Goal: Information Seeking & Learning: Learn about a topic

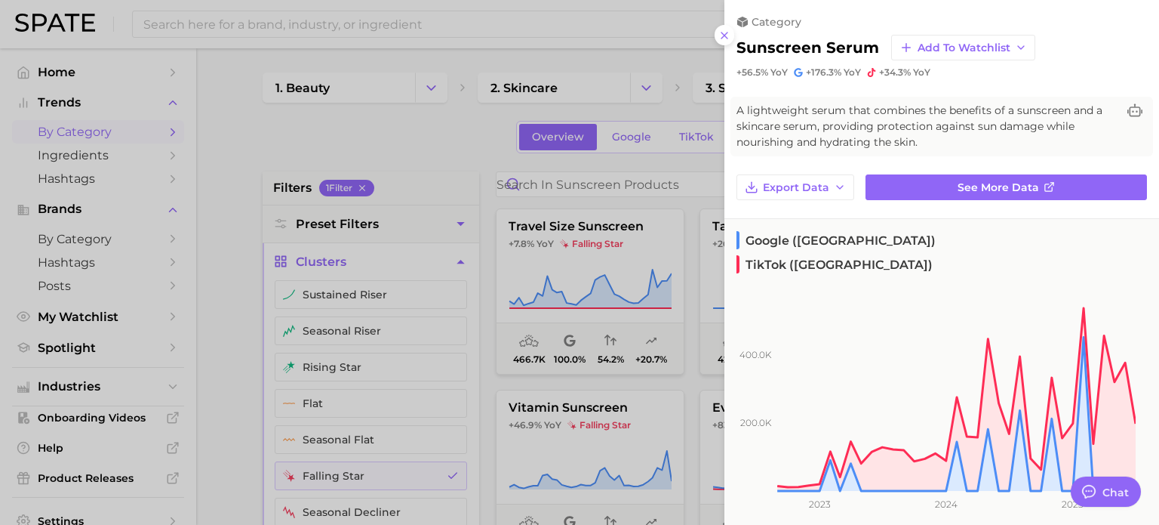
drag, startPoint x: 0, startPoint y: 0, endPoint x: 244, endPoint y: 346, distance: 423.1
click at [239, 346] on div at bounding box center [579, 262] width 1159 height 525
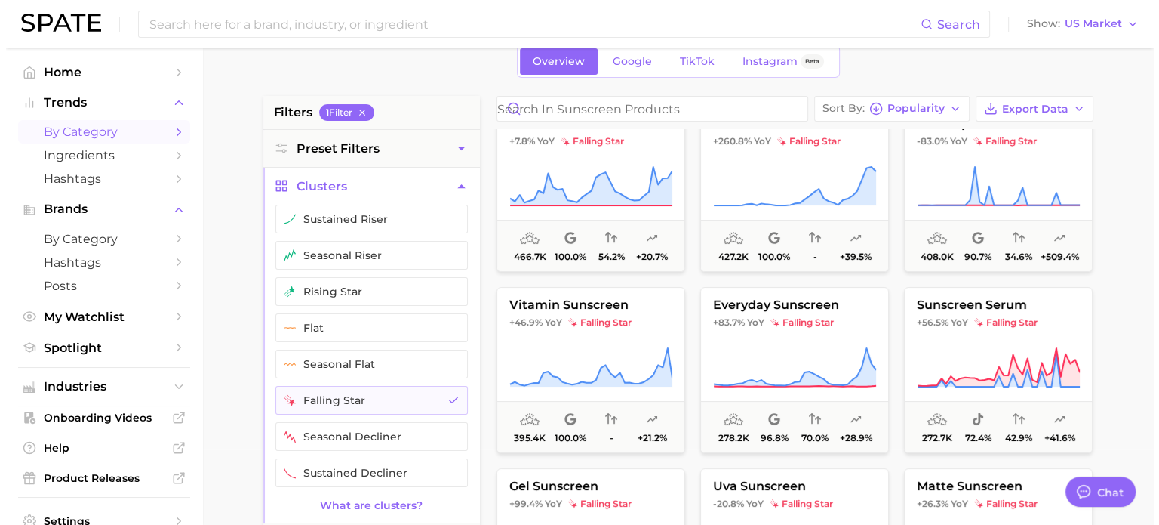
scroll to position [75, 0]
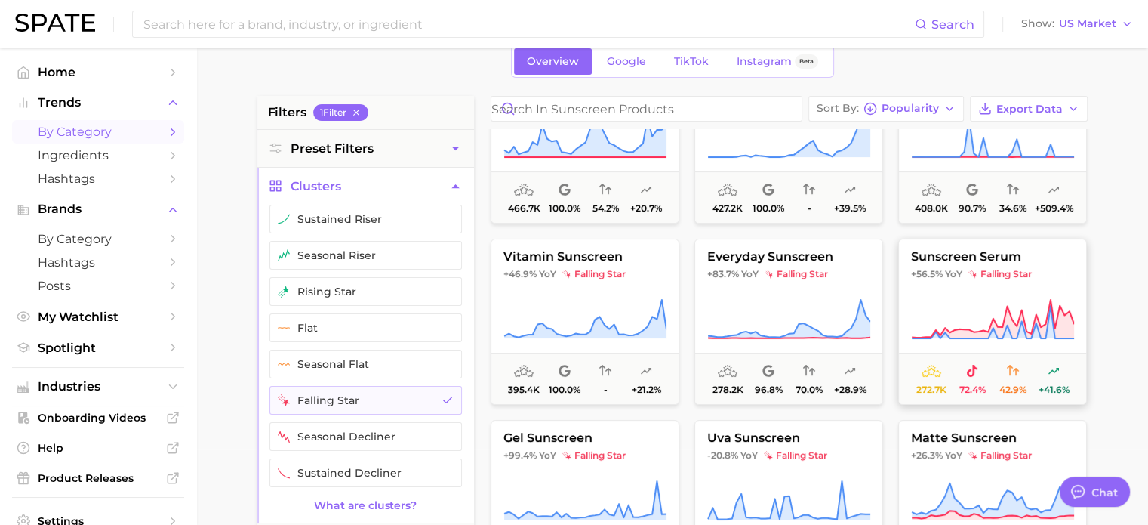
click at [960, 279] on span "YoY" at bounding box center [953, 274] width 17 height 12
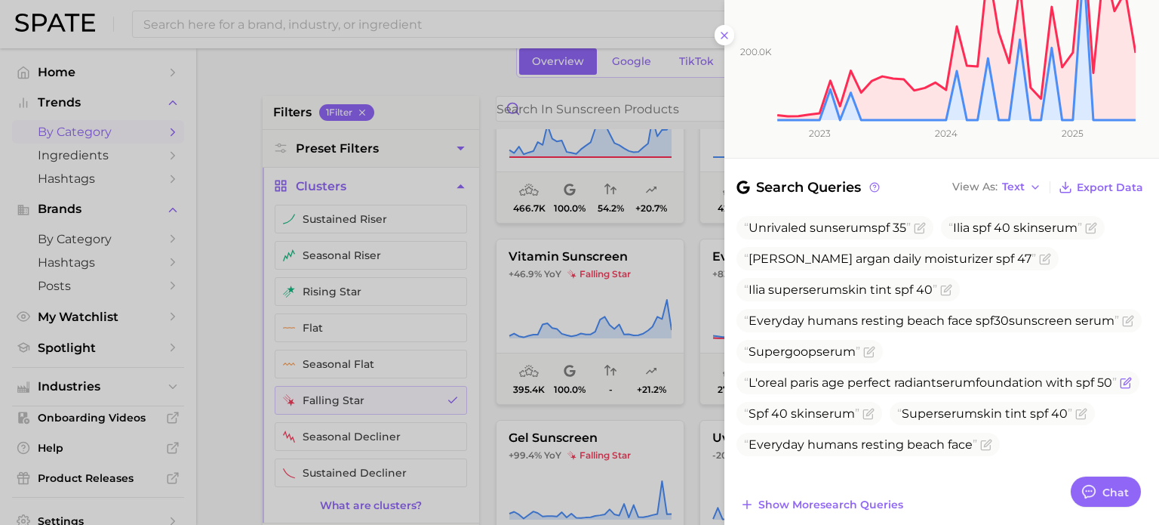
scroll to position [453, 0]
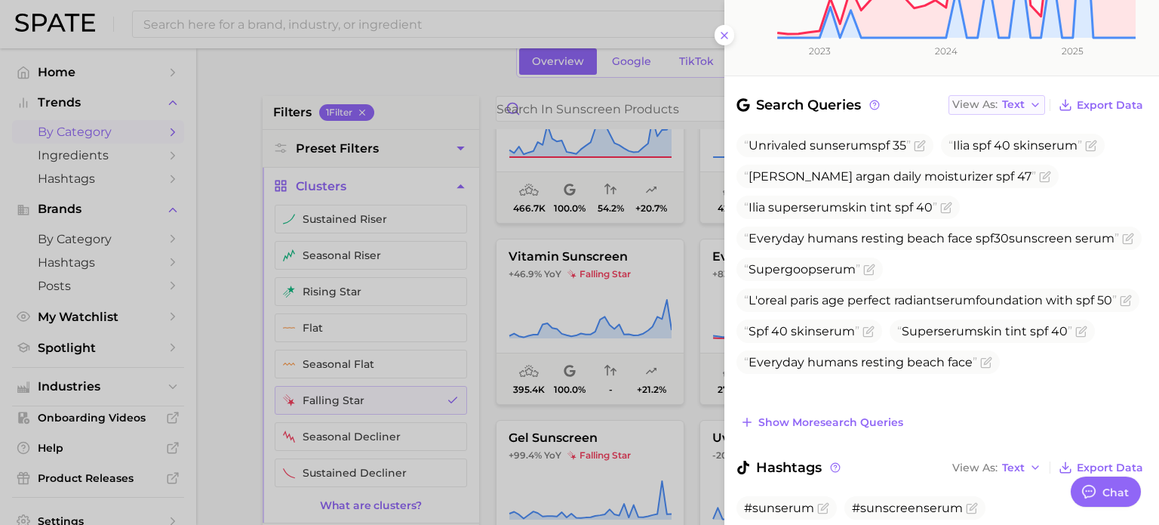
click at [1015, 100] on span "Text" at bounding box center [1013, 104] width 23 height 8
click at [999, 143] on button "Table" at bounding box center [1032, 156] width 166 height 27
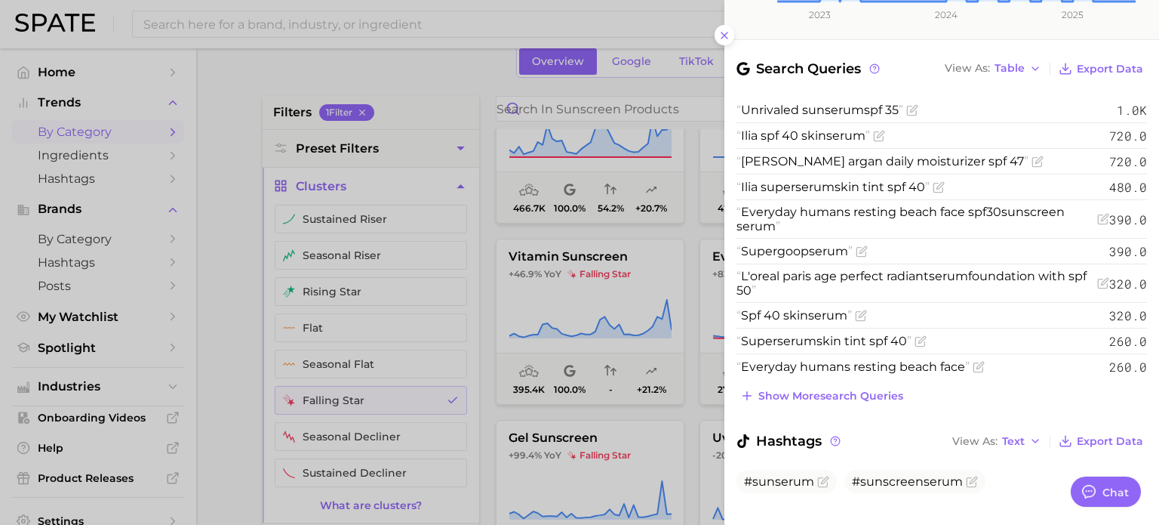
scroll to position [263, 0]
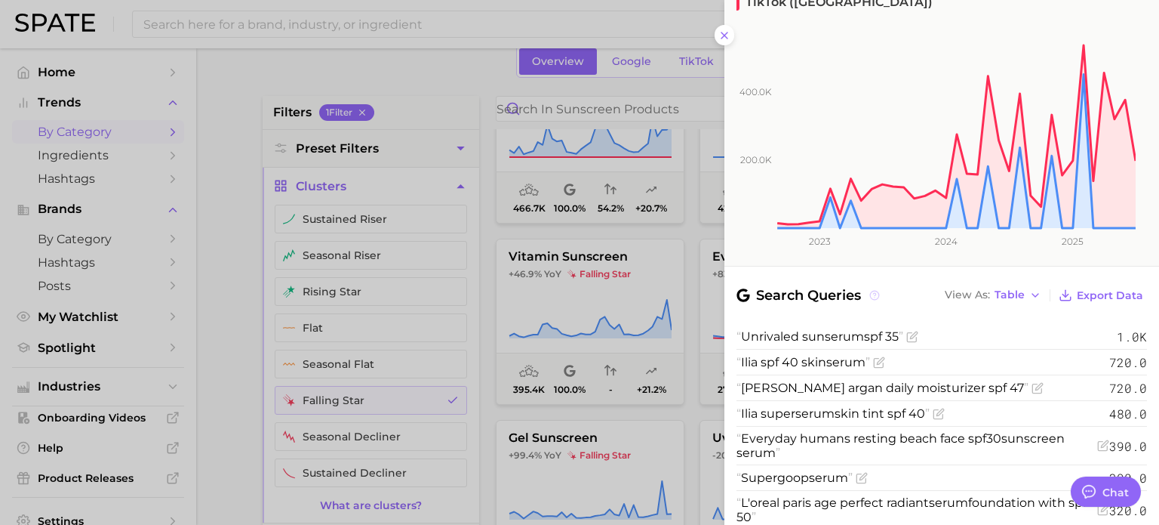
click at [876, 293] on icon at bounding box center [874, 294] width 2 height 3
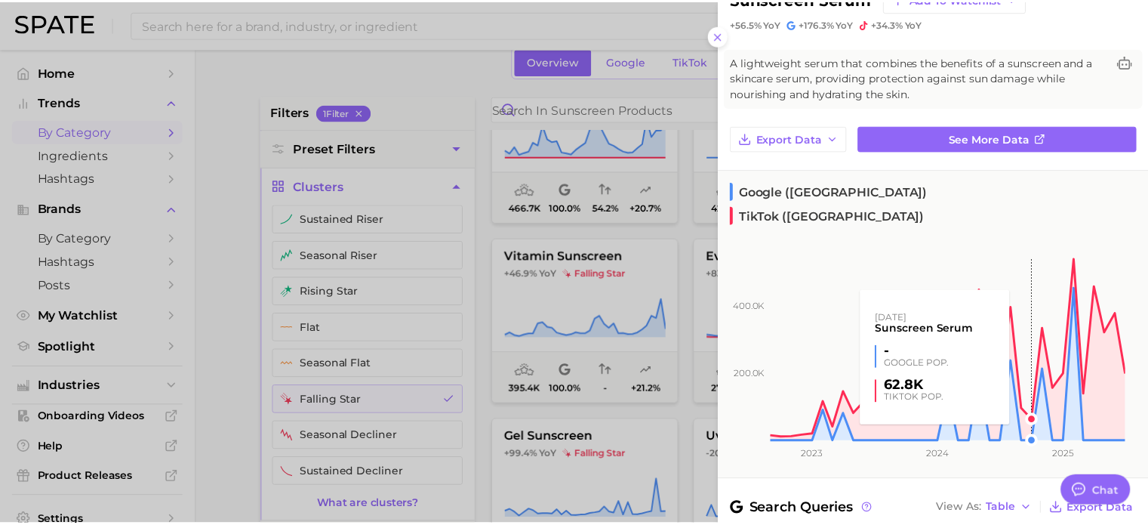
scroll to position [75, 0]
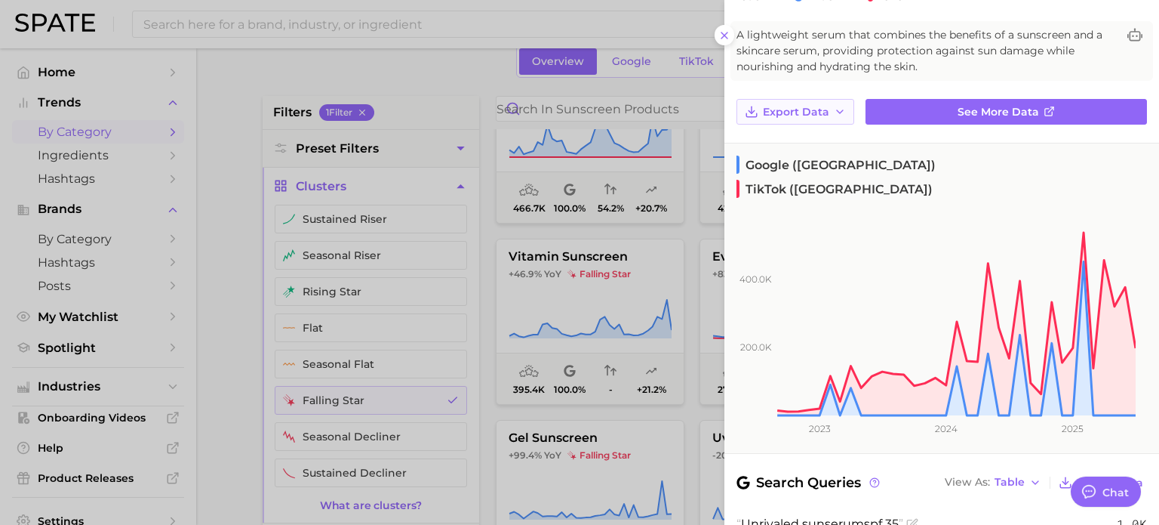
click at [821, 106] on span "Export Data" at bounding box center [796, 112] width 66 height 13
click at [842, 135] on span "Time Series CSV" at bounding box center [806, 140] width 88 height 13
click at [683, 224] on div at bounding box center [579, 262] width 1159 height 525
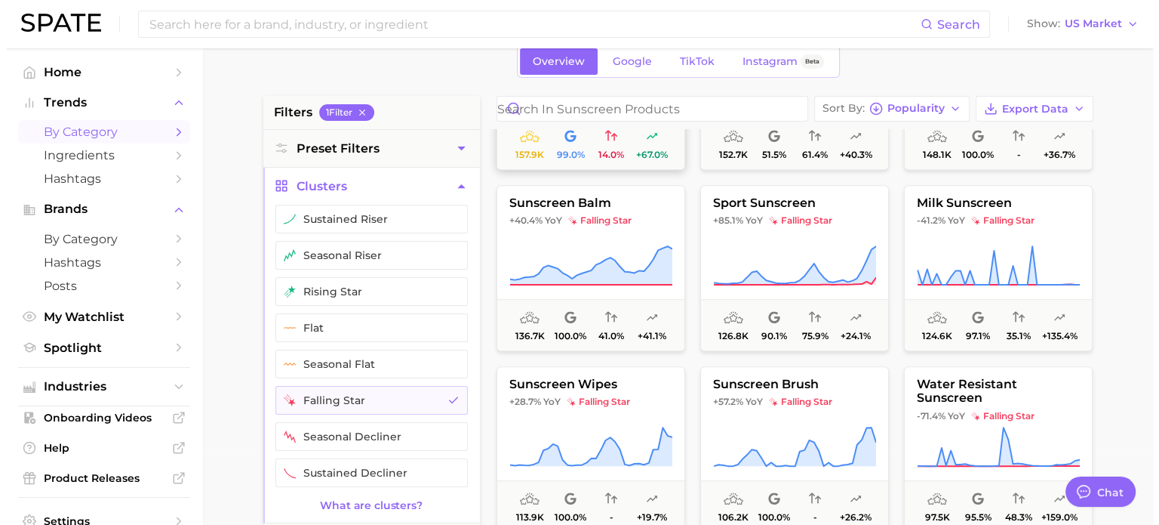
scroll to position [1057, 0]
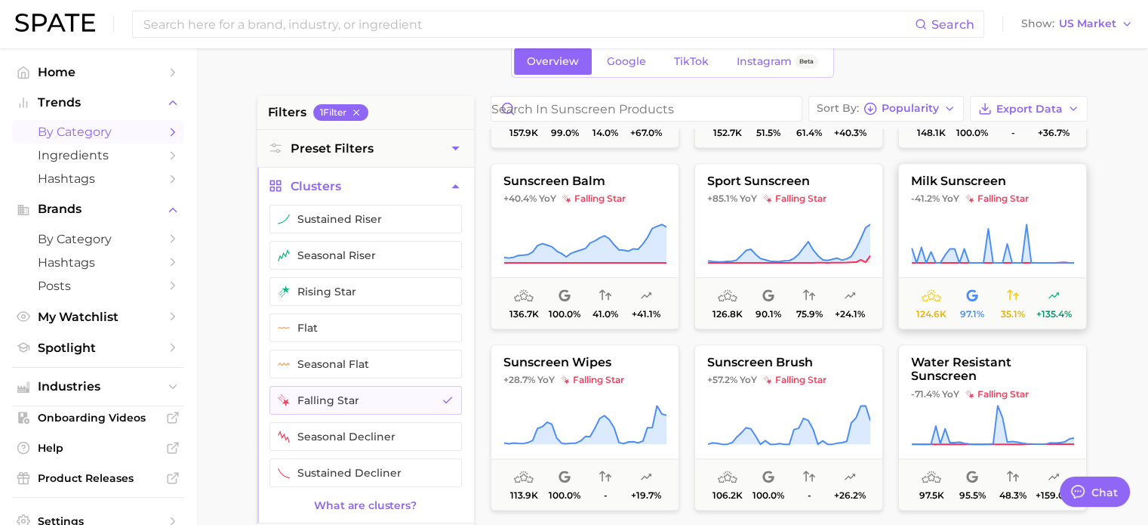
click at [1039, 265] on button "milk sunscreen -41.2% YoY falling star 124.6k 97.1% 35.1% +135.4%" at bounding box center [992, 246] width 189 height 166
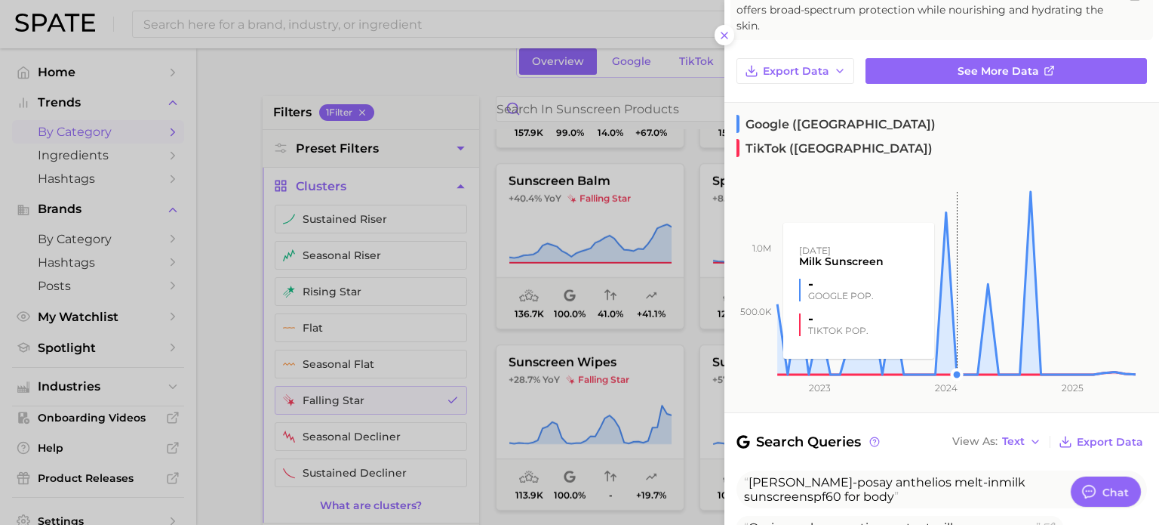
scroll to position [151, 0]
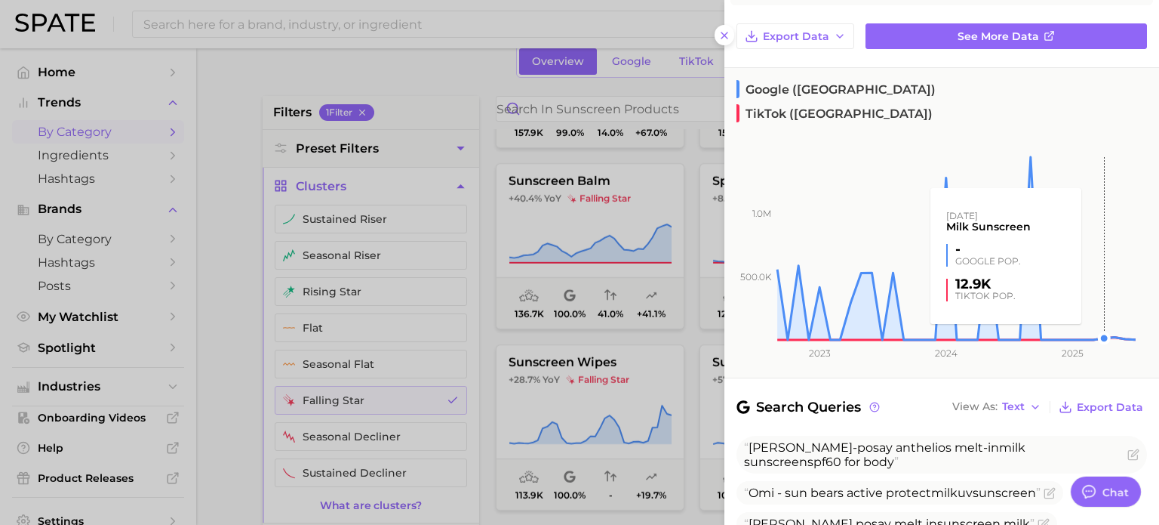
click at [1101, 236] on rect at bounding box center [930, 229] width 411 height 220
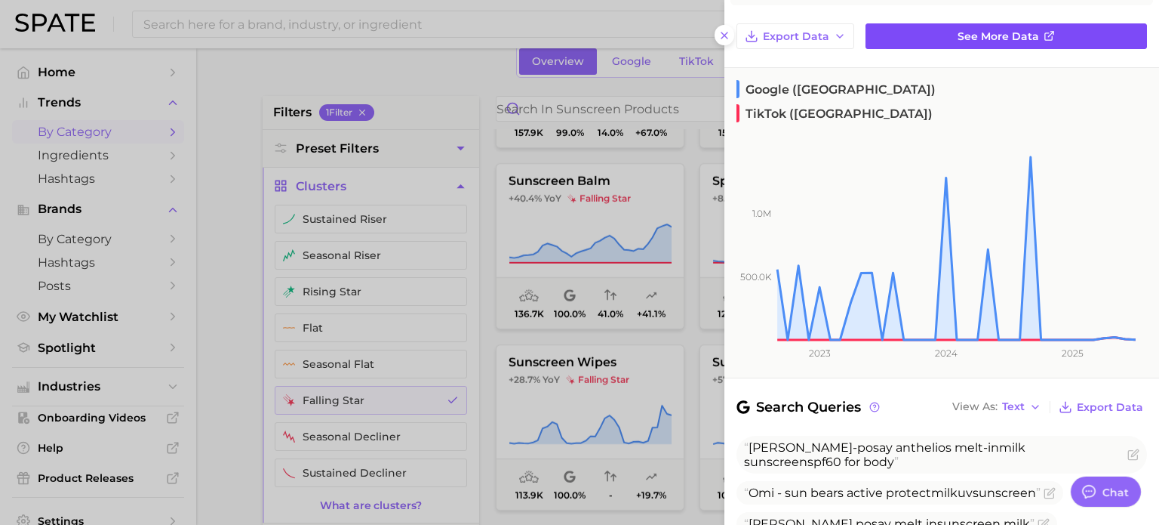
click at [1024, 37] on span "See more data" at bounding box center [999, 36] width 82 height 13
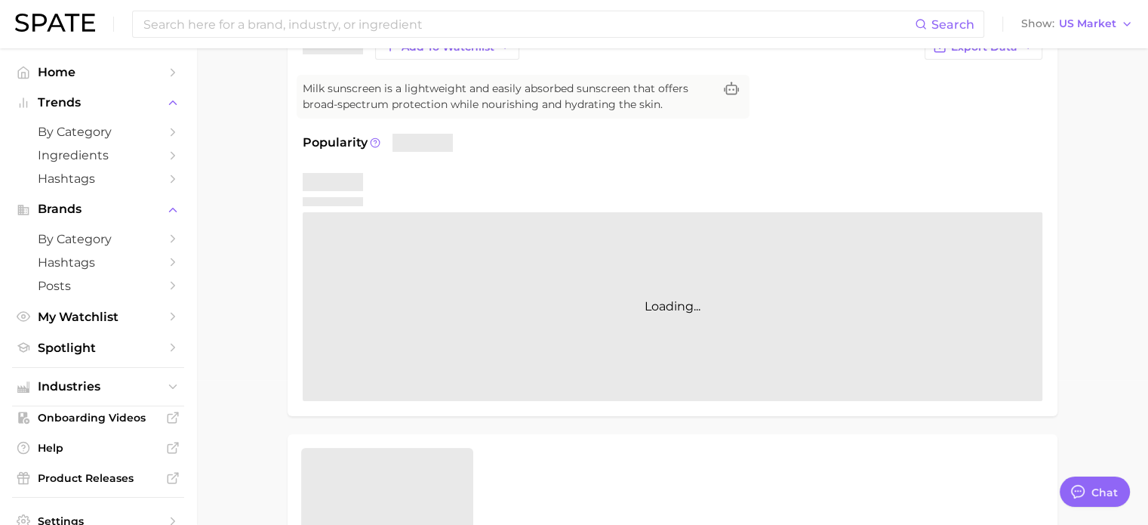
scroll to position [151, 0]
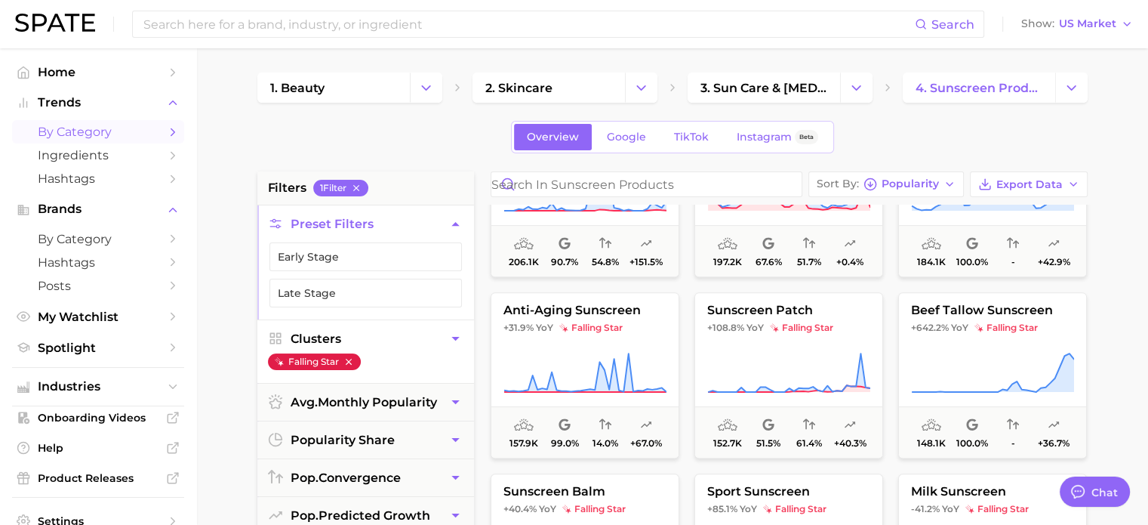
click at [350, 361] on icon "button" at bounding box center [348, 362] width 6 height 6
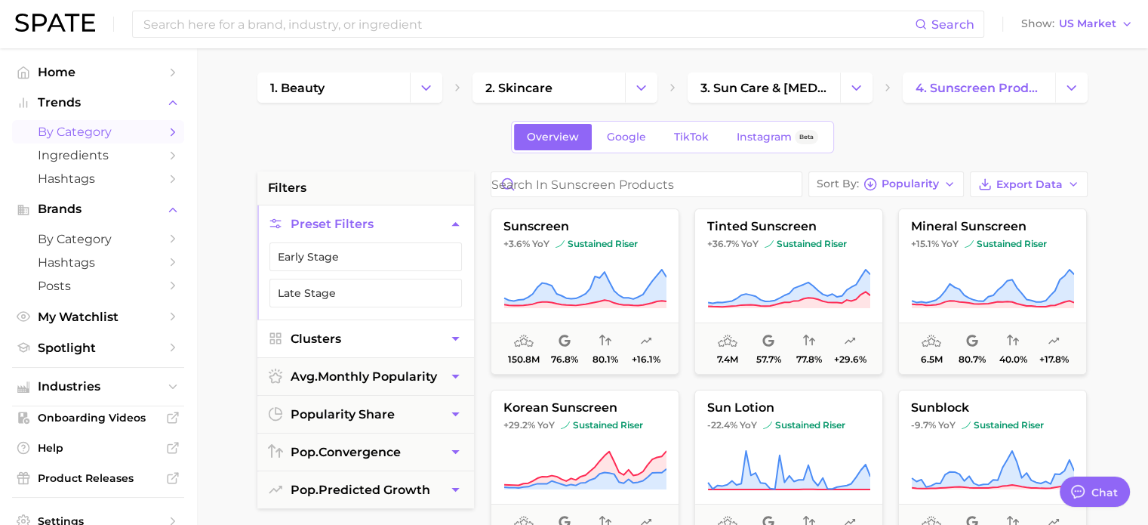
click at [386, 339] on button "Clusters" at bounding box center [365, 338] width 217 height 37
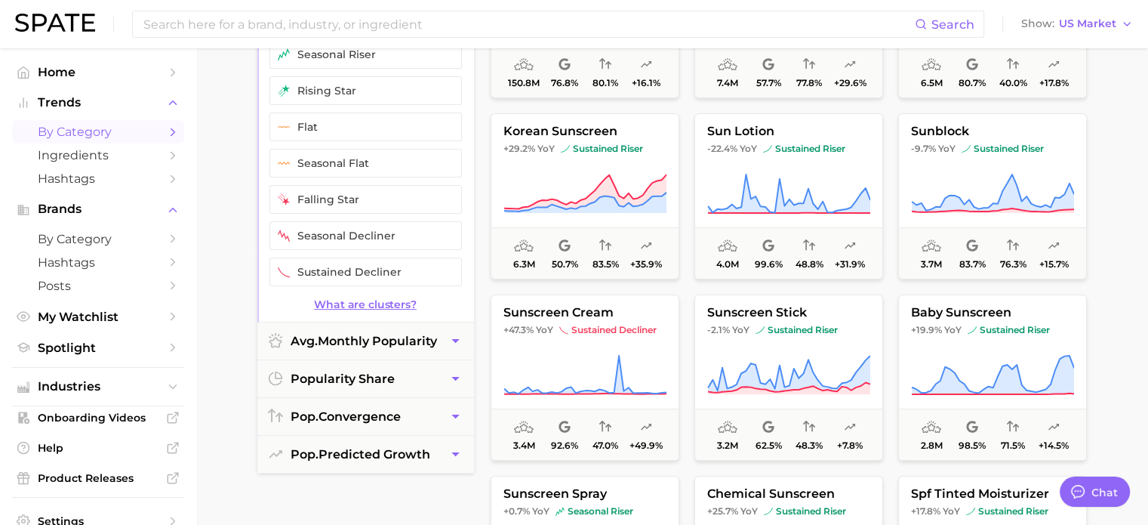
scroll to position [302, 0]
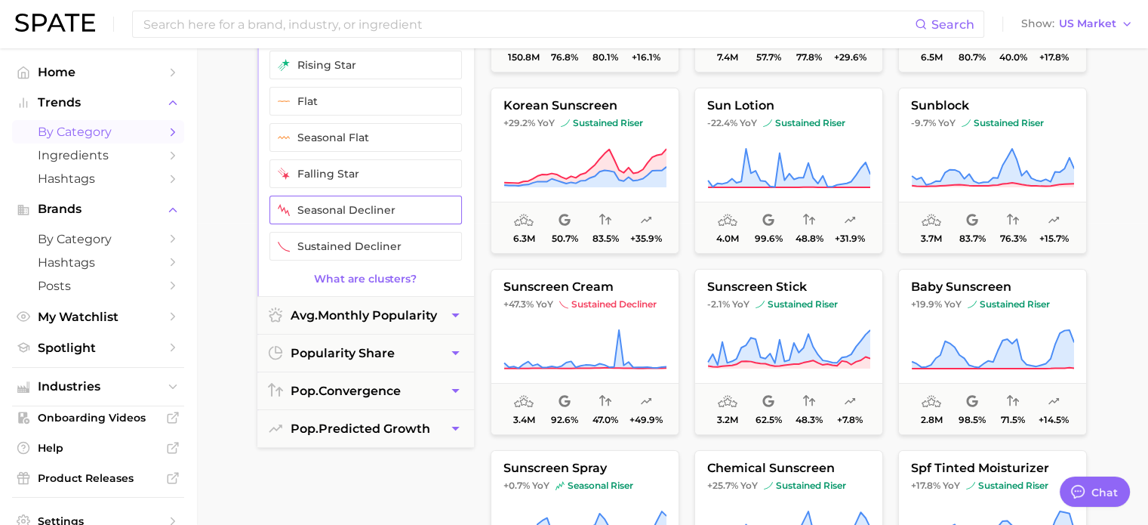
click at [373, 208] on button "seasonal decliner" at bounding box center [365, 210] width 192 height 29
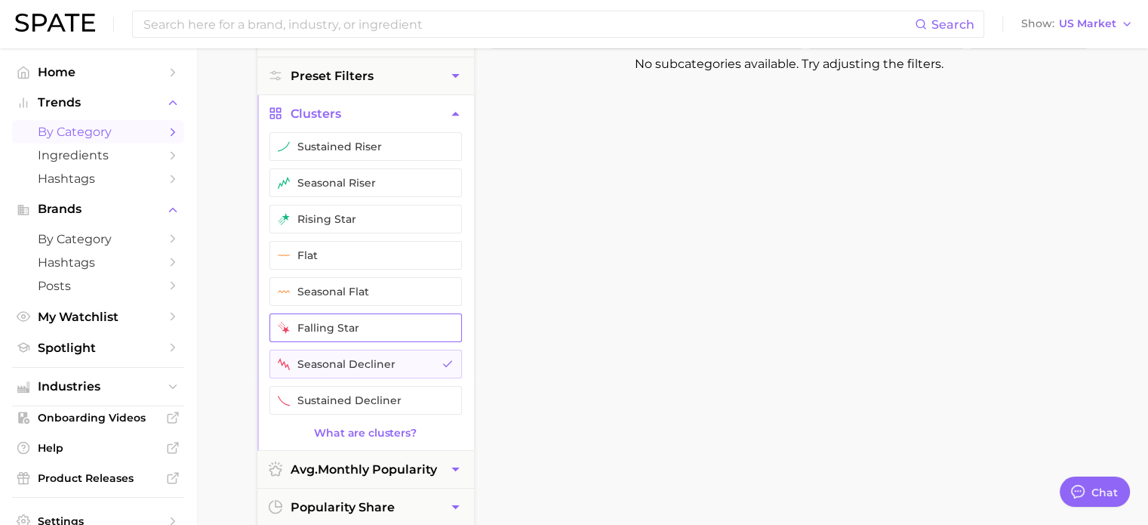
scroll to position [151, 0]
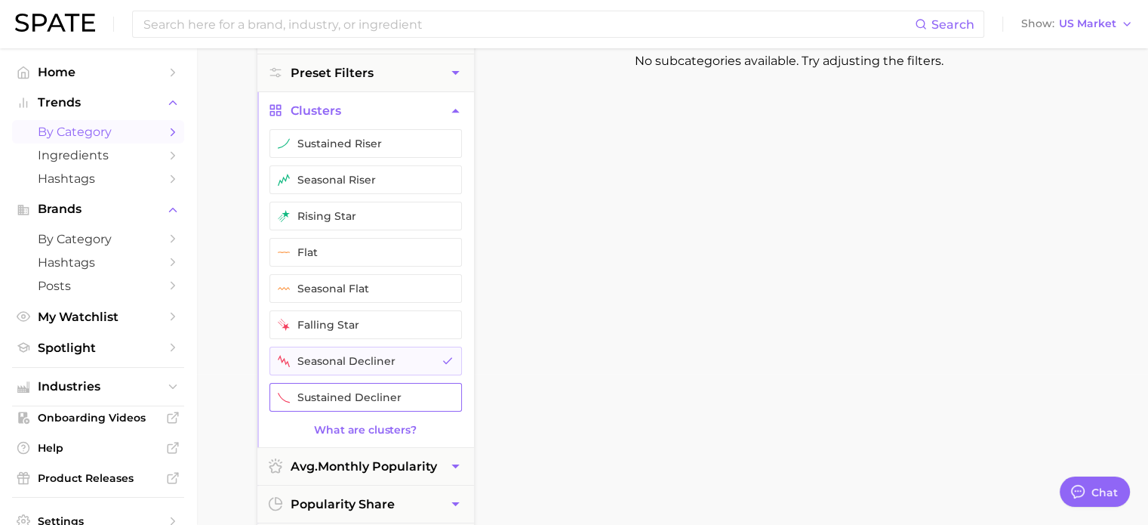
click at [335, 383] on button "sustained decliner" at bounding box center [365, 397] width 192 height 29
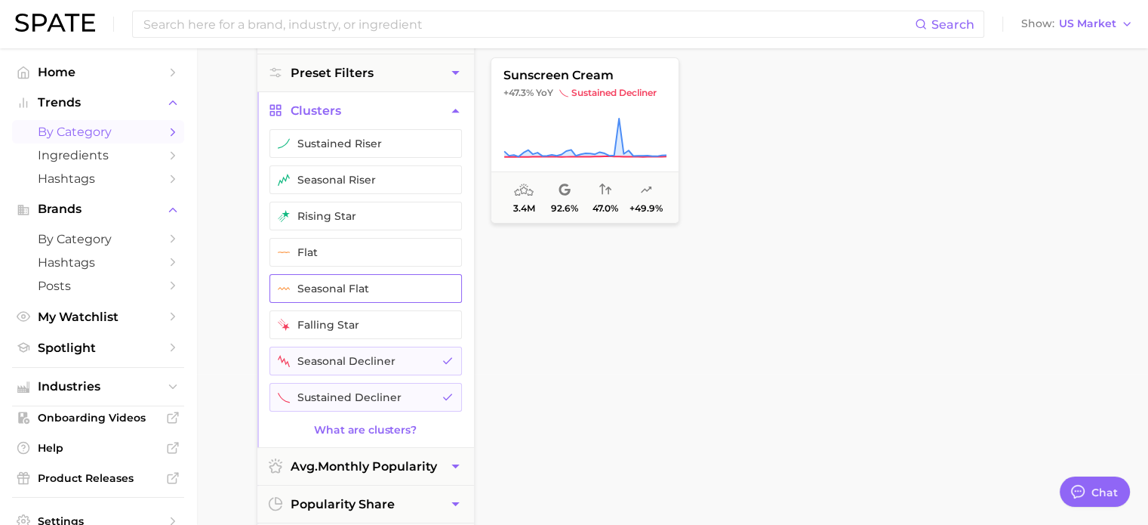
click at [370, 296] on button "seasonal flat" at bounding box center [365, 288] width 192 height 29
click at [403, 371] on button "seasonal decliner" at bounding box center [365, 360] width 192 height 29
click at [411, 390] on button "sustained decliner" at bounding box center [365, 397] width 192 height 29
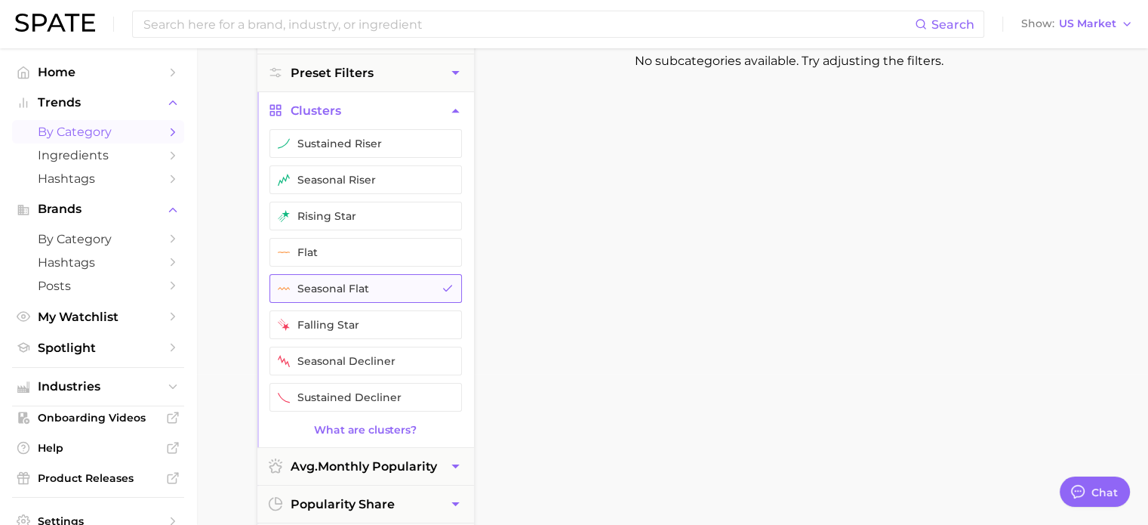
click at [430, 288] on button "seasonal flat" at bounding box center [365, 288] width 192 height 29
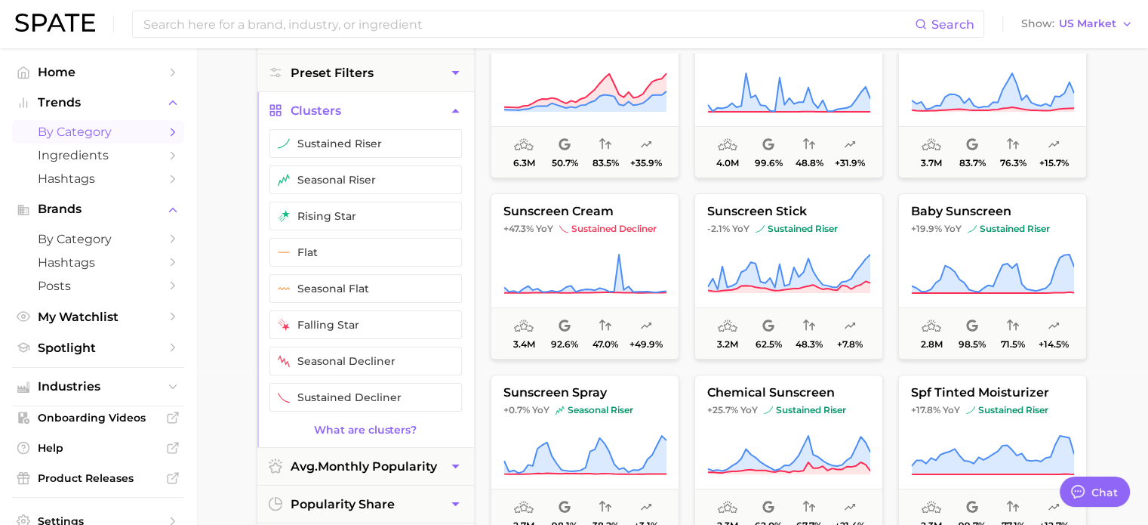
scroll to position [528, 0]
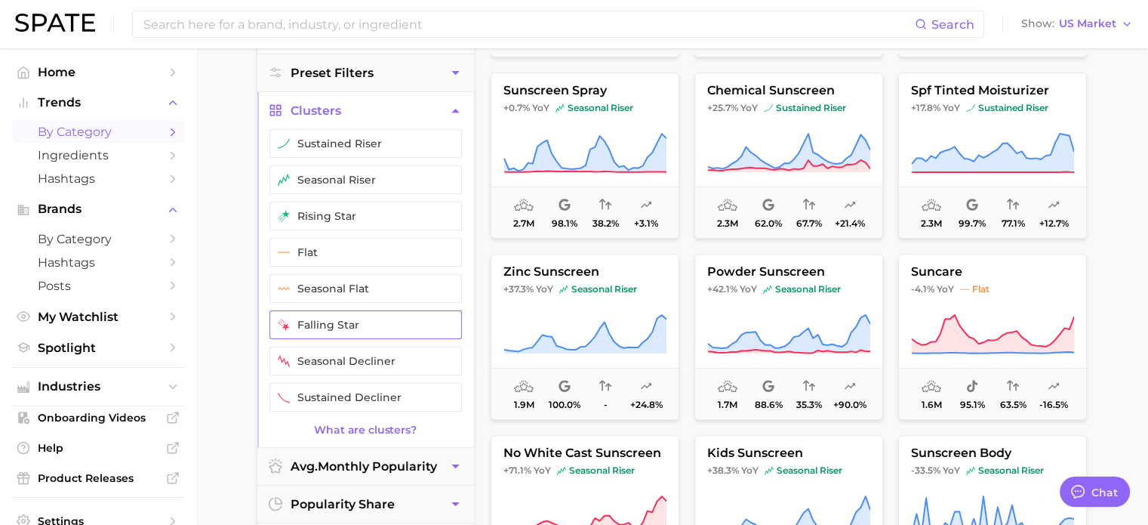
click at [371, 328] on button "falling star" at bounding box center [365, 324] width 192 height 29
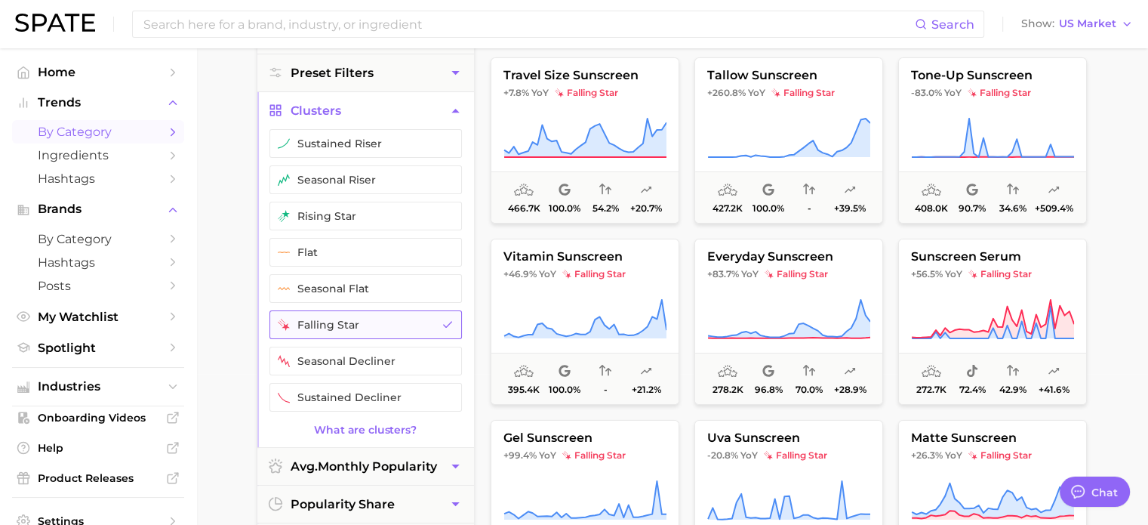
click at [385, 319] on button "falling star" at bounding box center [365, 324] width 192 height 29
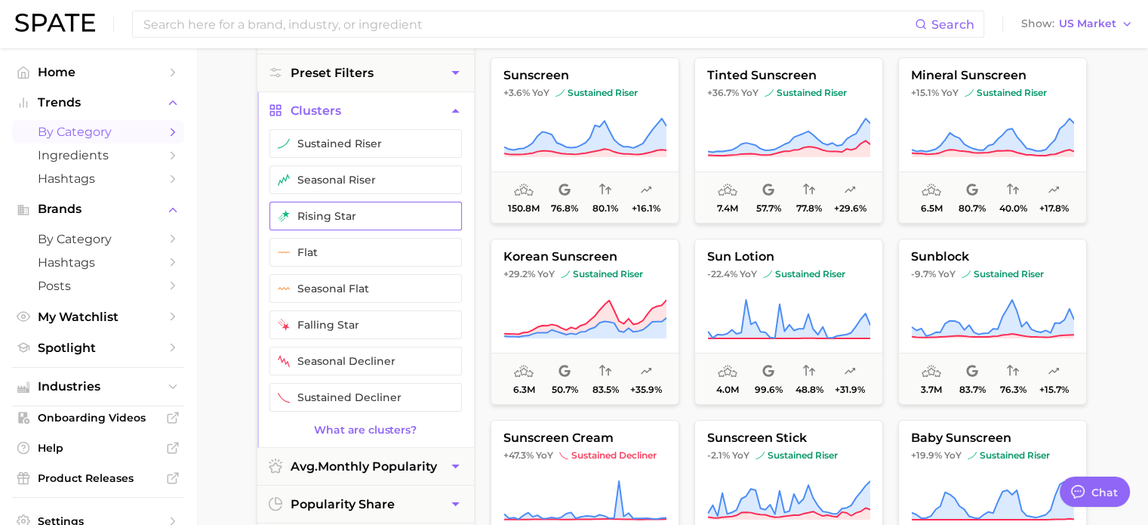
click at [373, 202] on button "rising star" at bounding box center [365, 216] width 192 height 29
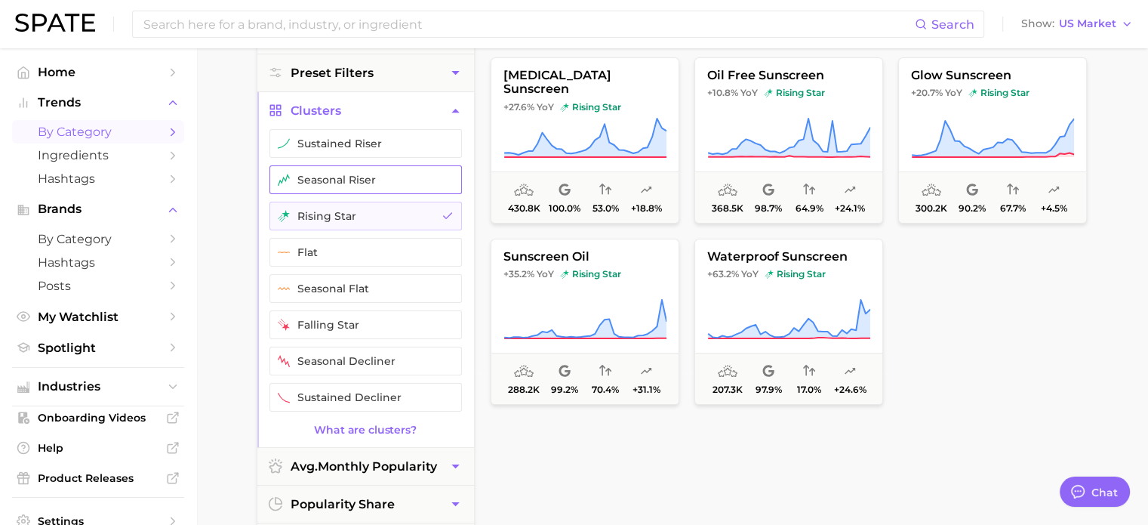
click at [381, 179] on button "seasonal riser" at bounding box center [365, 179] width 192 height 29
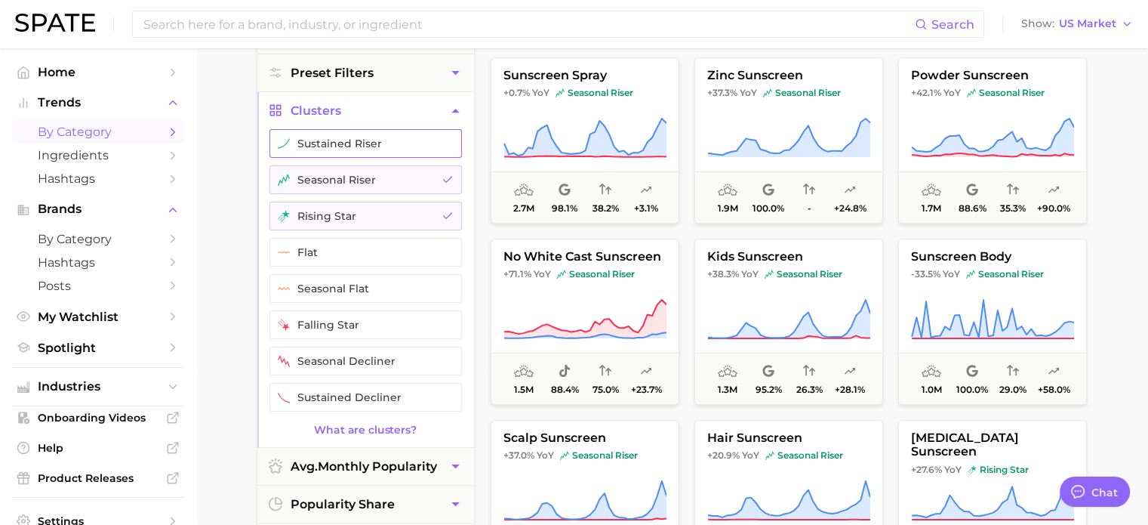
click at [393, 142] on button "sustained riser" at bounding box center [365, 143] width 192 height 29
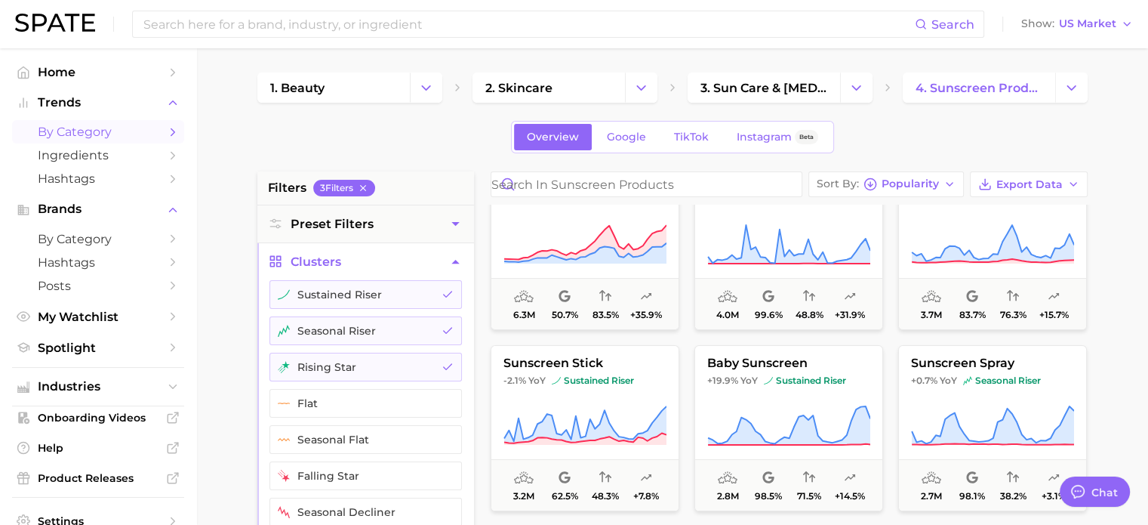
scroll to position [226, 0]
click at [450, 261] on icon "button" at bounding box center [456, 262] width 16 height 16
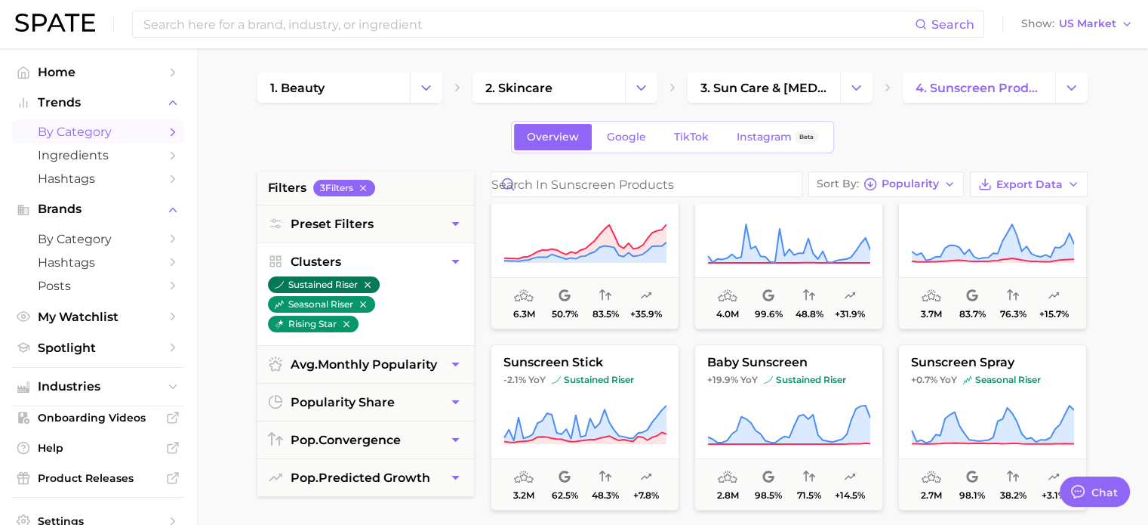
click at [366, 279] on icon "button" at bounding box center [367, 284] width 11 height 11
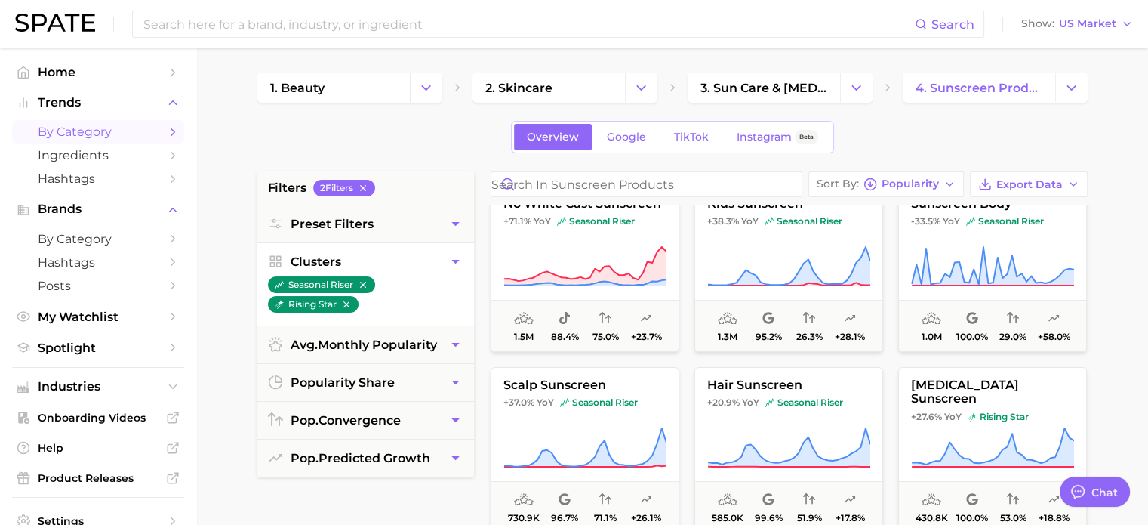
scroll to position [203, 0]
click at [362, 291] on button "seasonal riser" at bounding box center [321, 284] width 107 height 17
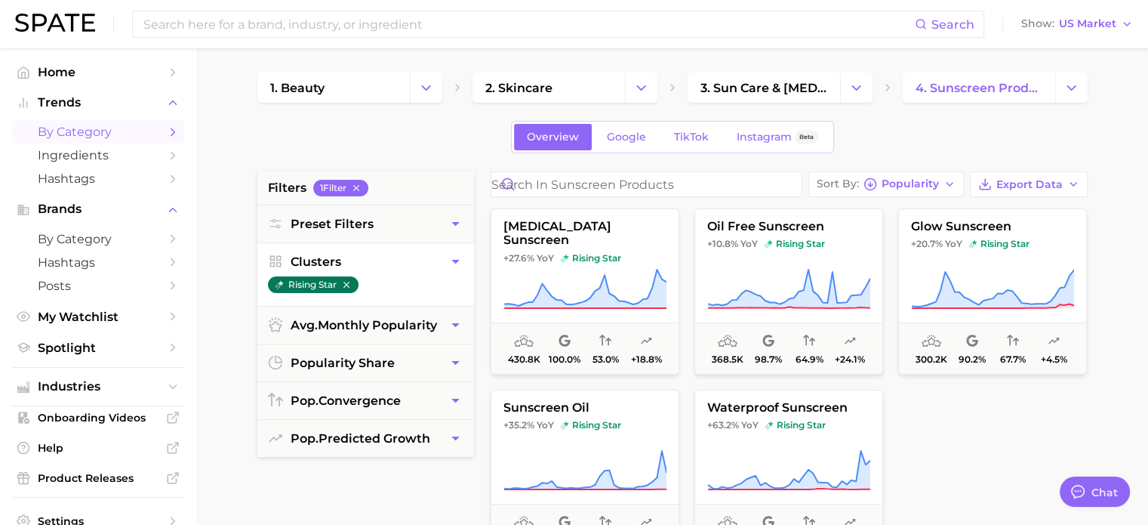
click at [346, 286] on icon "button" at bounding box center [346, 284] width 11 height 11
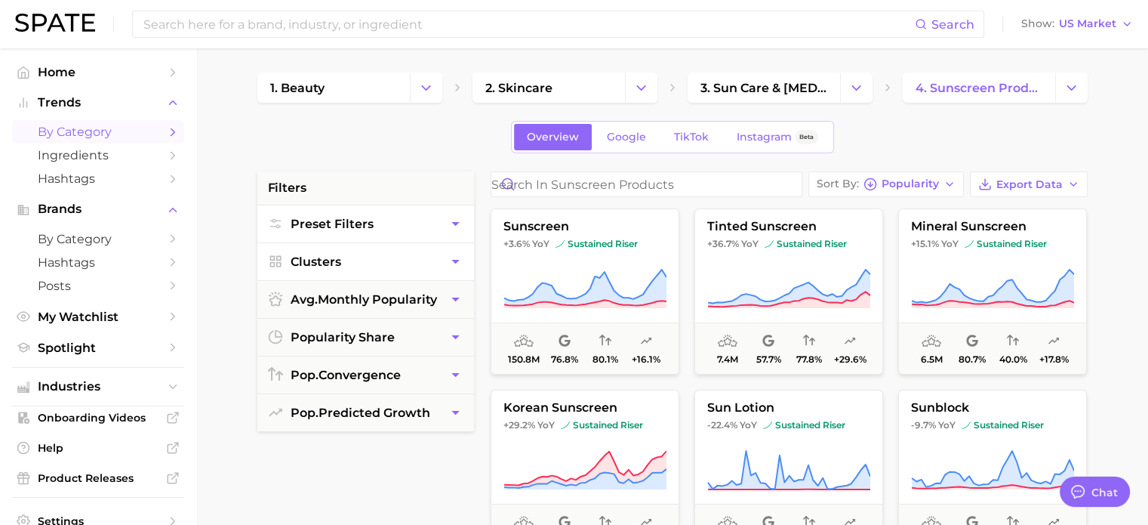
click at [406, 232] on button "Preset Filters" at bounding box center [365, 223] width 217 height 37
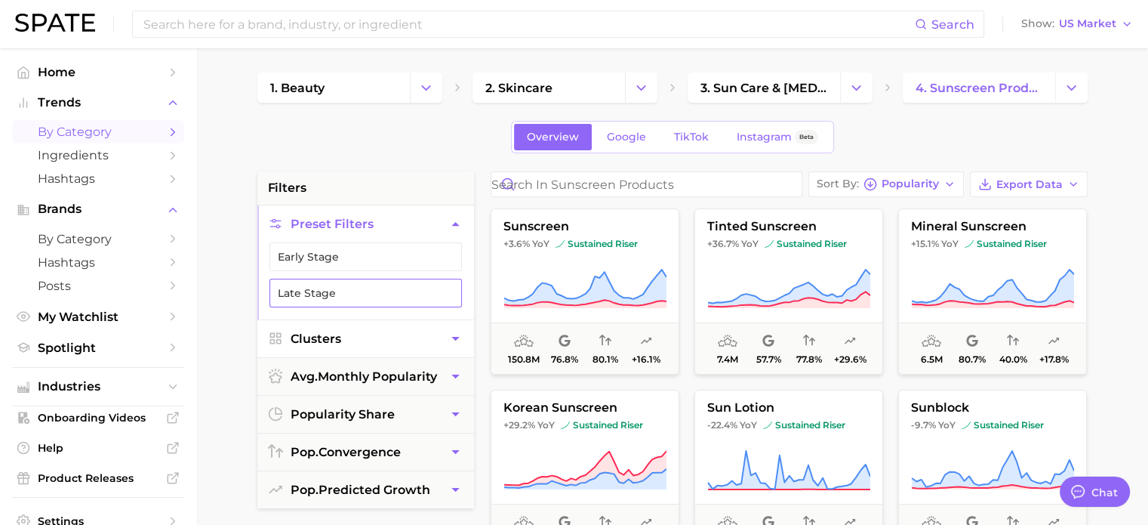
click at [378, 289] on button "Late Stage" at bounding box center [365, 293] width 192 height 29
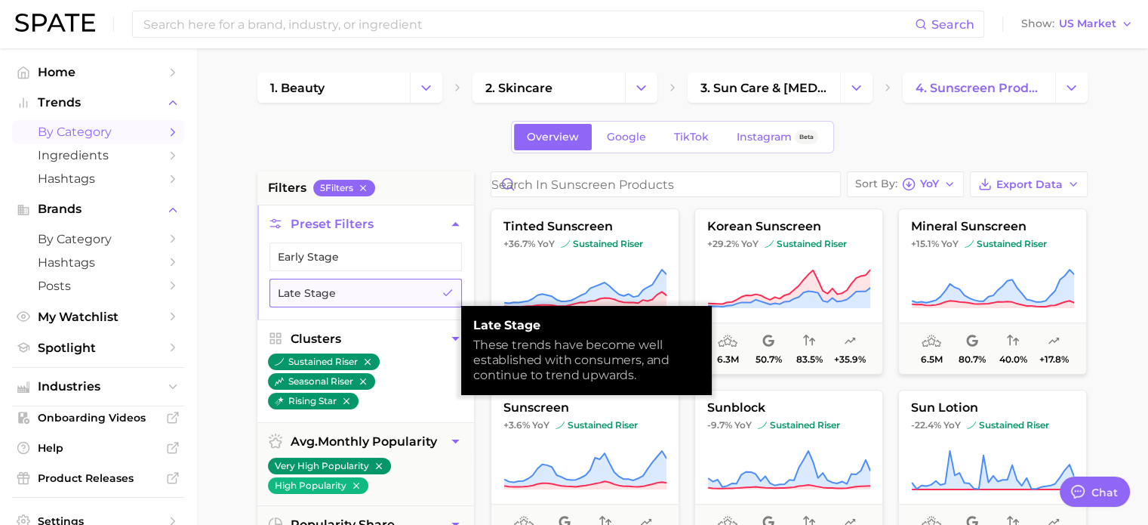
click at [378, 289] on button "Late Stage" at bounding box center [365, 293] width 192 height 29
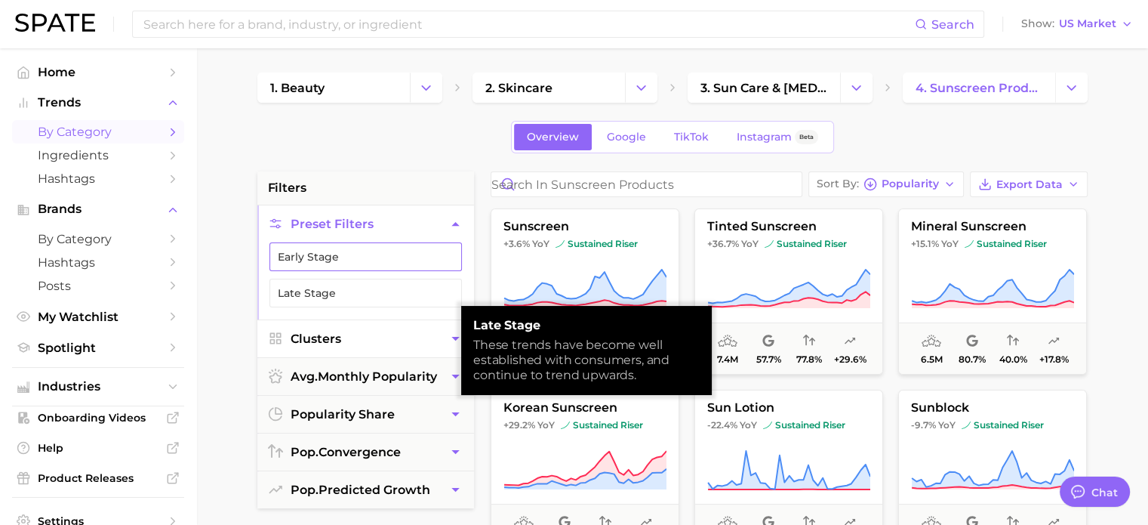
click at [383, 260] on button "Early Stage" at bounding box center [365, 256] width 192 height 29
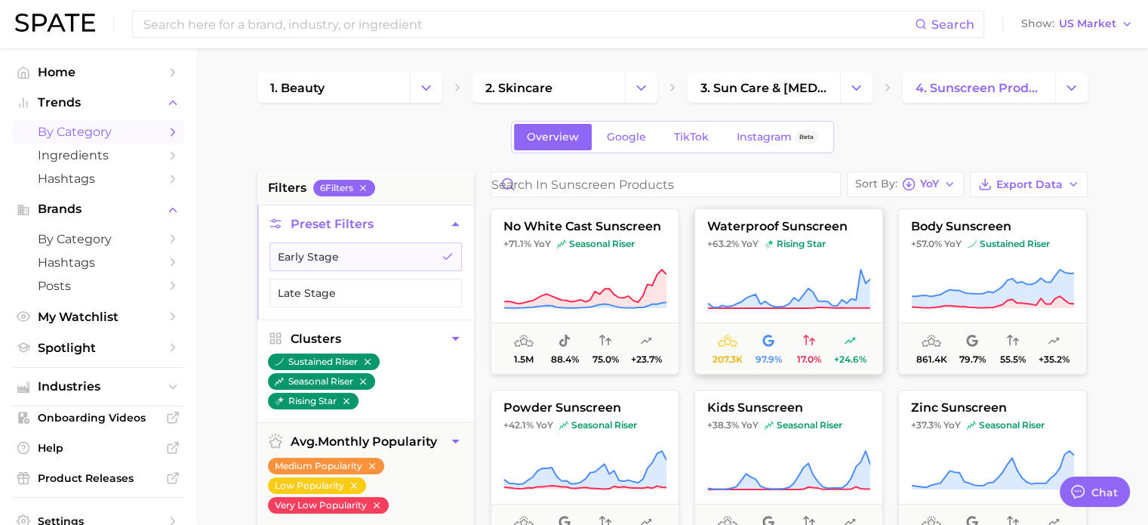
click at [809, 256] on button "waterproof sunscreen +63.2% YoY rising star 207.3k 97.9% 17.0% +24.6%" at bounding box center [788, 291] width 189 height 166
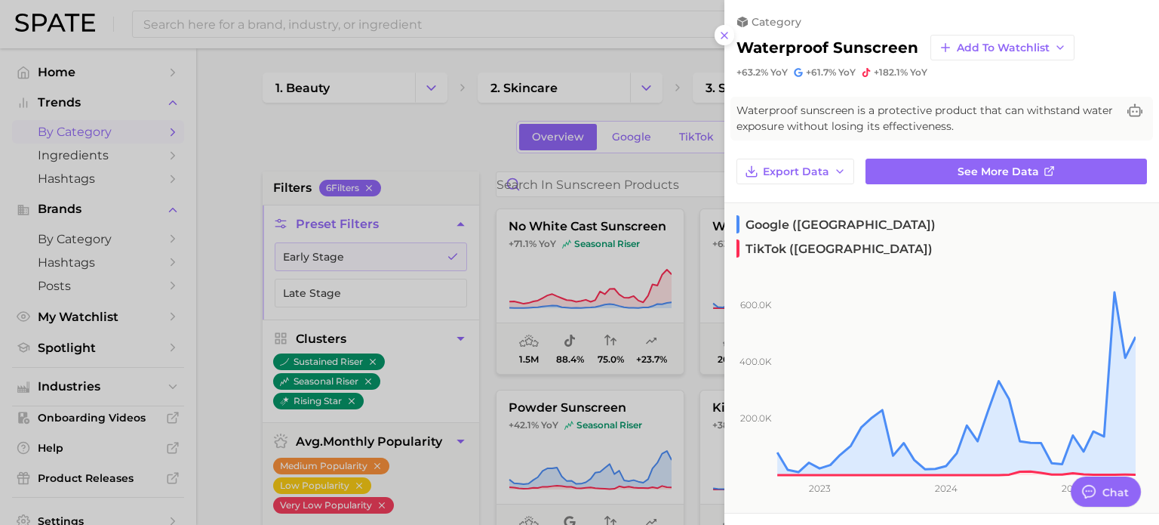
click at [672, 291] on div at bounding box center [579, 262] width 1159 height 525
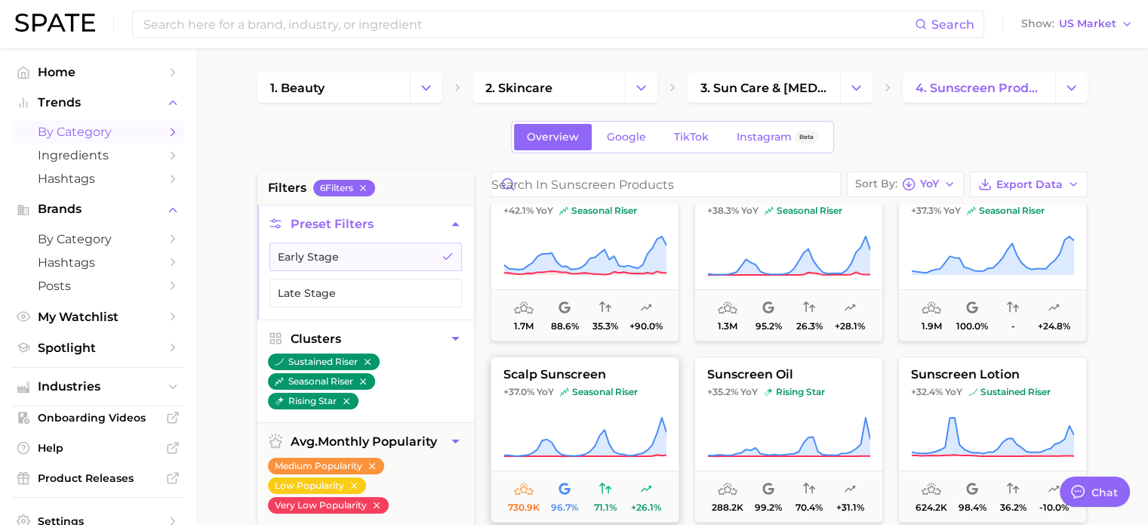
scroll to position [188, 0]
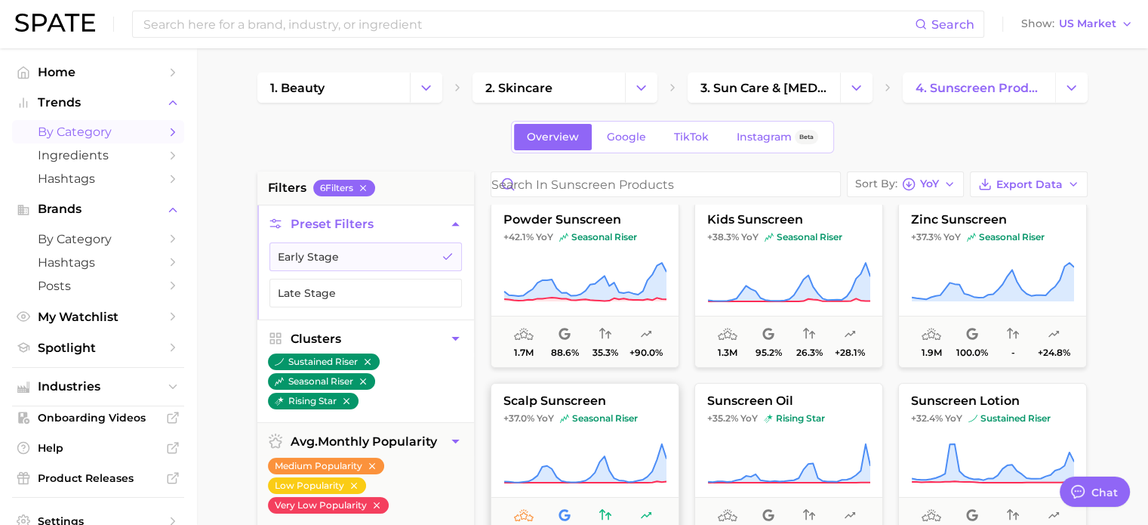
click at [580, 400] on span "scalp sunscreen" at bounding box center [584, 401] width 187 height 14
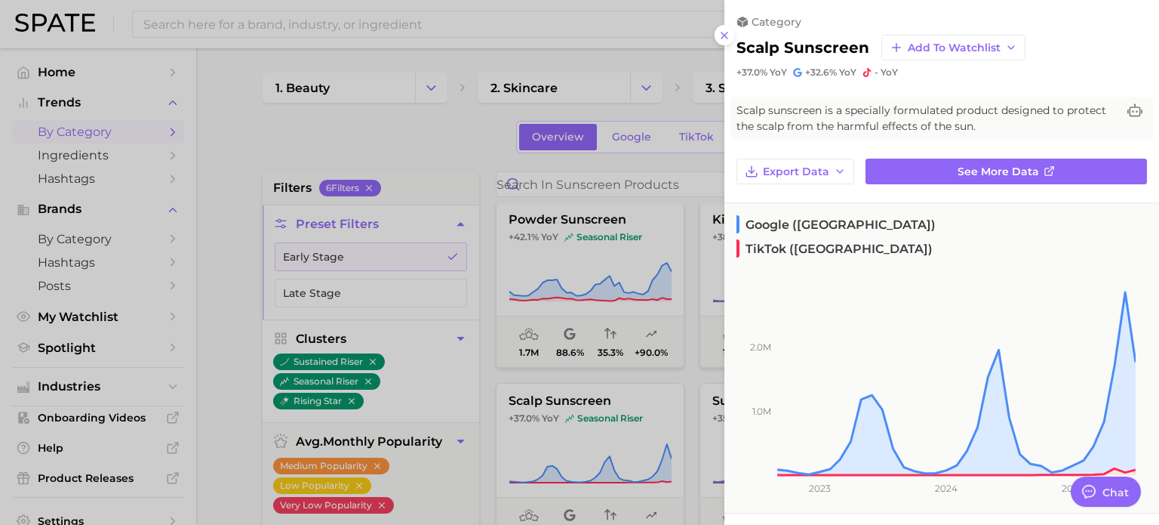
click at [416, 105] on div at bounding box center [579, 262] width 1159 height 525
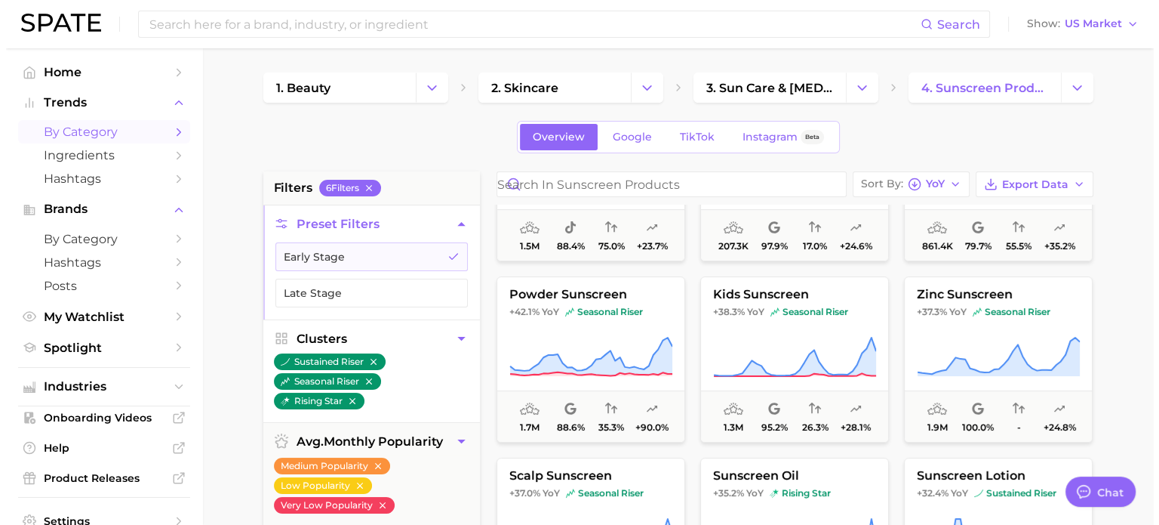
scroll to position [112, 0]
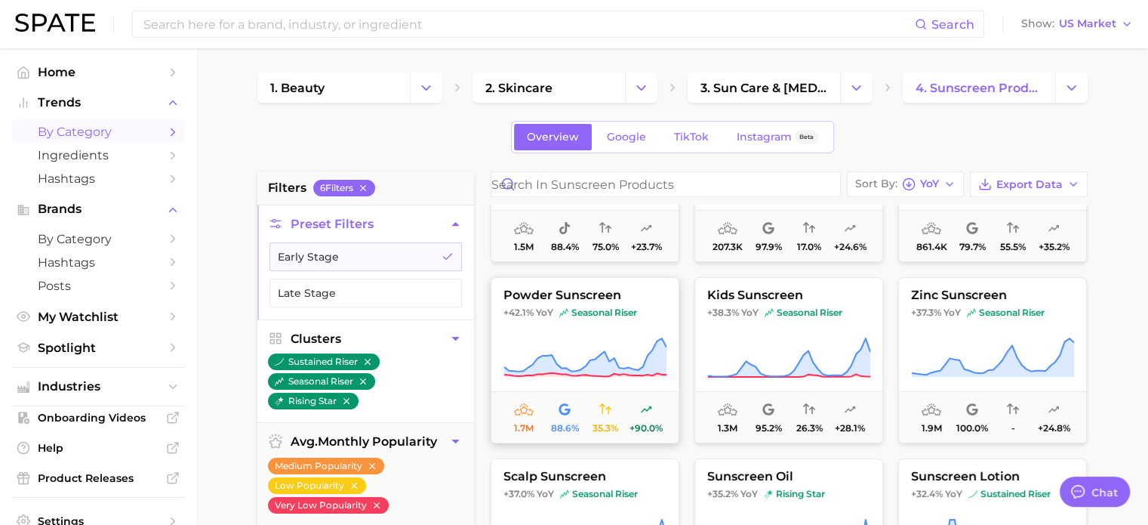
click at [599, 301] on button "powder sunscreen +42.1% YoY seasonal riser 1.7m 88.6% 35.3% +90.0%" at bounding box center [585, 360] width 189 height 166
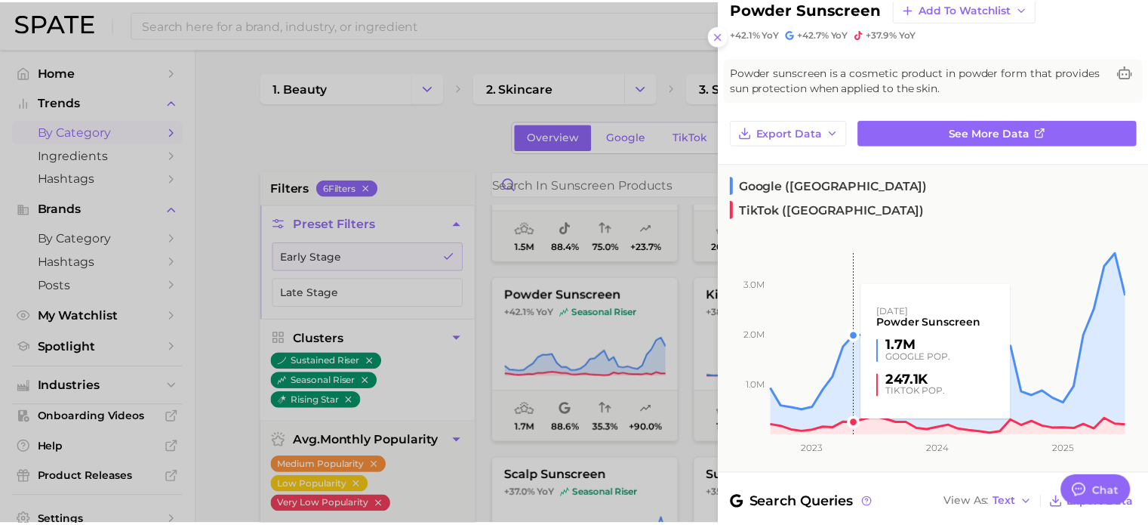
scroll to position [75, 0]
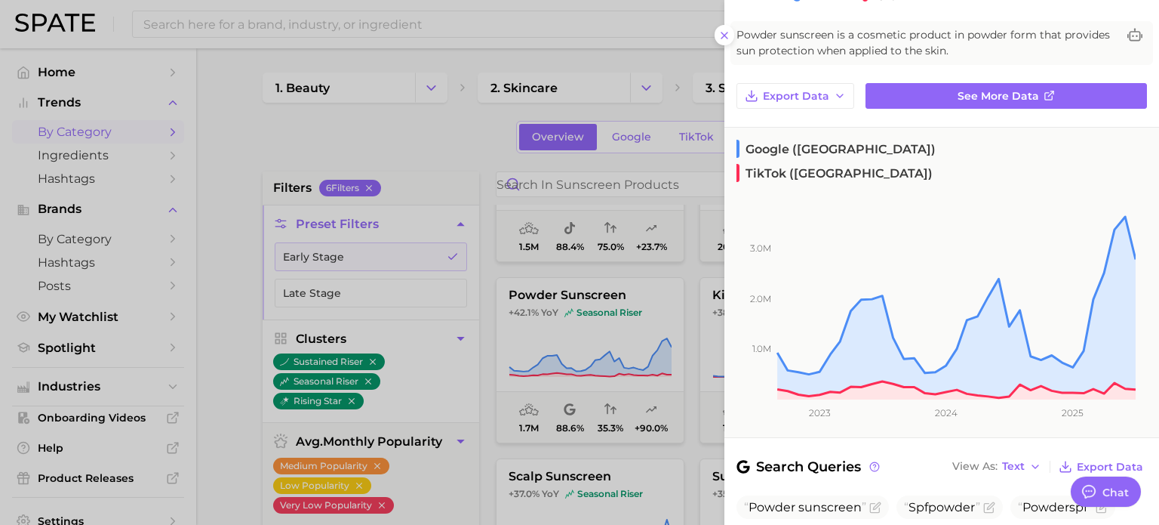
click at [459, 132] on div at bounding box center [579, 262] width 1159 height 525
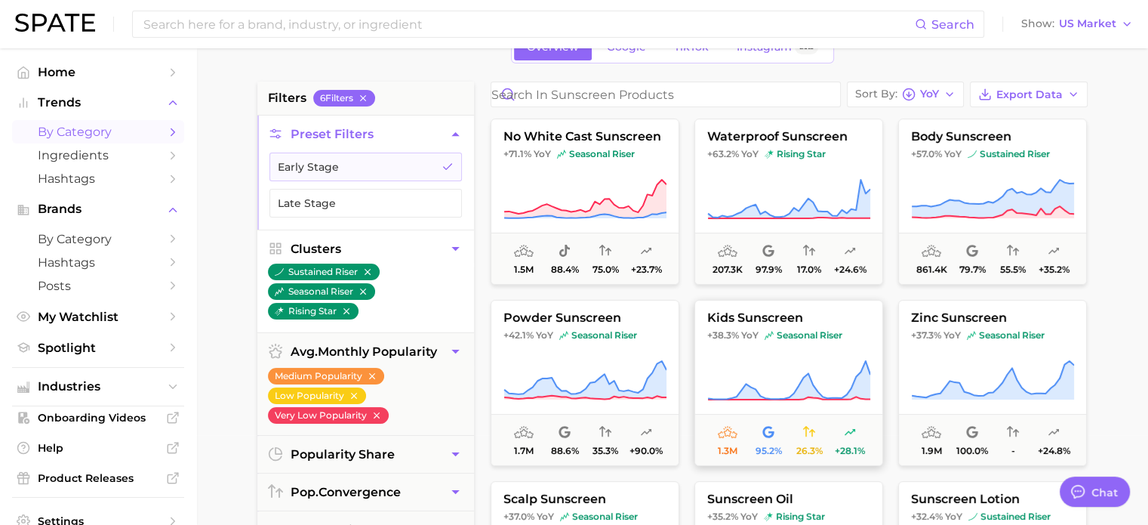
scroll to position [0, 0]
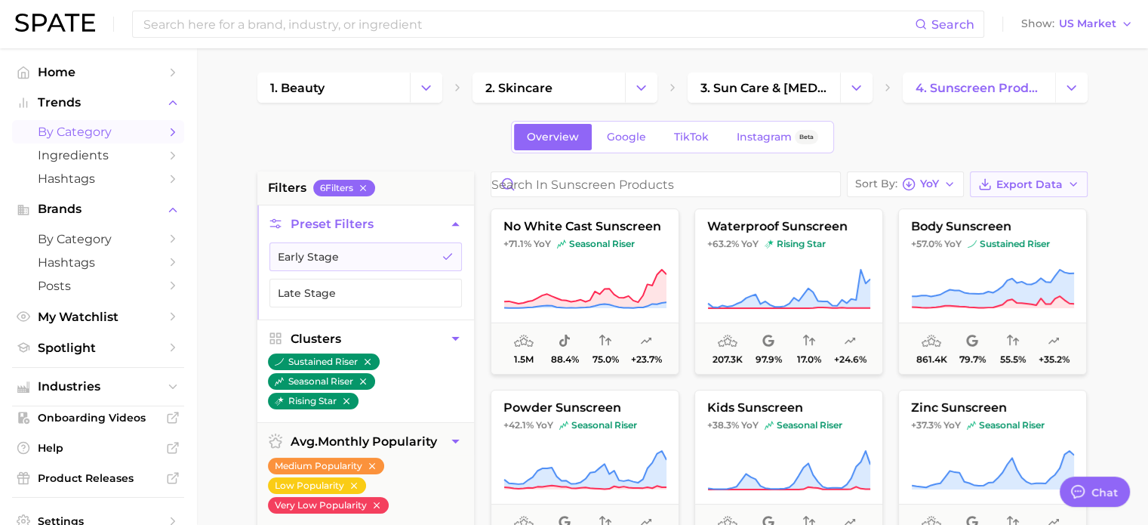
click at [1062, 192] on button "Export Data" at bounding box center [1029, 184] width 118 height 26
click at [977, 218] on button "Card Data CSV" at bounding box center [1005, 212] width 166 height 27
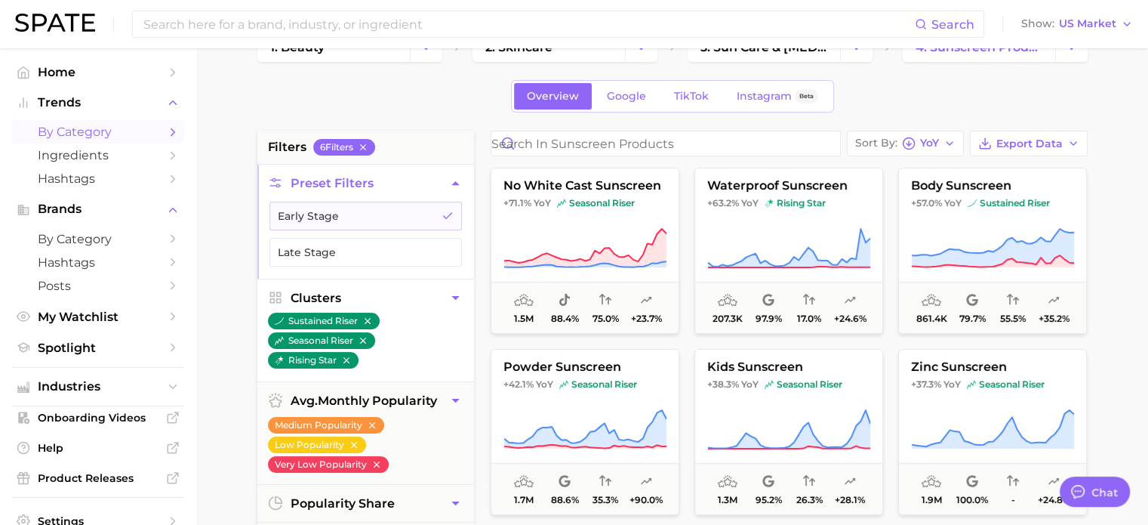
scroll to position [75, 0]
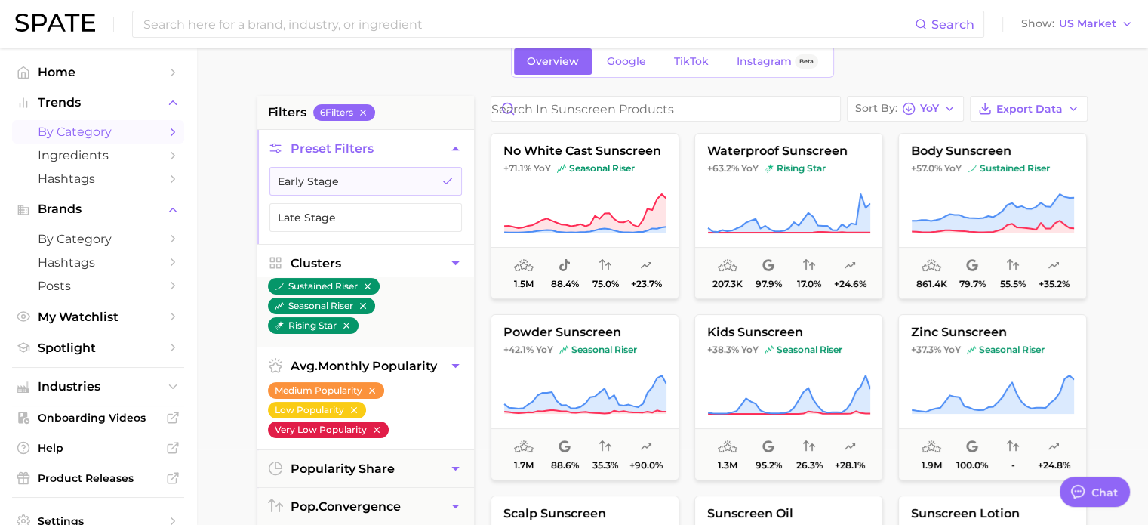
click at [374, 426] on icon "button" at bounding box center [376, 429] width 11 height 11
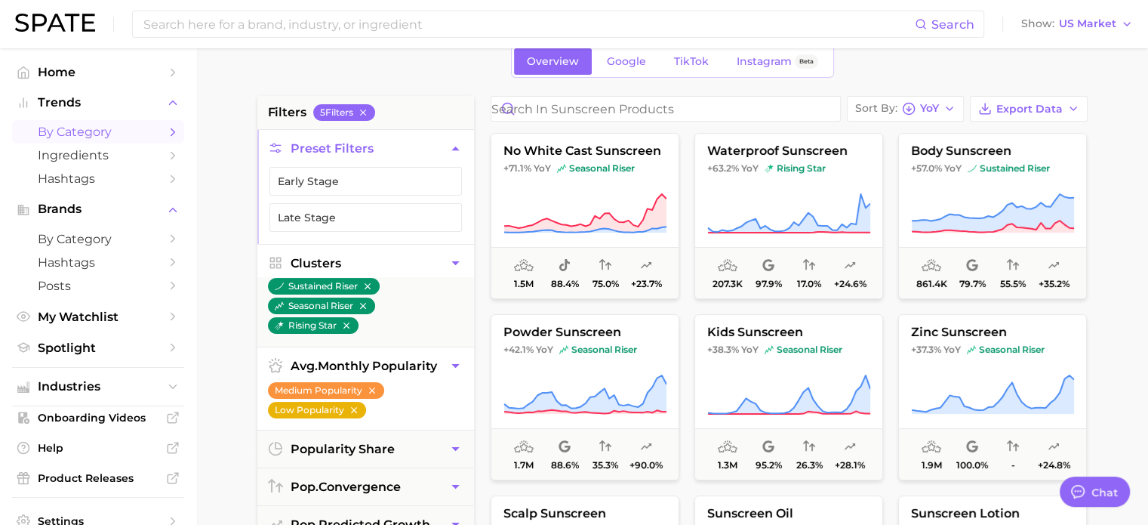
click at [356, 407] on icon "button" at bounding box center [354, 410] width 11 height 11
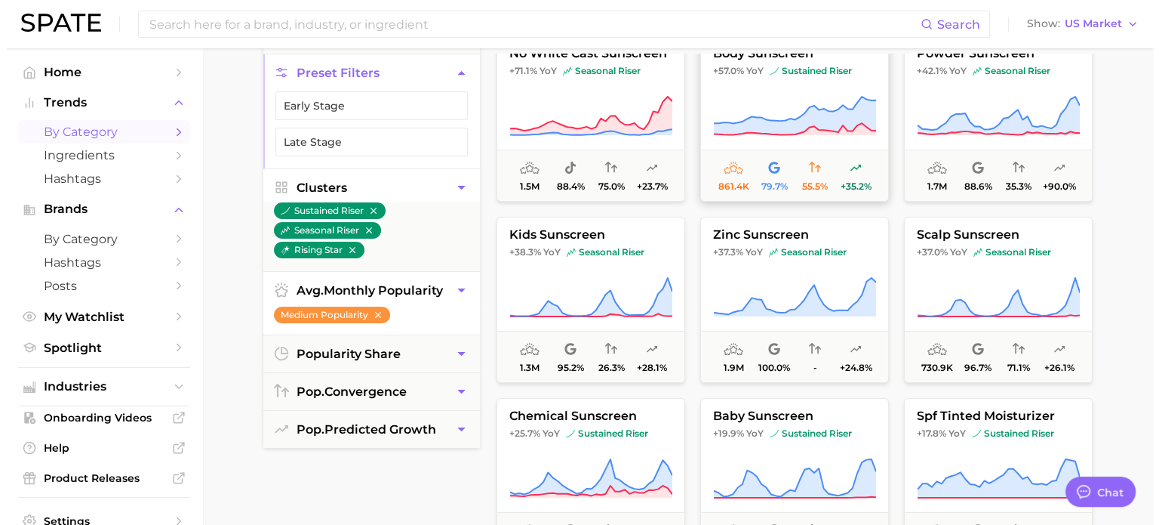
scroll to position [226, 0]
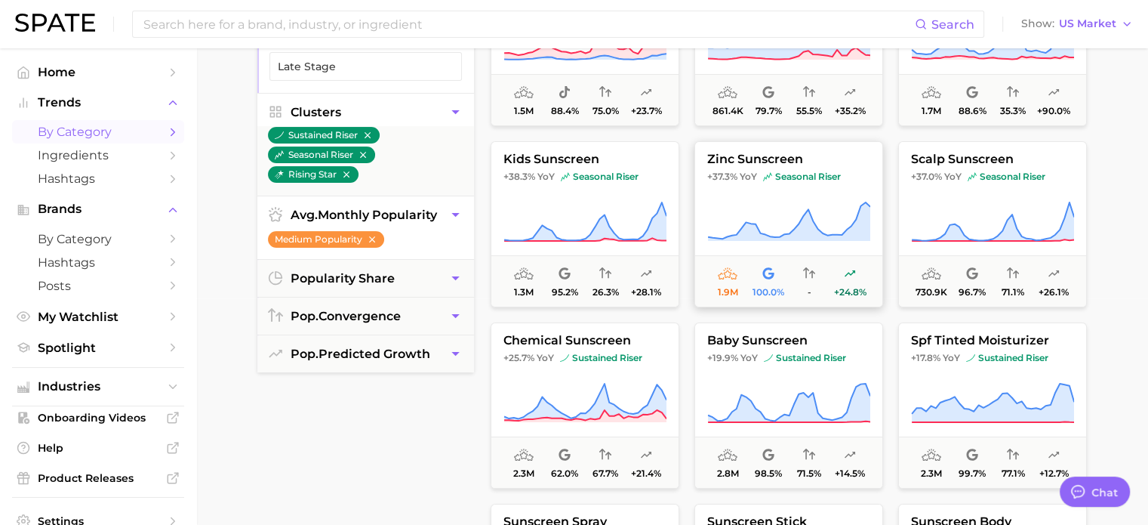
click at [818, 242] on icon at bounding box center [788, 222] width 163 height 42
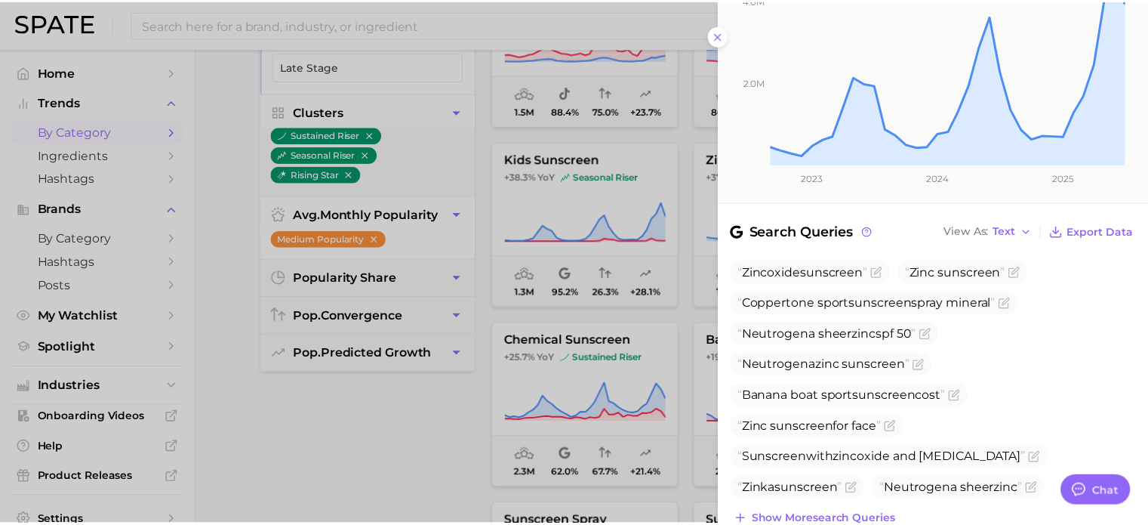
scroll to position [435, 0]
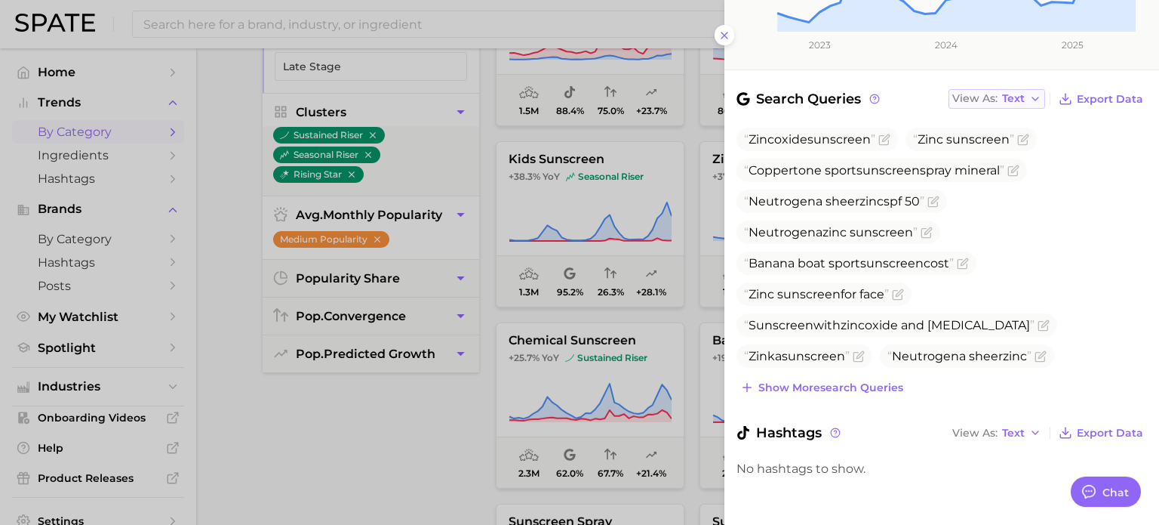
click at [990, 106] on button "View As Text" at bounding box center [997, 99] width 97 height 20
click at [992, 150] on span "Table" at bounding box center [989, 151] width 29 height 13
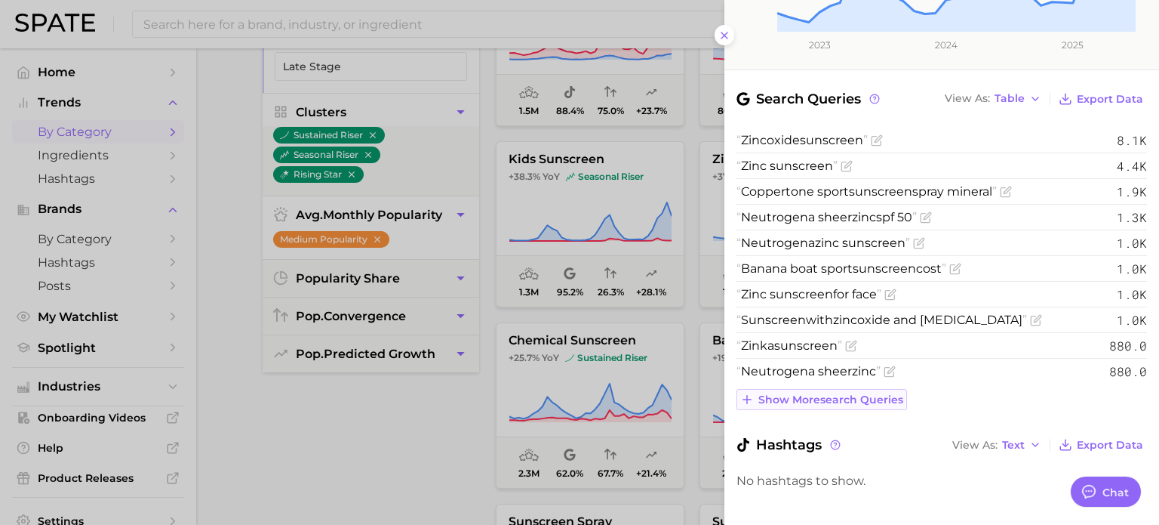
click at [811, 395] on span "Show more search queries" at bounding box center [831, 399] width 145 height 13
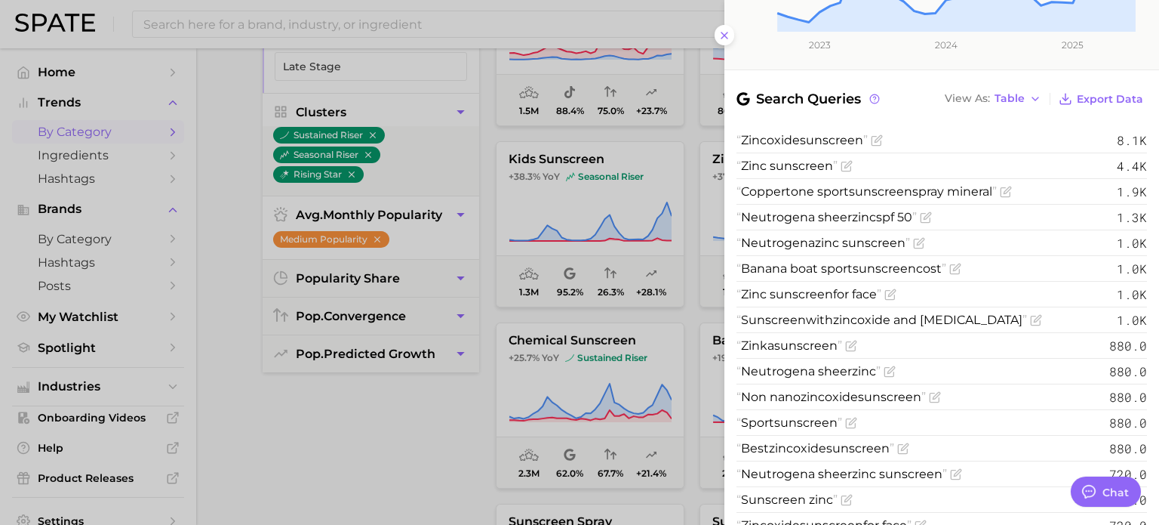
click at [388, 444] on div at bounding box center [579, 262] width 1159 height 525
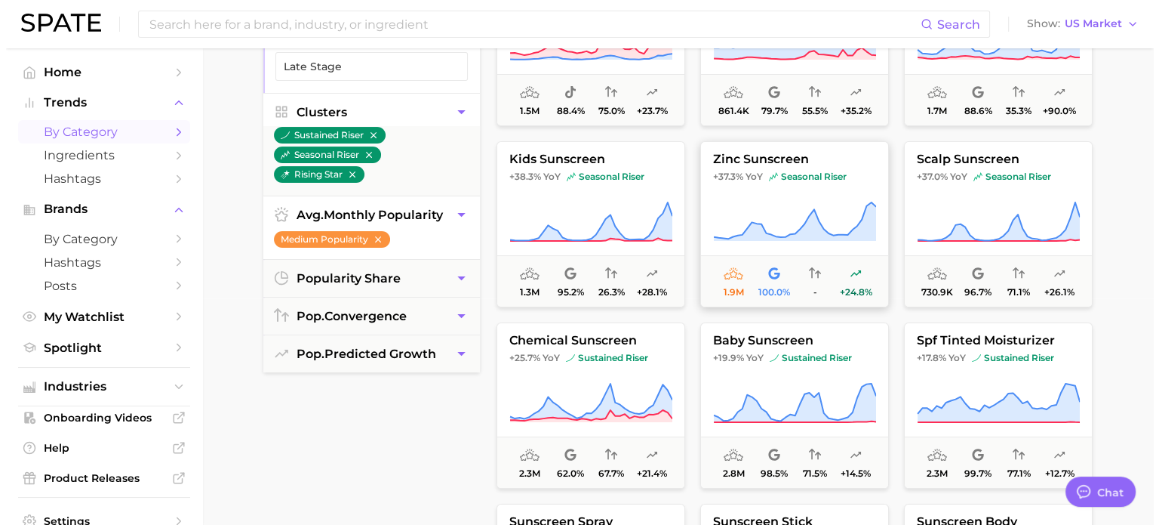
scroll to position [302, 0]
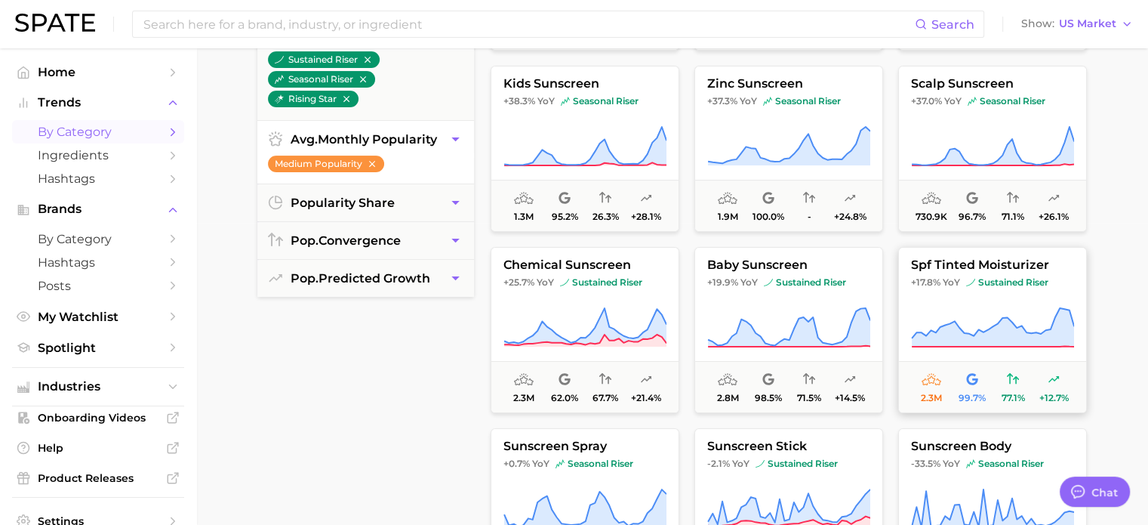
click at [964, 266] on span "spf tinted moisturizer" at bounding box center [992, 265] width 187 height 14
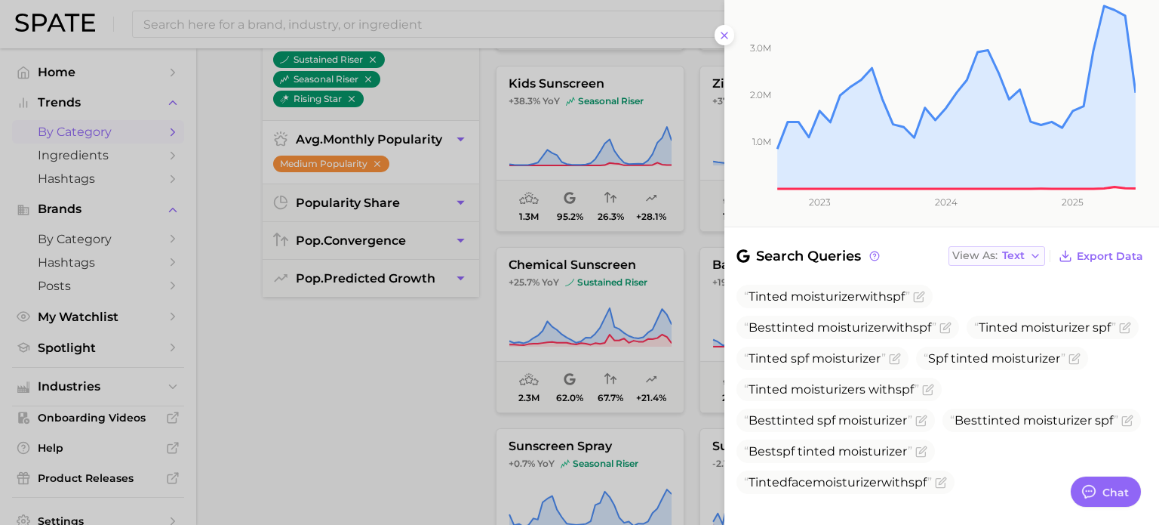
click at [1002, 251] on span "Text" at bounding box center [1013, 255] width 23 height 8
click at [1013, 294] on button "Table" at bounding box center [1032, 307] width 166 height 27
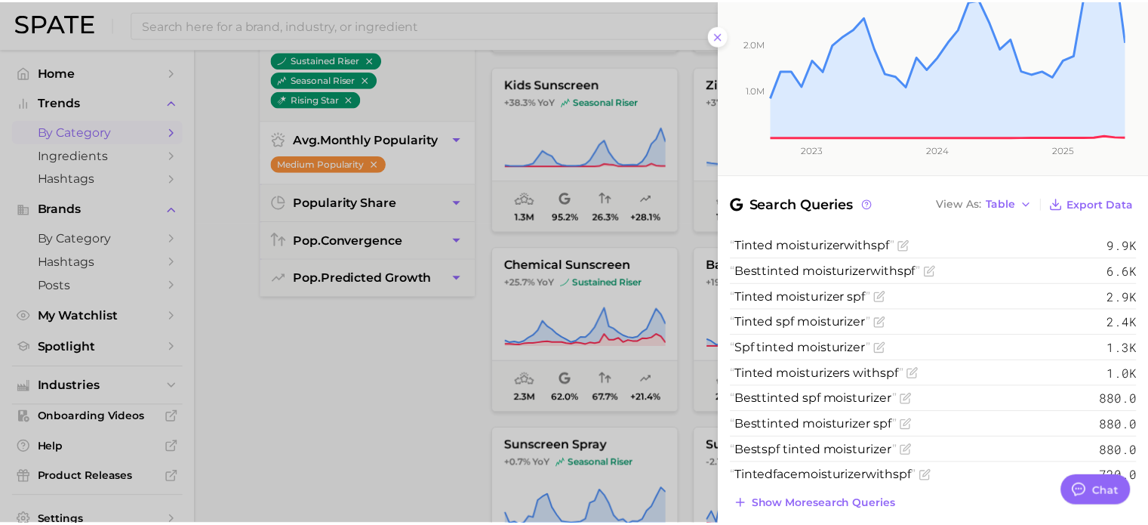
scroll to position [377, 0]
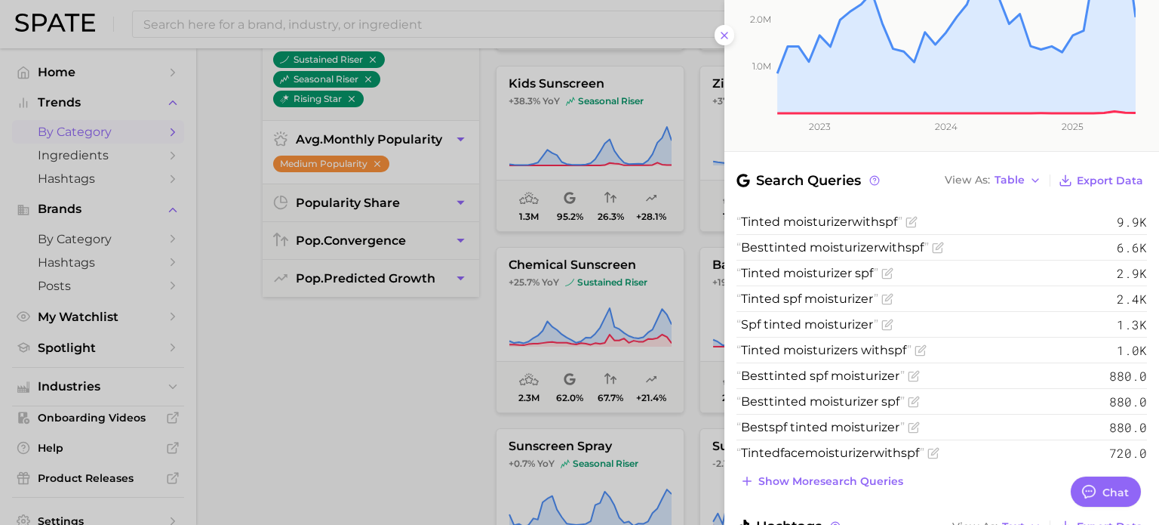
click at [426, 346] on div at bounding box center [579, 262] width 1159 height 525
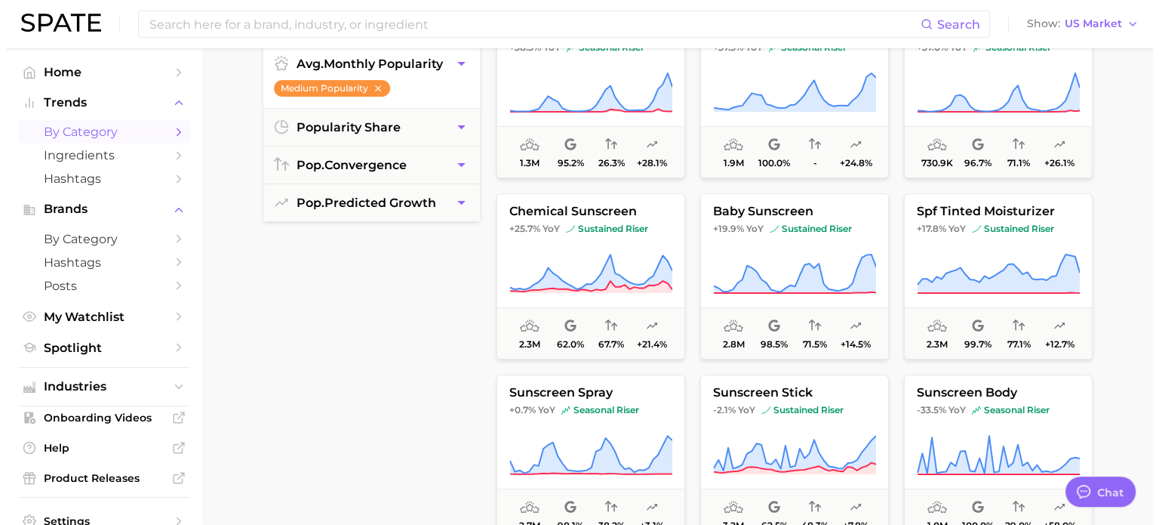
scroll to position [75, 0]
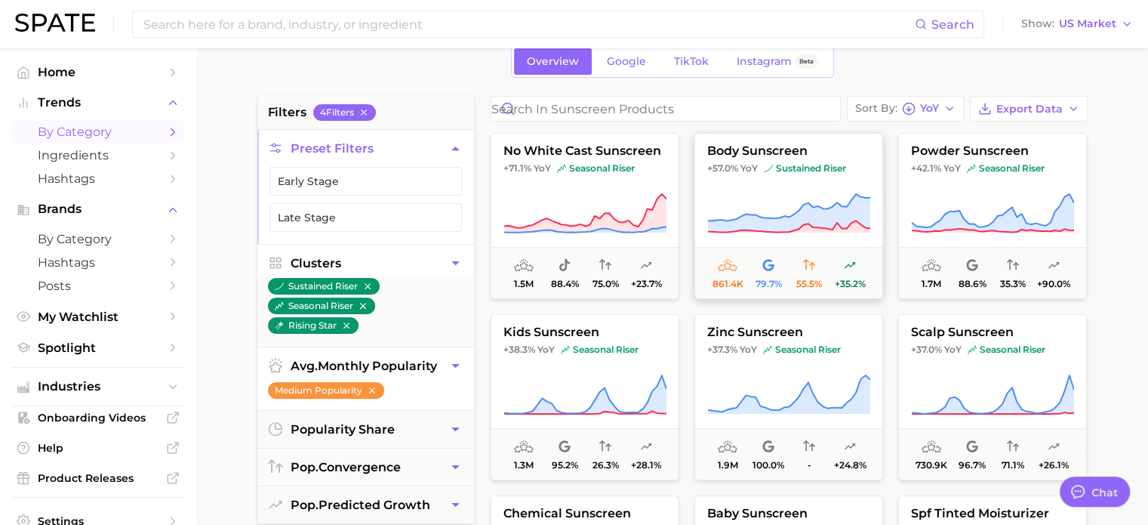
click at [770, 156] on span "body sunscreen" at bounding box center [788, 151] width 187 height 14
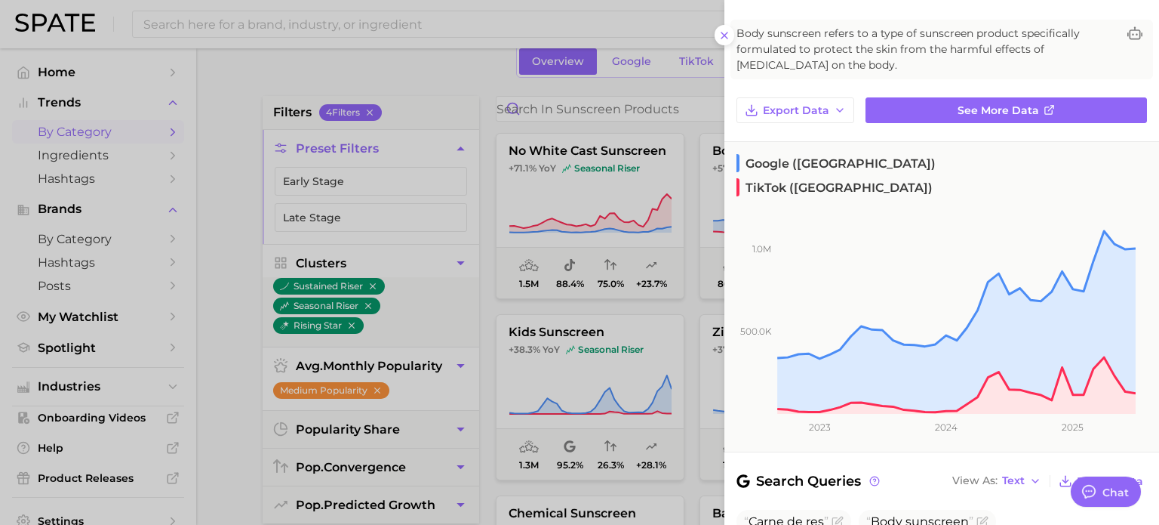
scroll to position [212, 0]
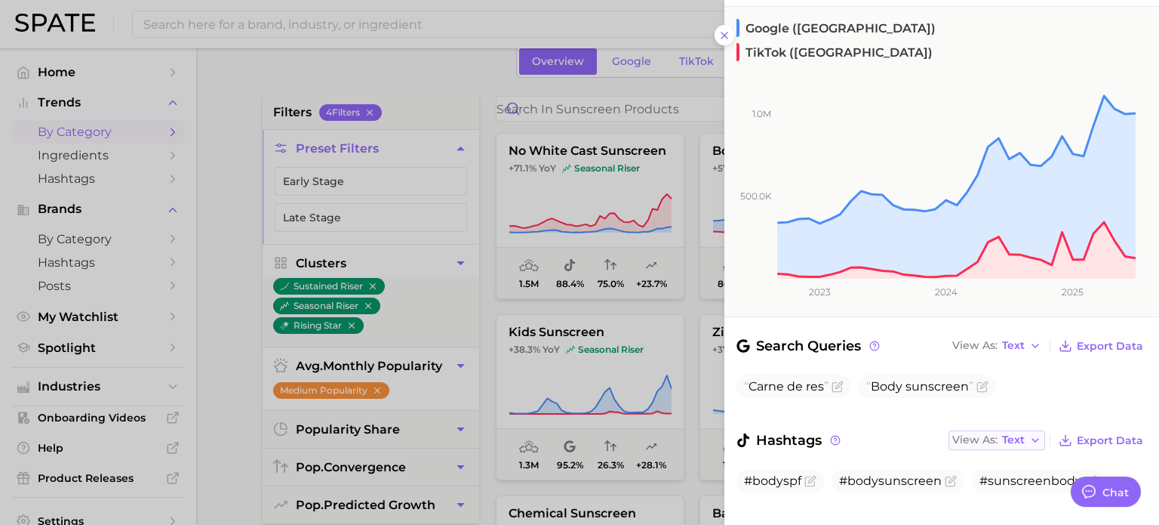
click at [1013, 436] on span "Text" at bounding box center [1013, 440] width 23 height 8
click at [990, 486] on span "Table" at bounding box center [989, 492] width 29 height 13
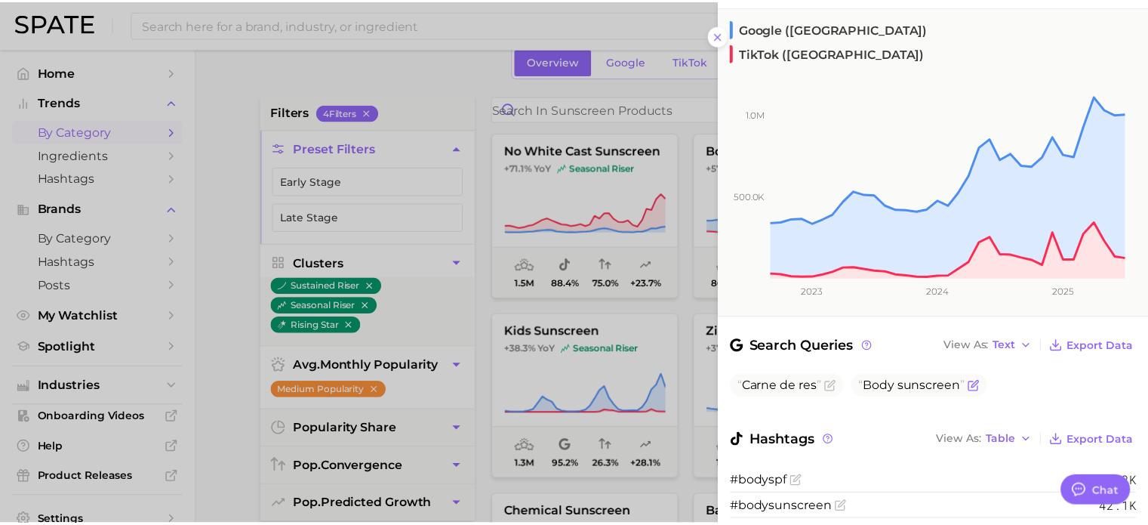
scroll to position [265, 0]
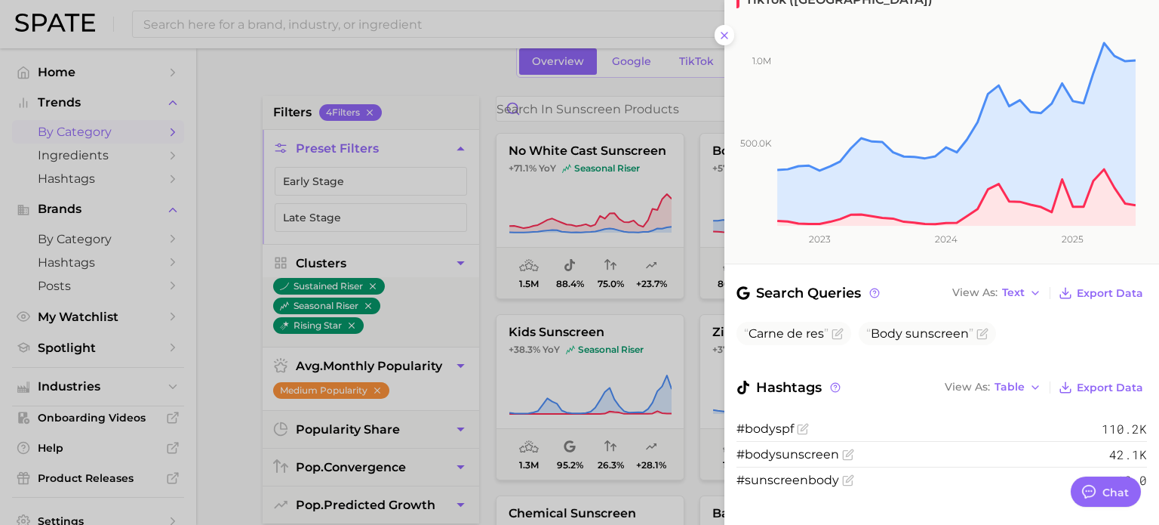
click at [466, 309] on div at bounding box center [579, 262] width 1159 height 525
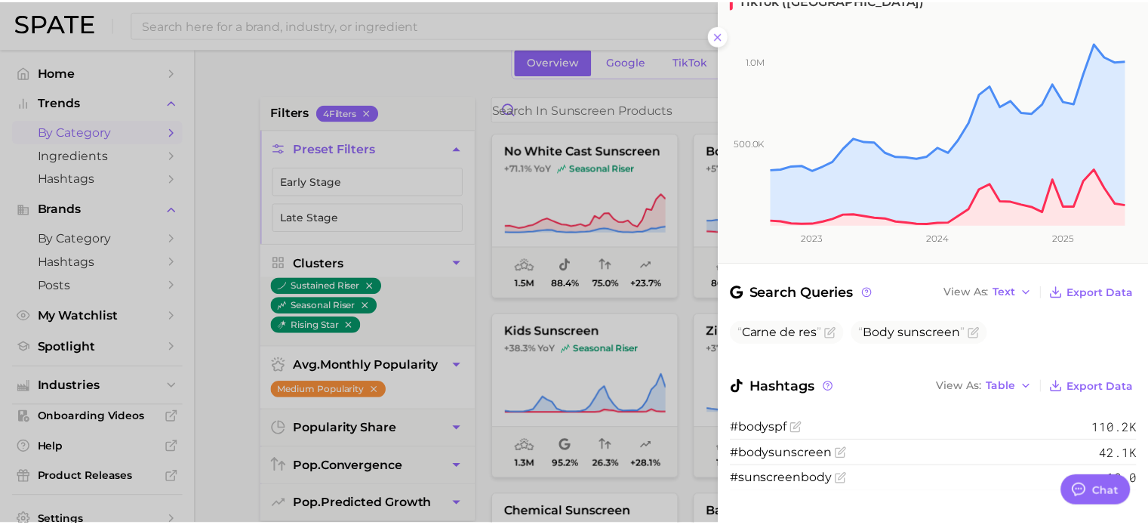
scroll to position [0, 0]
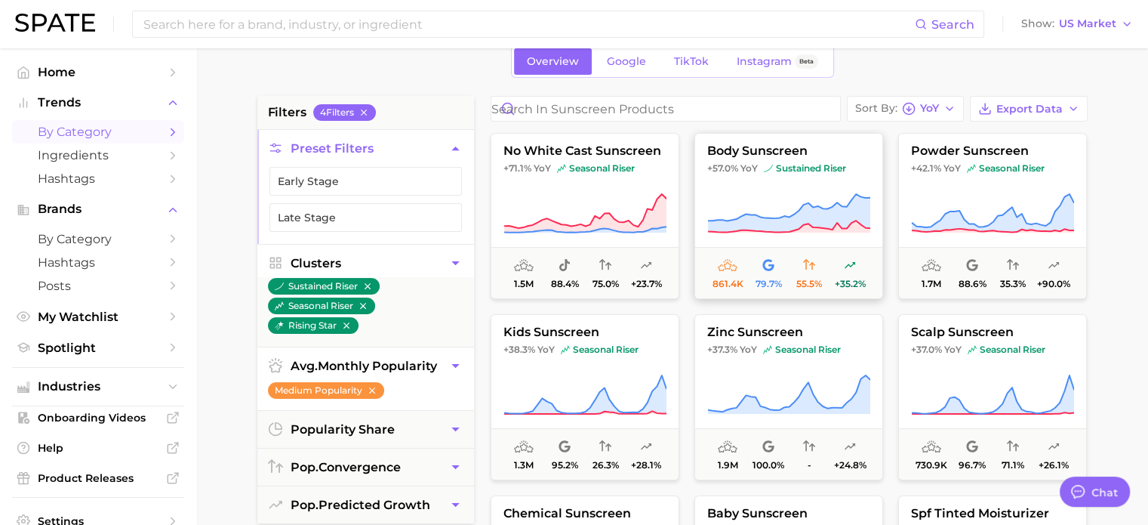
click at [816, 231] on icon at bounding box center [789, 226] width 162 height 12
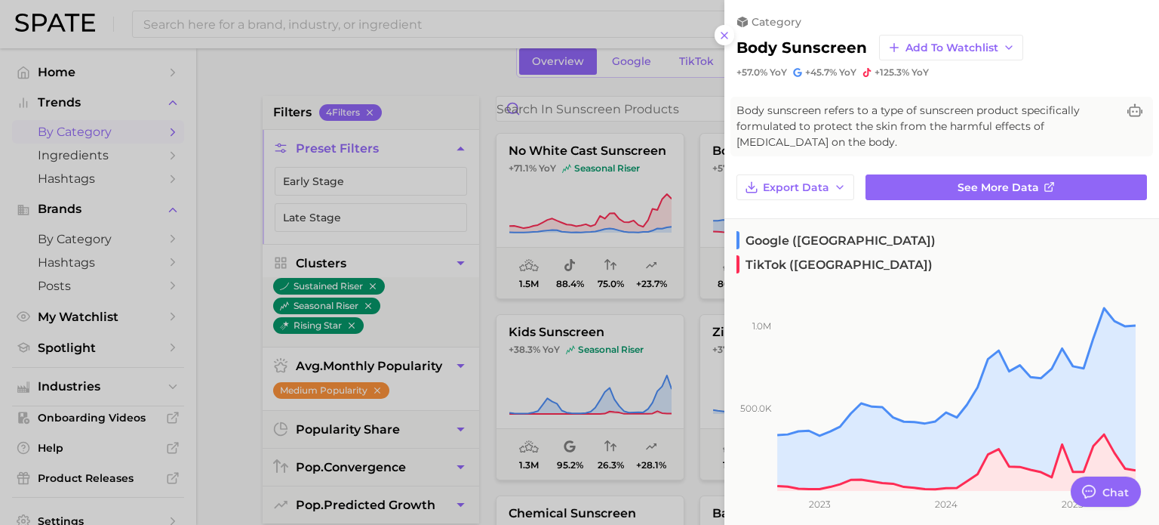
click at [483, 308] on div at bounding box center [579, 262] width 1159 height 525
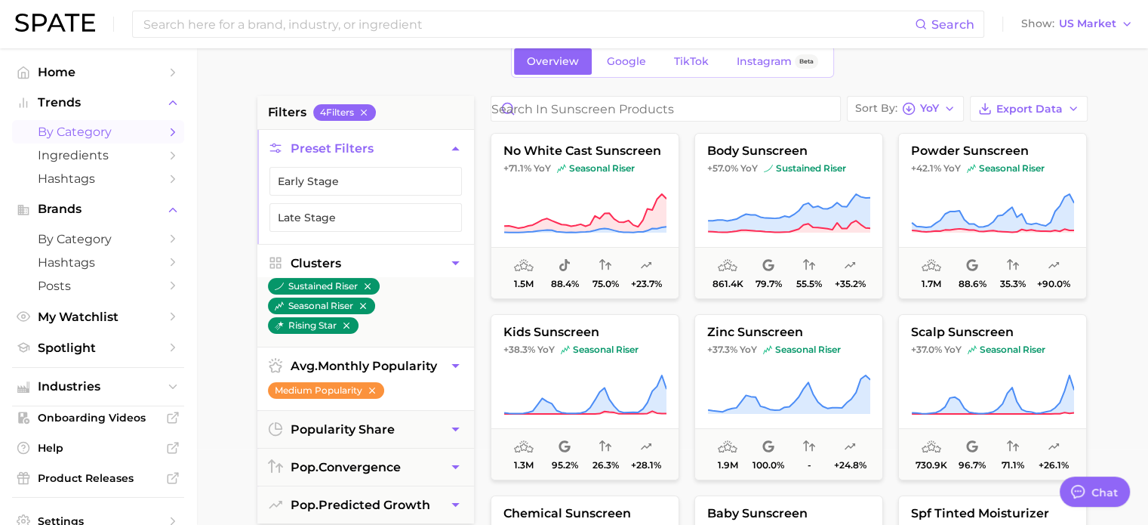
click at [453, 369] on icon "button" at bounding box center [456, 366] width 16 height 16
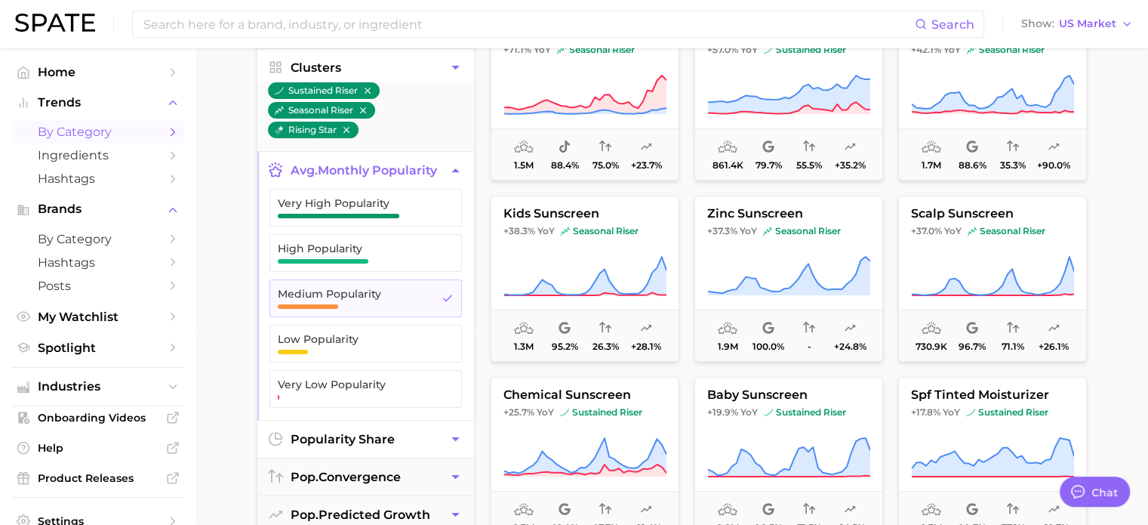
scroll to position [226, 0]
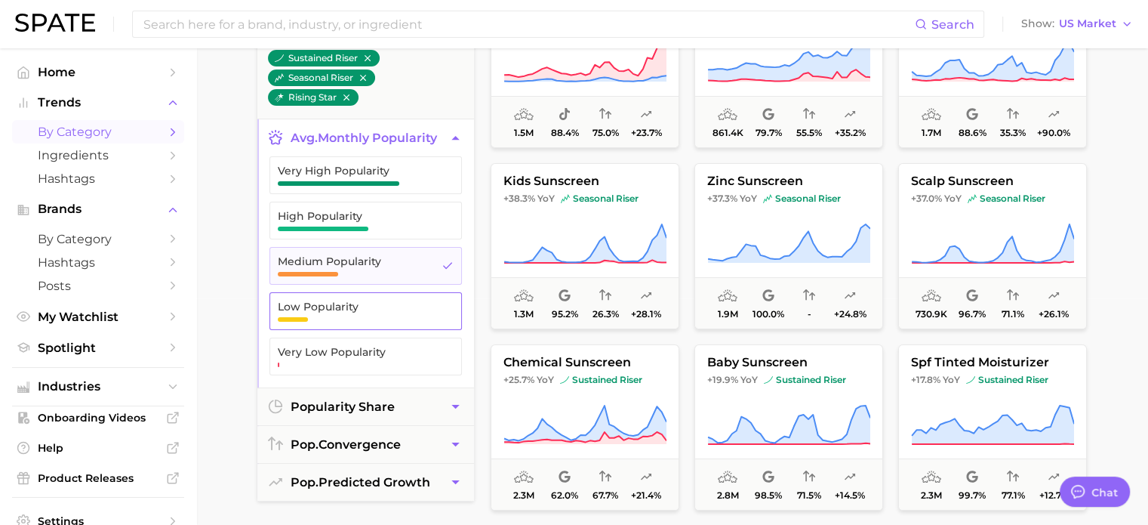
click at [414, 309] on span "Low Popularity" at bounding box center [354, 306] width 152 height 12
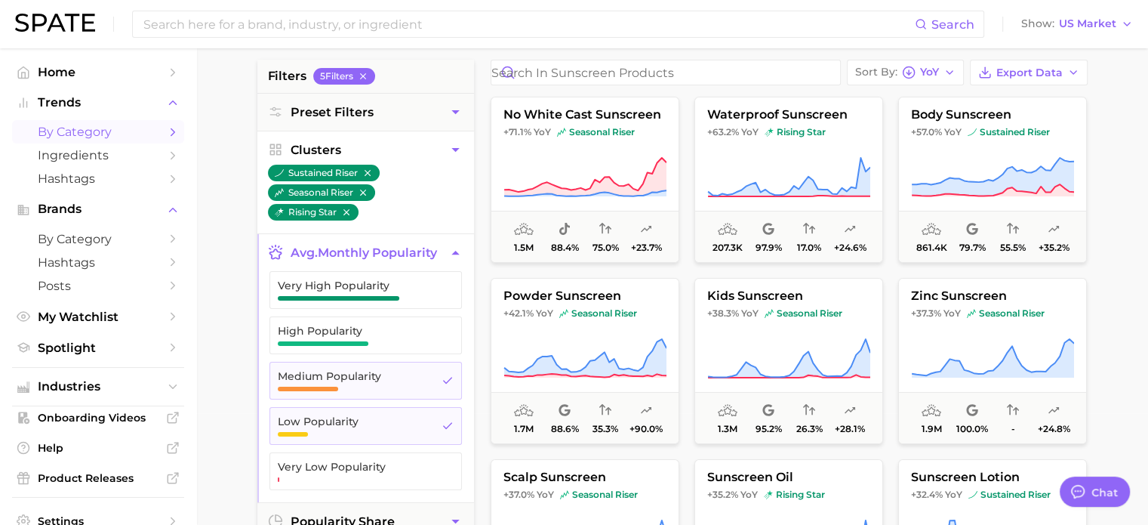
scroll to position [75, 0]
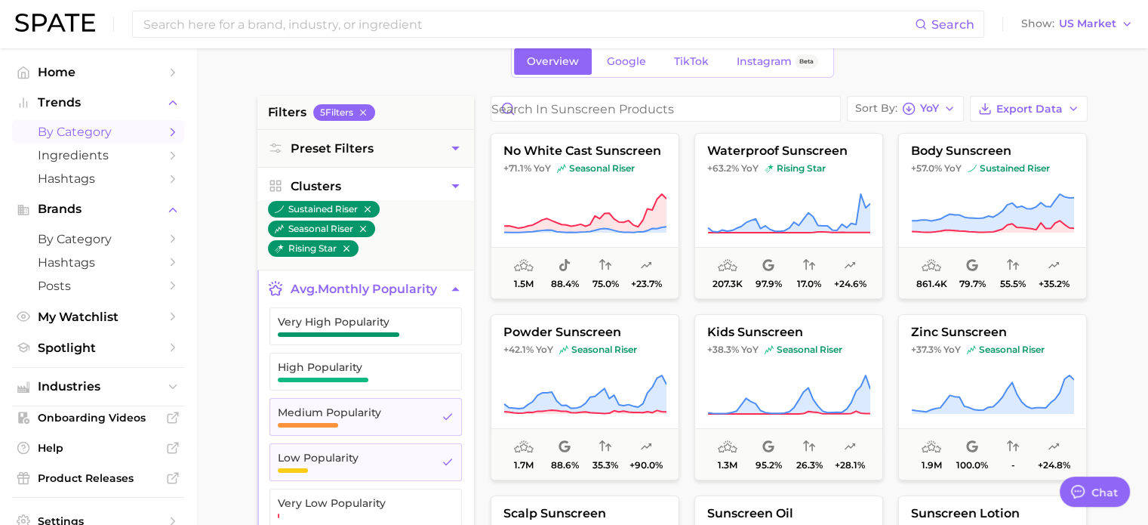
click at [445, 294] on button "avg. monthly popularity" at bounding box center [365, 288] width 217 height 37
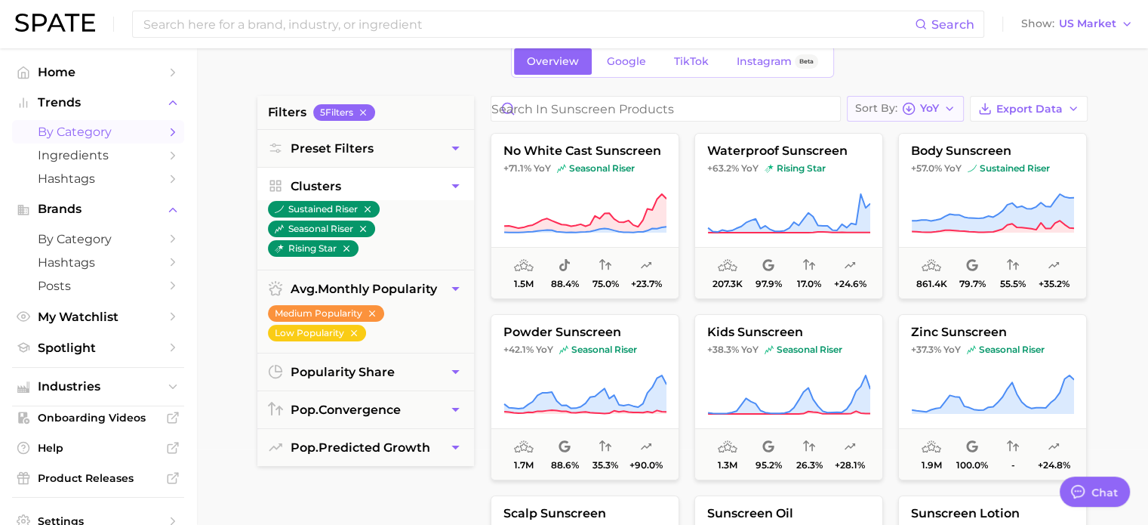
click at [923, 99] on button "Sort By [PERSON_NAME]" at bounding box center [905, 109] width 117 height 26
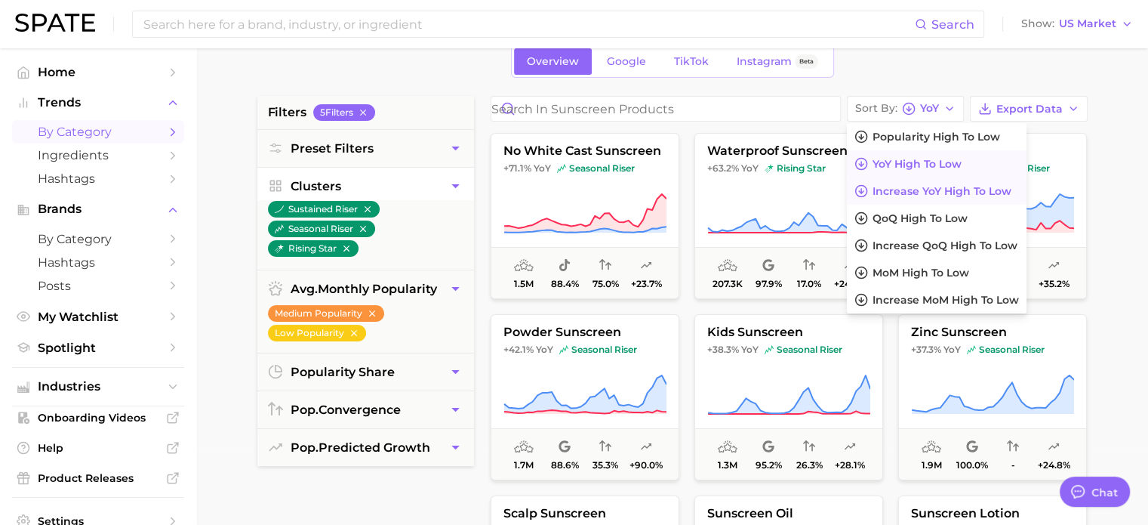
click at [941, 190] on span "Increase YoY high to low" at bounding box center [942, 191] width 139 height 13
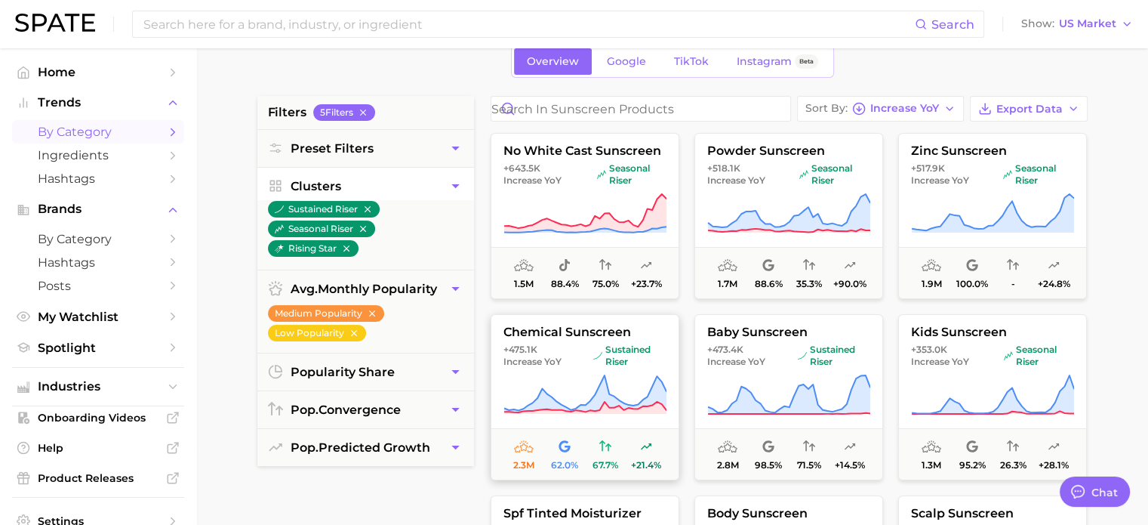
click at [587, 343] on span "+475.1k Increase YoY sustained riser" at bounding box center [584, 355] width 187 height 24
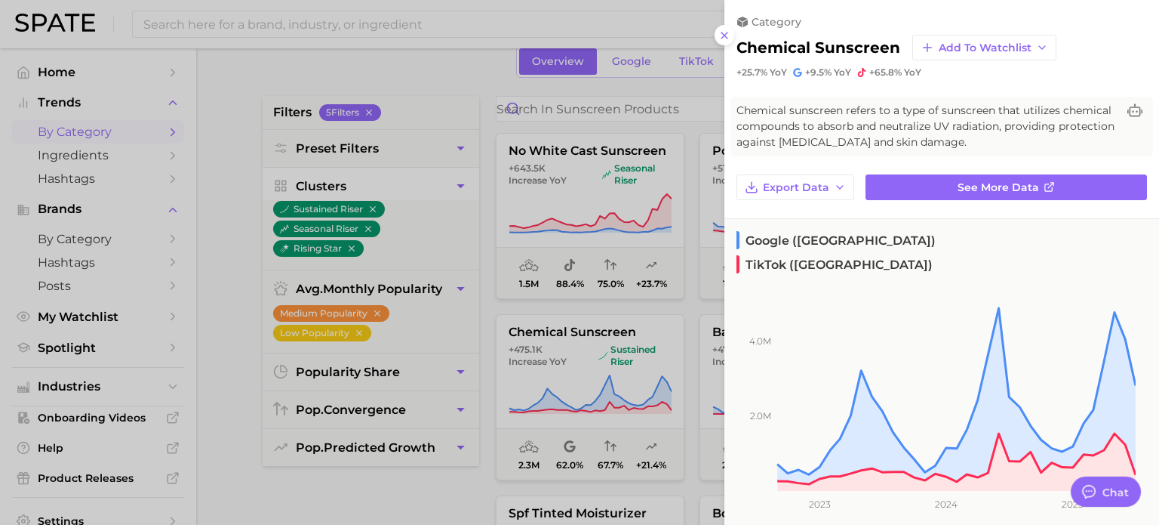
click at [581, 307] on div at bounding box center [579, 262] width 1159 height 525
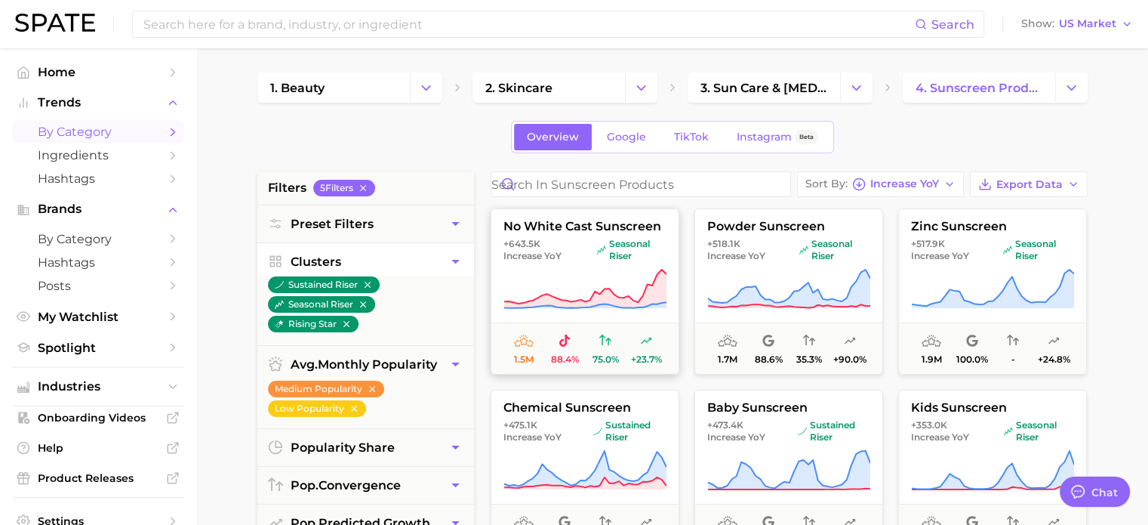
click at [578, 259] on span "+643.5k Increase YoY" at bounding box center [547, 250] width 88 height 24
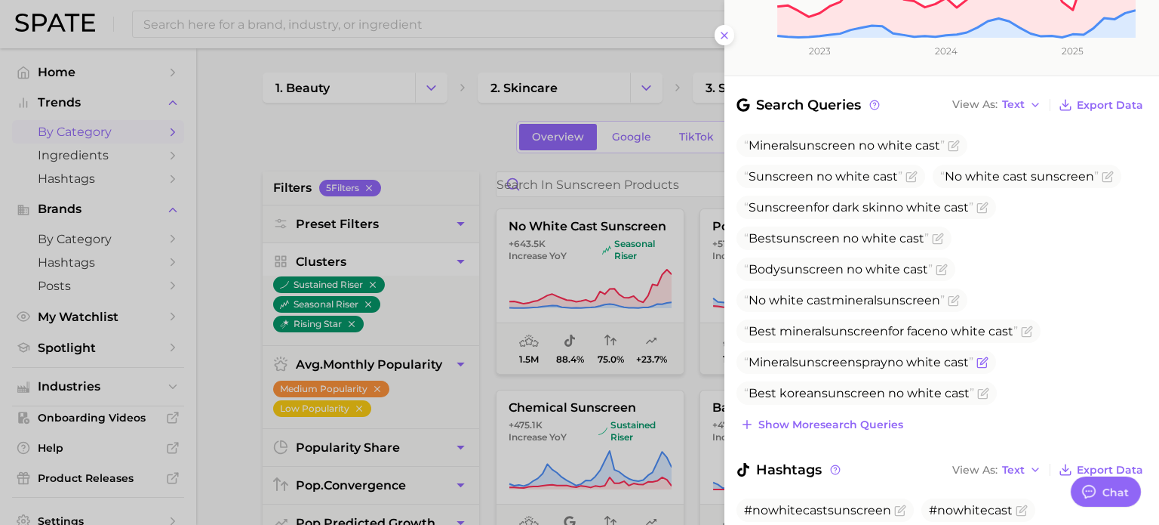
scroll to position [545, 0]
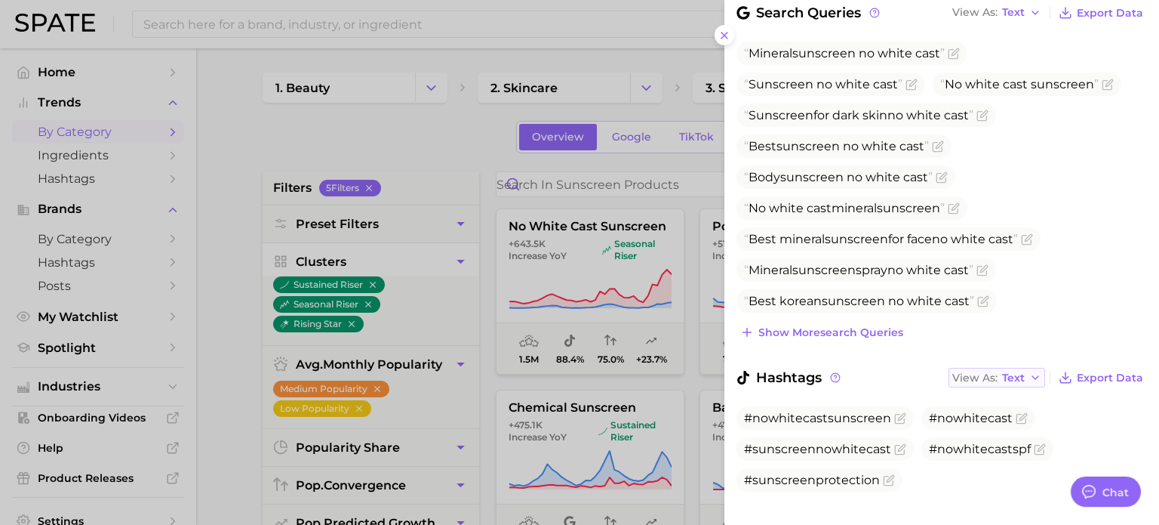
click at [1005, 374] on span "Text" at bounding box center [1013, 378] width 23 height 8
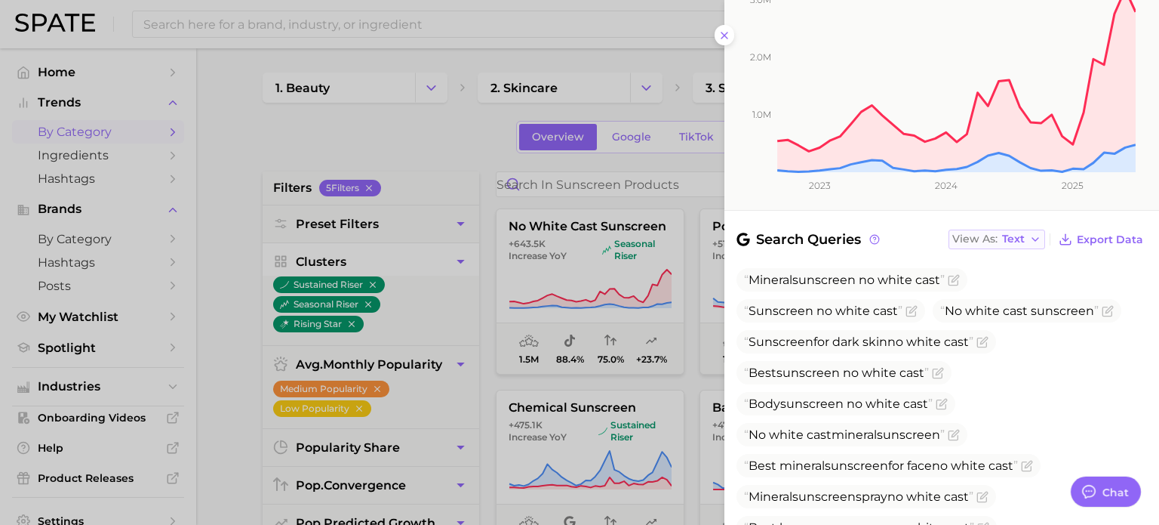
click at [1002, 235] on span "Text" at bounding box center [1013, 239] width 23 height 8
click at [994, 278] on button "Table" at bounding box center [1032, 291] width 166 height 27
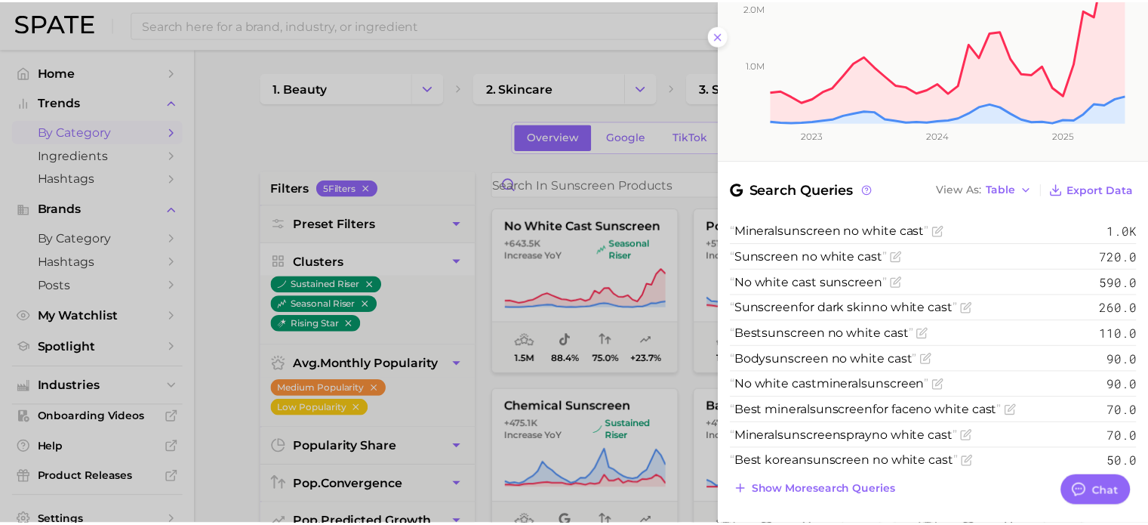
scroll to position [394, 0]
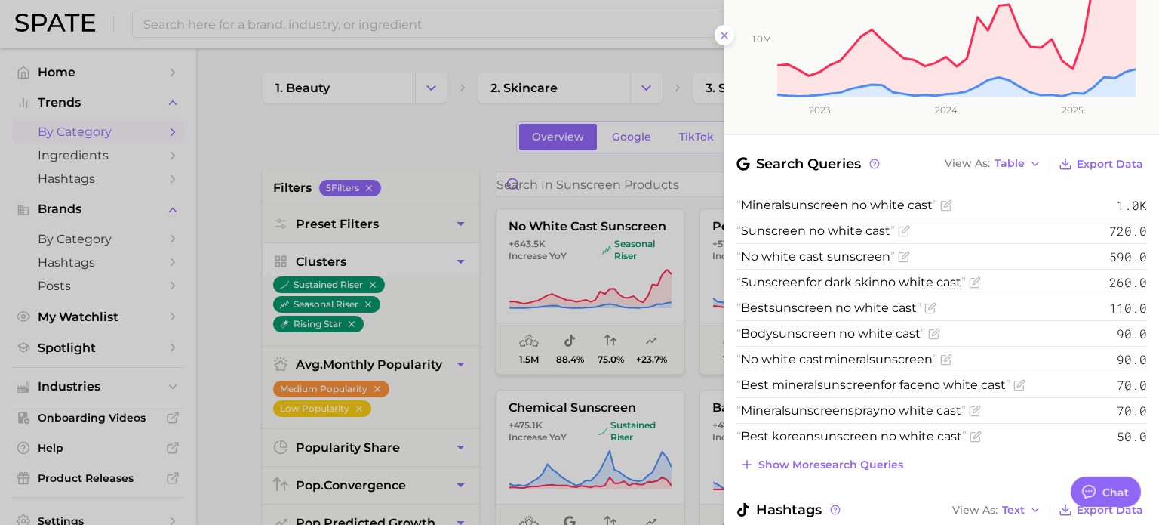
click at [456, 164] on div at bounding box center [579, 262] width 1159 height 525
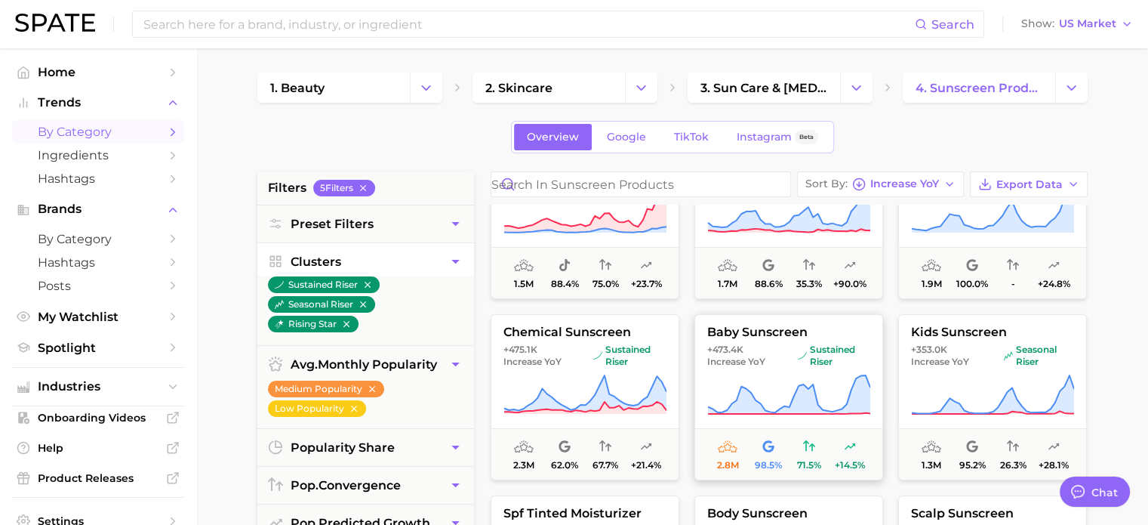
scroll to position [0, 0]
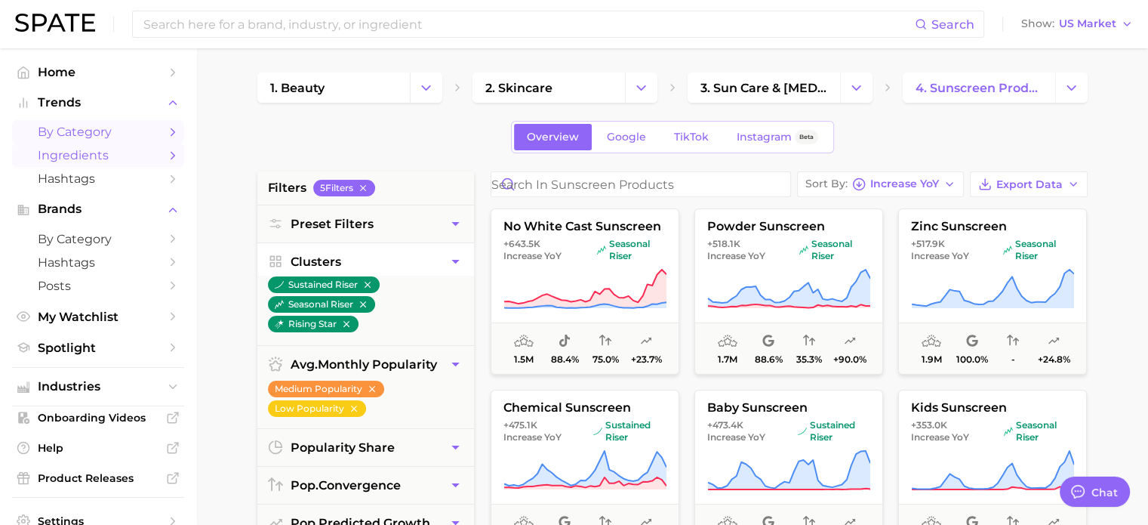
click at [119, 153] on span "Ingredients" at bounding box center [98, 155] width 121 height 14
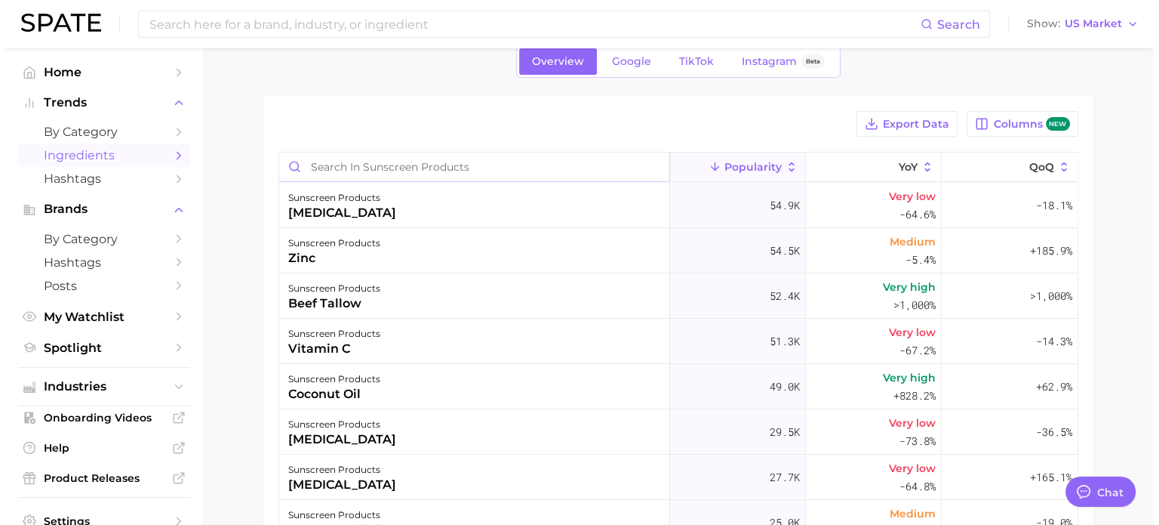
scroll to position [75, 0]
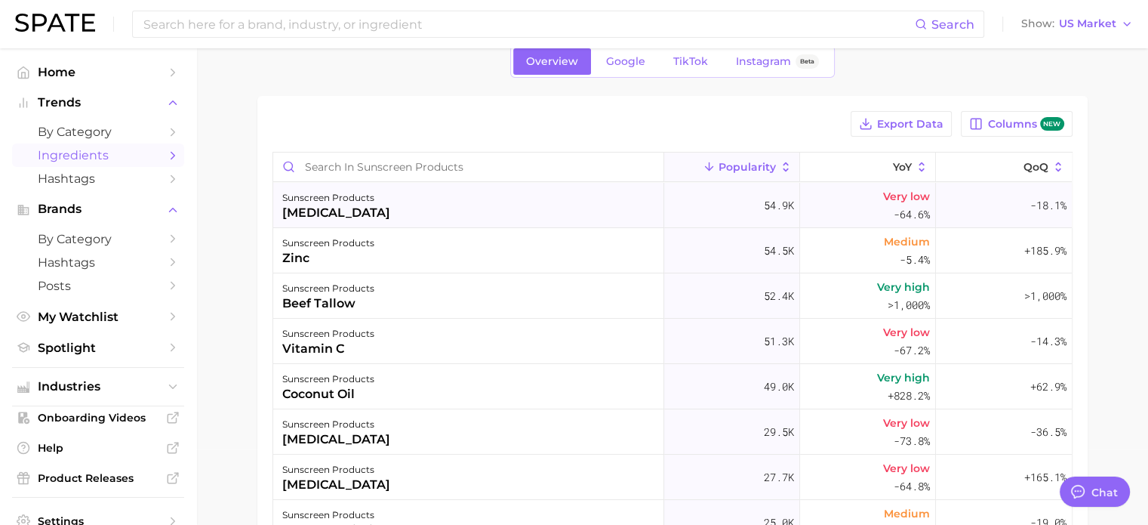
click at [526, 202] on div "sunscreen products [MEDICAL_DATA]" at bounding box center [468, 205] width 391 height 45
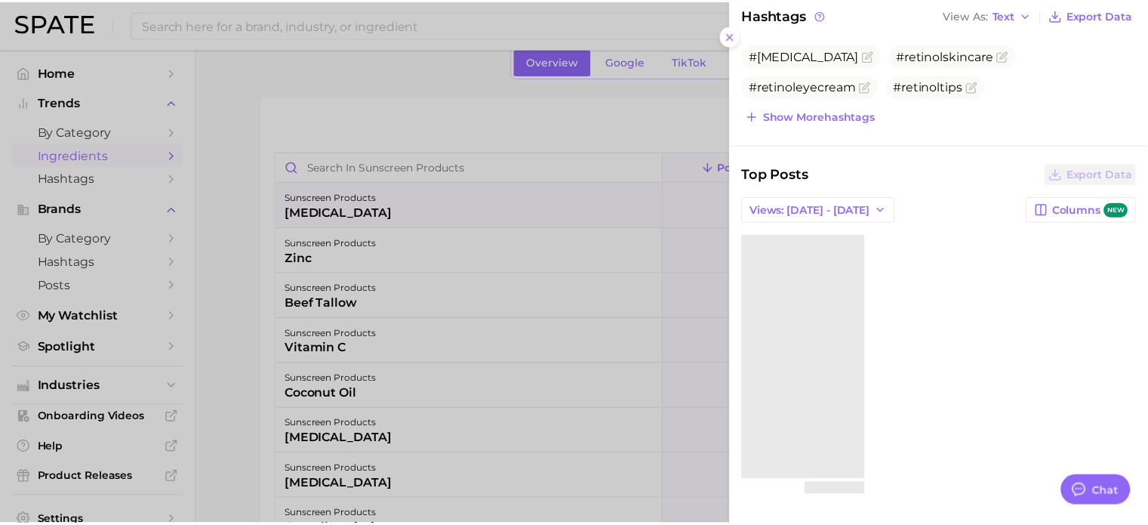
scroll to position [507, 0]
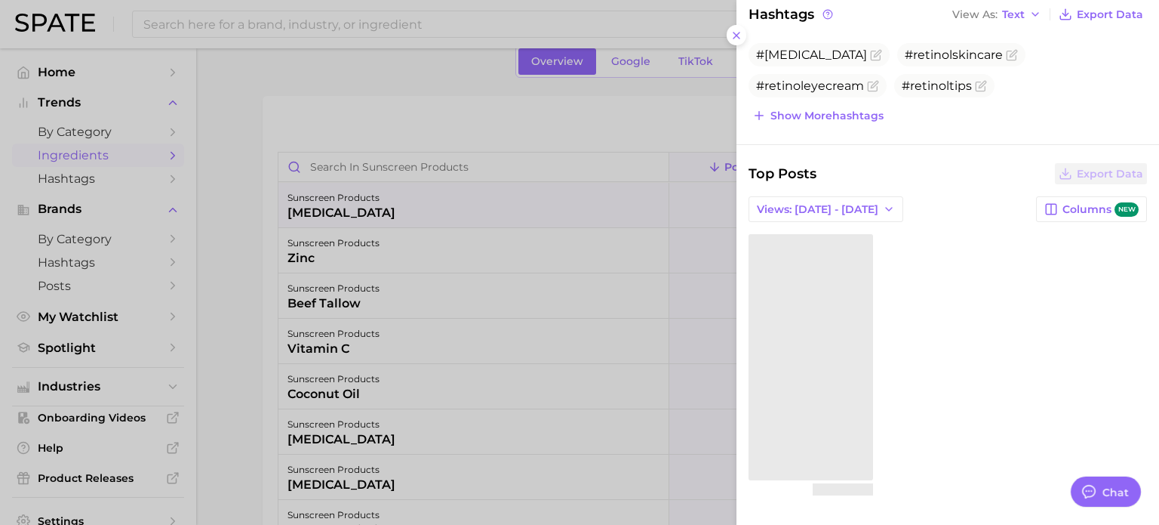
click at [389, 140] on div at bounding box center [579, 262] width 1159 height 525
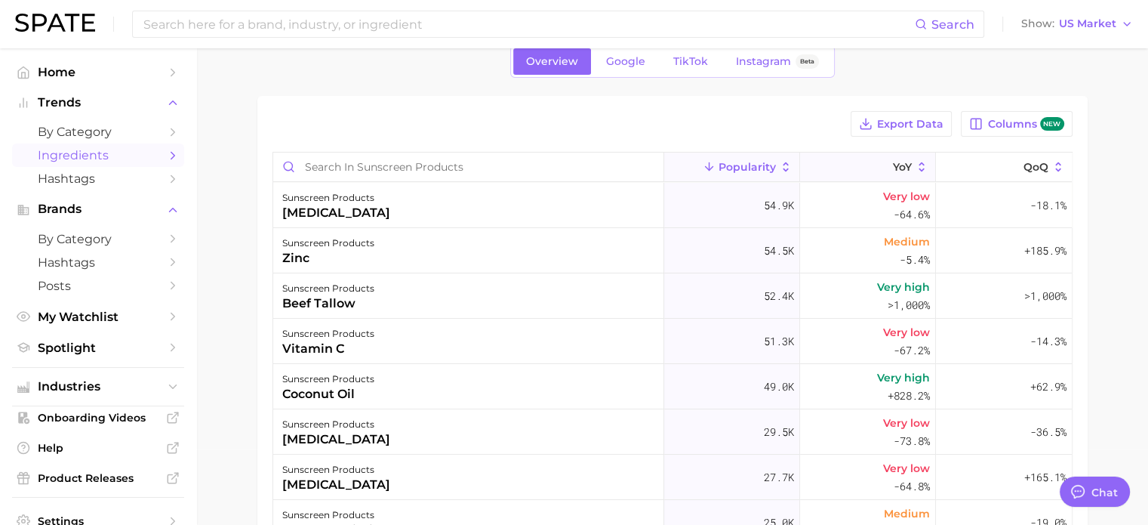
click at [915, 170] on icon at bounding box center [922, 167] width 14 height 14
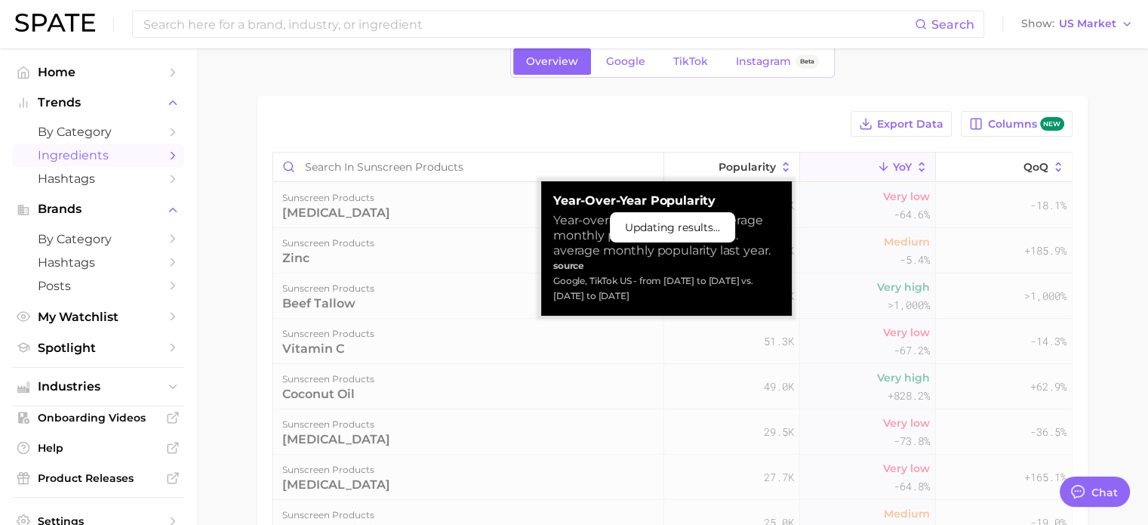
click at [665, 341] on div "51.3k" at bounding box center [732, 341] width 136 height 45
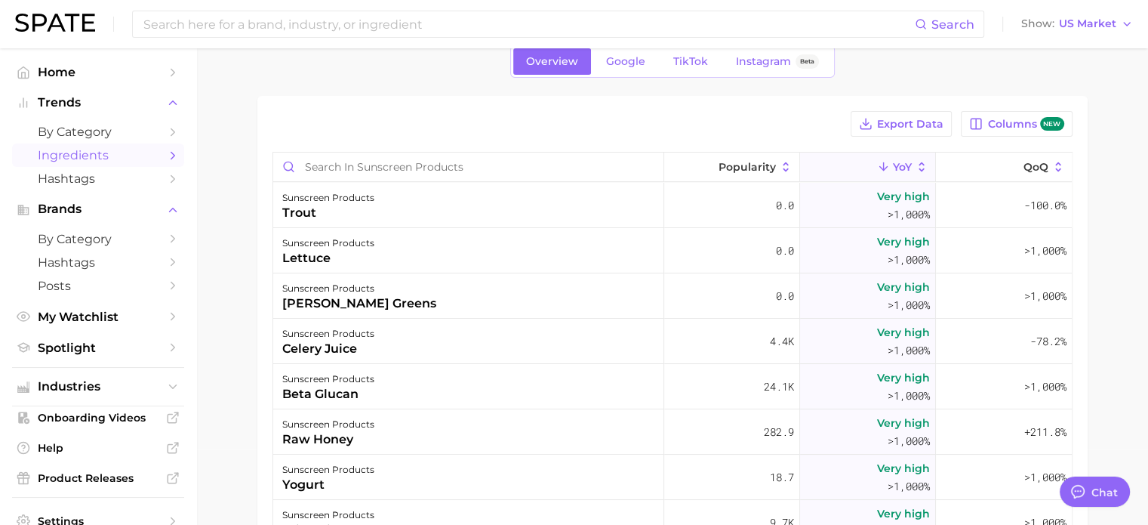
click at [903, 170] on button "YoY" at bounding box center [868, 166] width 136 height 29
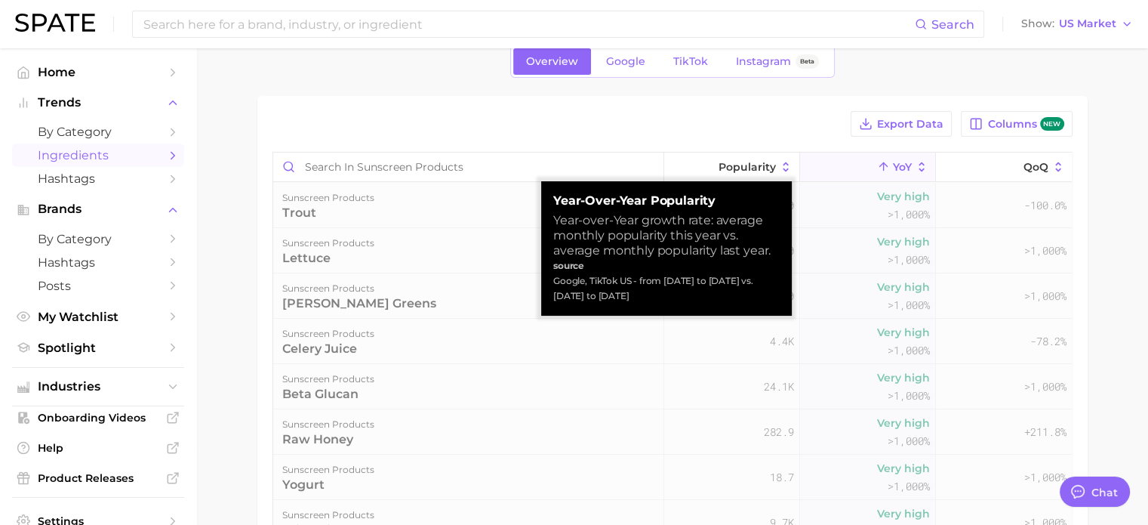
click at [688, 280] on div "Google, TikTok US - from [DATE] to [DATE] vs. [DATE] to [DATE]" at bounding box center [666, 288] width 226 height 30
click at [781, 160] on icon at bounding box center [786, 167] width 14 height 14
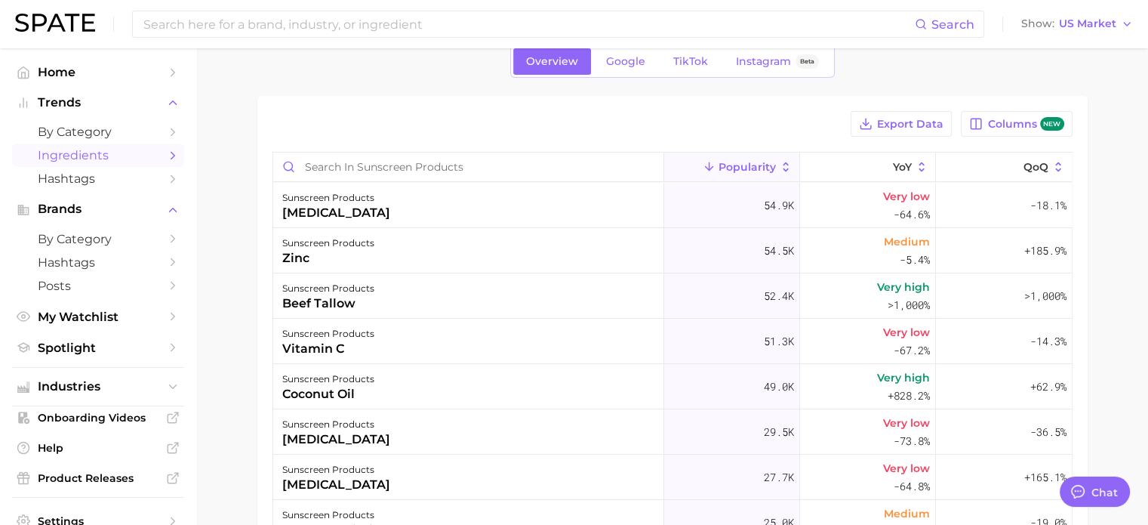
click at [779, 171] on icon at bounding box center [786, 167] width 14 height 14
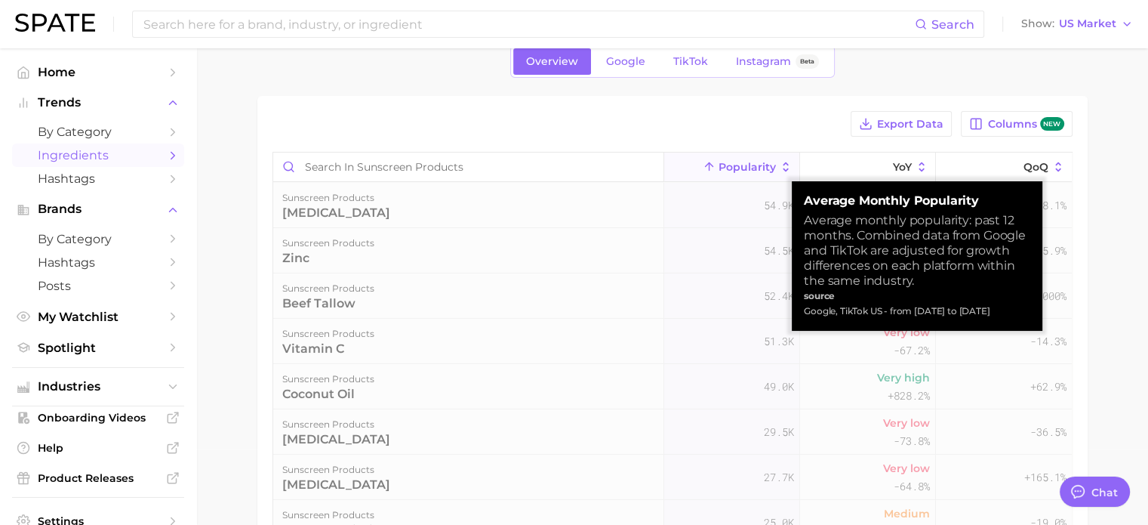
click at [779, 171] on icon at bounding box center [786, 167] width 14 height 14
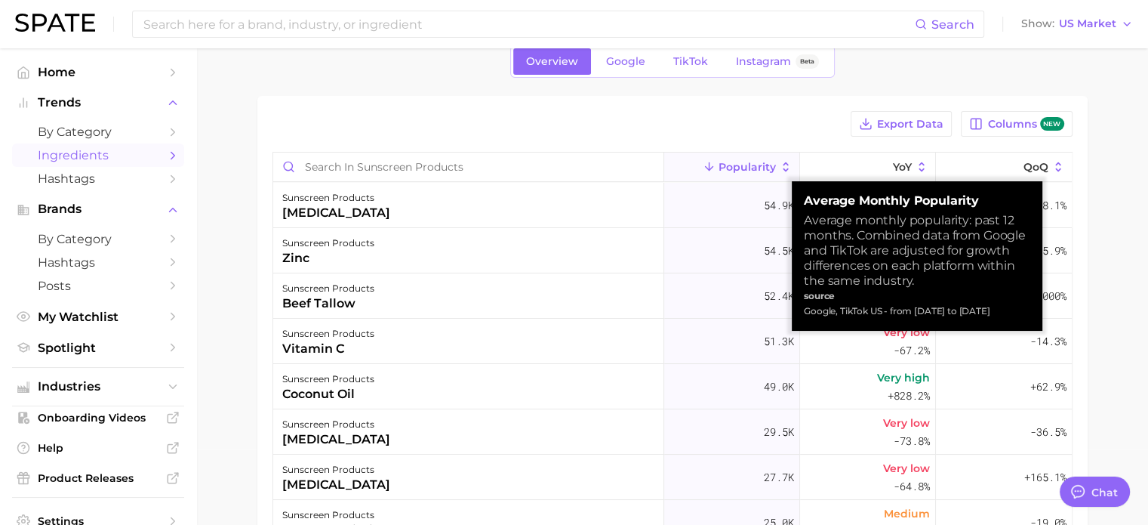
click at [867, 234] on div "Average monthly popularity: past 12 months. Combined data from Google and TikTo…" at bounding box center [917, 250] width 226 height 75
click at [759, 125] on div "Export Data Columns new" at bounding box center [673, 124] width 800 height 26
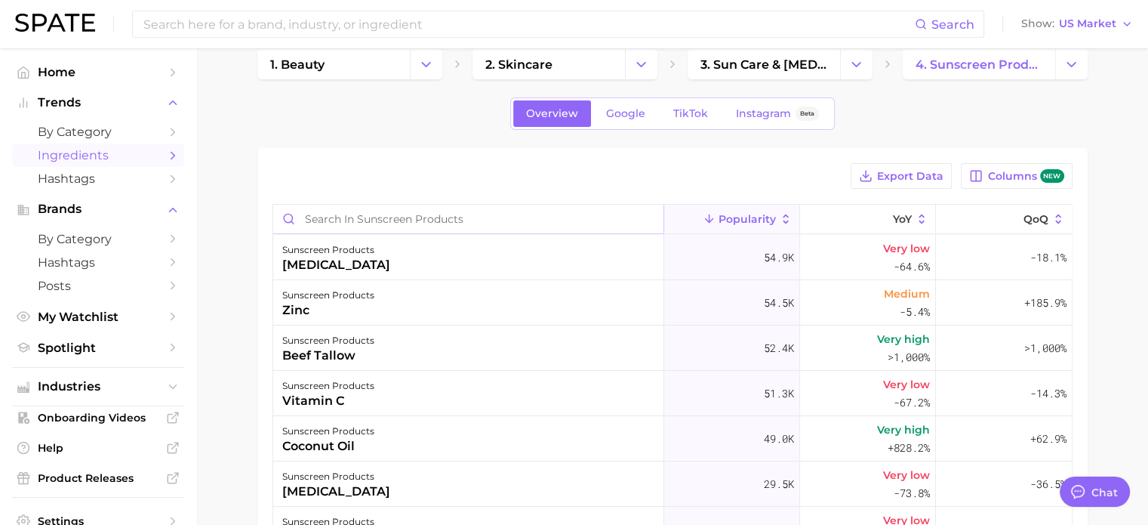
scroll to position [0, 0]
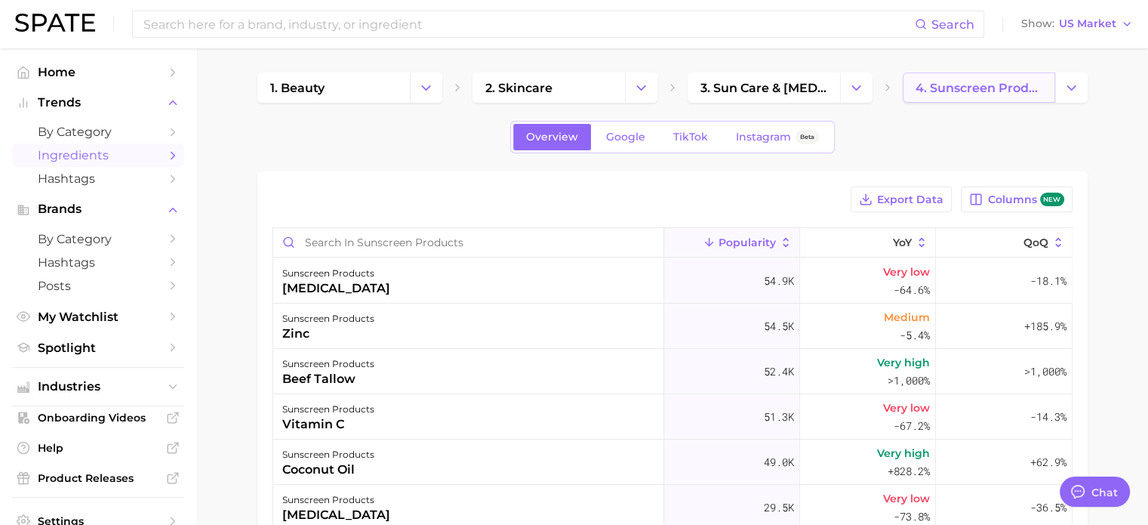
click at [1016, 97] on link "4. sunscreen products" at bounding box center [979, 87] width 152 height 30
click at [751, 92] on span "3. sun care & [MEDICAL_DATA]" at bounding box center [764, 88] width 127 height 14
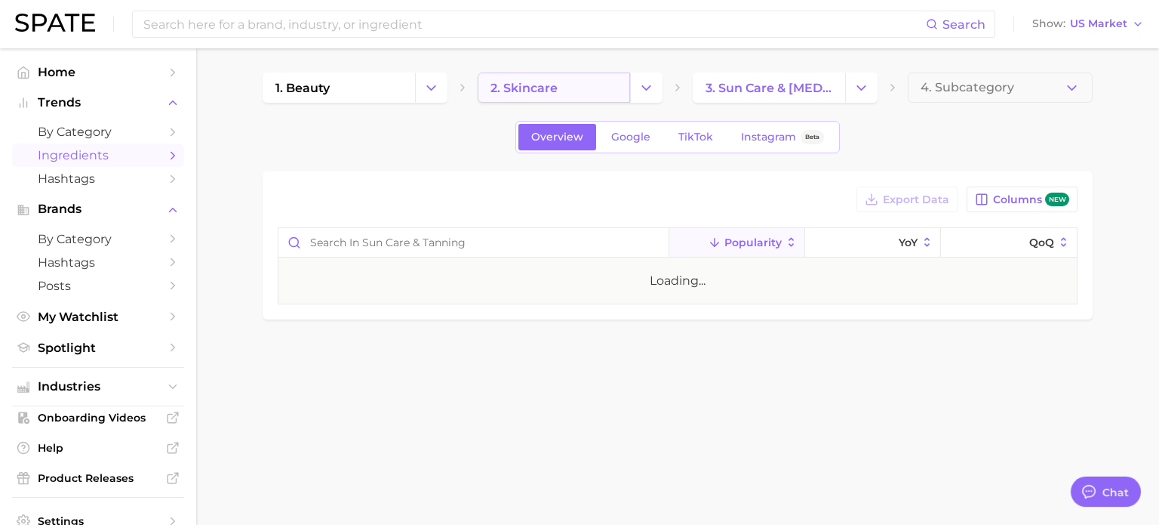
click at [589, 88] on link "2. skincare" at bounding box center [554, 87] width 152 height 30
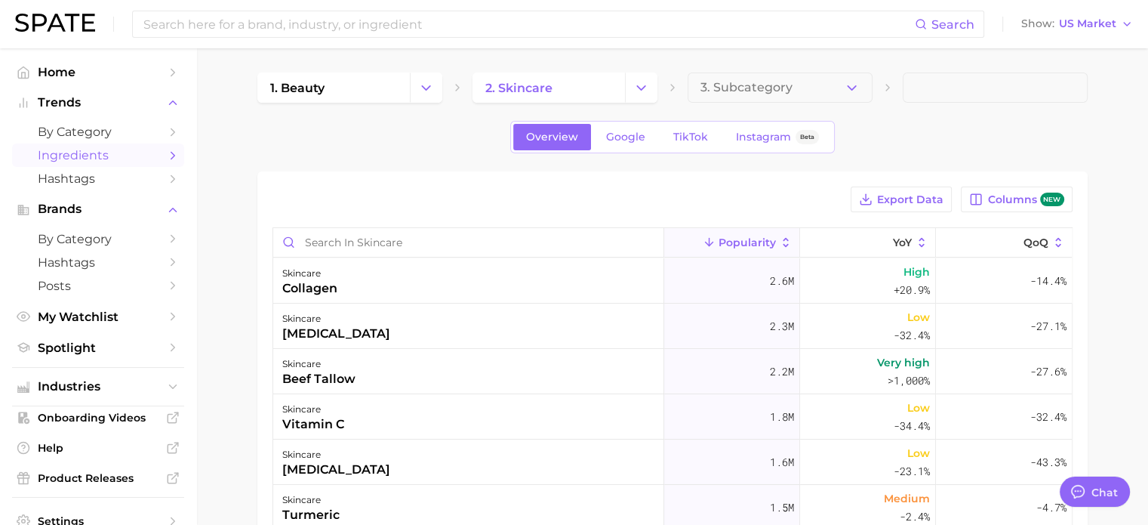
click at [292, 169] on div "1. beauty 2. skincare 3. Subcategory Overview Google TikTok Instagram Beta Expo…" at bounding box center [672, 419] width 830 height 694
click at [999, 192] on span "Columns new" at bounding box center [1025, 199] width 76 height 14
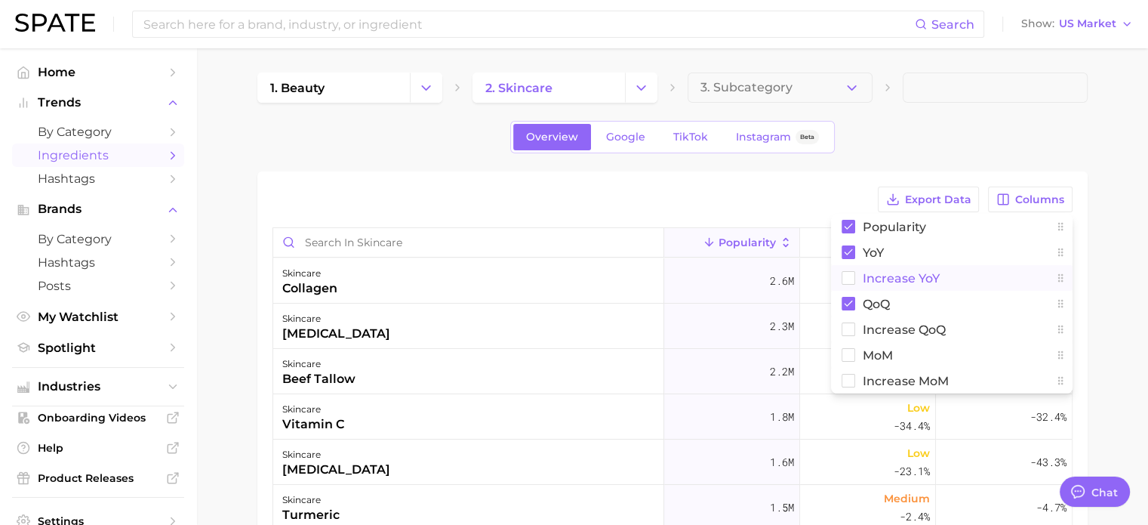
click at [913, 282] on span "Increase YoY" at bounding box center [901, 278] width 77 height 13
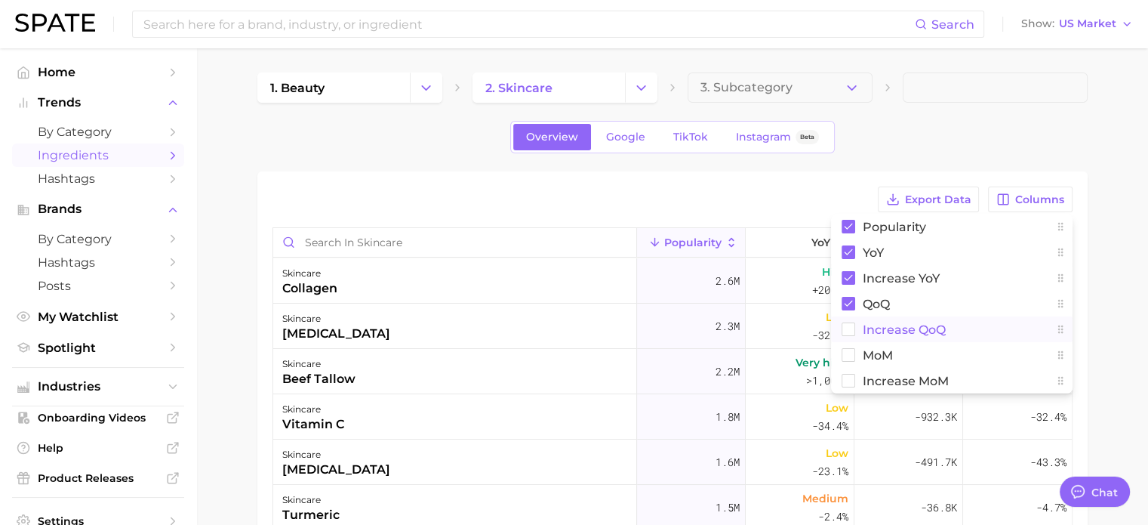
click at [901, 334] on span "Increase QoQ" at bounding box center [904, 329] width 83 height 13
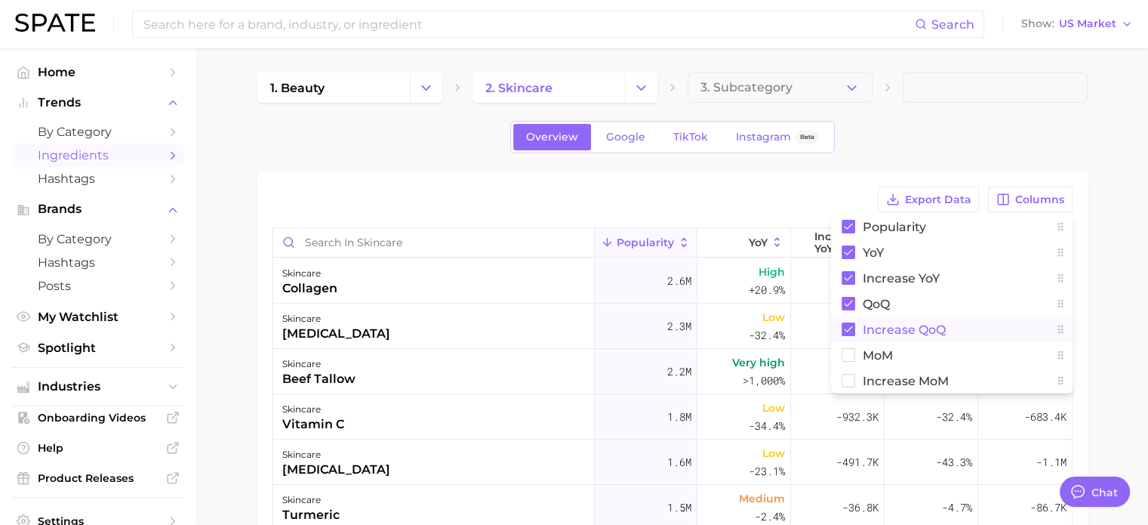
click at [899, 331] on span "Increase QoQ" at bounding box center [904, 329] width 83 height 13
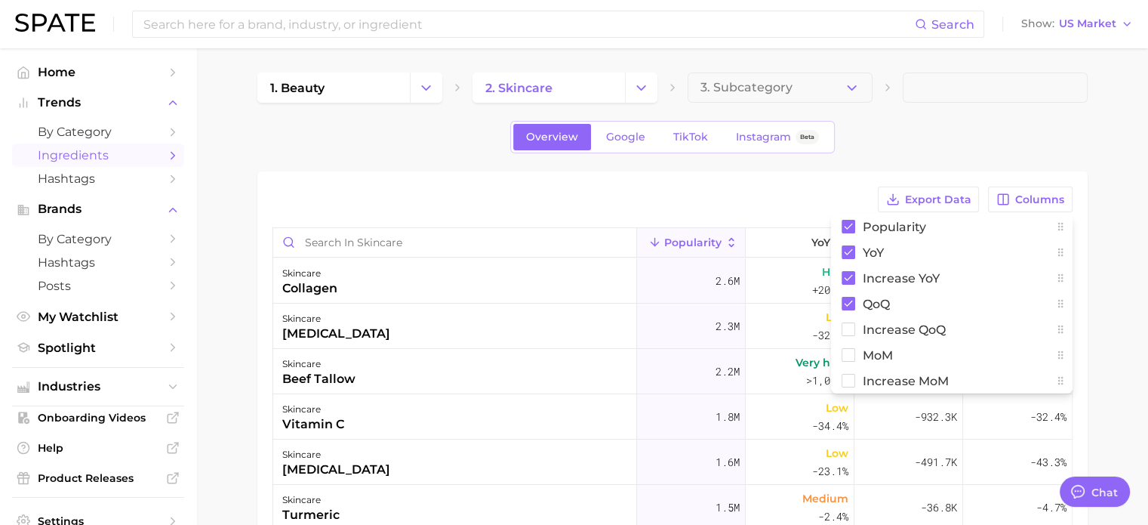
click at [1122, 327] on main "1. beauty 2. skincare 3. Subcategory Overview Google TikTok Instagram Beta Expo…" at bounding box center [672, 445] width 952 height 794
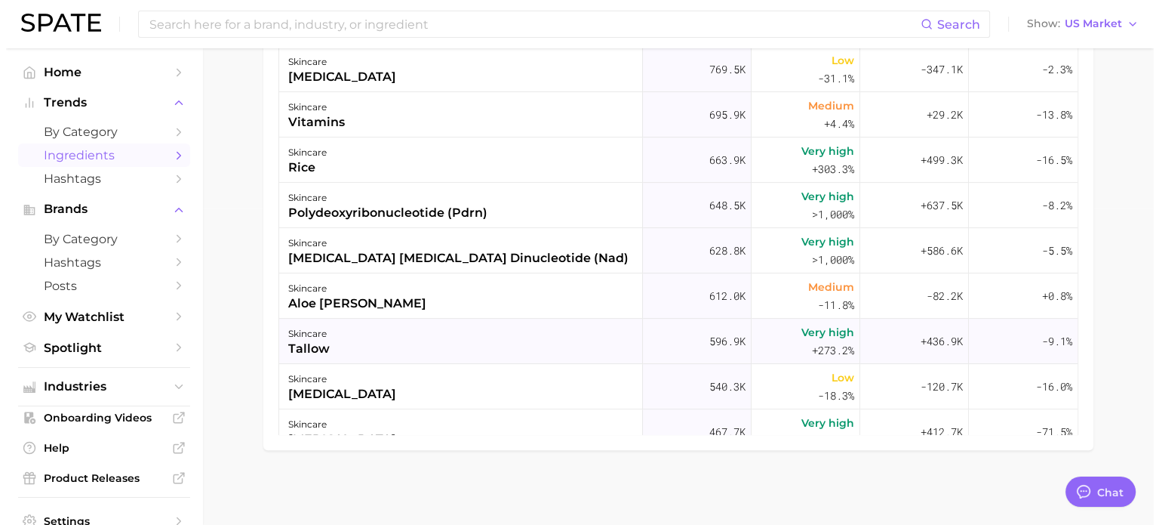
scroll to position [453, 0]
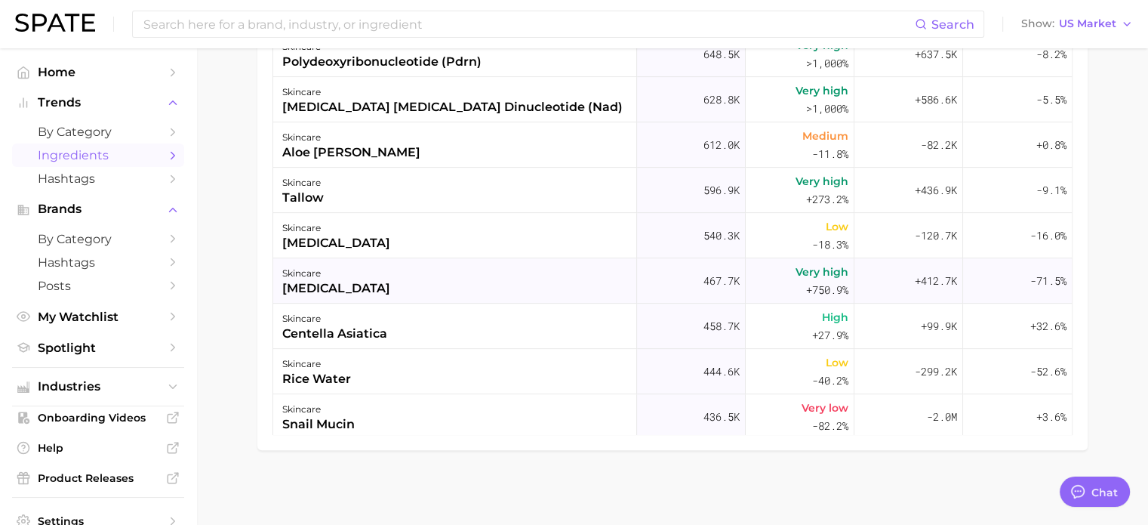
click at [503, 286] on div "skincare [MEDICAL_DATA]" at bounding box center [455, 280] width 364 height 45
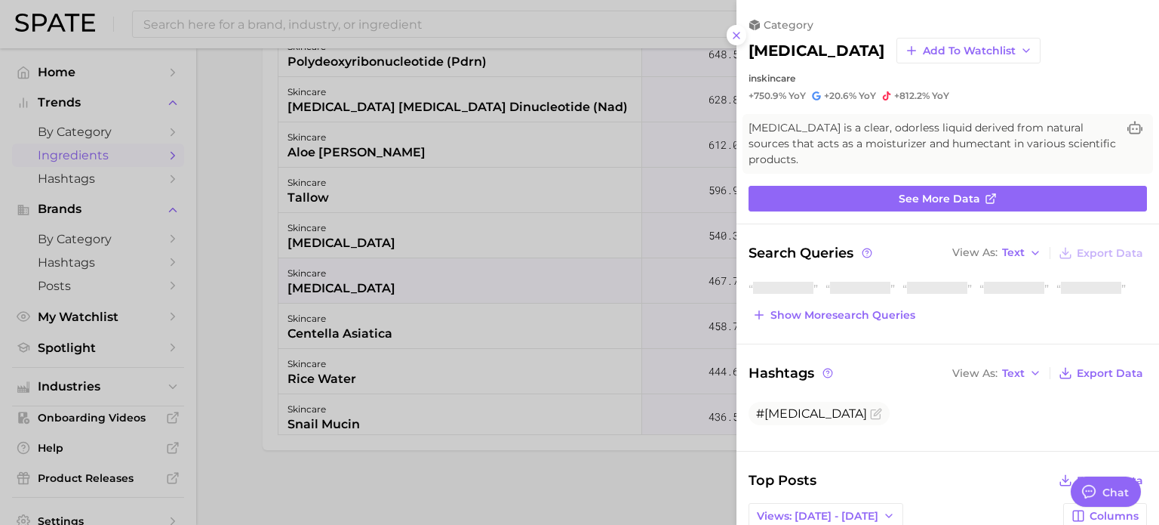
scroll to position [0, 0]
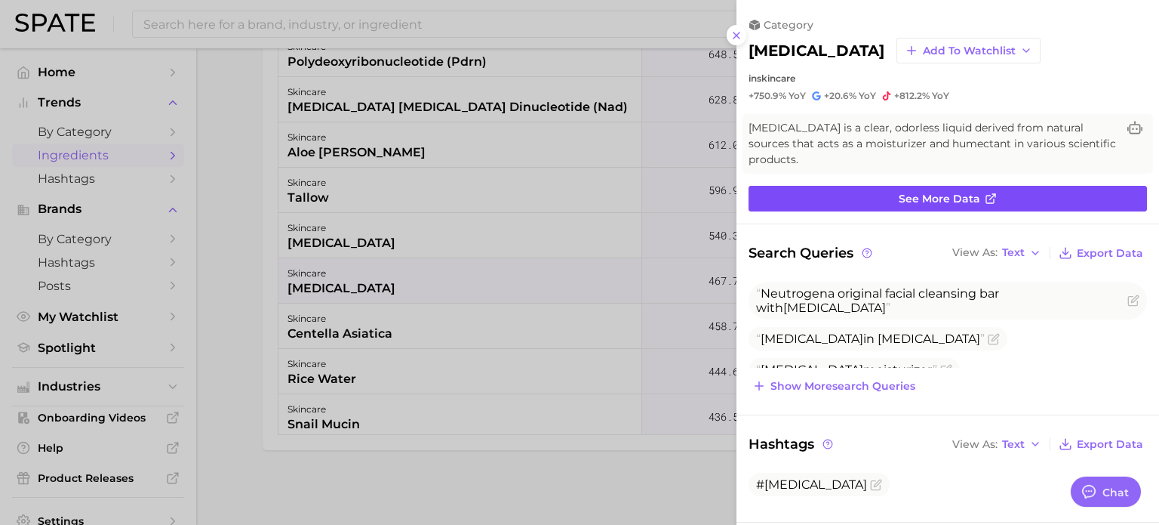
click at [842, 186] on link "See more data" at bounding box center [948, 199] width 399 height 26
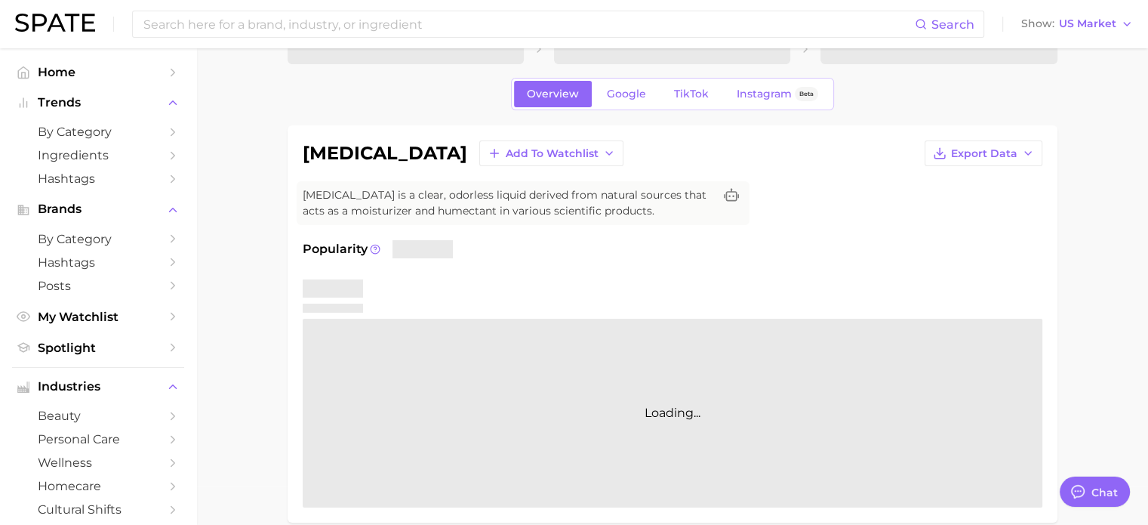
scroll to position [75, 0]
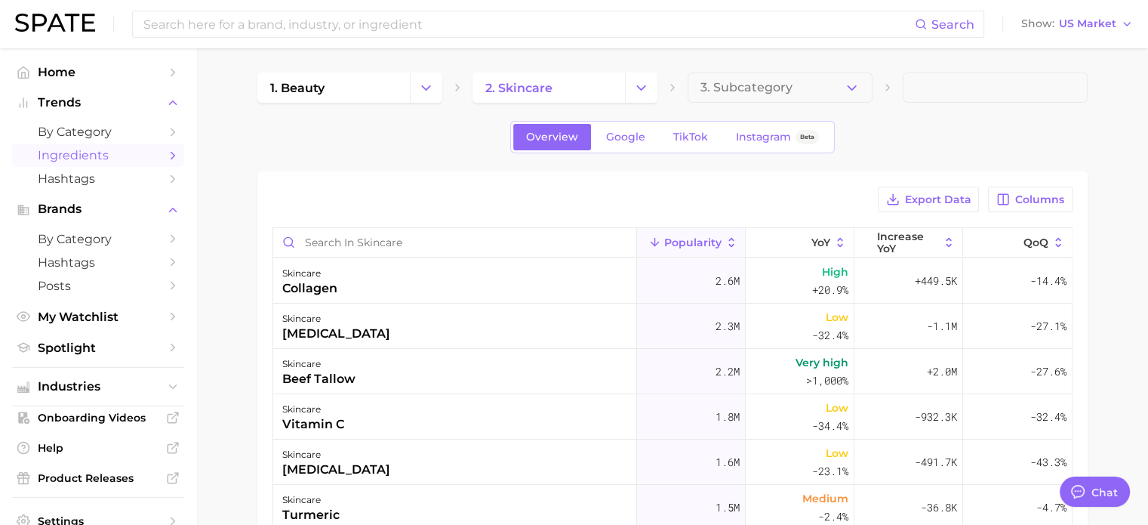
click at [456, 185] on div "Export Data Columns Popularity YoY Increase YoY QoQ skincare collagen 2.6m High…" at bounding box center [672, 469] width 830 height 596
click at [75, 174] on span "Hashtags" at bounding box center [98, 178] width 121 height 14
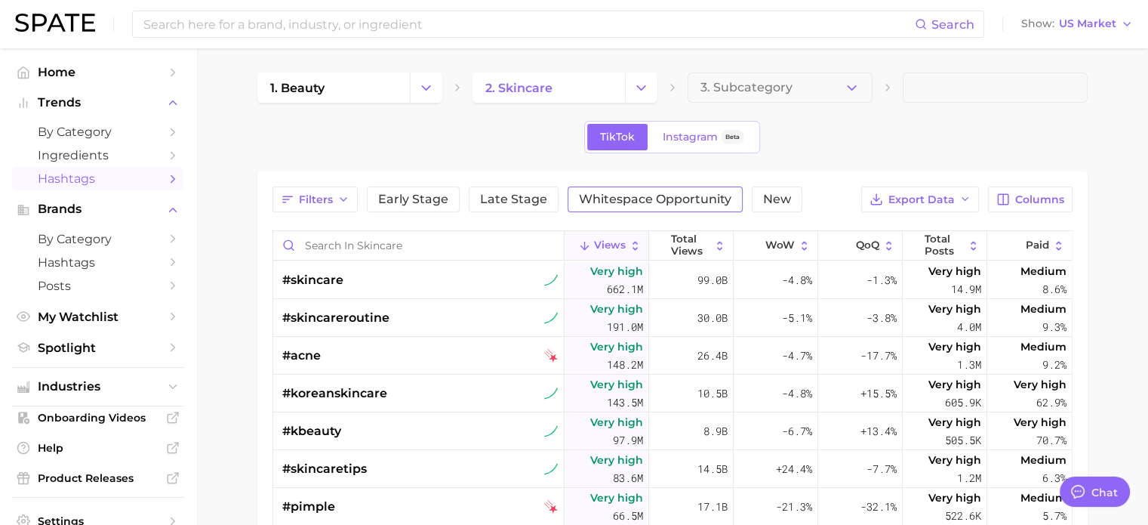
click at [648, 194] on span "Whitespace Opportunity" at bounding box center [655, 199] width 152 height 12
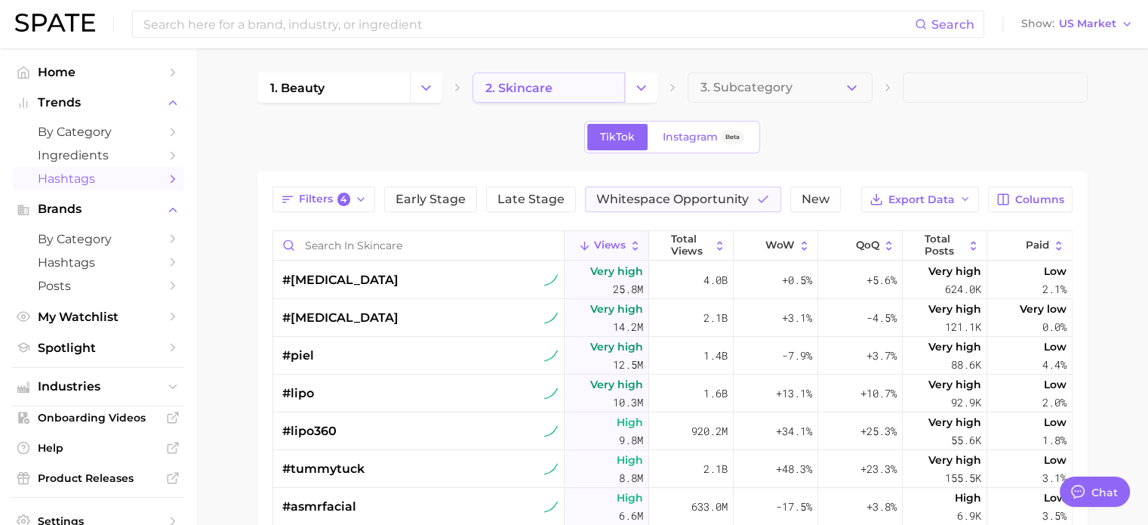
click at [582, 90] on link "2. skincare" at bounding box center [549, 87] width 152 height 30
click at [737, 90] on span "3. Subcategory" at bounding box center [747, 88] width 92 height 14
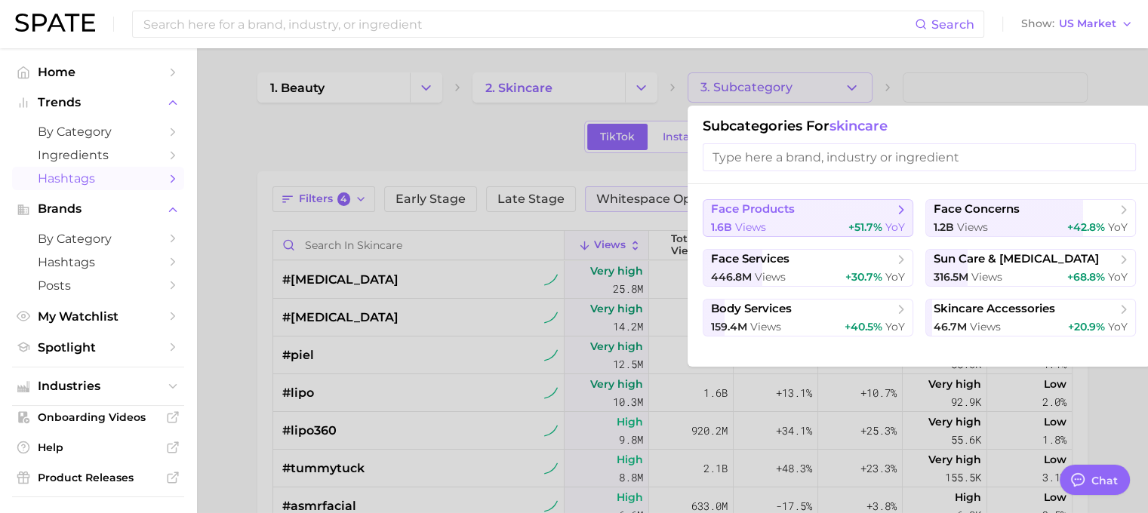
click at [812, 218] on button "face products 1.6b views +51.7% YoY" at bounding box center [808, 218] width 211 height 38
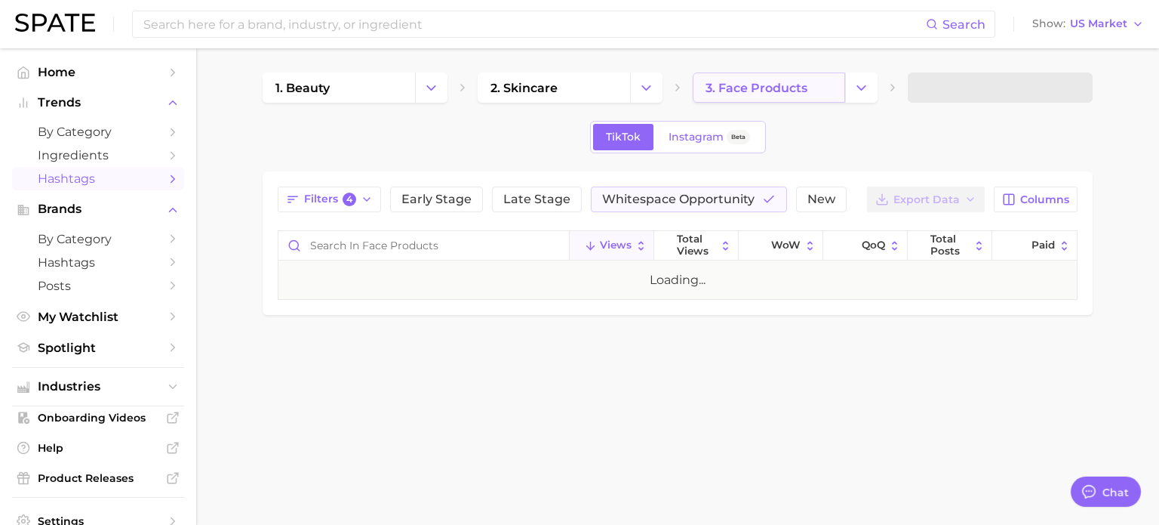
click at [828, 88] on link "3. face products" at bounding box center [769, 87] width 152 height 30
click at [855, 91] on icon "Change Category" at bounding box center [862, 88] width 16 height 16
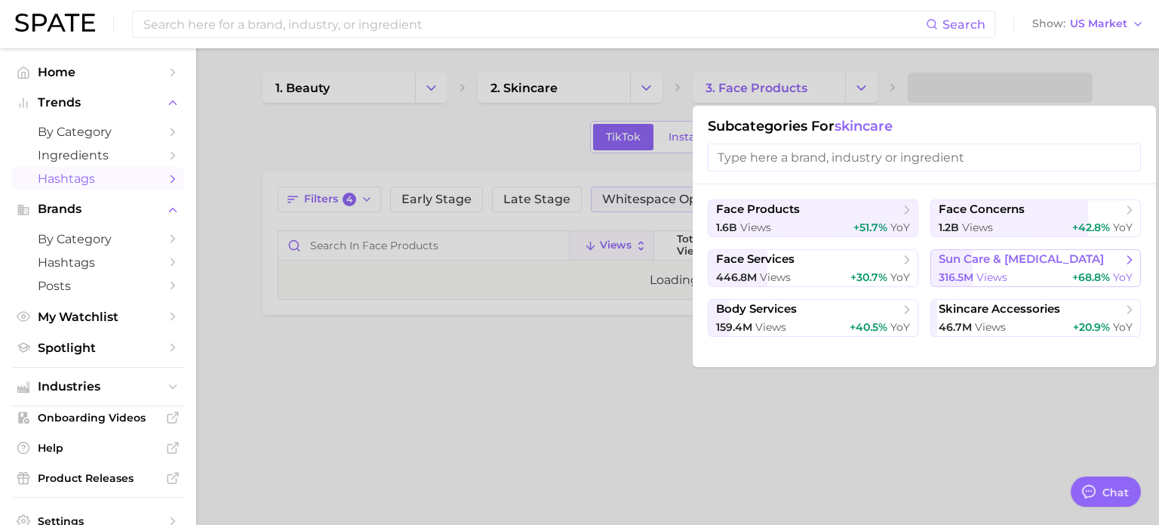
click at [975, 280] on span "316.5m views" at bounding box center [973, 277] width 69 height 14
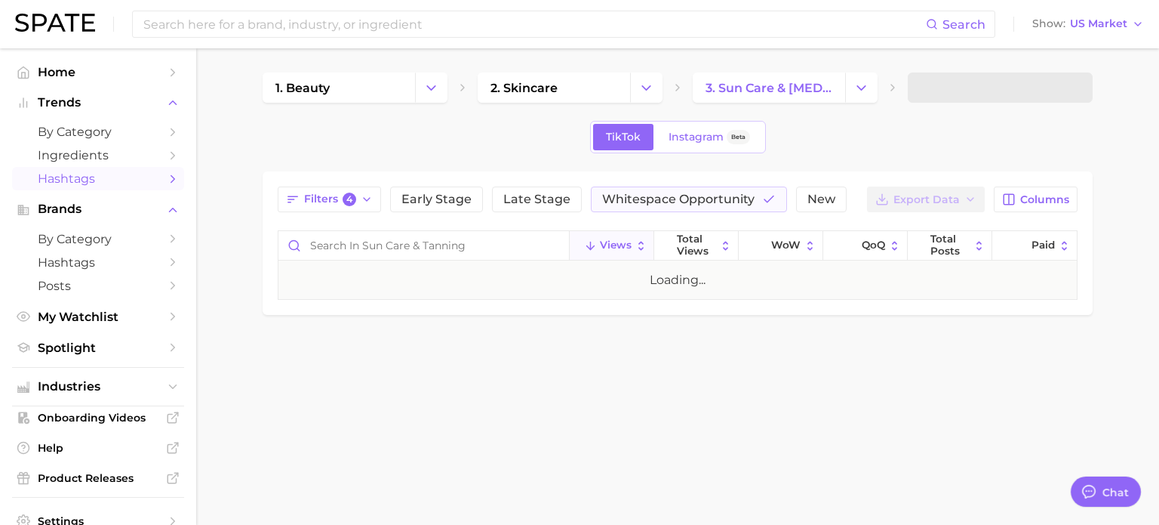
click at [984, 94] on span at bounding box center [1000, 87] width 185 height 30
click at [938, 145] on div "TikTok Instagram Beta" at bounding box center [678, 137] width 830 height 32
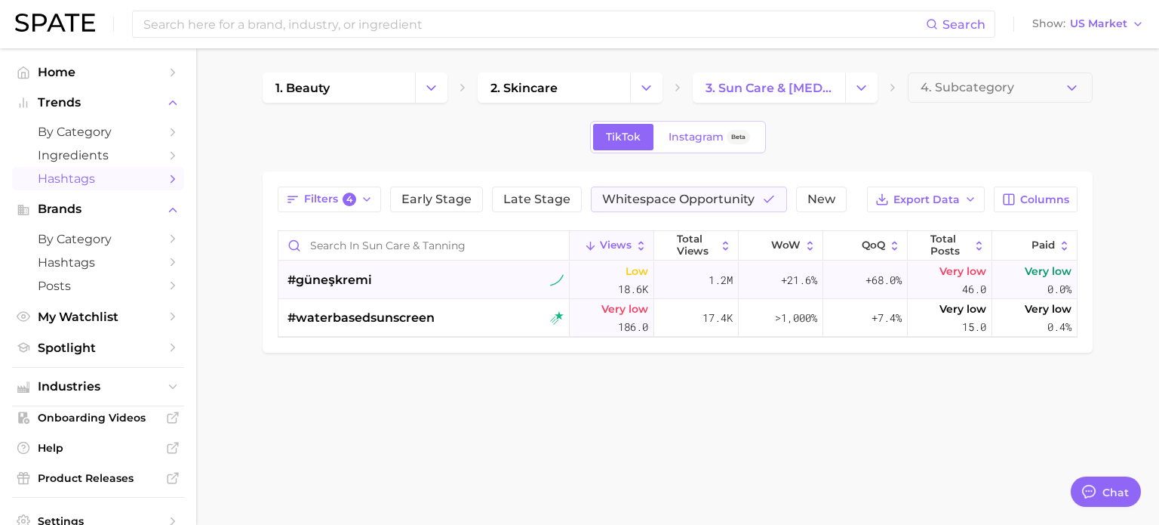
click at [353, 283] on span "#güneşkremi" at bounding box center [330, 280] width 85 height 18
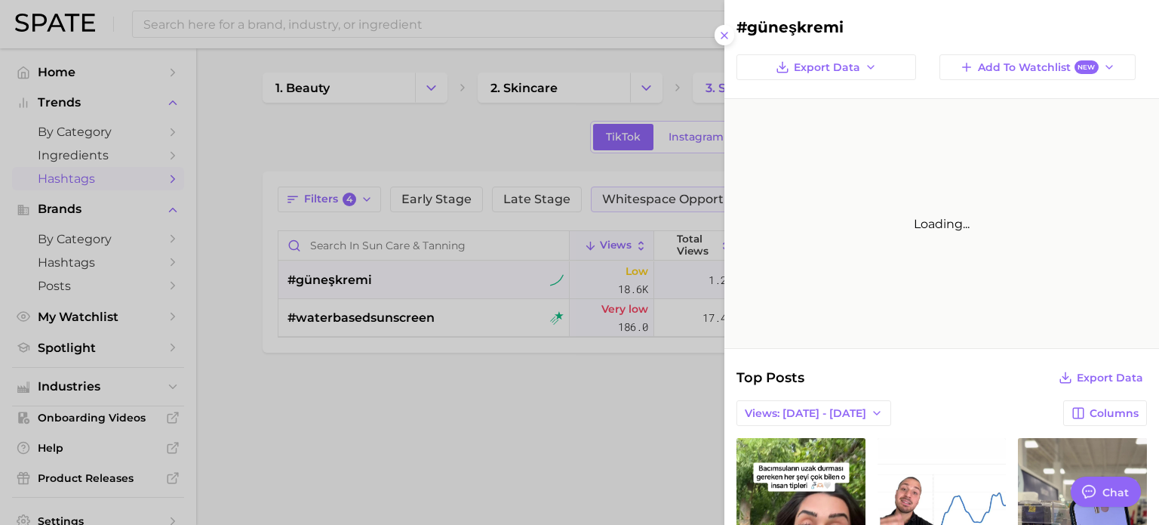
type textarea "x"
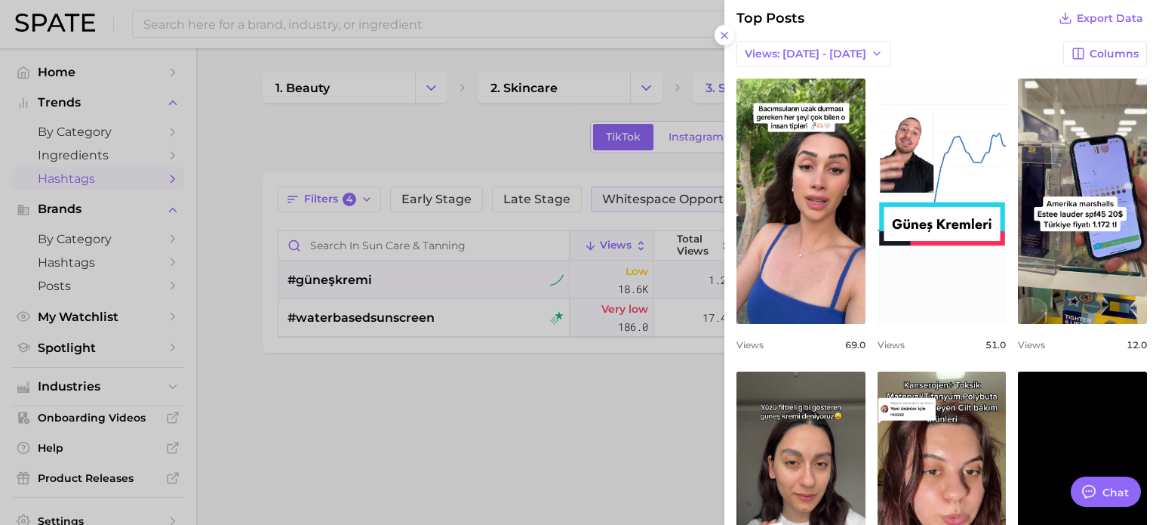
scroll to position [220, 0]
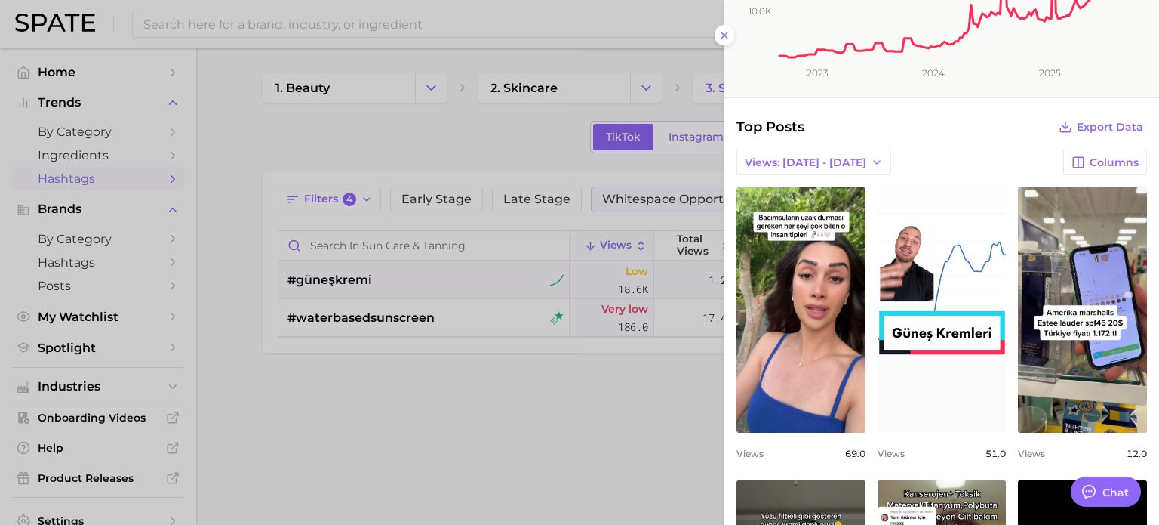
click at [608, 370] on div at bounding box center [579, 262] width 1159 height 525
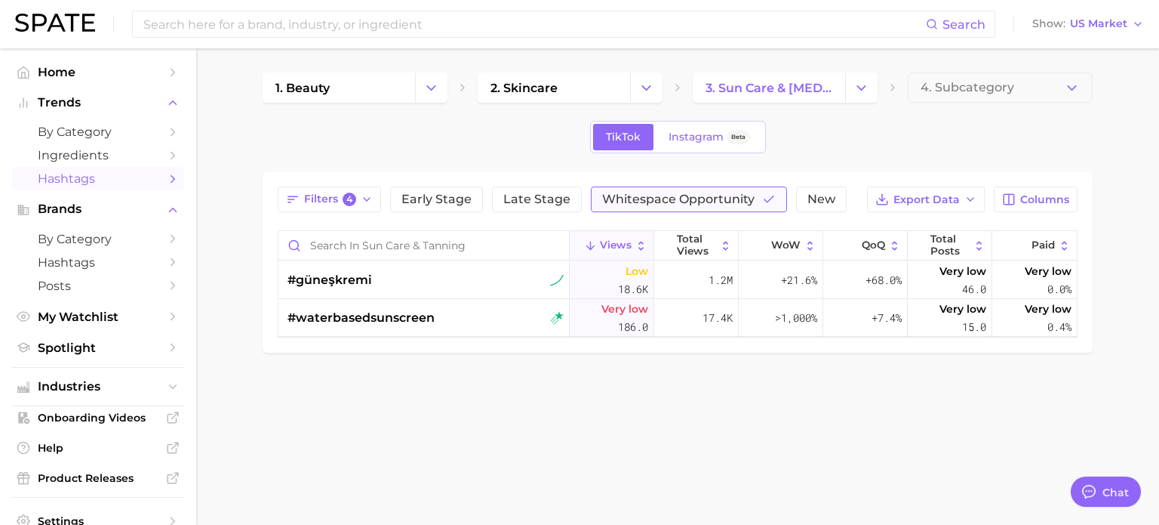
click at [749, 208] on button "Whitespace Opportunity" at bounding box center [689, 199] width 196 height 26
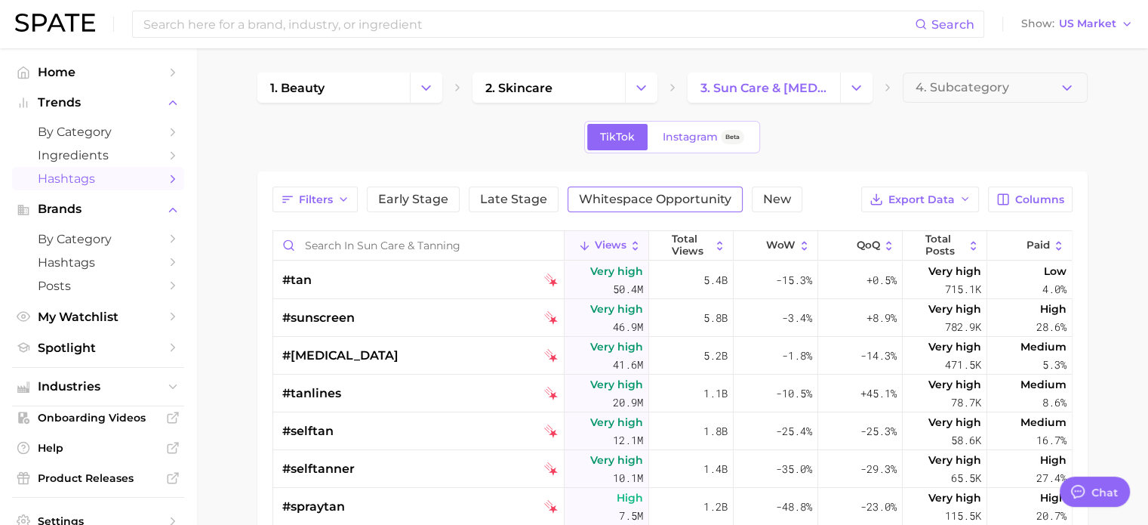
click at [730, 202] on button "Whitespace Opportunity" at bounding box center [655, 199] width 175 height 26
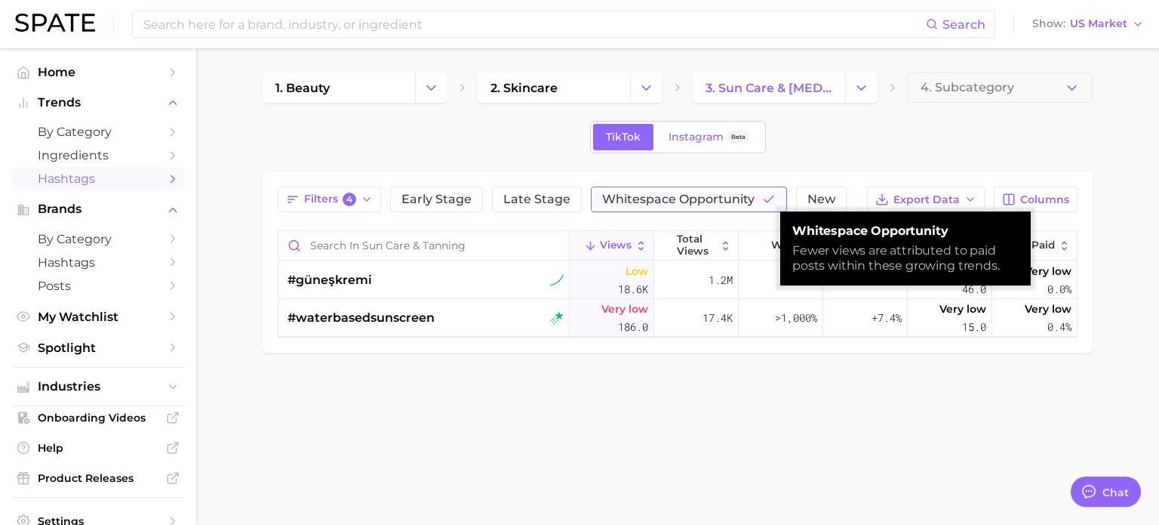
click at [674, 202] on span "Whitespace Opportunity" at bounding box center [678, 199] width 152 height 12
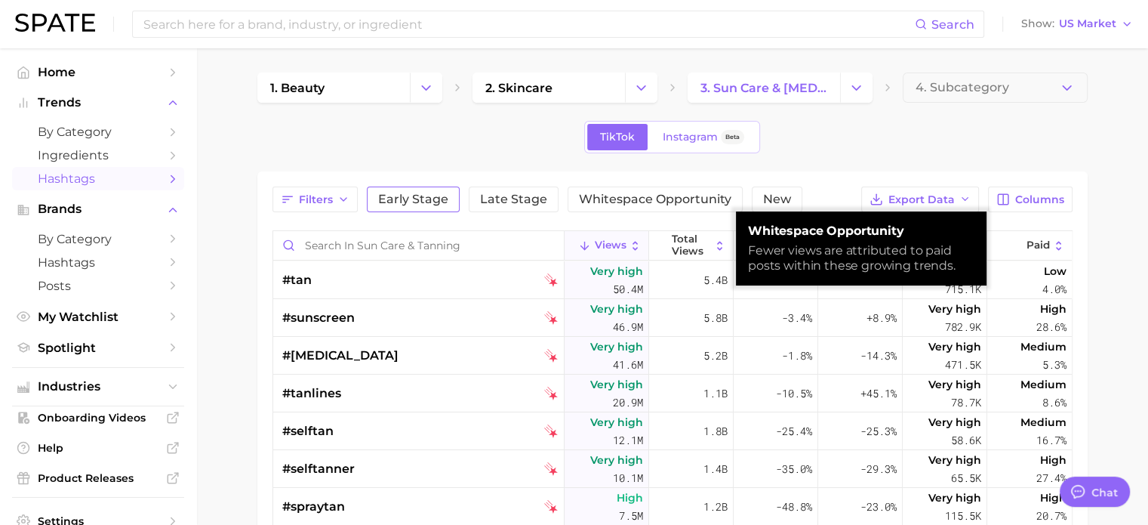
click at [412, 201] on span "Early Stage" at bounding box center [413, 199] width 70 height 12
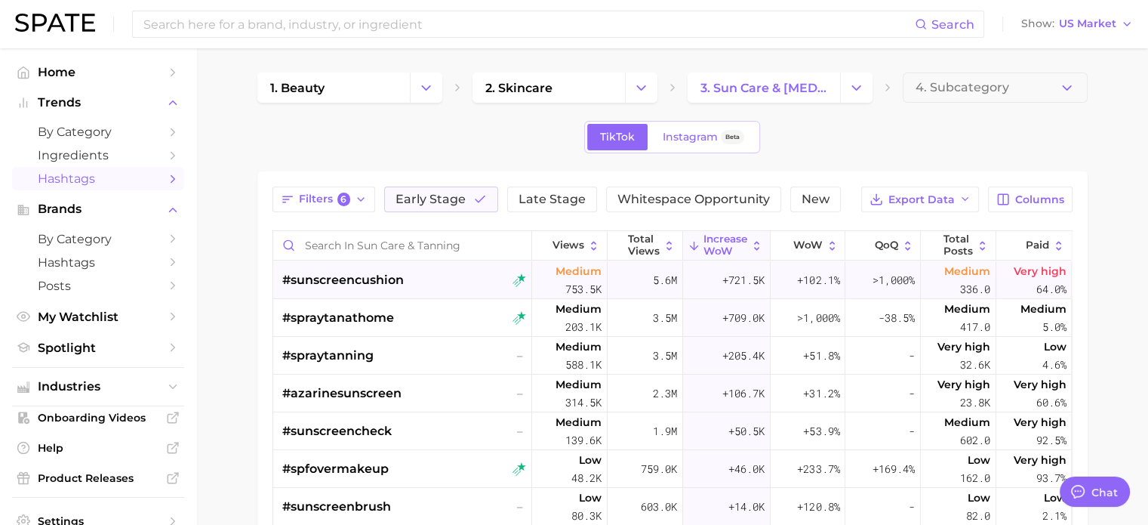
click at [439, 279] on div "#sunscreencushion" at bounding box center [404, 280] width 244 height 38
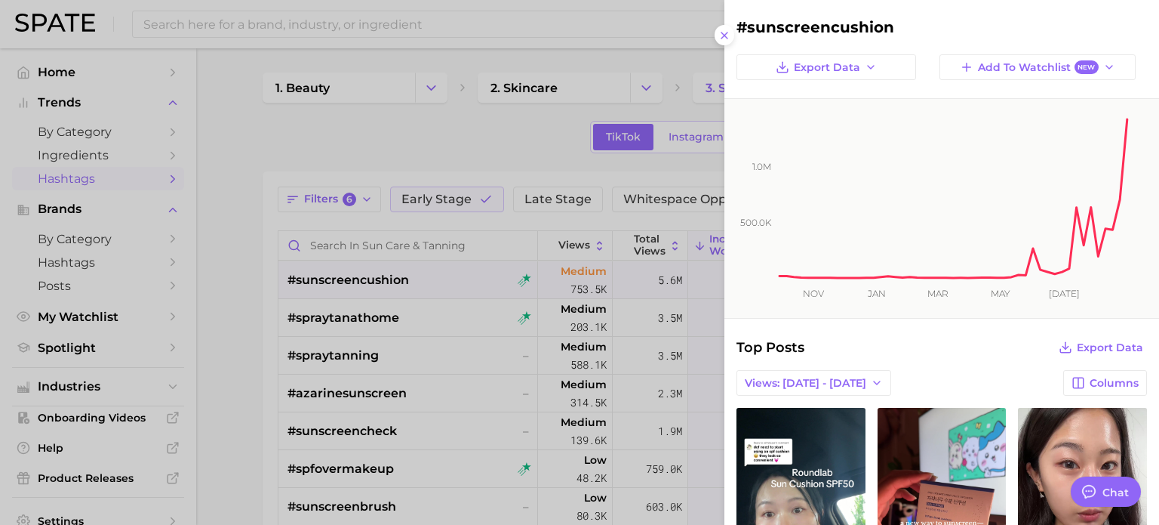
click at [545, 319] on div at bounding box center [579, 262] width 1159 height 525
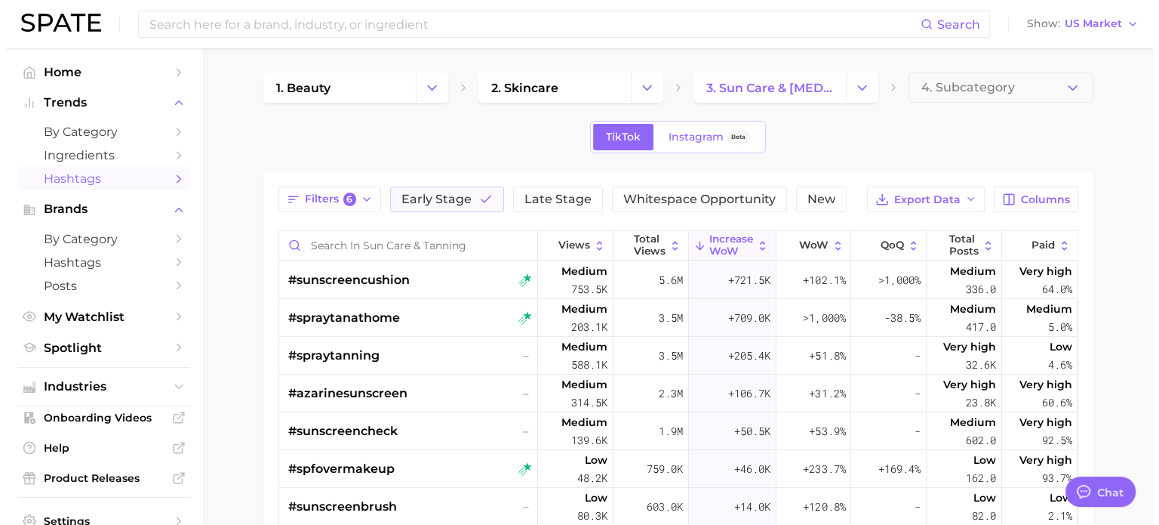
scroll to position [75, 0]
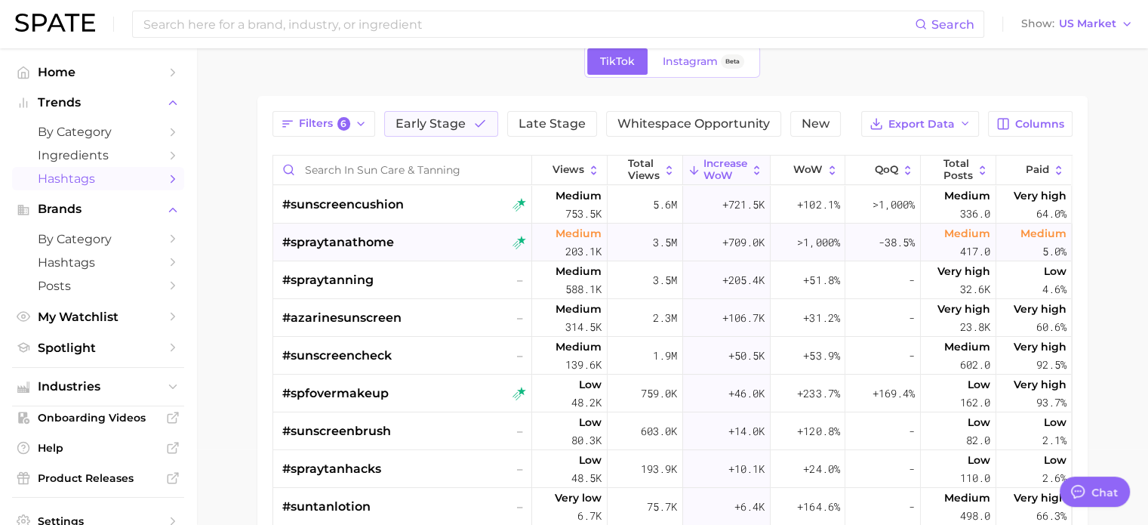
click at [414, 245] on div "#spraytanathome" at bounding box center [404, 242] width 244 height 38
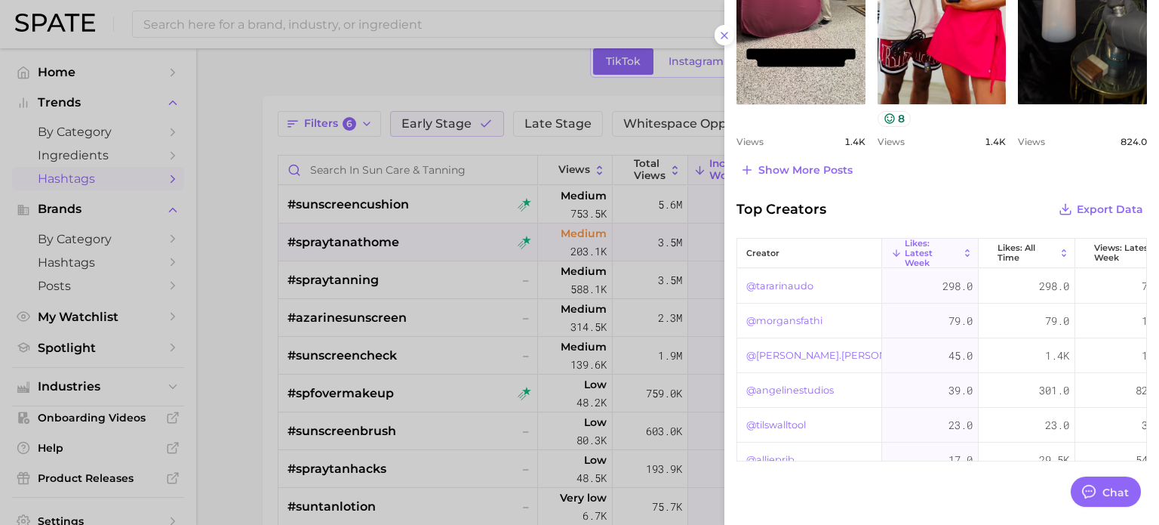
scroll to position [877, 0]
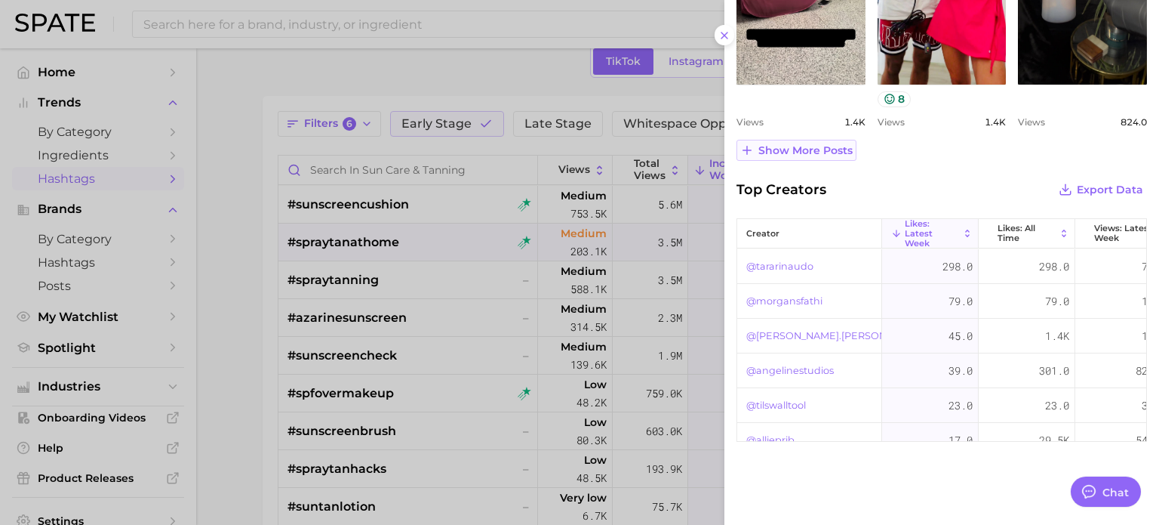
click at [843, 144] on span "Show more posts" at bounding box center [806, 150] width 94 height 13
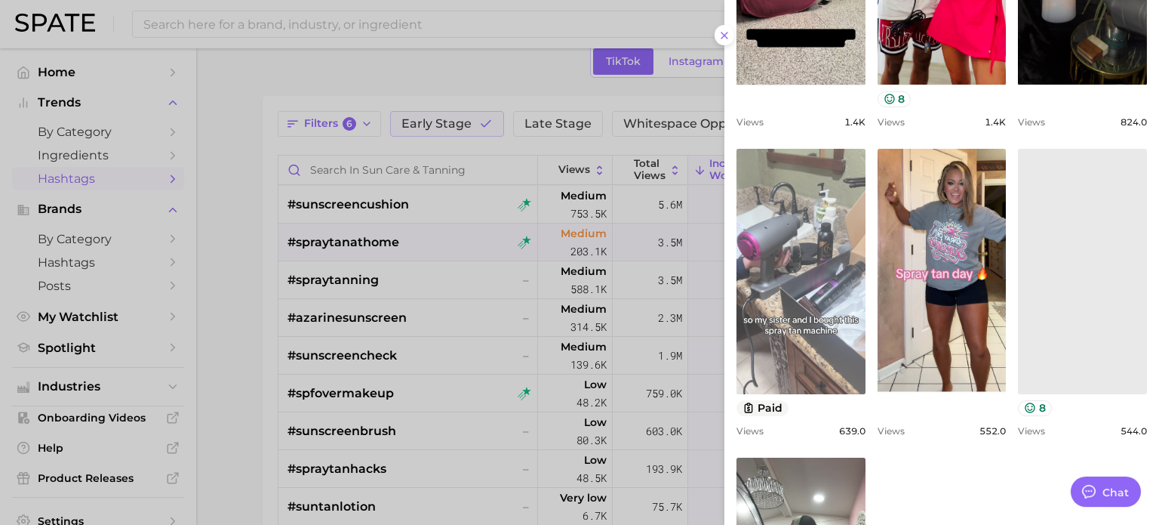
scroll to position [0, 0]
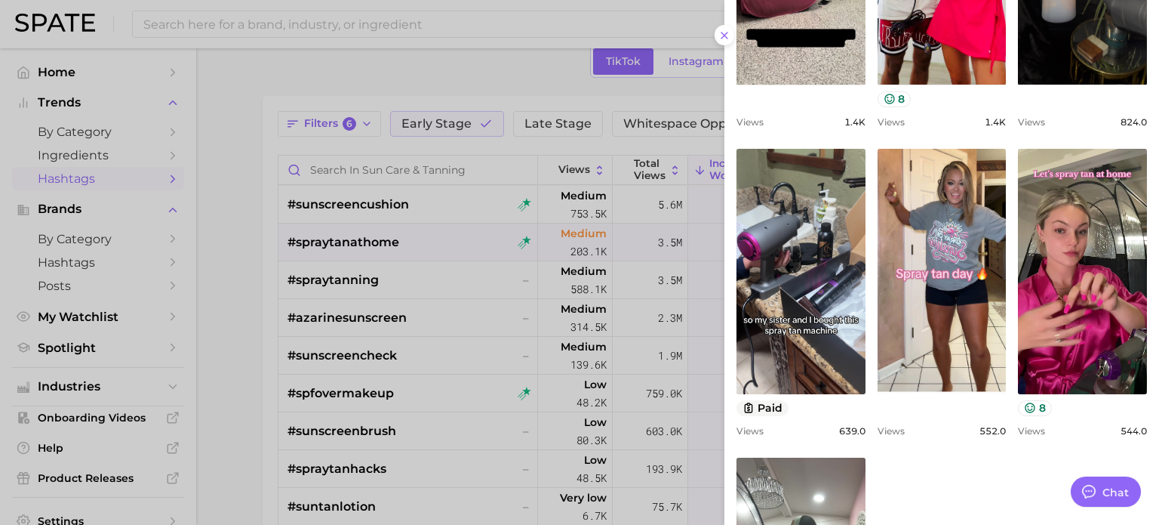
click at [398, 54] on div at bounding box center [579, 262] width 1159 height 525
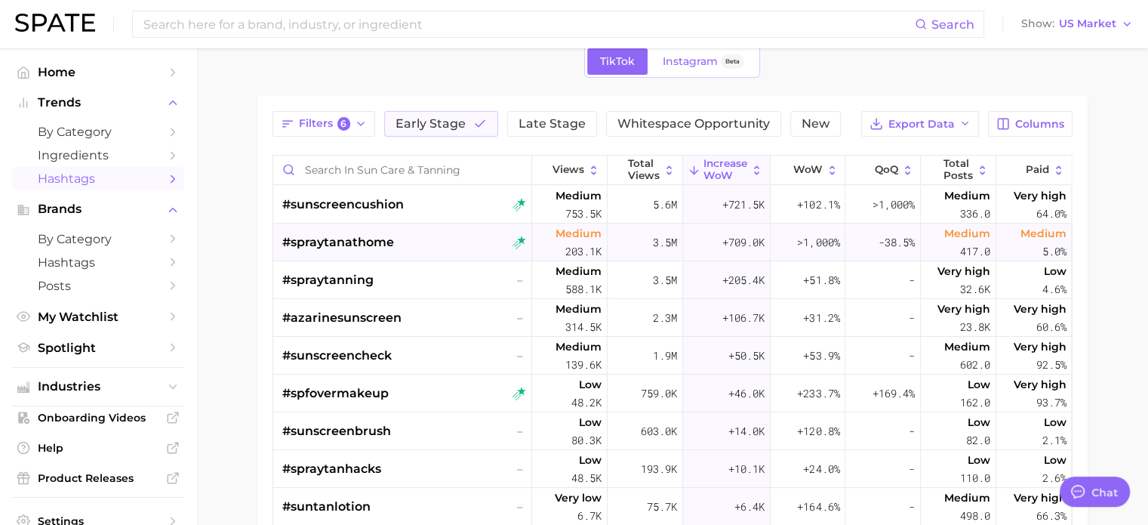
click at [406, 244] on div "#spraytanathome" at bounding box center [404, 242] width 244 height 38
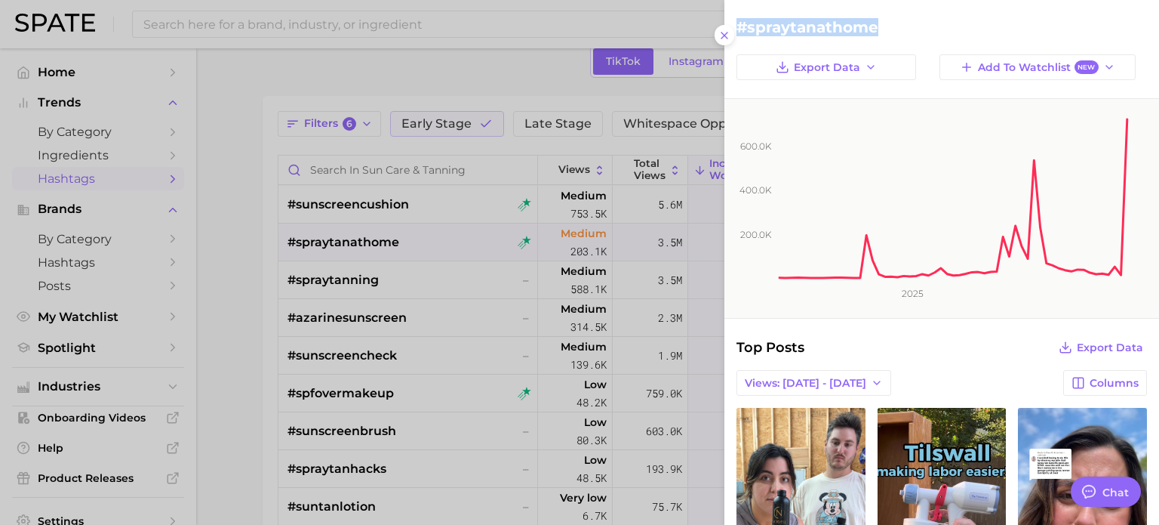
drag, startPoint x: 879, startPoint y: 29, endPoint x: 742, endPoint y: 32, distance: 136.7
click at [742, 32] on h2 "#spraytanathome" at bounding box center [942, 27] width 411 height 18
copy h2 "#spraytanathome"
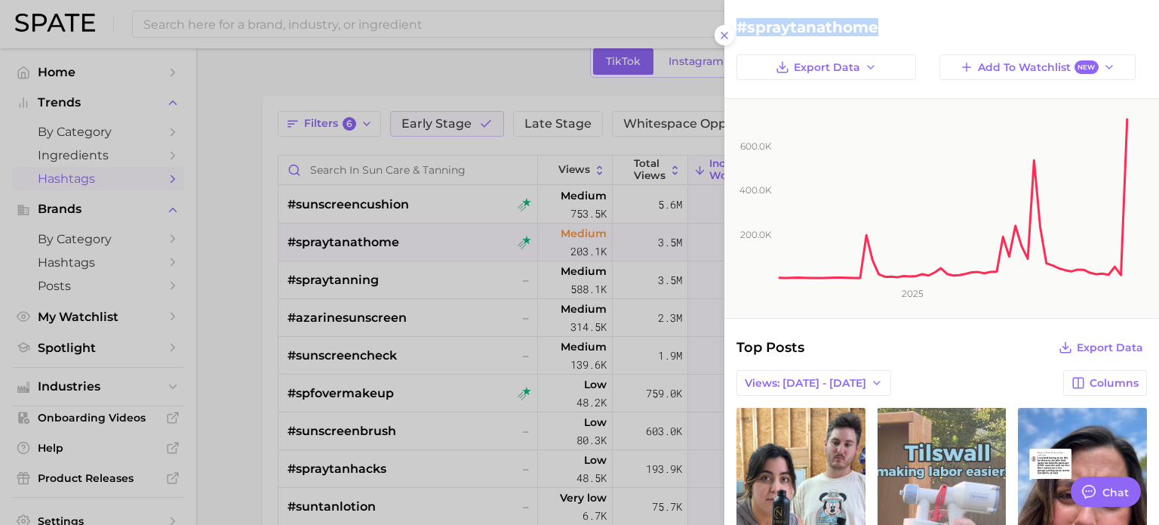
click at [897, 477] on link "view post on TikTok" at bounding box center [942, 530] width 129 height 245
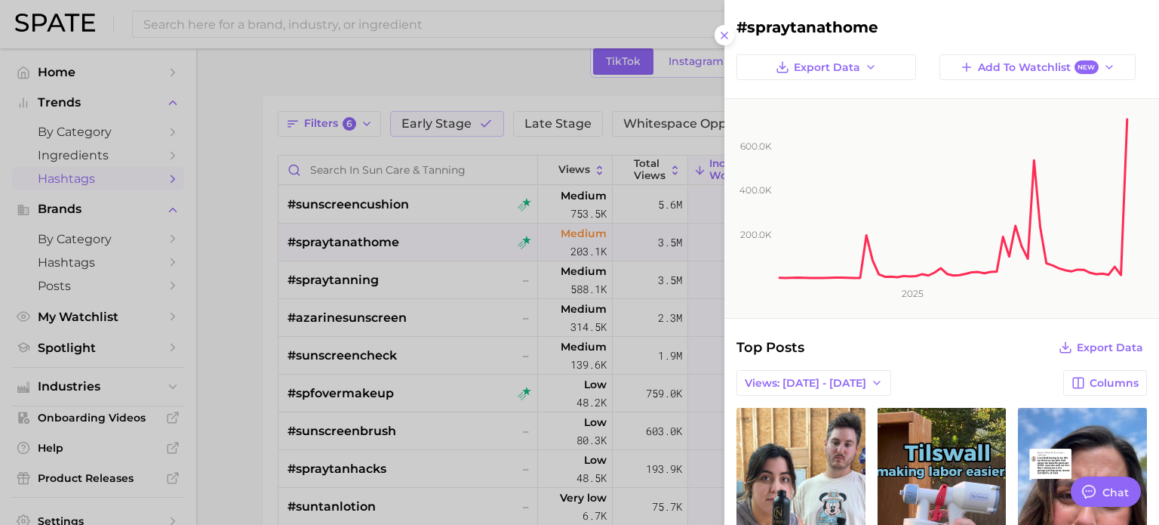
click at [528, 319] on div at bounding box center [579, 262] width 1159 height 525
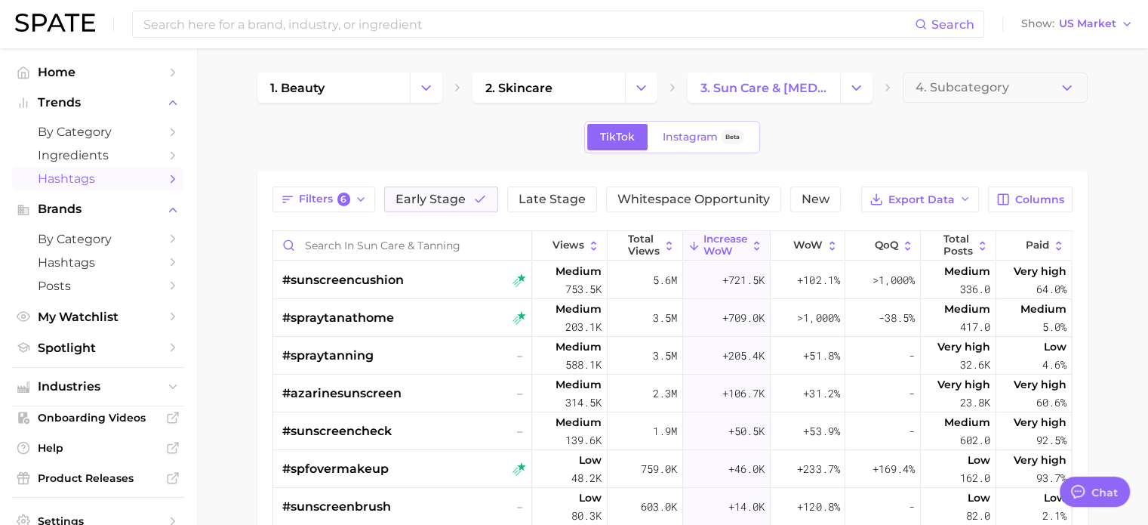
click at [453, 180] on div "Filters 6 Early Stage Late Stage Whitespace Opportunity New Export Data Columns…" at bounding box center [672, 470] width 830 height 599
click at [454, 203] on span "Early Stage" at bounding box center [431, 199] width 70 height 12
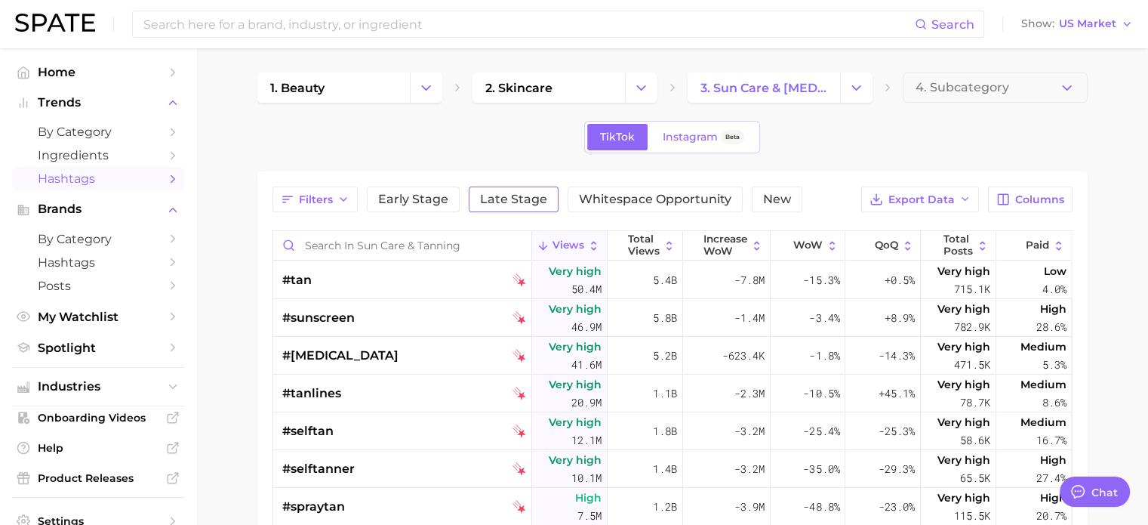
click at [524, 206] on button "Late Stage" at bounding box center [514, 199] width 90 height 26
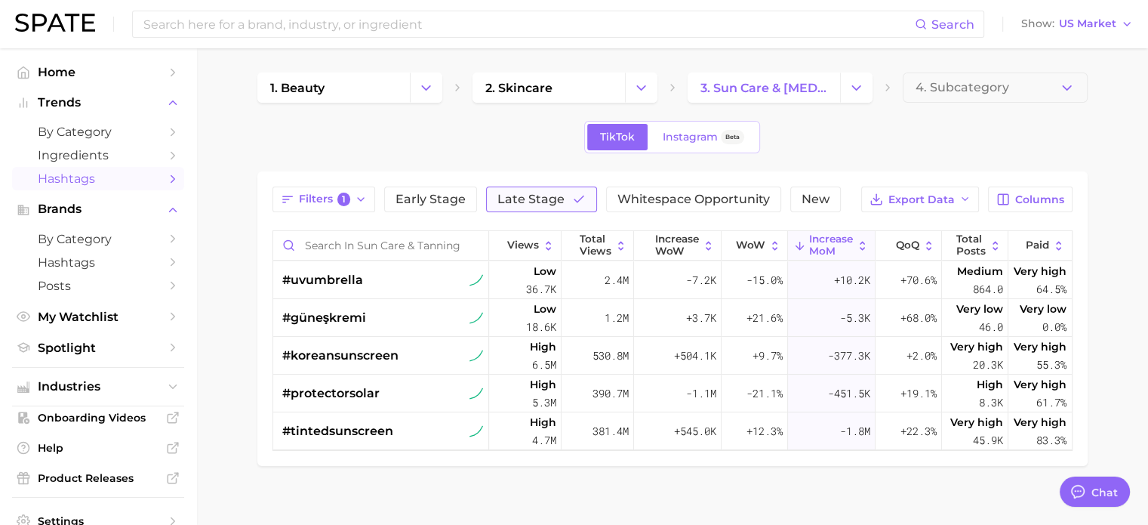
click at [544, 196] on span "Late Stage" at bounding box center [530, 199] width 67 height 12
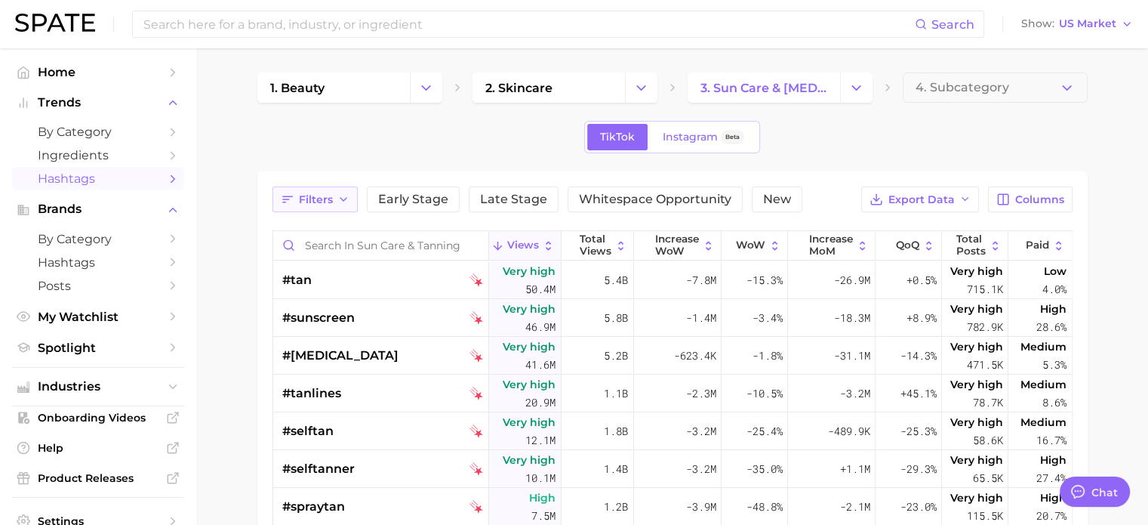
click at [325, 188] on button "Filters" at bounding box center [315, 199] width 85 height 26
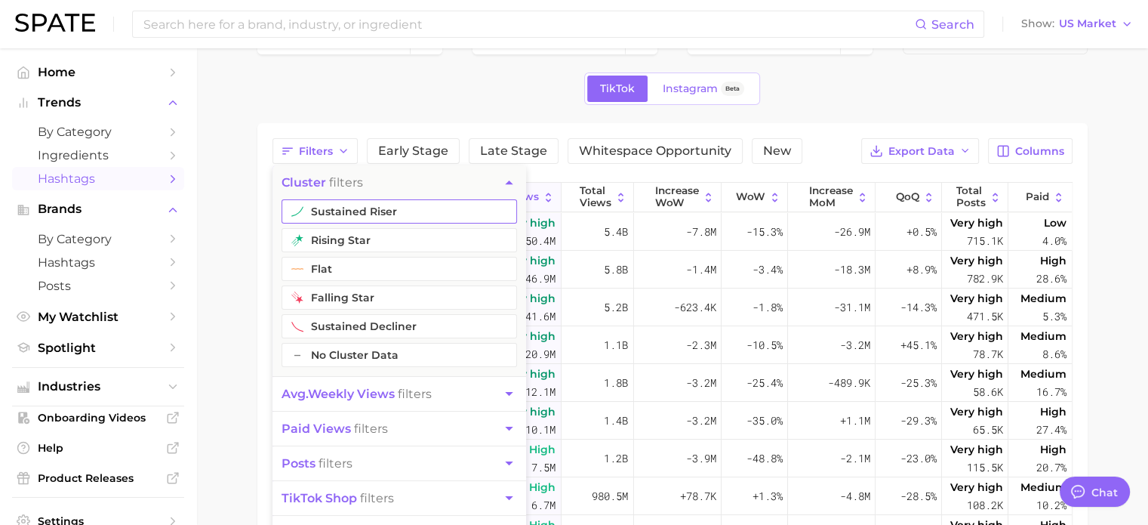
scroll to position [75, 0]
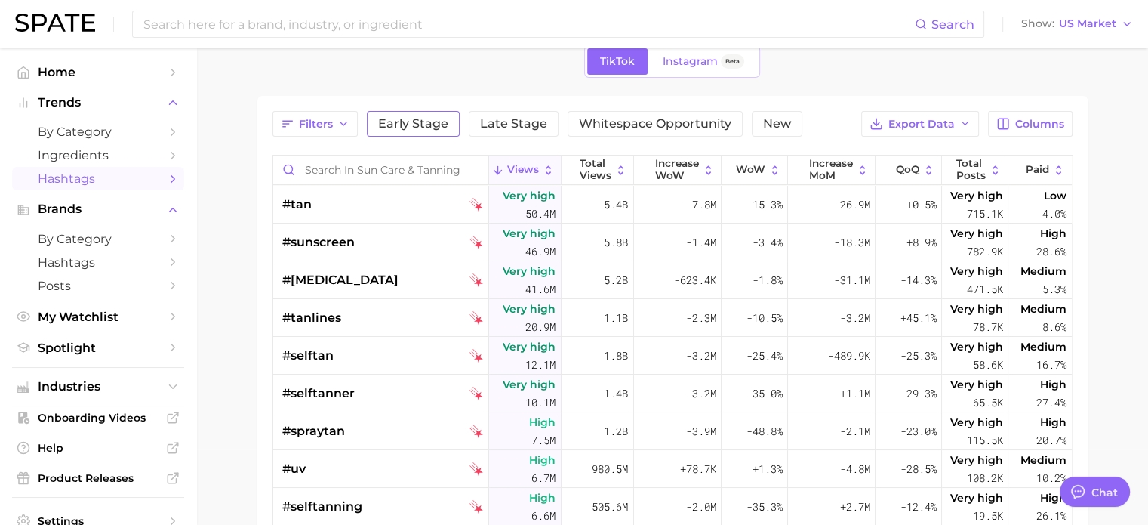
click at [393, 122] on span "Early Stage" at bounding box center [413, 124] width 70 height 12
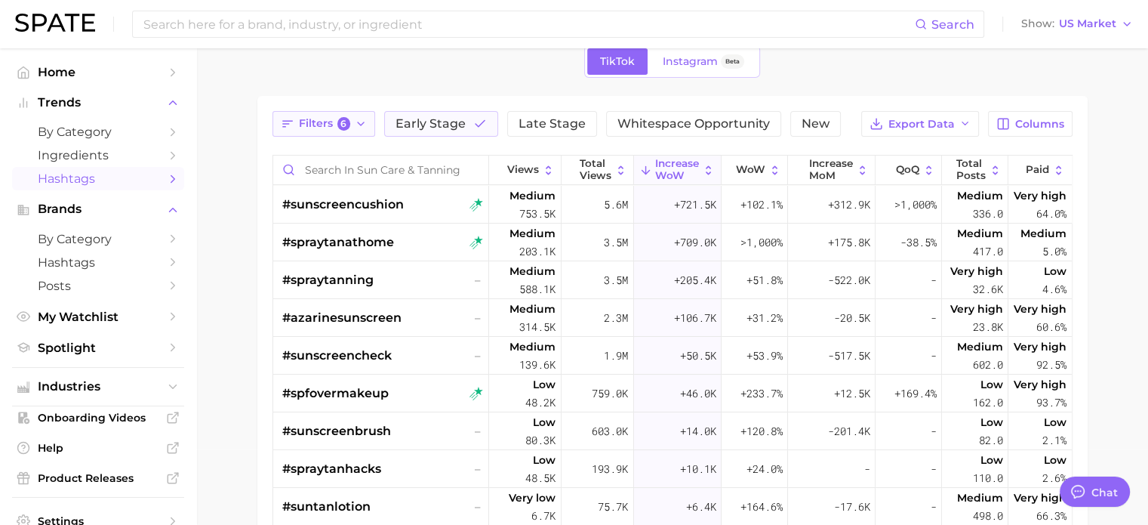
click at [307, 126] on span "Filters 6" at bounding box center [325, 124] width 52 height 14
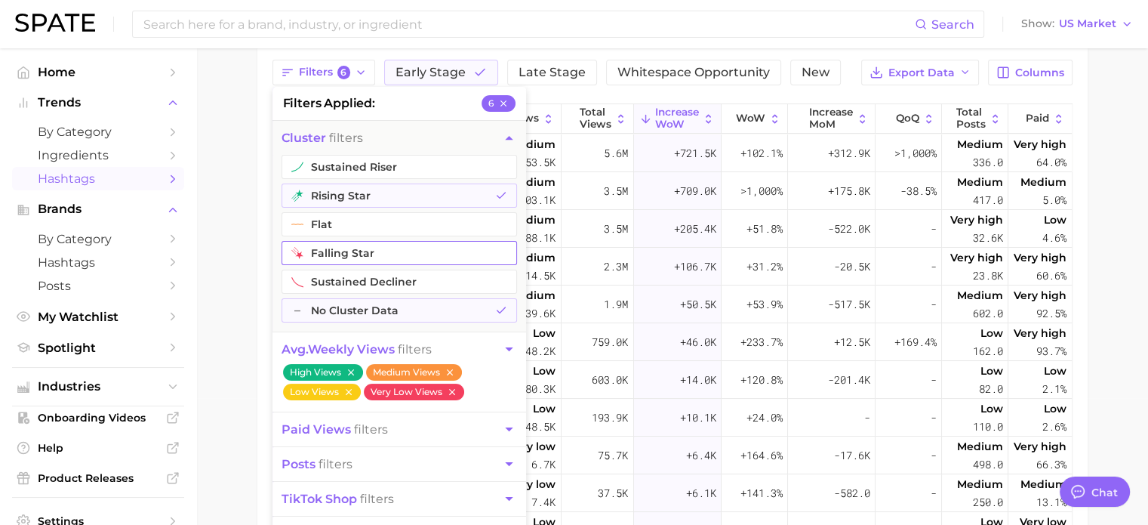
scroll to position [151, 0]
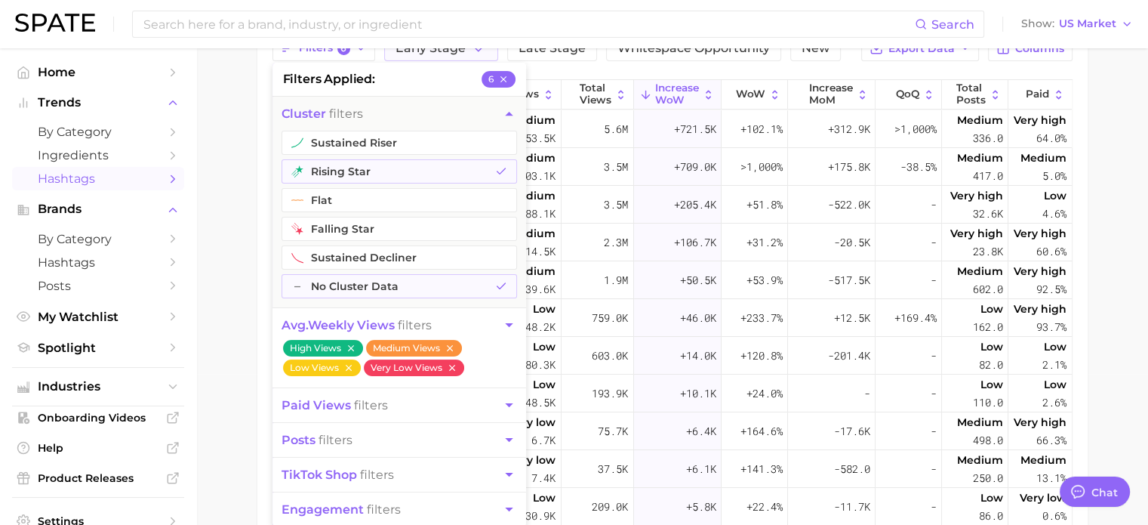
click at [226, 273] on main "1. beauty 2. skincare 3. sun care & [MEDICAL_DATA] 4. Subcategory TikTok Instag…" at bounding box center [672, 295] width 952 height 797
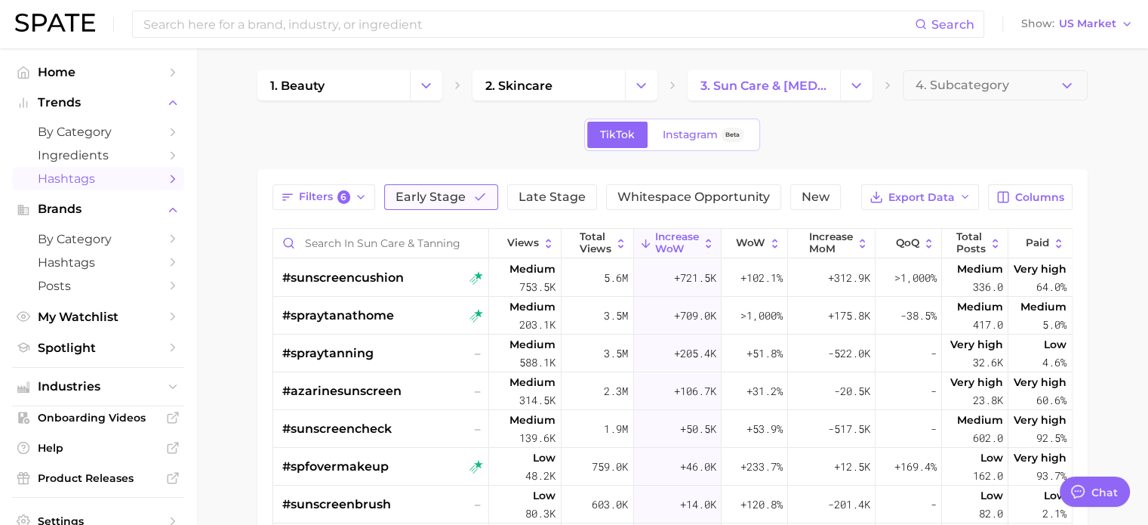
scroll to position [0, 0]
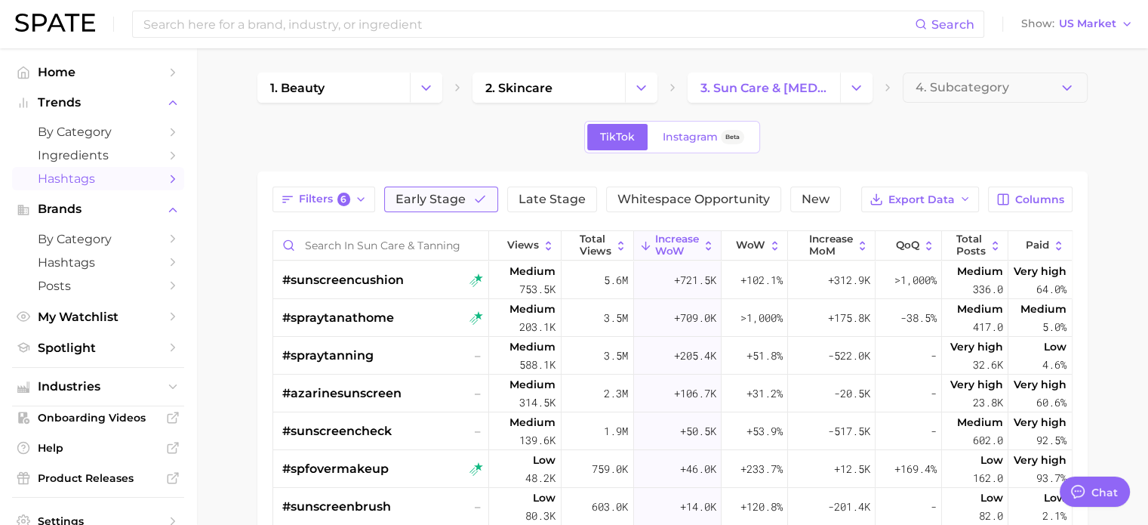
click at [483, 201] on icon "button" at bounding box center [480, 199] width 14 height 14
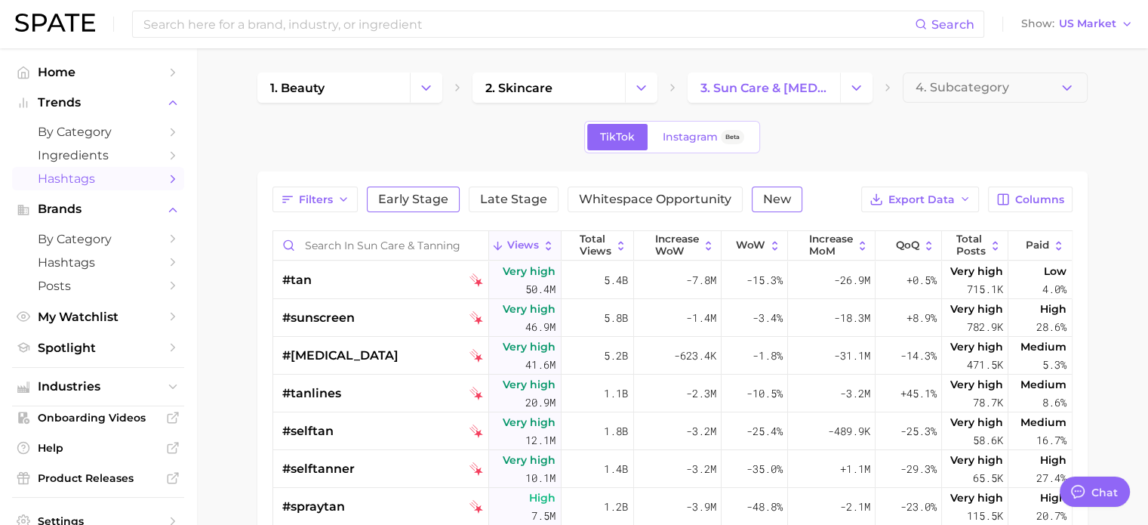
click at [755, 203] on button "New" at bounding box center [777, 199] width 51 height 26
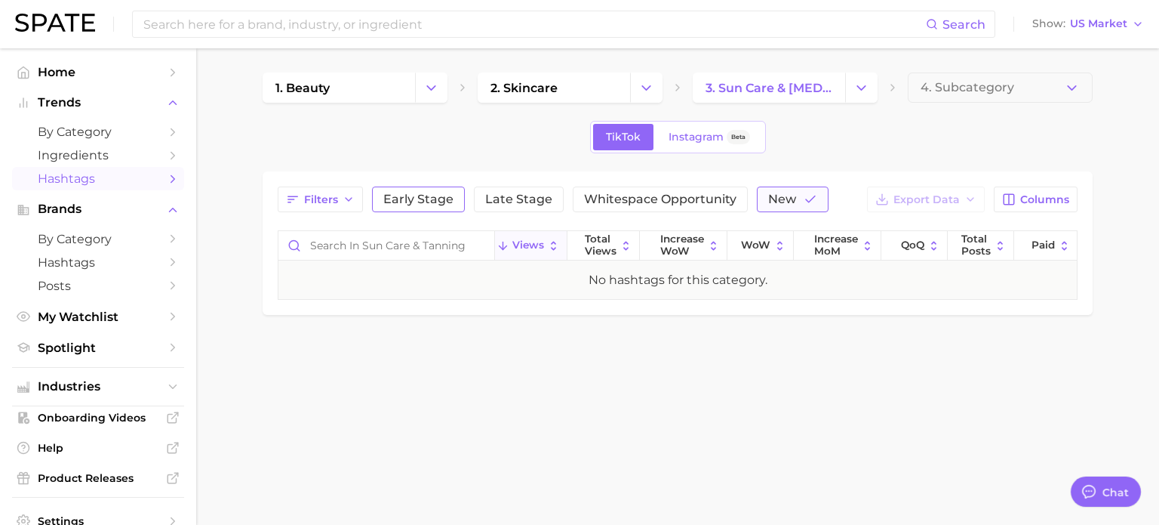
click at [791, 190] on button "New" at bounding box center [793, 199] width 72 height 26
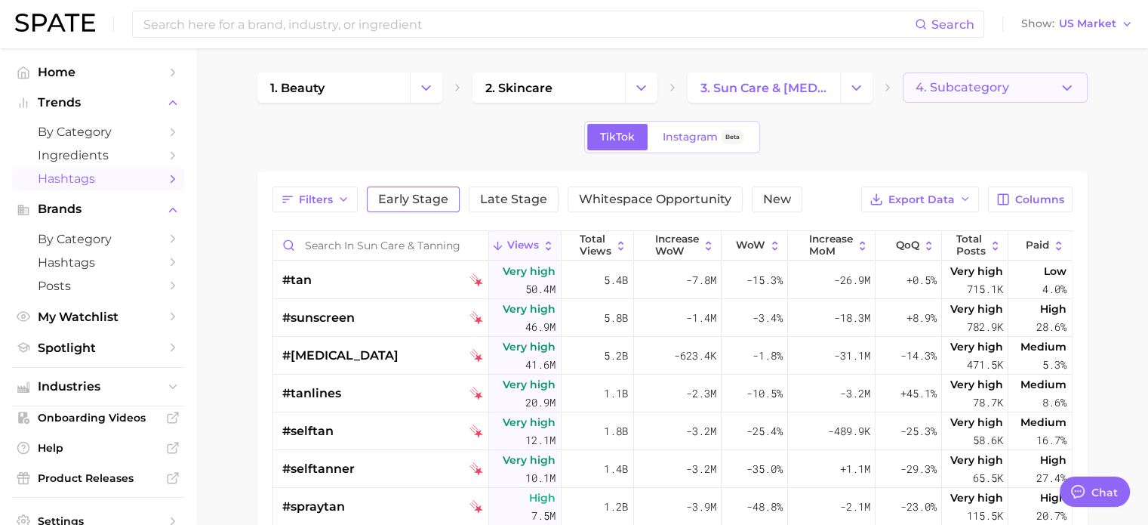
click at [1030, 81] on button "4. Subcategory" at bounding box center [995, 87] width 185 height 30
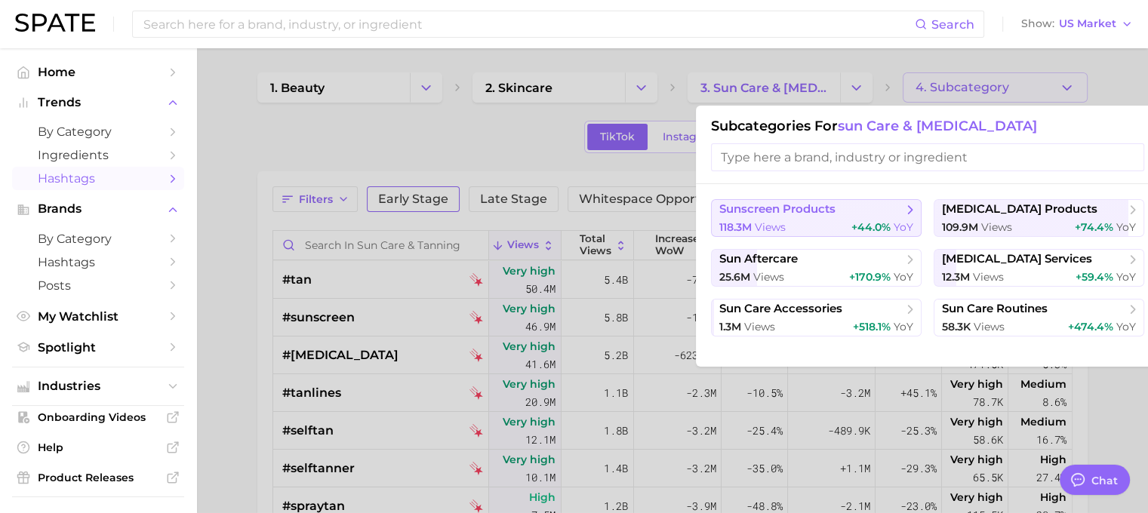
click at [821, 217] on button "sunscreen products 118.3m views +44.0% YoY" at bounding box center [816, 218] width 211 height 38
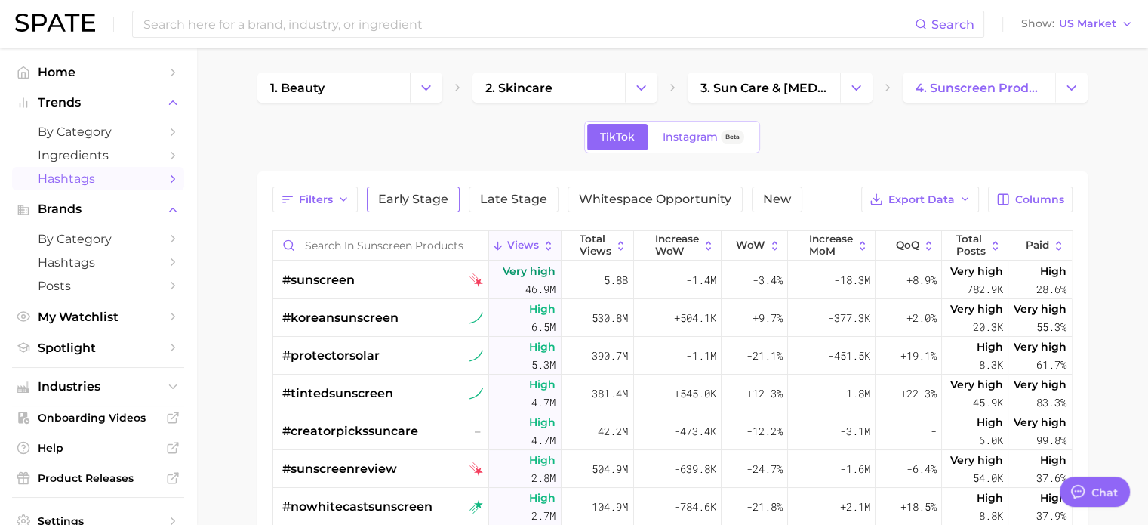
click at [402, 206] on button "Early Stage" at bounding box center [413, 199] width 93 height 26
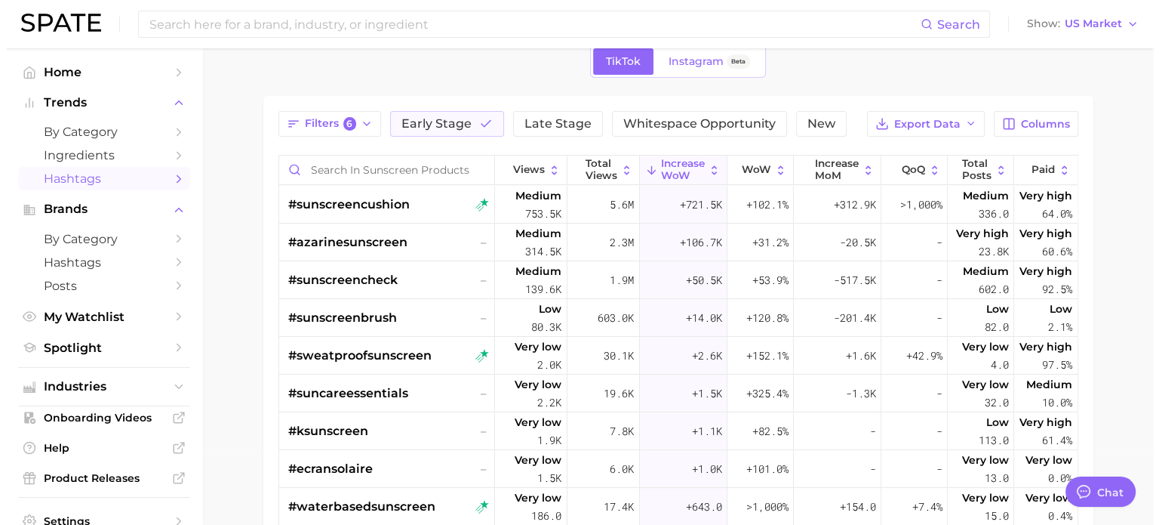
scroll to position [151, 0]
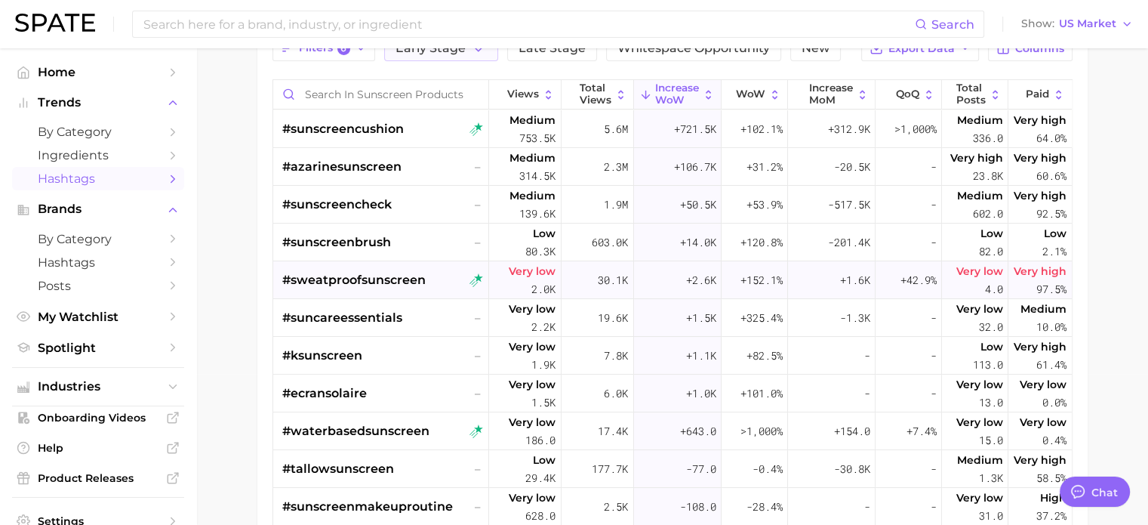
click at [395, 294] on div "#sweatproofsunscreen" at bounding box center [353, 280] width 143 height 38
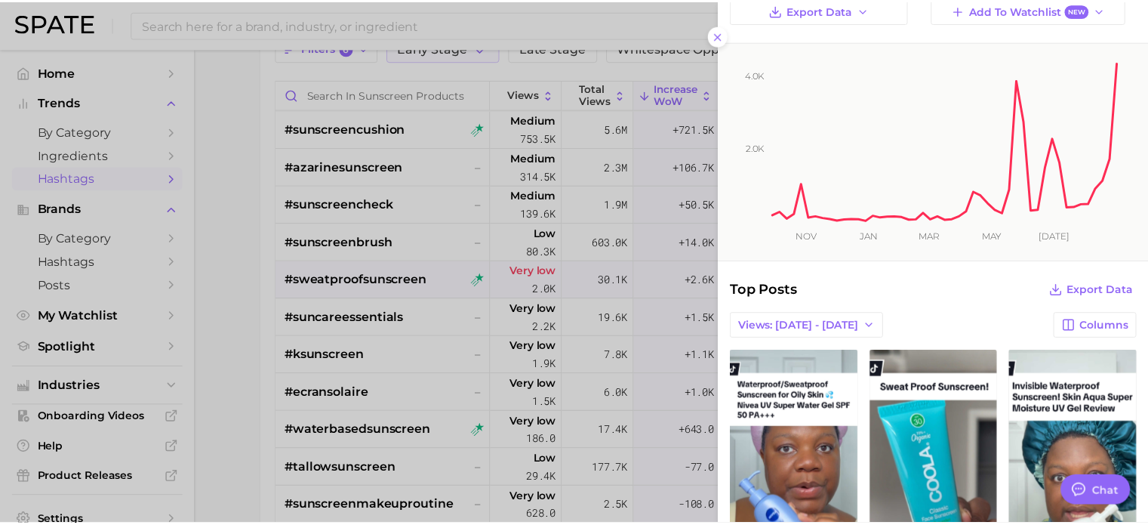
scroll to position [0, 0]
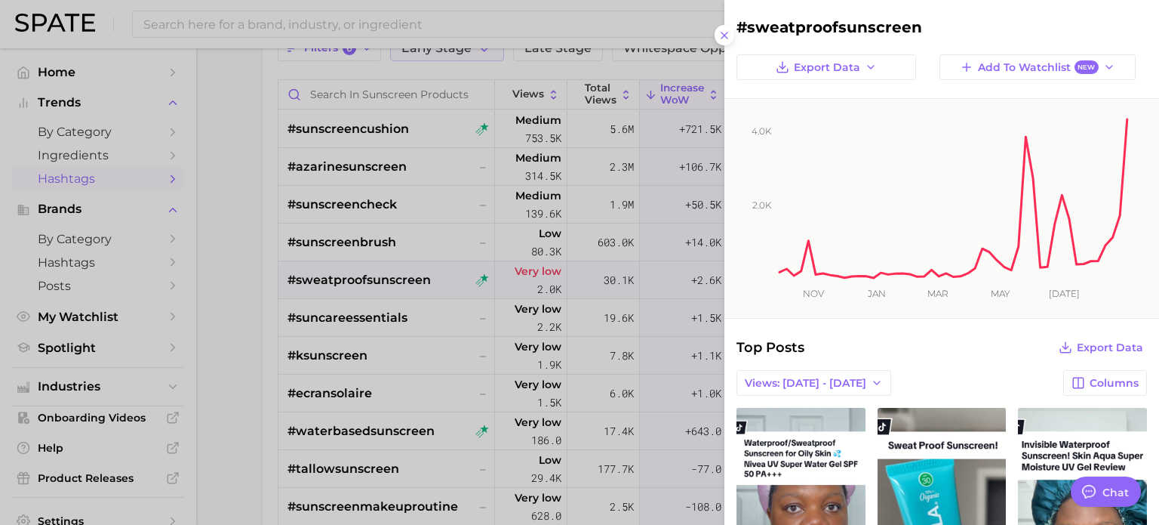
click at [223, 331] on div at bounding box center [579, 262] width 1159 height 525
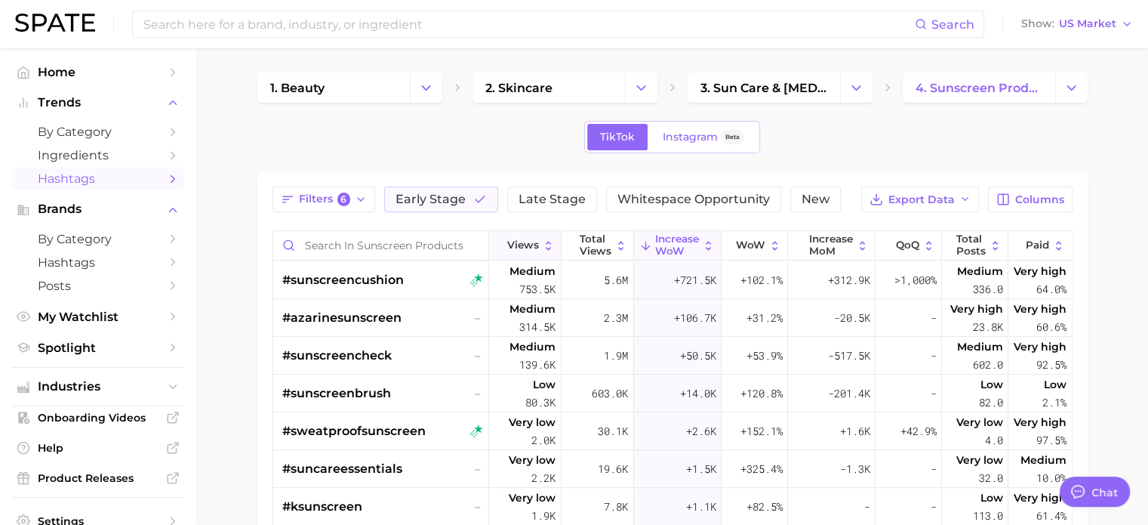
click at [542, 250] on icon at bounding box center [548, 245] width 13 height 13
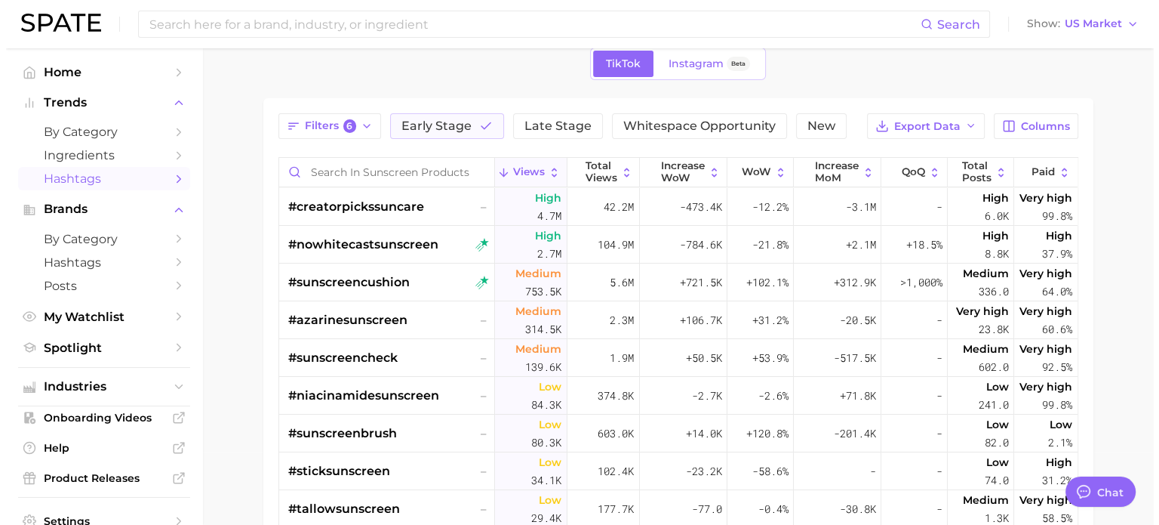
scroll to position [75, 0]
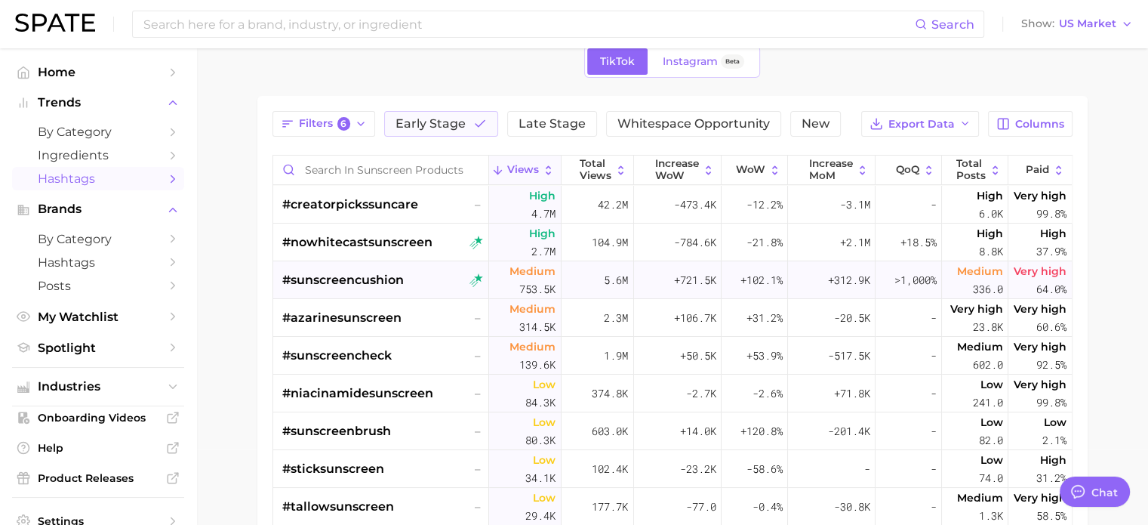
click at [423, 292] on div "#sunscreencushion" at bounding box center [383, 280] width 202 height 38
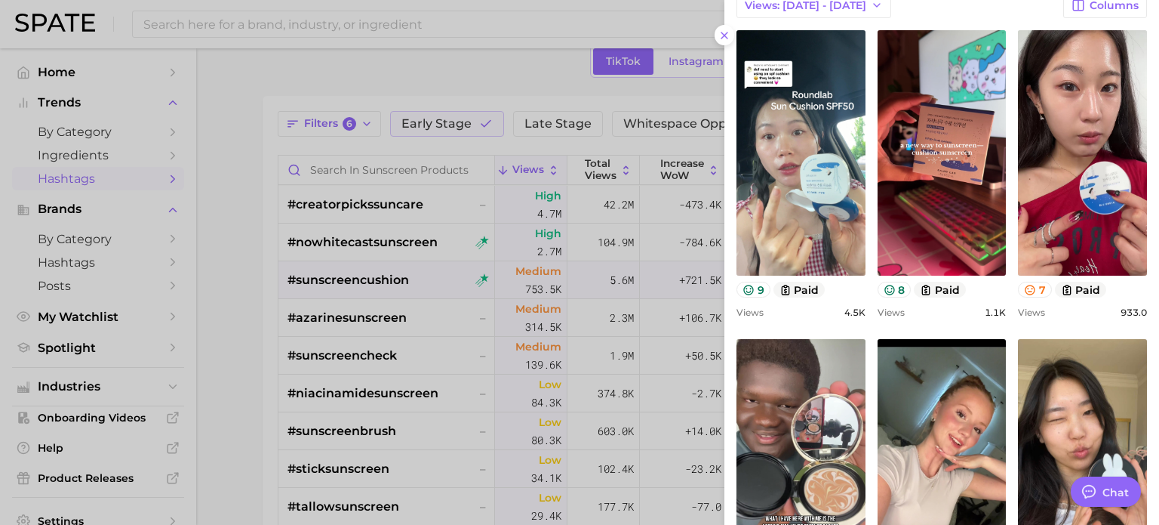
scroll to position [528, 0]
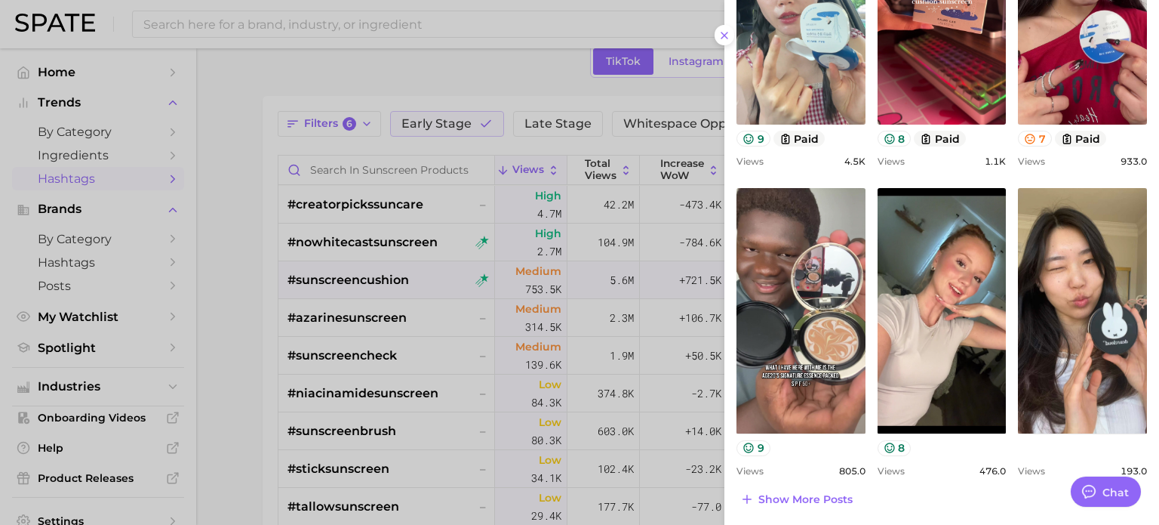
click at [468, 259] on div at bounding box center [579, 262] width 1159 height 525
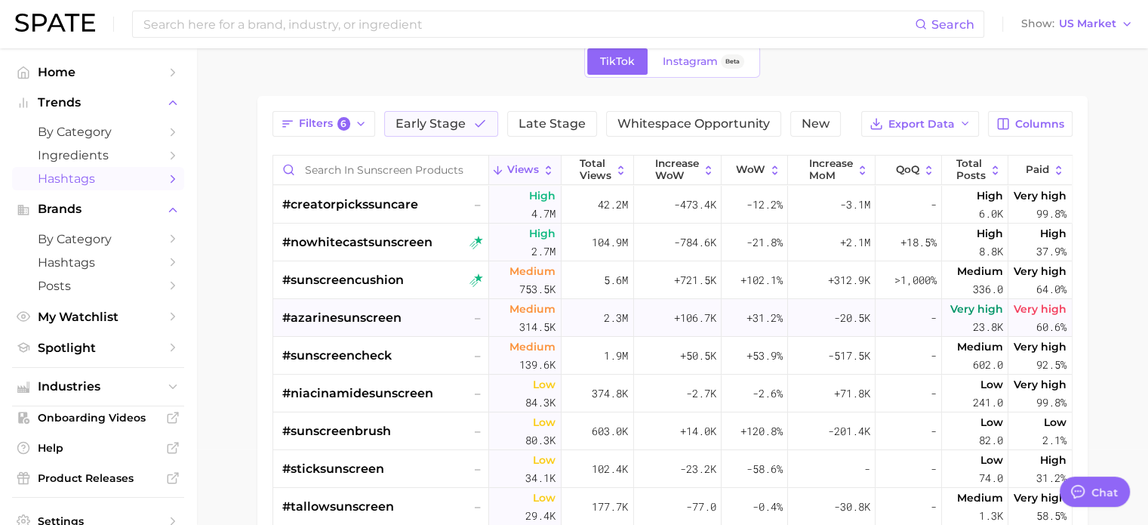
click at [350, 319] on span "#azarinesunscreen" at bounding box center [341, 318] width 119 height 18
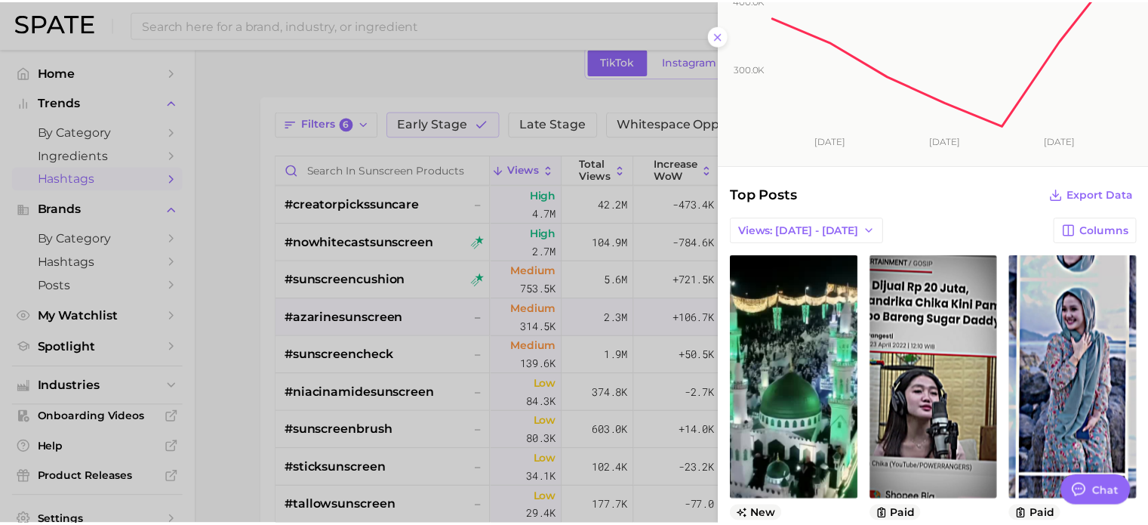
scroll to position [0, 0]
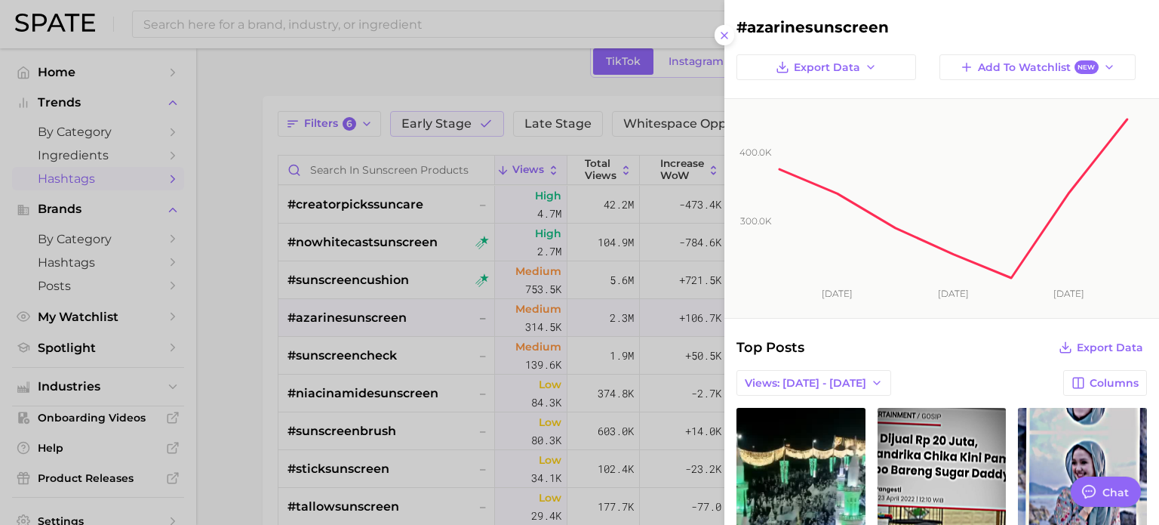
click at [262, 379] on div at bounding box center [579, 262] width 1159 height 525
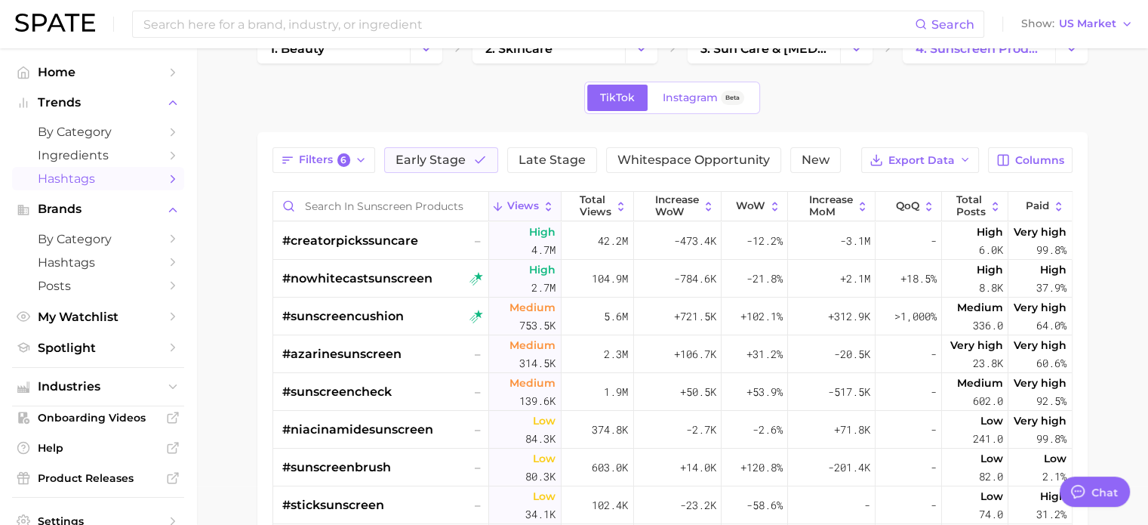
scroll to position [151, 0]
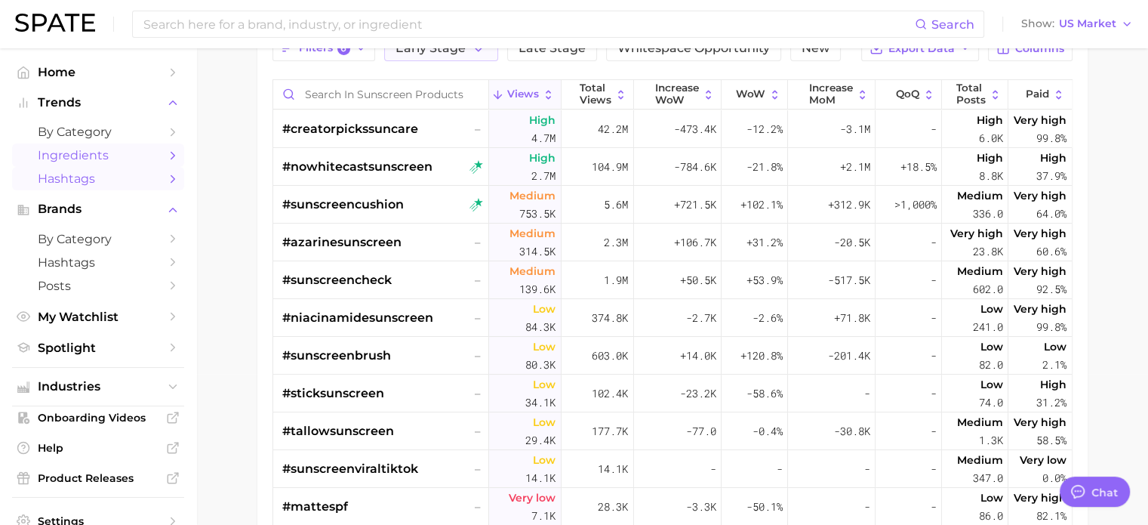
click at [82, 159] on span "Ingredients" at bounding box center [98, 155] width 121 height 14
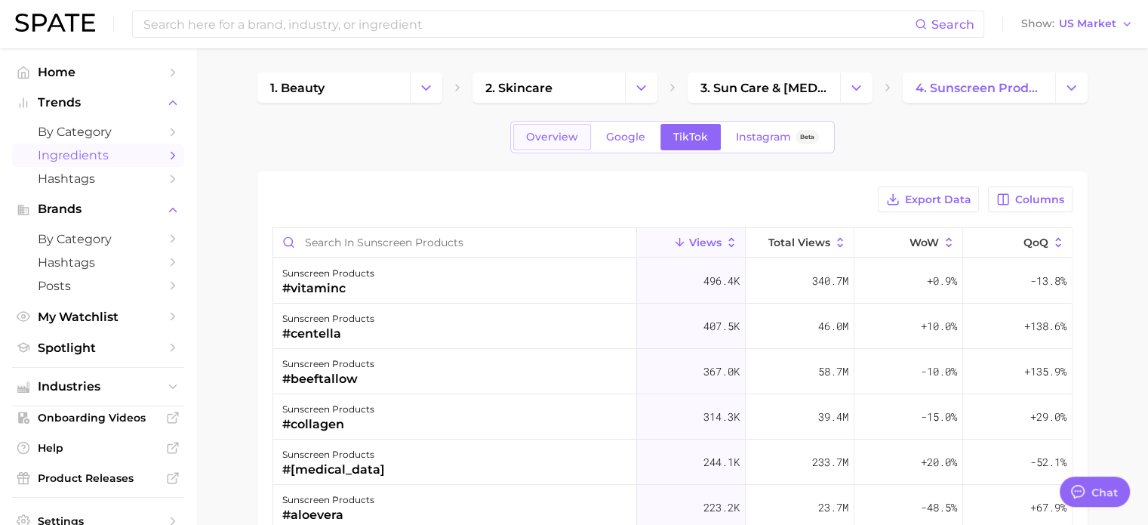
click at [554, 137] on span "Overview" at bounding box center [552, 137] width 52 height 13
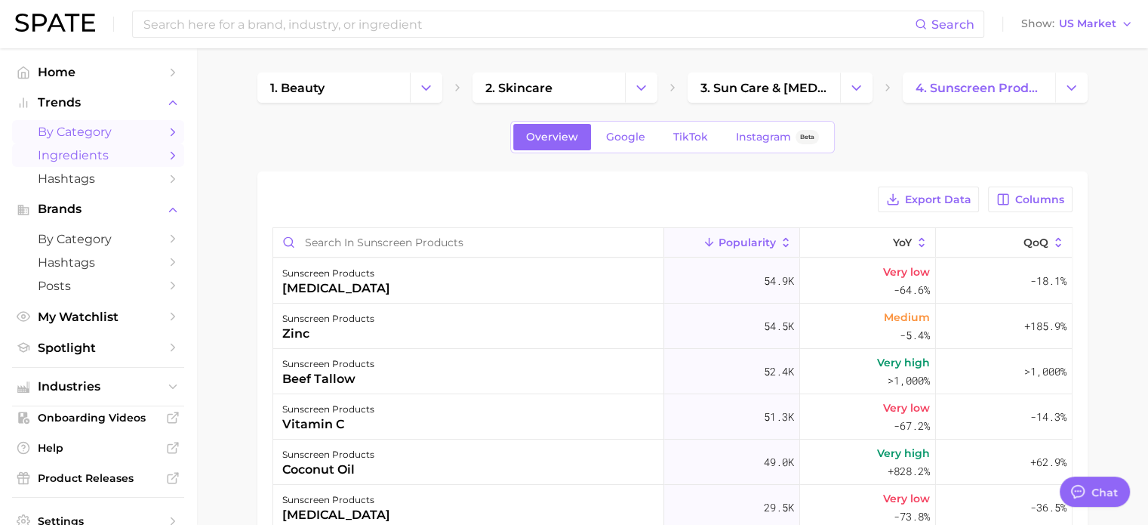
click at [100, 135] on span "by Category" at bounding box center [98, 132] width 121 height 14
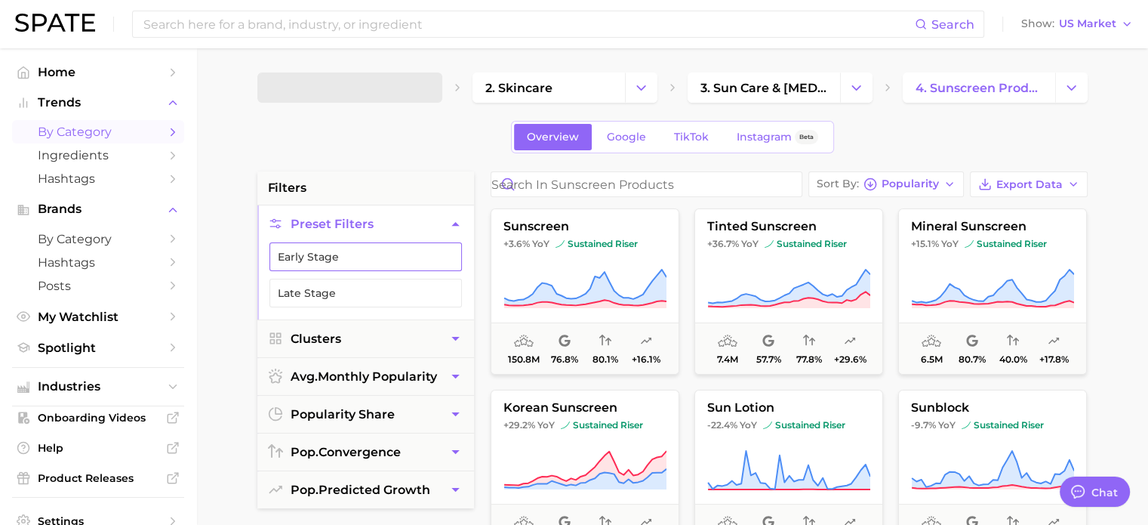
click at [409, 256] on button "Early Stage" at bounding box center [365, 256] width 192 height 29
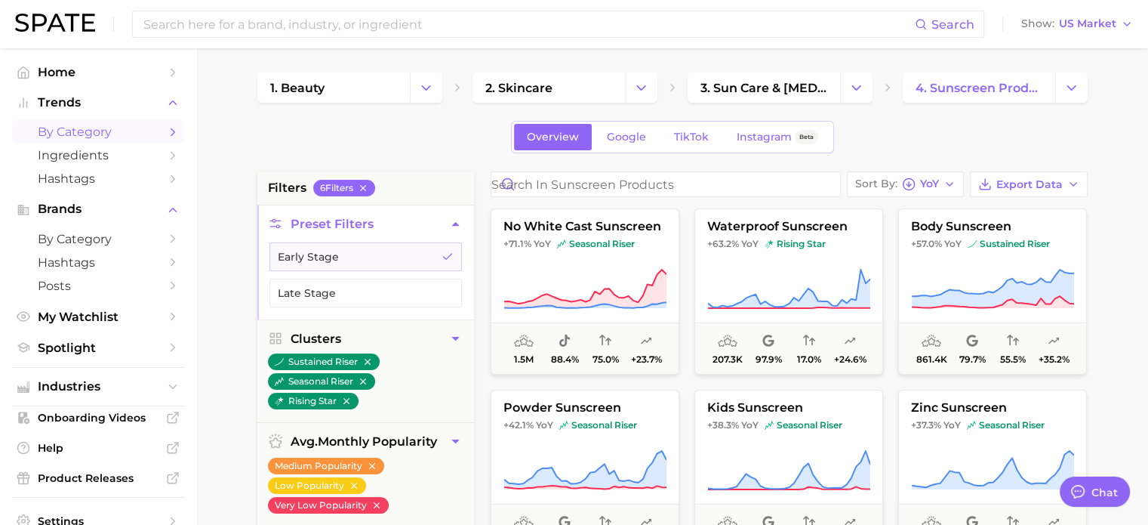
scroll to position [75, 0]
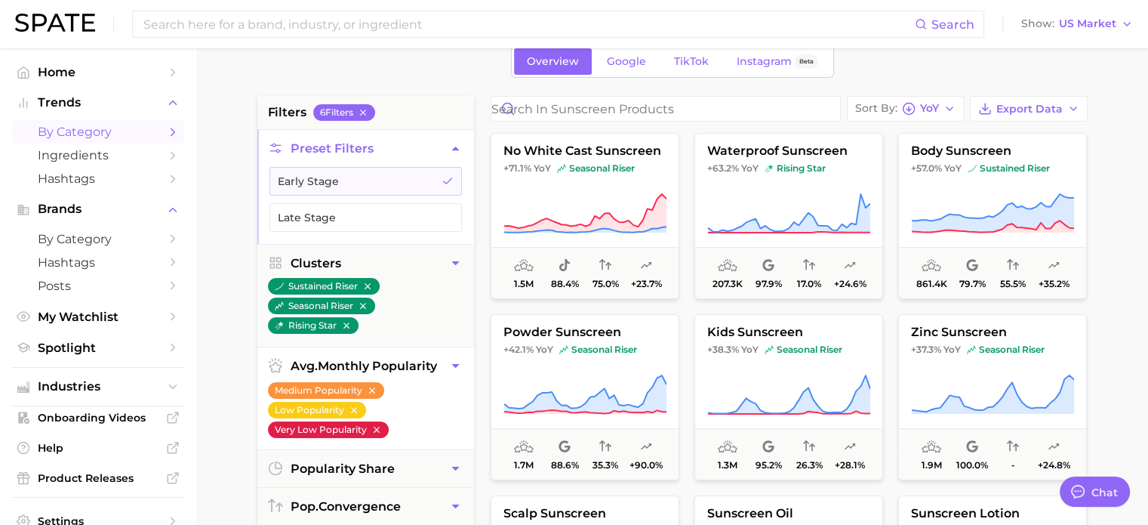
click at [377, 429] on icon "button" at bounding box center [376, 429] width 6 height 6
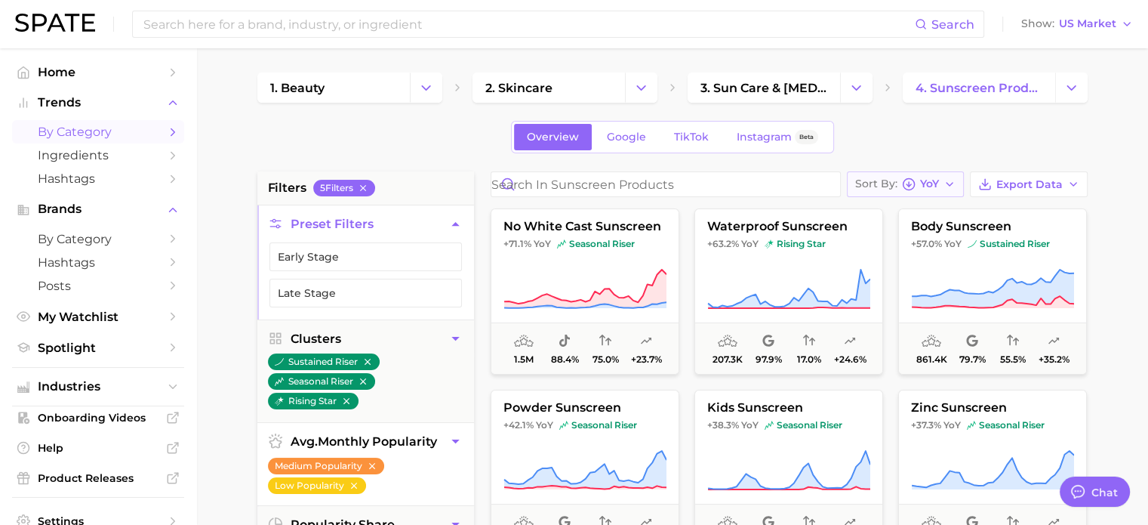
click at [942, 189] on button "Sort By [PERSON_NAME]" at bounding box center [905, 184] width 117 height 26
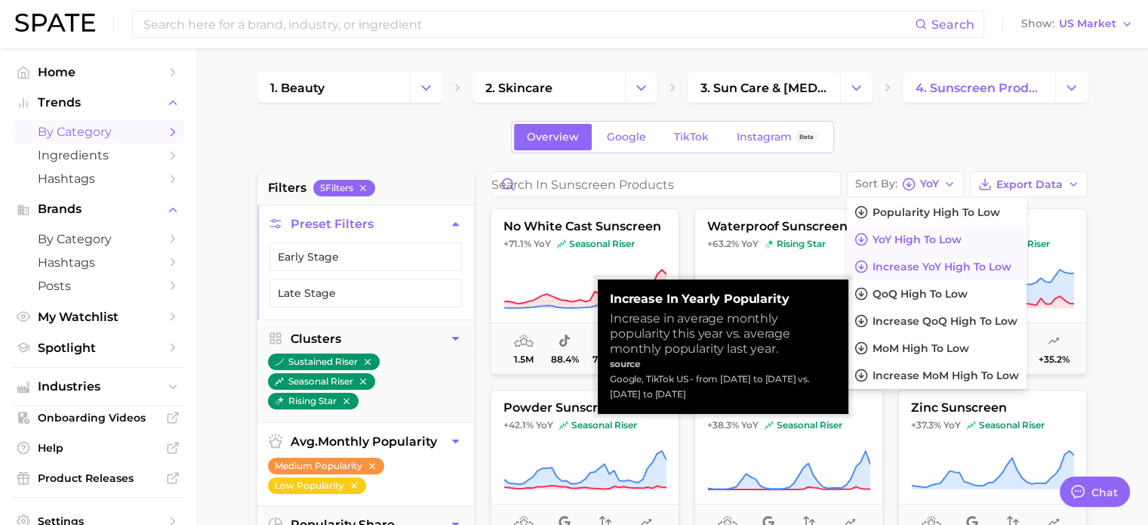
click at [943, 269] on span "Increase YoY high to low" at bounding box center [942, 266] width 139 height 13
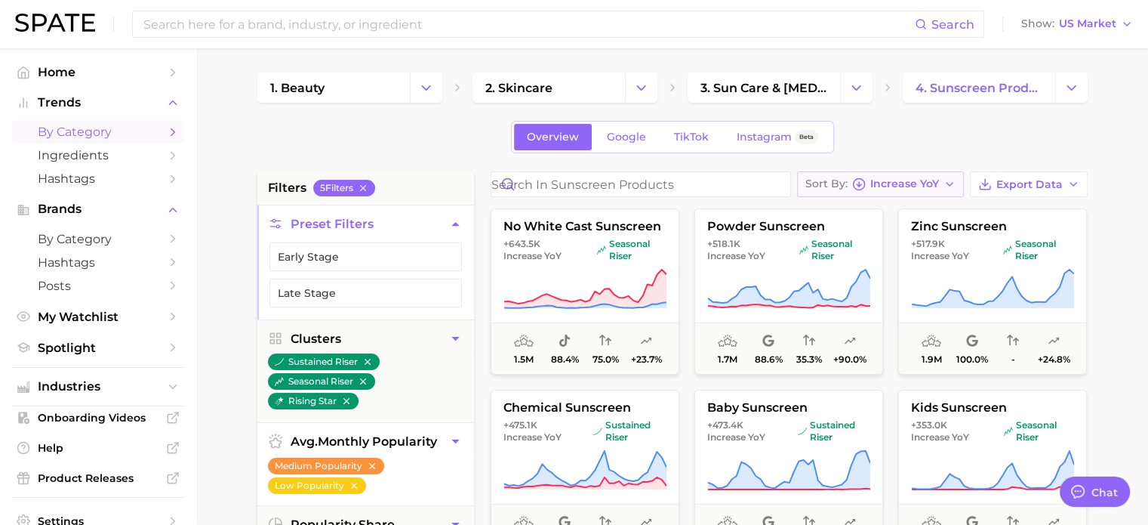
click at [928, 181] on span "Increase YoY" at bounding box center [904, 184] width 69 height 8
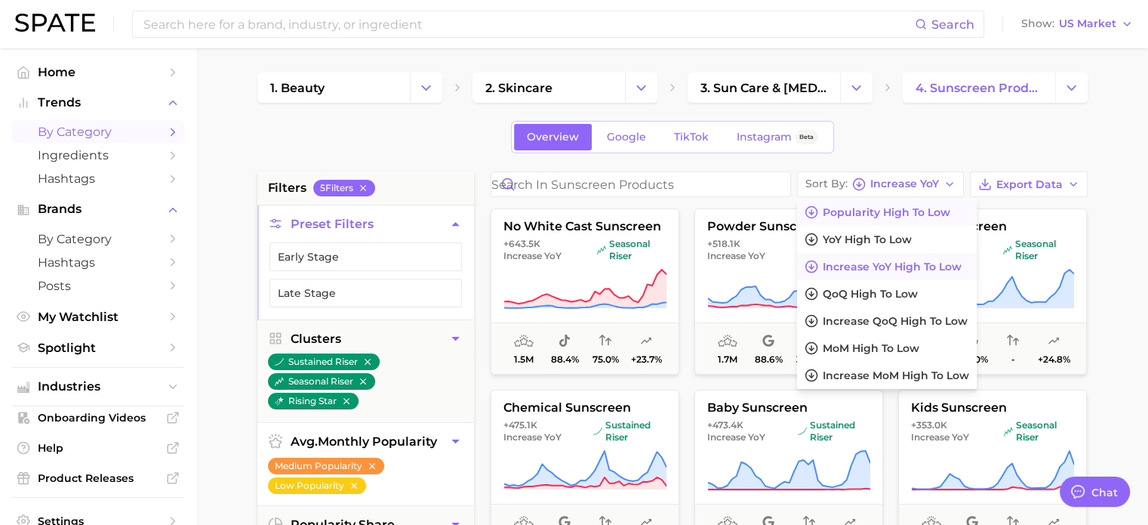
drag, startPoint x: 927, startPoint y: 211, endPoint x: 918, endPoint y: 202, distance: 12.8
click at [919, 214] on span "Popularity high to low" at bounding box center [887, 212] width 128 height 13
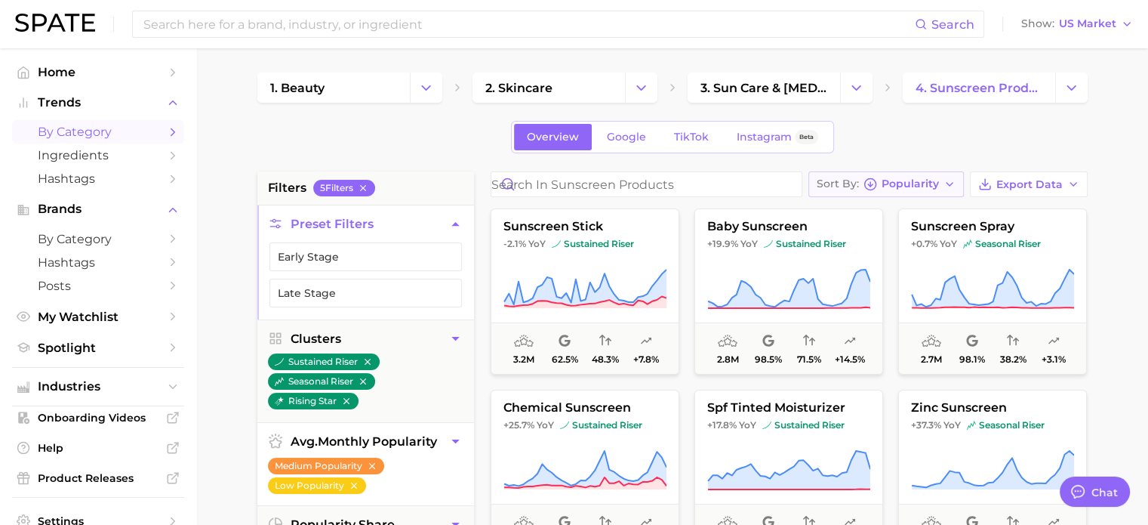
click at [934, 173] on button "Sort By Popularity" at bounding box center [886, 184] width 156 height 26
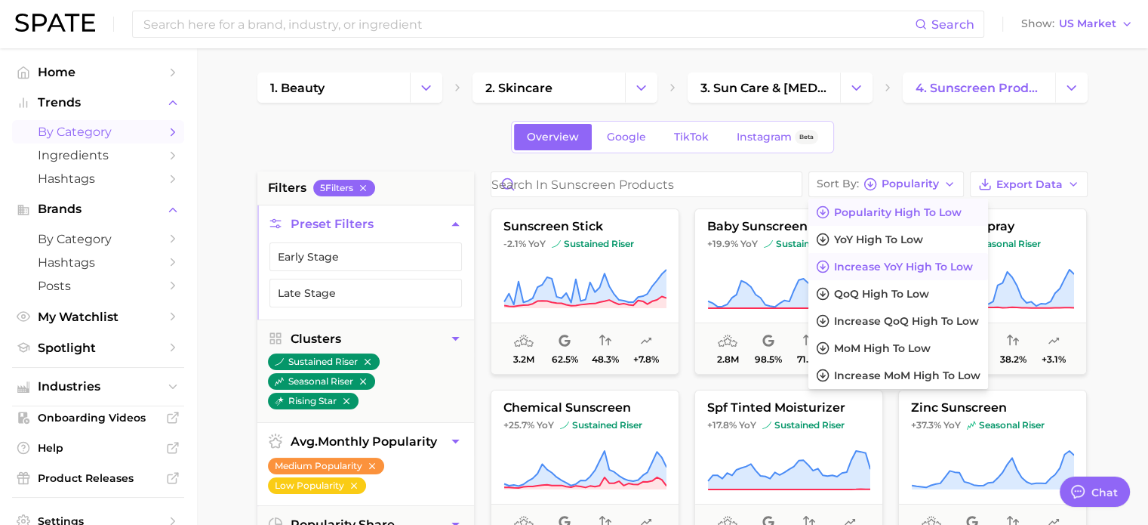
click at [949, 265] on span "Increase YoY high to low" at bounding box center [903, 266] width 139 height 13
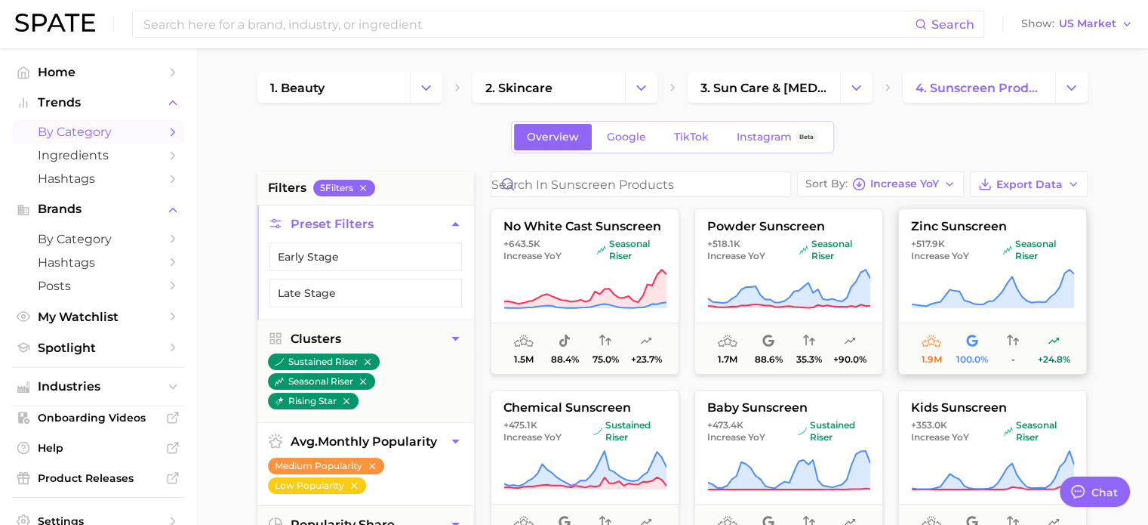
click at [971, 284] on icon at bounding box center [992, 289] width 163 height 42
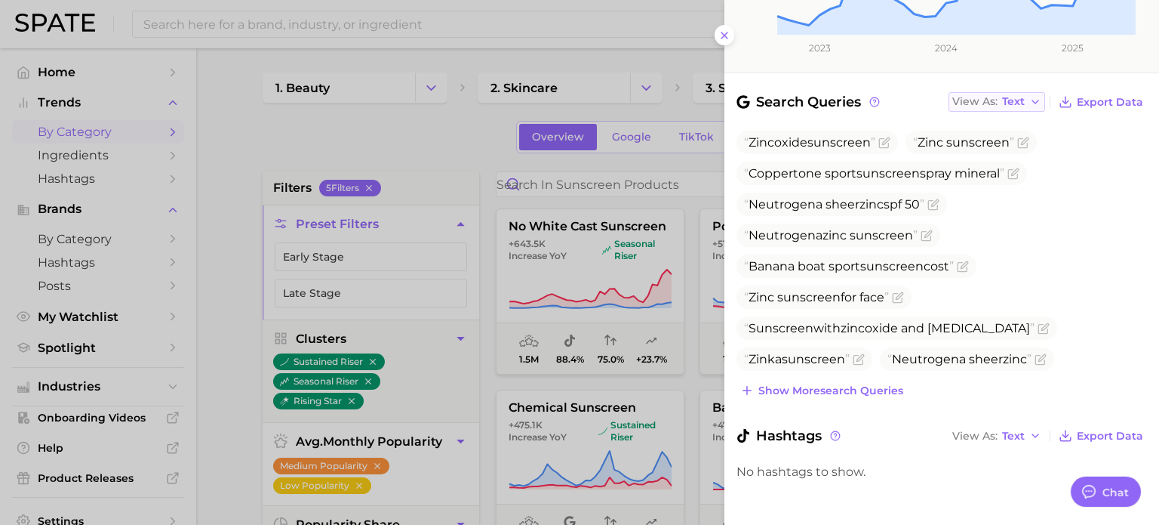
scroll to position [435, 0]
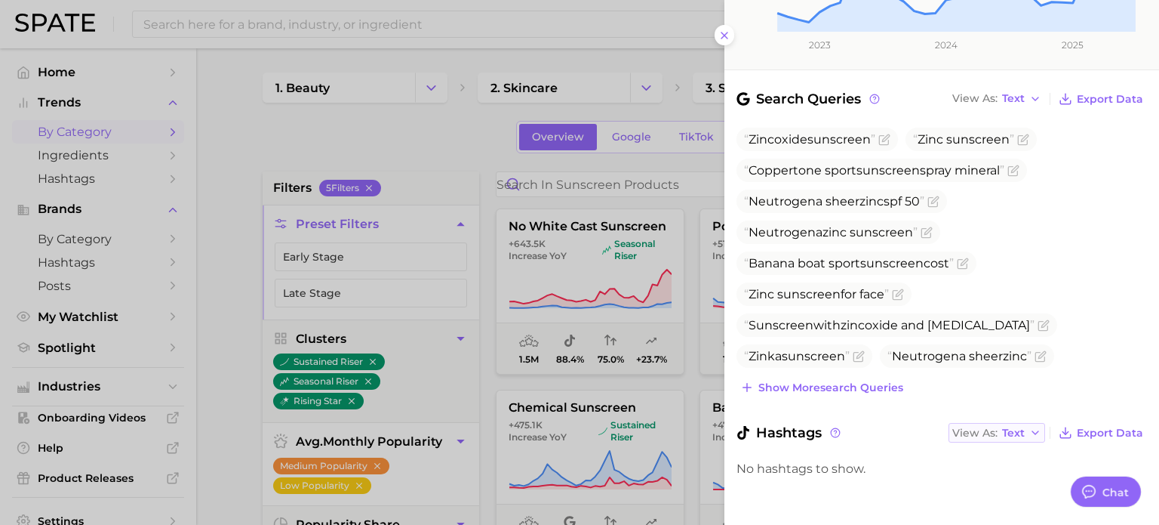
click at [1005, 429] on span "Text" at bounding box center [1013, 433] width 23 height 8
click at [993, 479] on span "Table" at bounding box center [989, 485] width 29 height 13
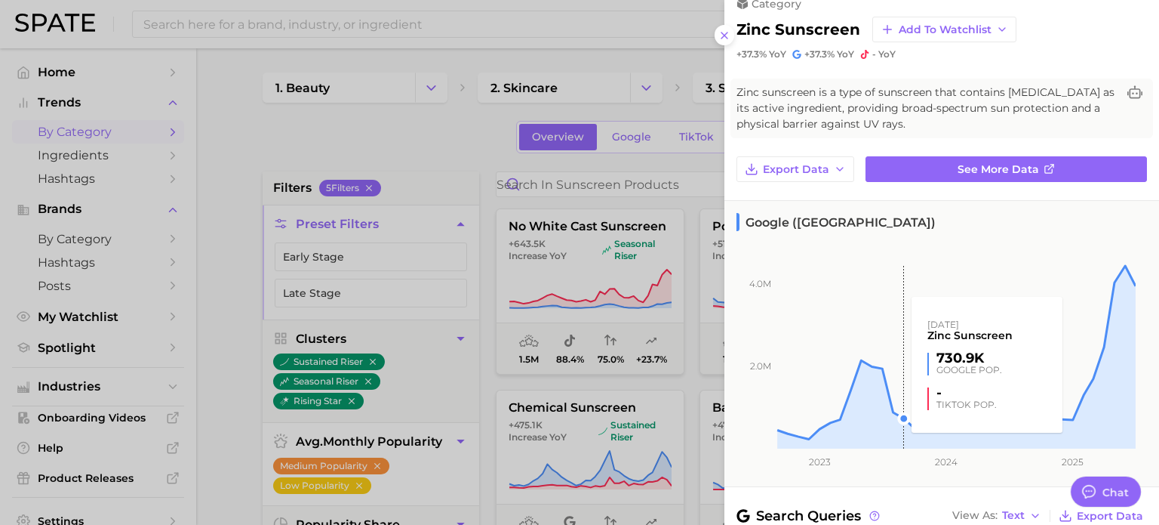
scroll to position [0, 0]
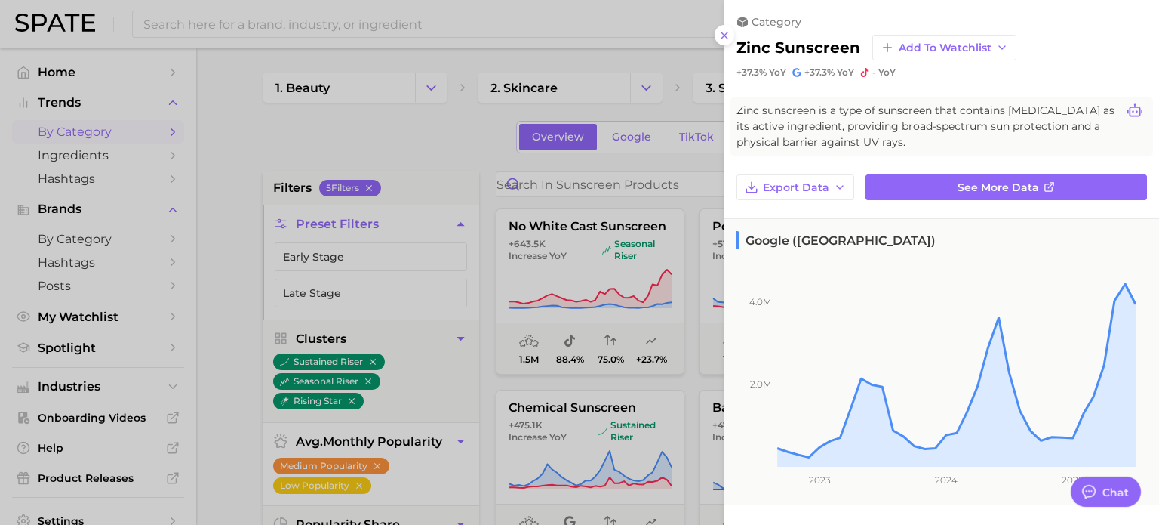
click at [1131, 105] on icon at bounding box center [1135, 110] width 15 height 15
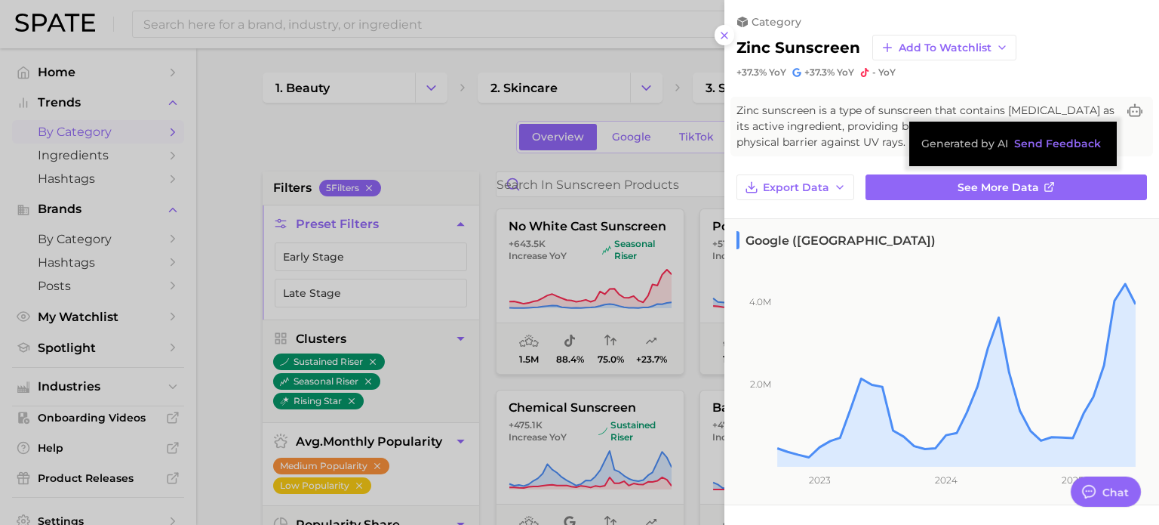
click at [830, 121] on span "Zinc sunscreen is a type of sunscreen that contains [MEDICAL_DATA] as its activ…" at bounding box center [927, 127] width 380 height 48
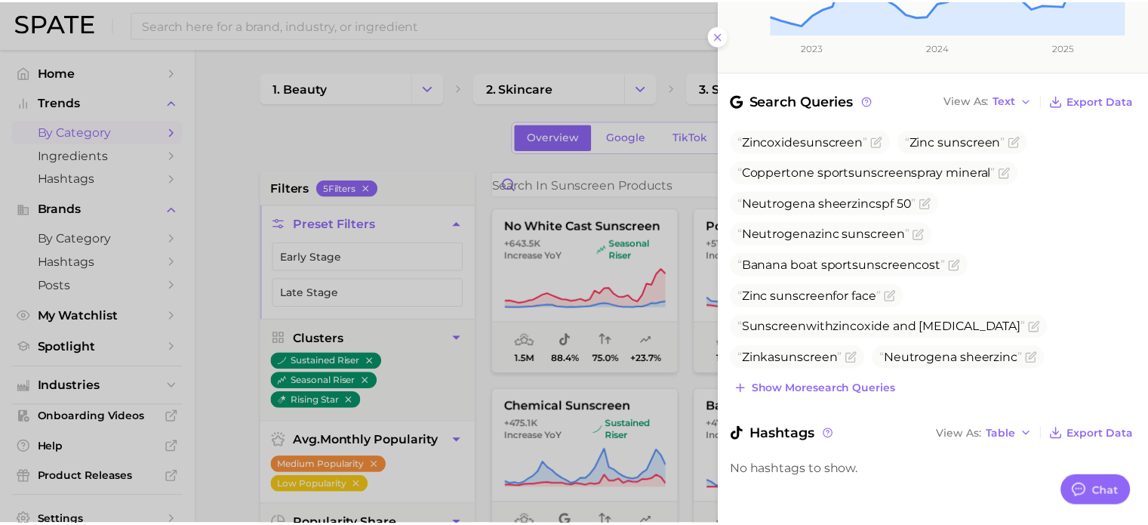
scroll to position [435, 0]
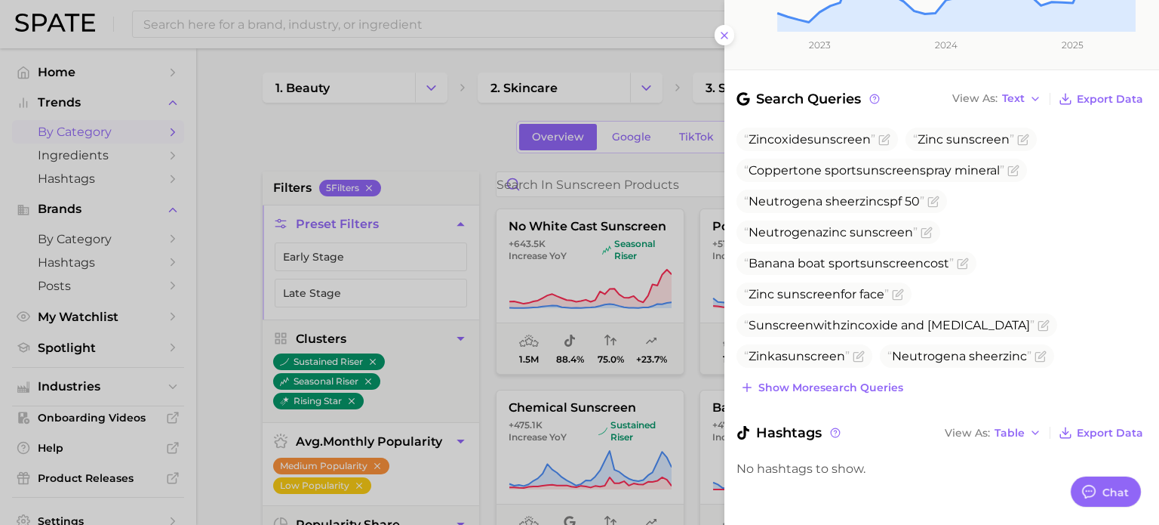
click at [402, 128] on div at bounding box center [579, 262] width 1159 height 525
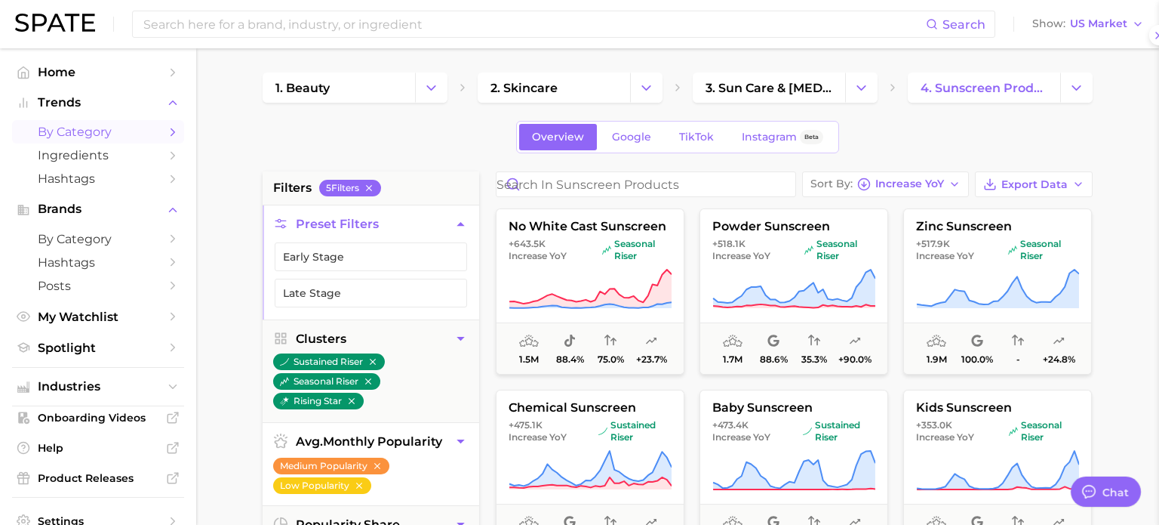
scroll to position [0, 0]
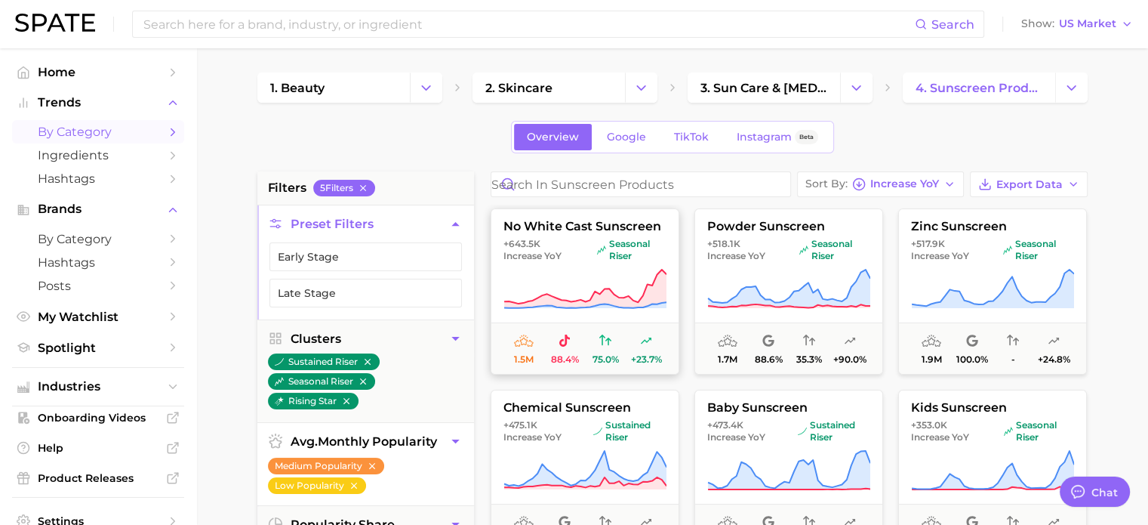
click at [598, 245] on img at bounding box center [600, 249] width 9 height 9
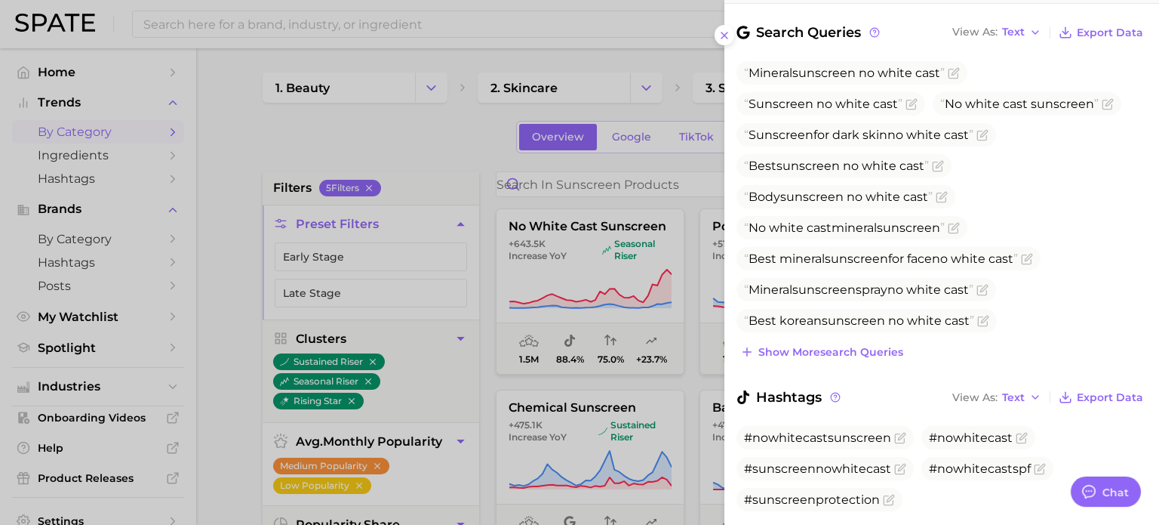
scroll to position [545, 0]
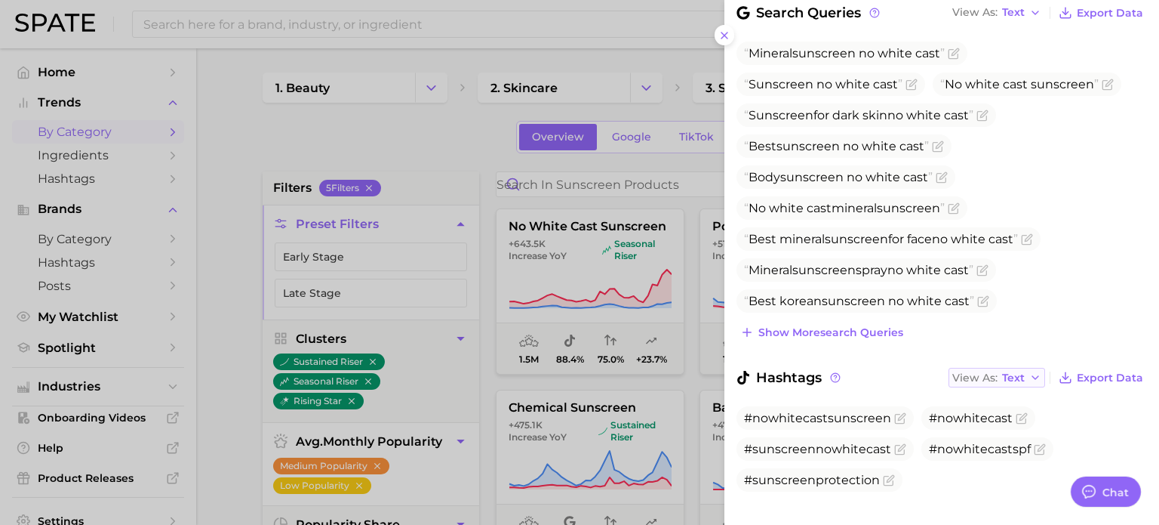
click at [1005, 374] on span "Text" at bounding box center [1013, 378] width 23 height 8
click at [996, 416] on button "Table" at bounding box center [1032, 429] width 166 height 27
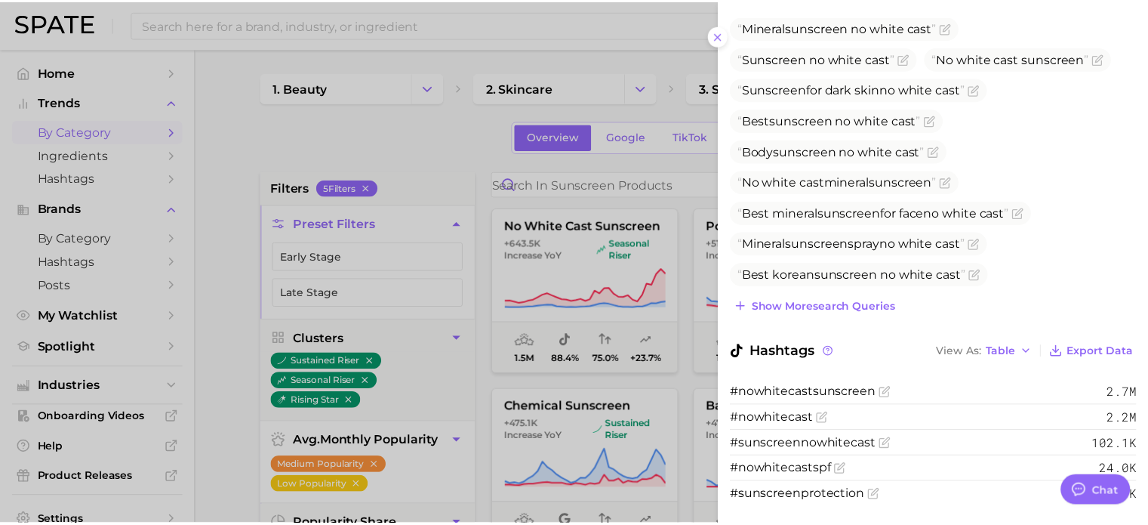
scroll to position [586, 0]
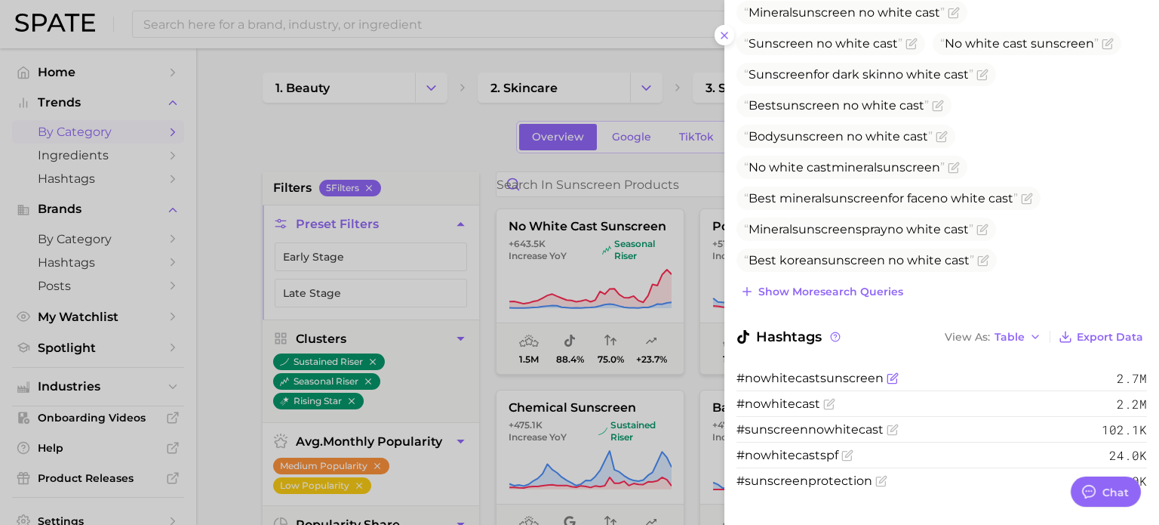
click at [887, 372] on icon "Flag as miscategorized or irrelevant" at bounding box center [893, 378] width 12 height 12
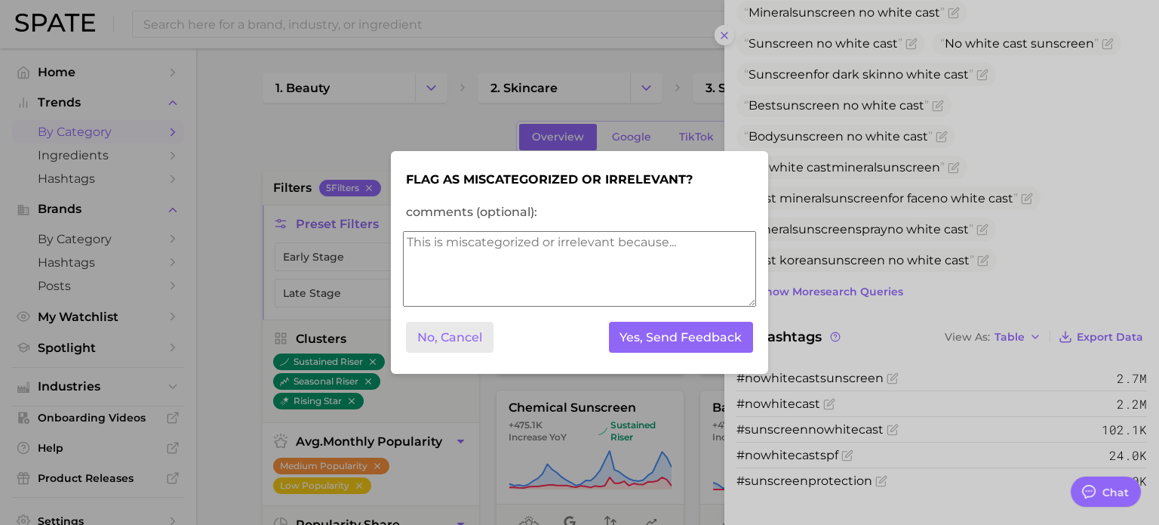
click at [442, 343] on button "No, Cancel" at bounding box center [450, 337] width 88 height 31
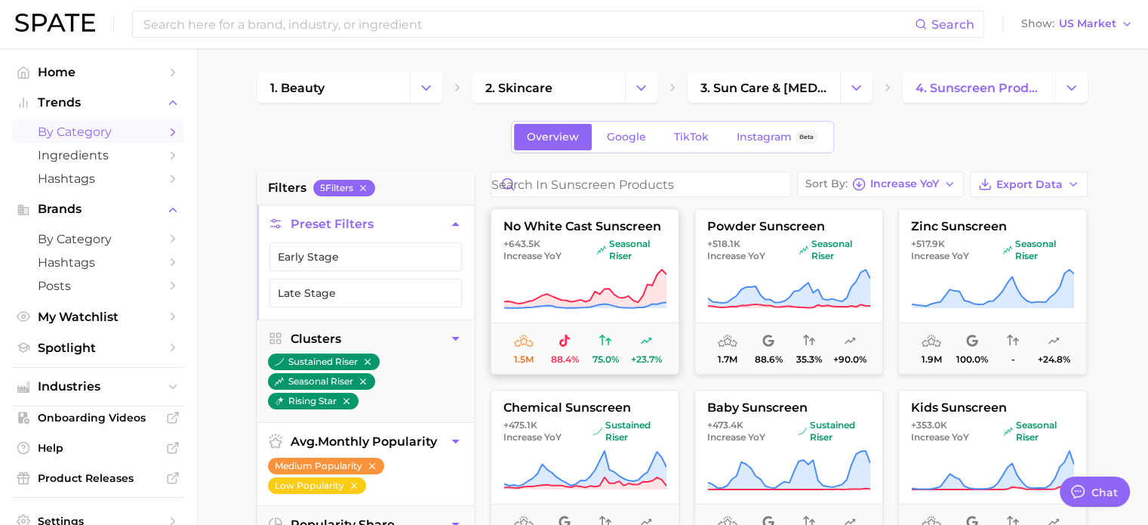
click at [630, 238] on span "seasonal riser" at bounding box center [630, 250] width 69 height 24
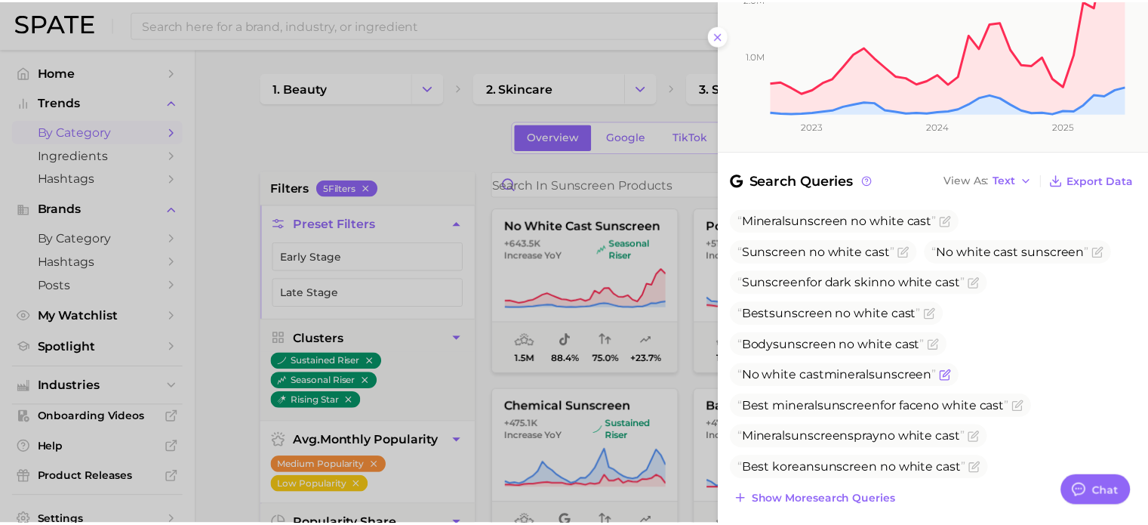
scroll to position [545, 0]
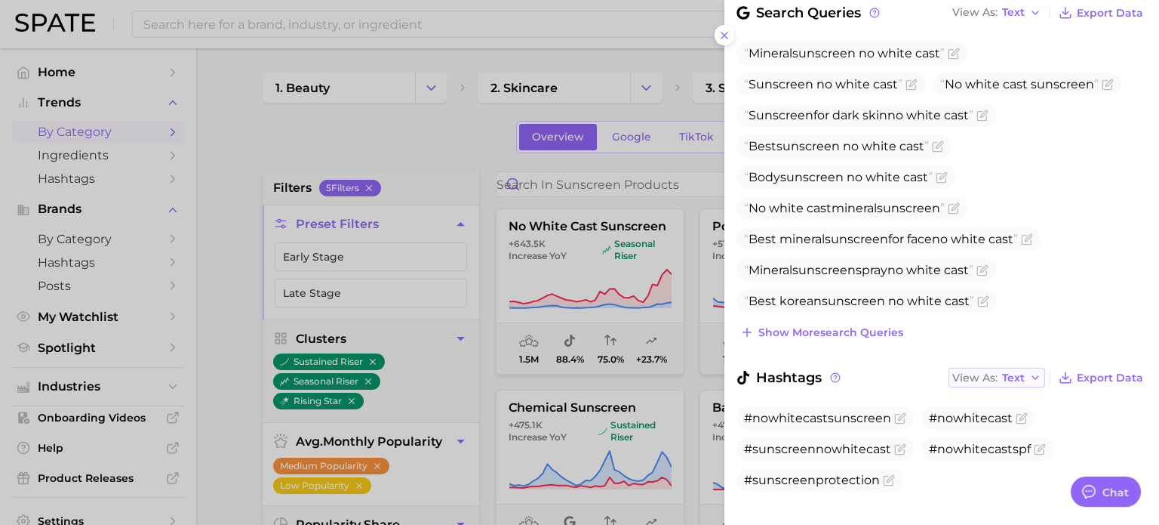
click at [1002, 374] on span "Text" at bounding box center [1013, 378] width 23 height 8
click at [991, 423] on span "Table" at bounding box center [989, 429] width 29 height 13
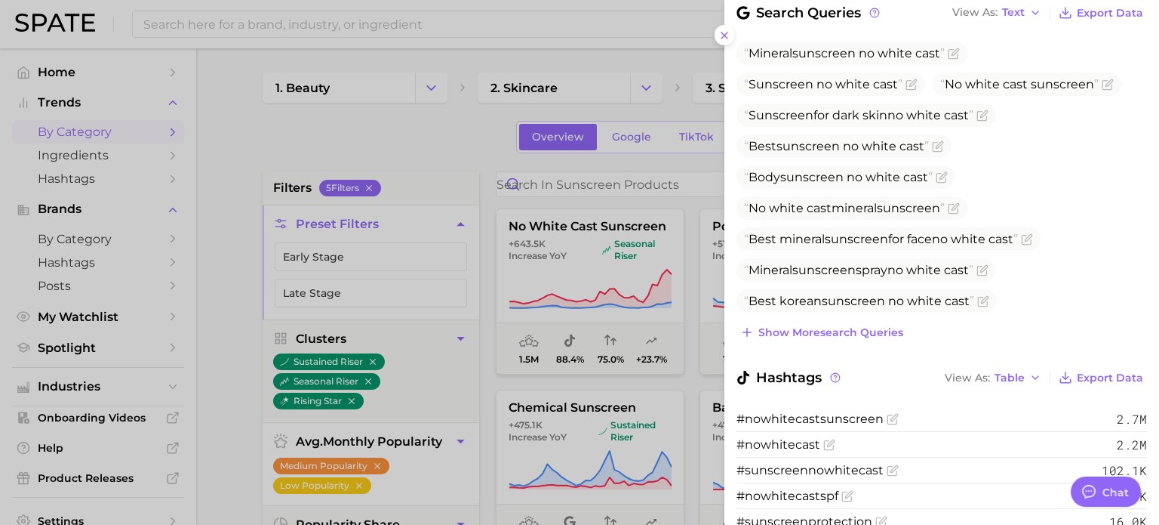
click at [97, 420] on div at bounding box center [579, 262] width 1159 height 525
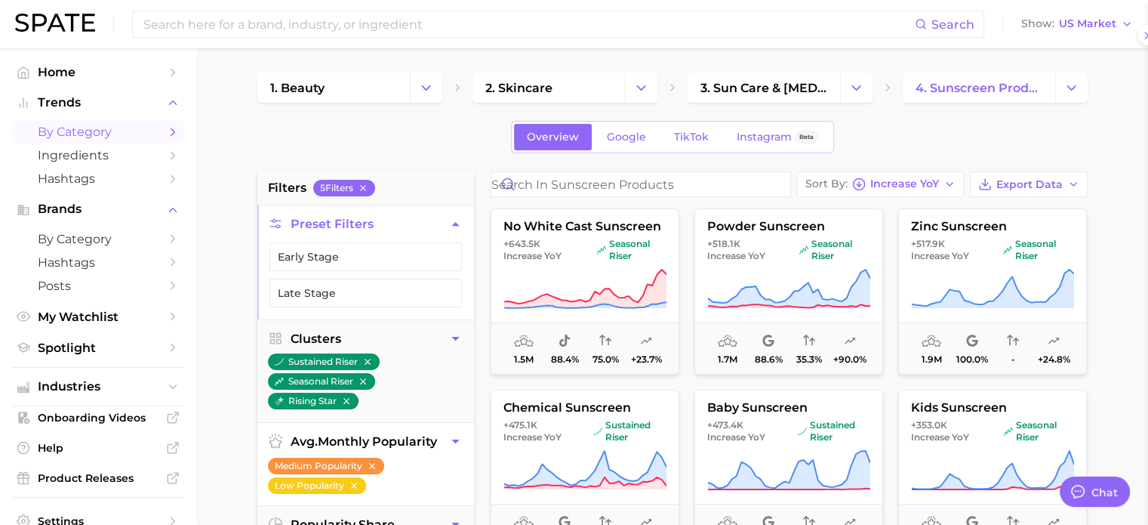
scroll to position [0, 0]
click at [89, 160] on span "Ingredients" at bounding box center [98, 155] width 121 height 14
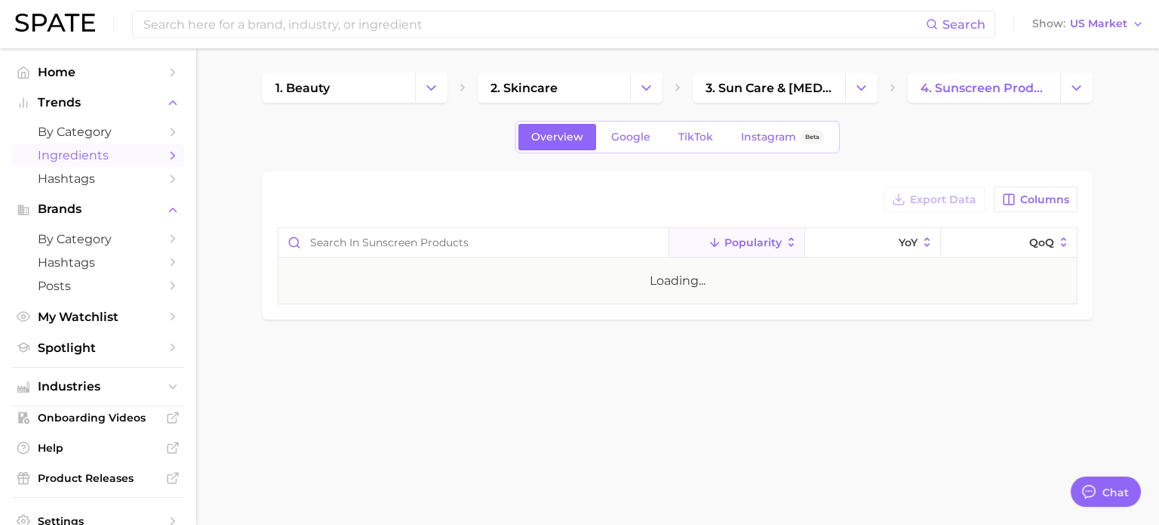
click at [80, 196] on ul "Home Trends by Category Ingredients Hashtags Brands by Category Hashtags Posts …" at bounding box center [98, 209] width 172 height 299
click at [93, 248] on link "by Category" at bounding box center [98, 238] width 172 height 23
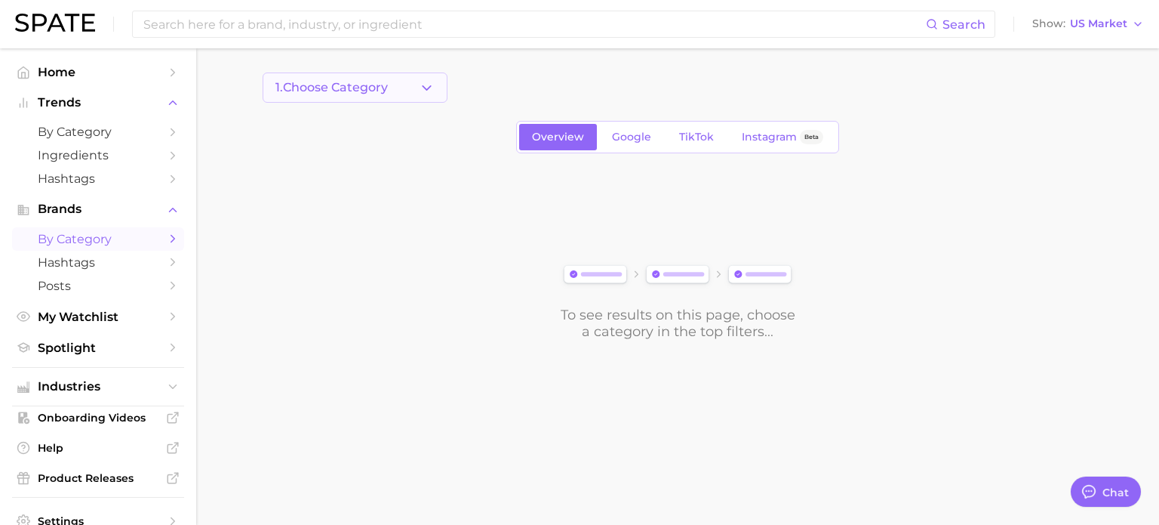
click at [402, 87] on button "1. Choose Category" at bounding box center [355, 87] width 185 height 30
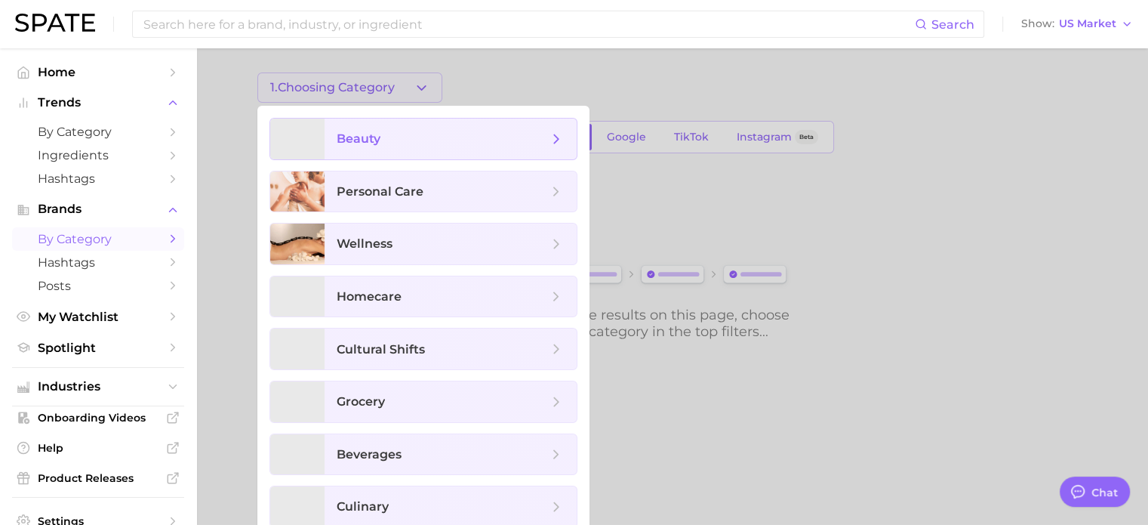
click at [404, 149] on span "beauty" at bounding box center [451, 139] width 252 height 41
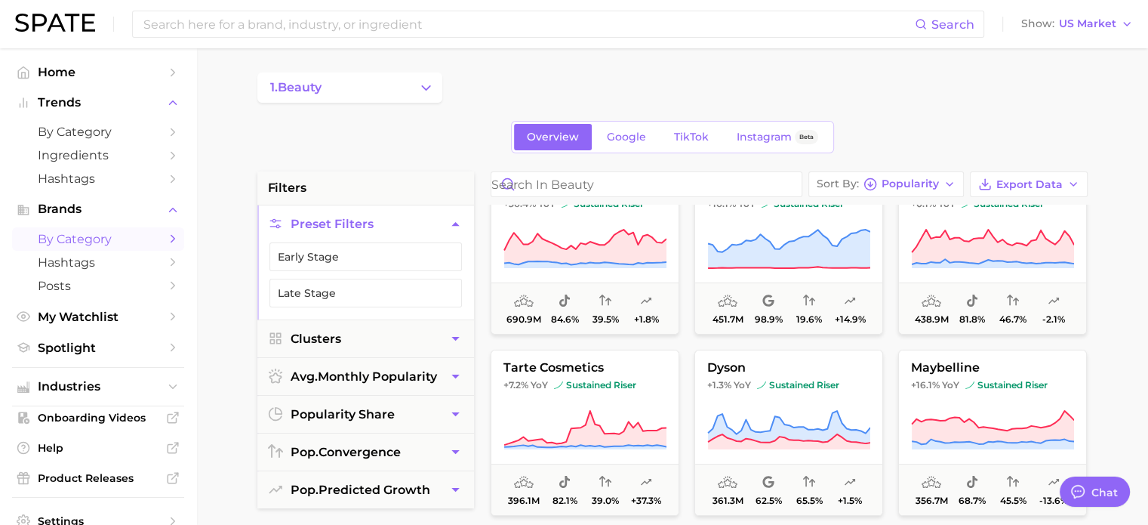
scroll to position [302, 0]
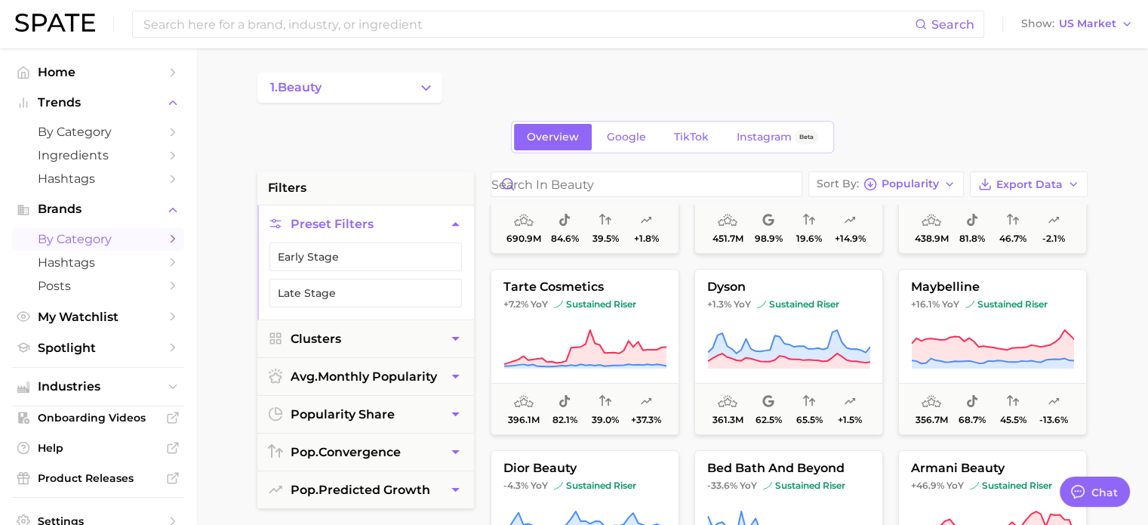
click at [497, 87] on div "1. beauty" at bounding box center [672, 87] width 830 height 30
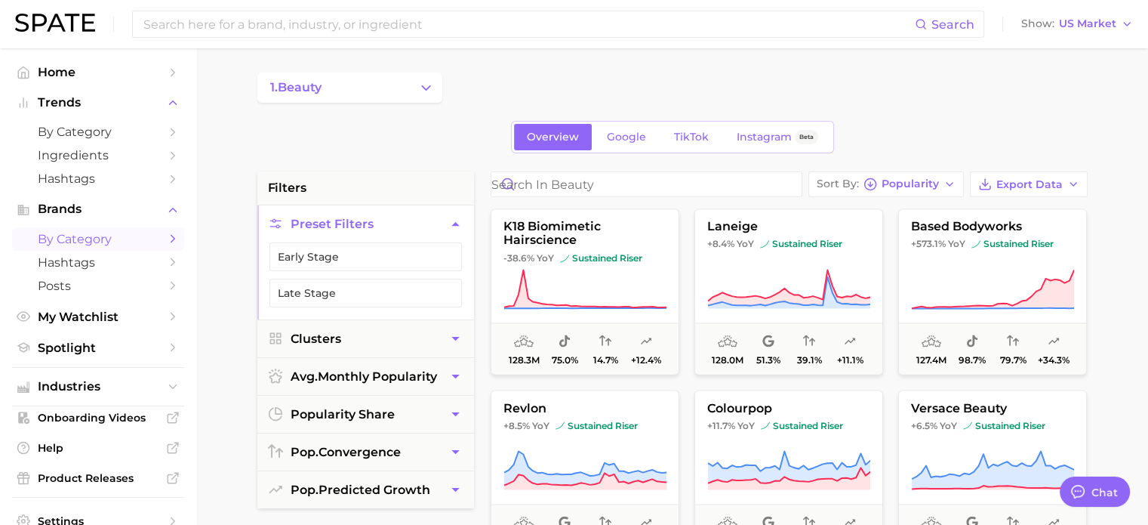
scroll to position [3095, 0]
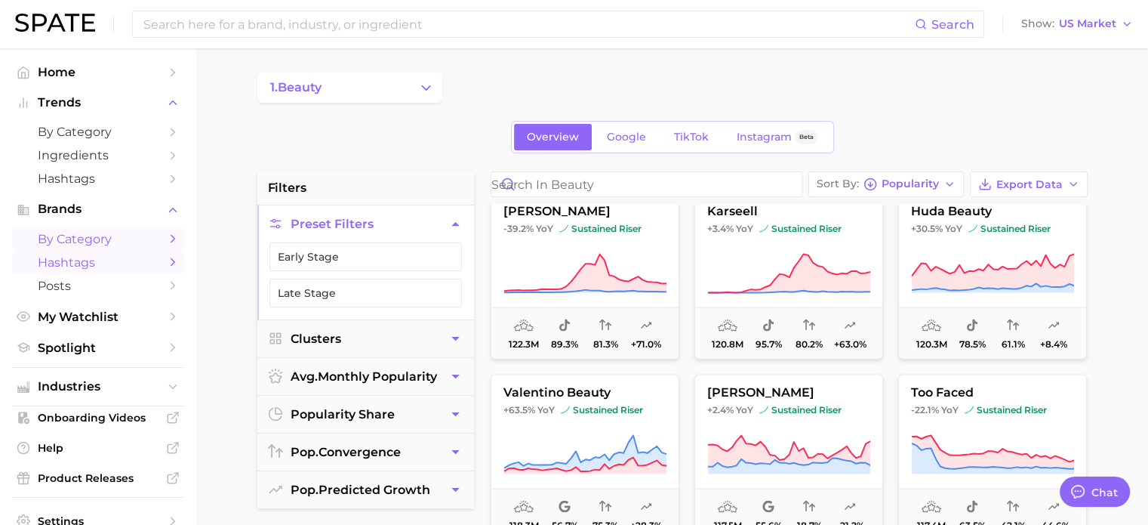
click at [90, 265] on span "Hashtags" at bounding box center [98, 262] width 121 height 14
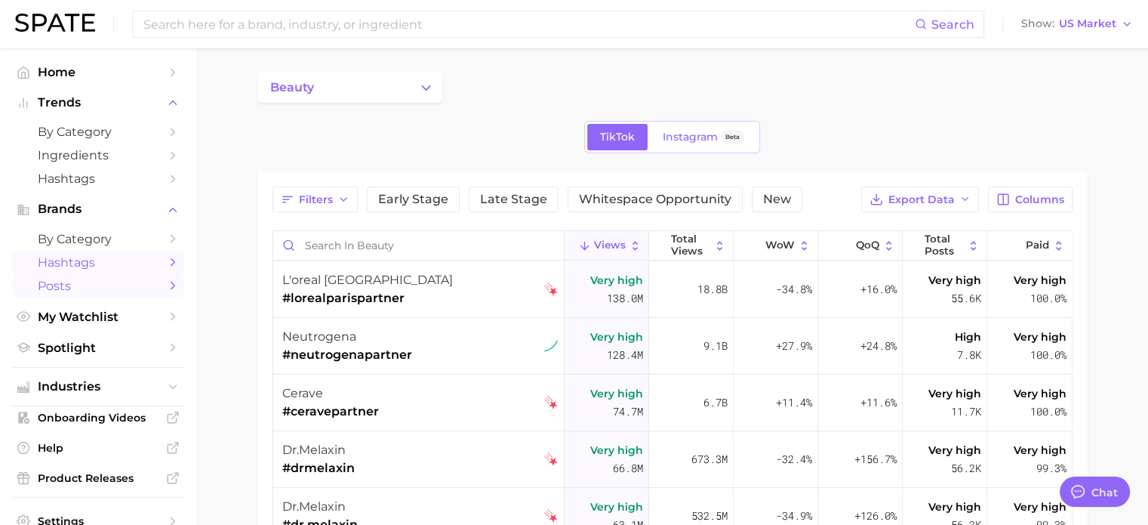
click at [59, 293] on span "Posts" at bounding box center [98, 286] width 121 height 14
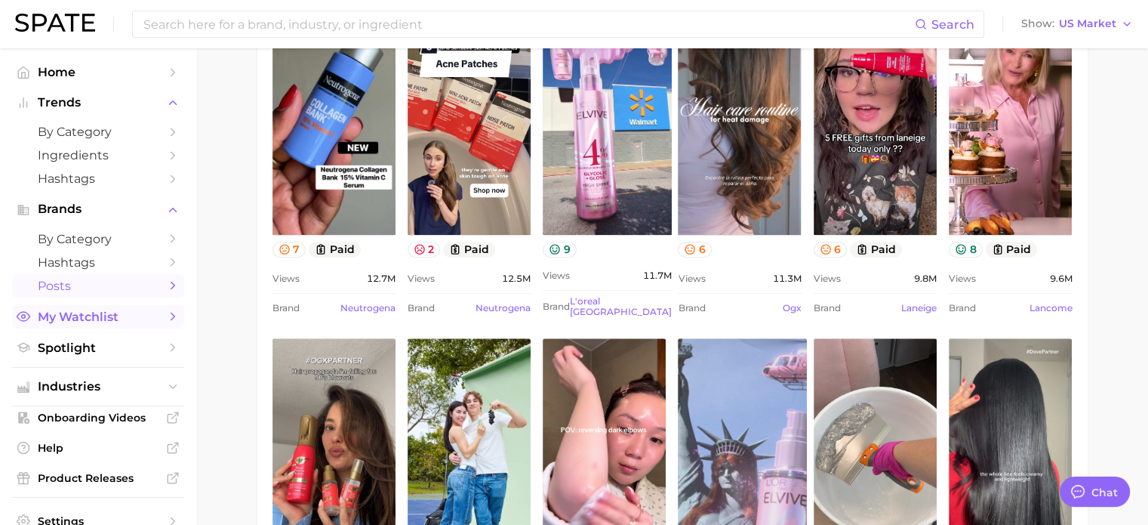
click at [65, 322] on span "My Watchlist" at bounding box center [98, 316] width 121 height 14
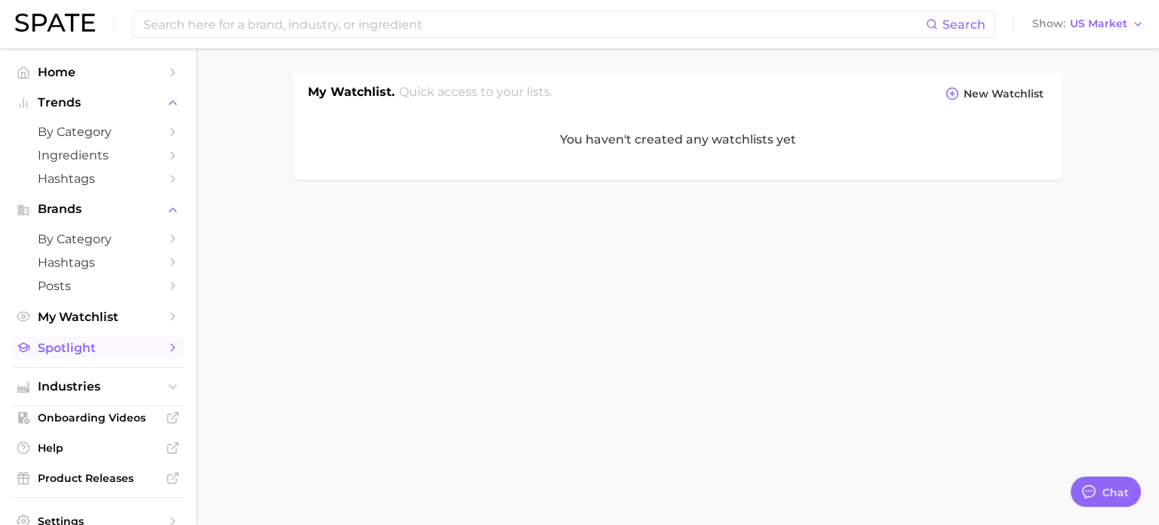
click at [81, 350] on span "Spotlight" at bounding box center [98, 347] width 121 height 14
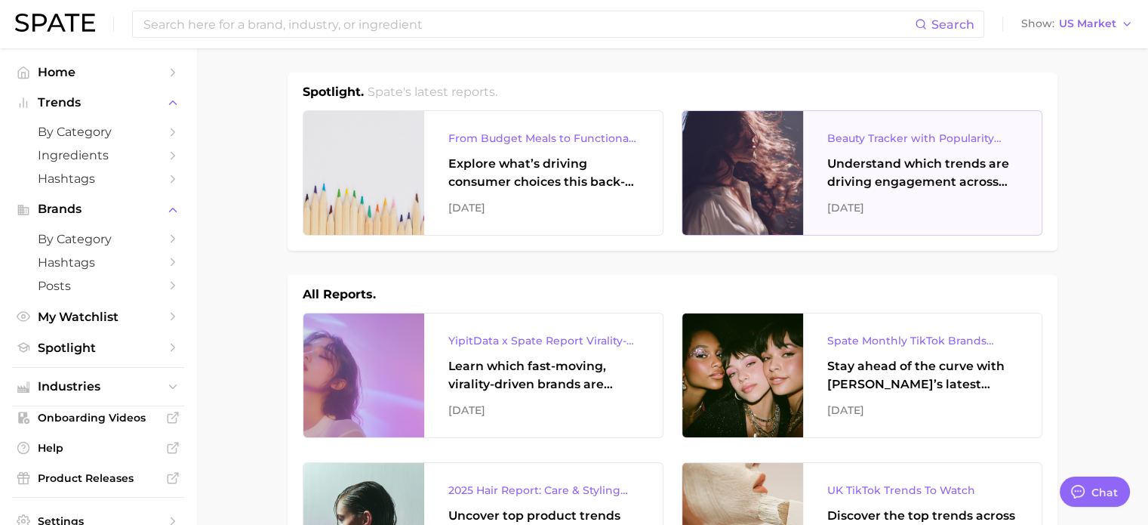
click at [952, 183] on div "Understand which trends are driving engagement across platforms in the skin, ha…" at bounding box center [922, 173] width 190 height 36
click at [785, 160] on div at bounding box center [742, 173] width 121 height 124
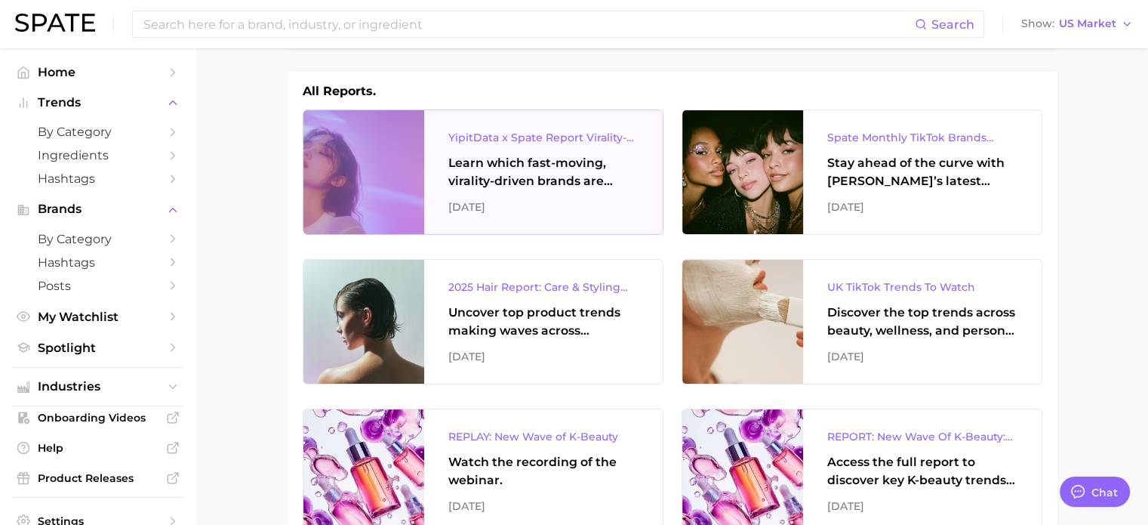
scroll to position [226, 0]
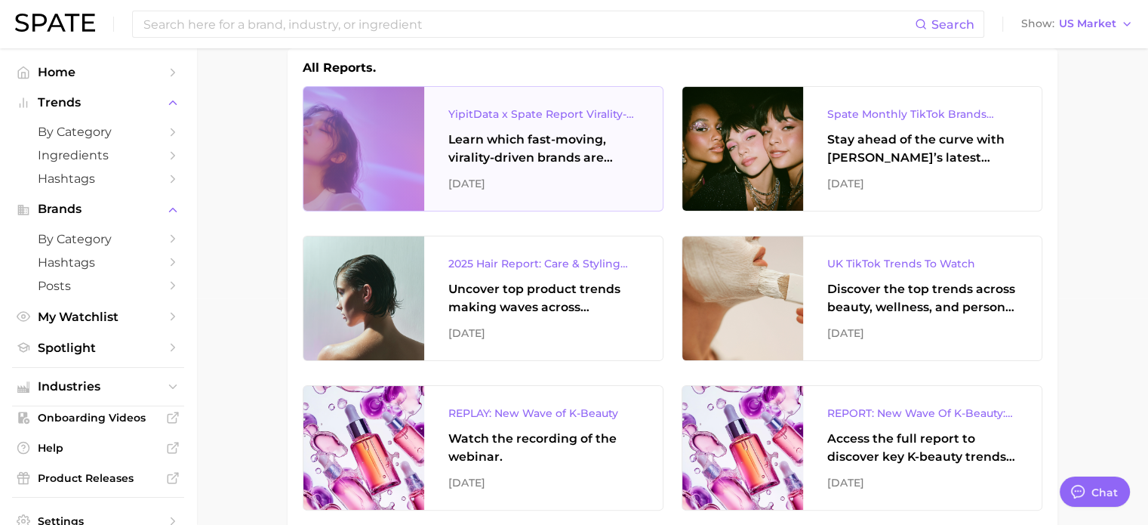
click at [341, 128] on div at bounding box center [363, 149] width 121 height 124
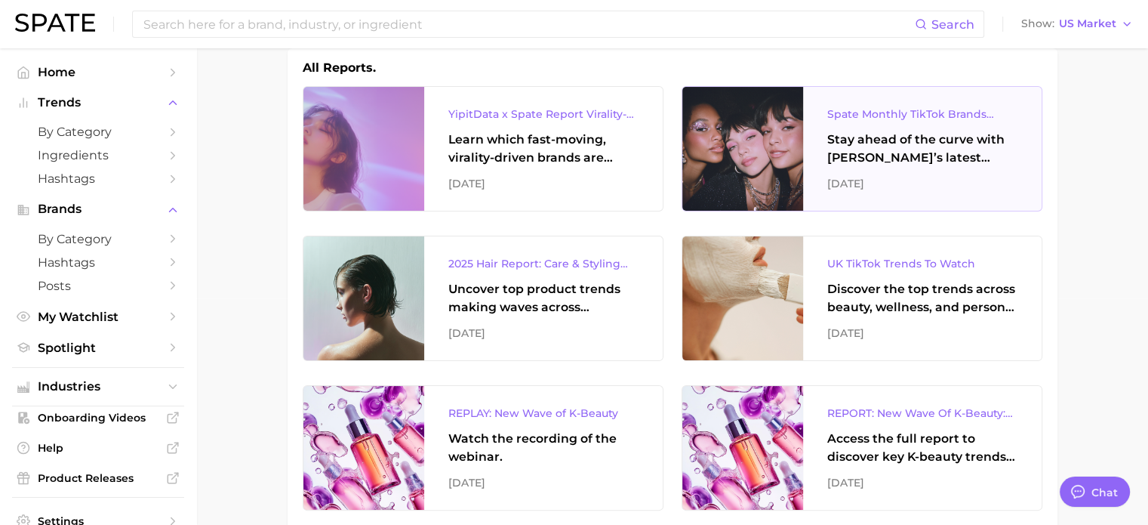
click at [769, 149] on div at bounding box center [742, 149] width 121 height 124
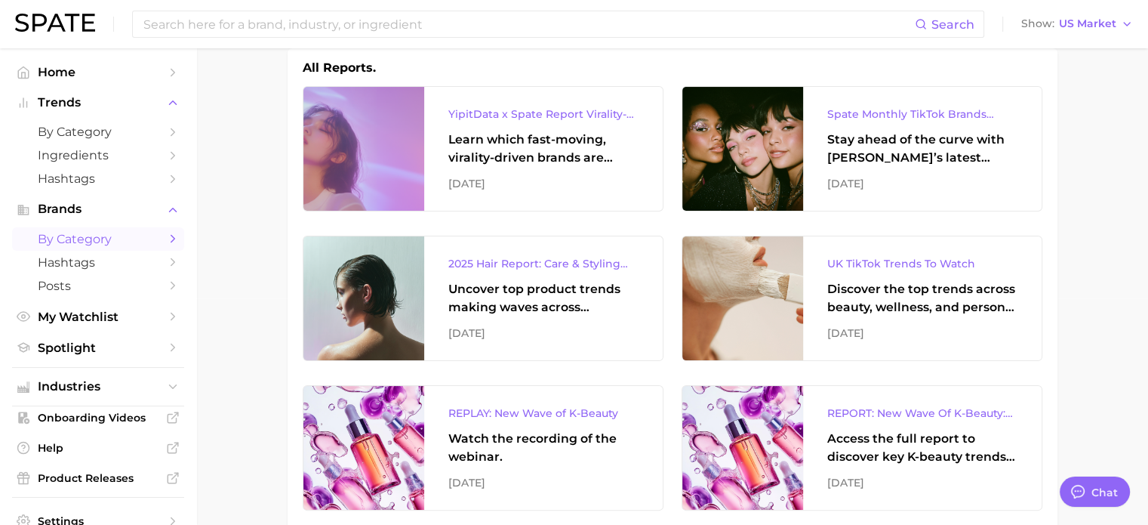
click at [106, 242] on span "by Category" at bounding box center [98, 239] width 121 height 14
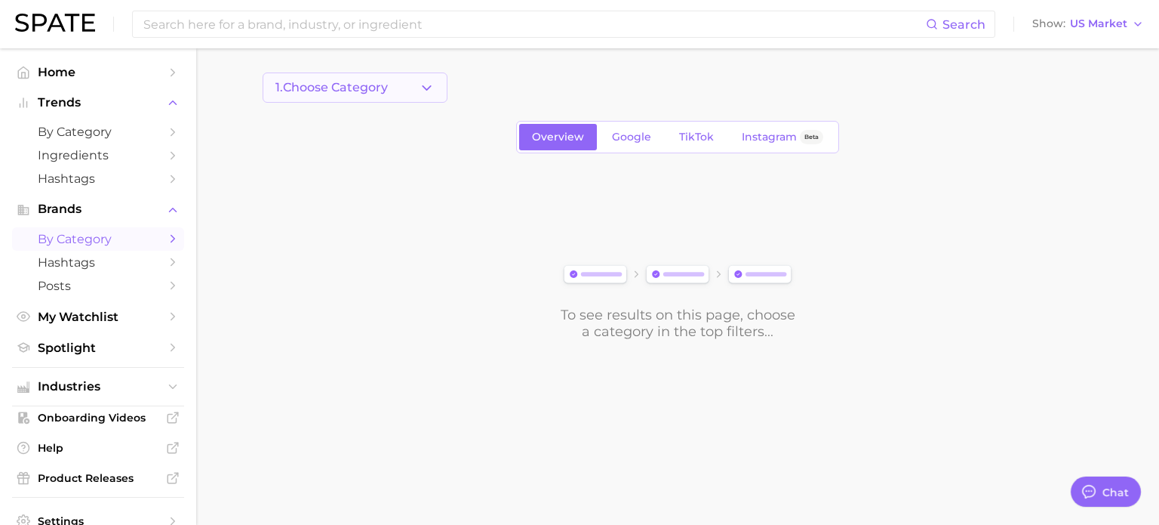
click at [387, 91] on span "1. Choose Category" at bounding box center [332, 88] width 112 height 14
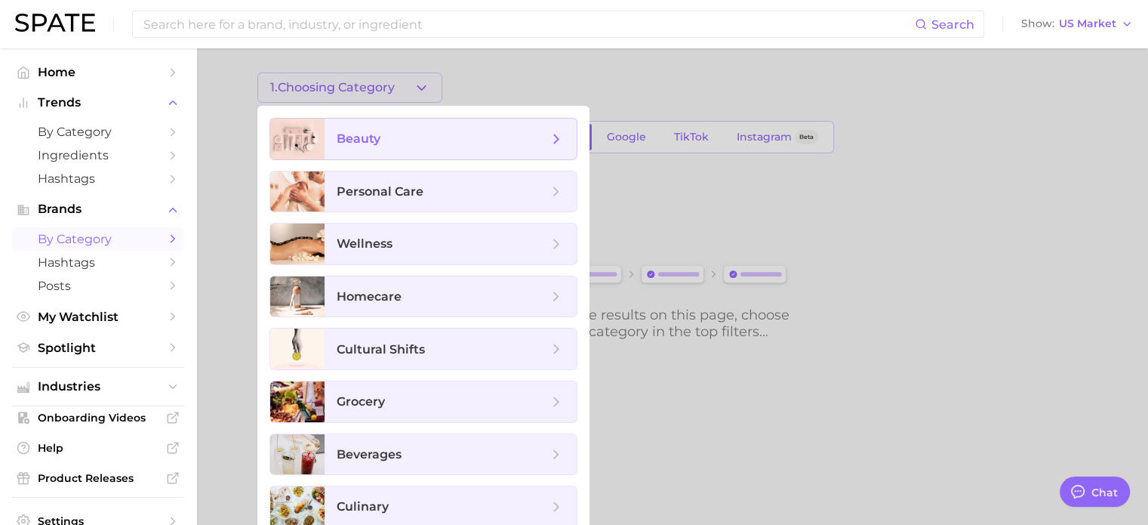
click at [433, 153] on span "beauty" at bounding box center [451, 139] width 252 height 41
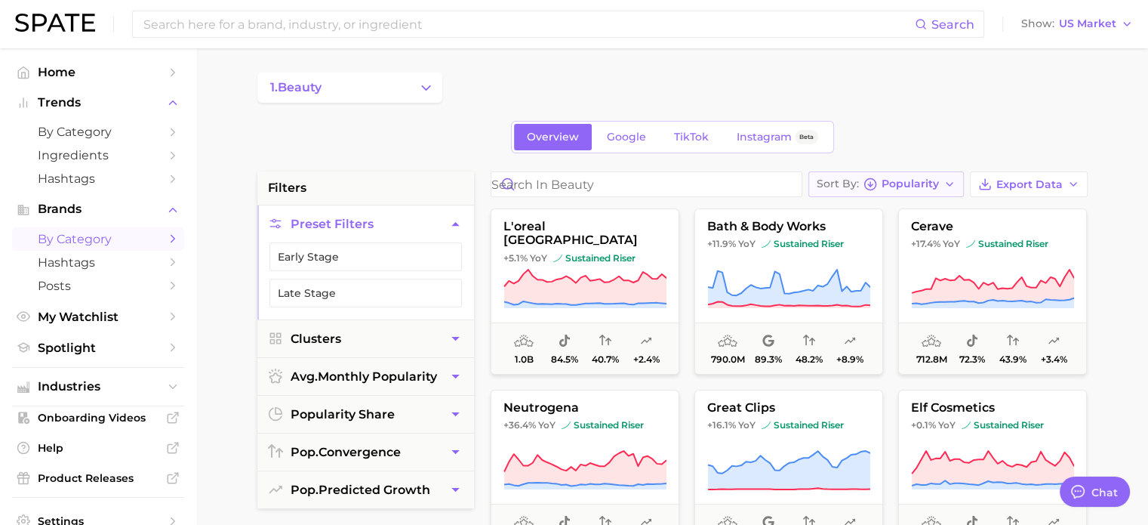
click at [896, 185] on span "Popularity" at bounding box center [910, 184] width 57 height 8
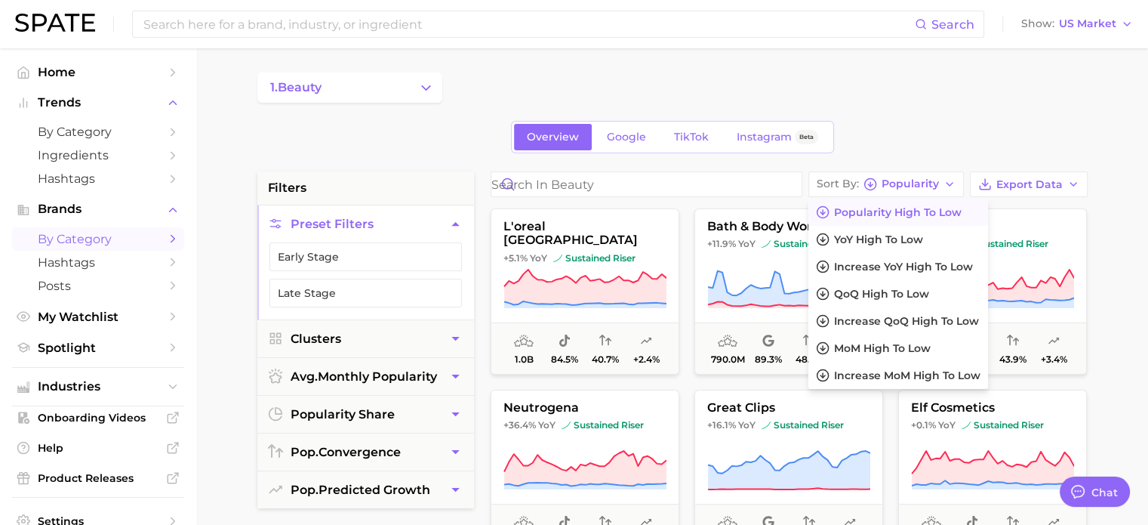
click at [898, 217] on span "Popularity high to low" at bounding box center [898, 212] width 128 height 13
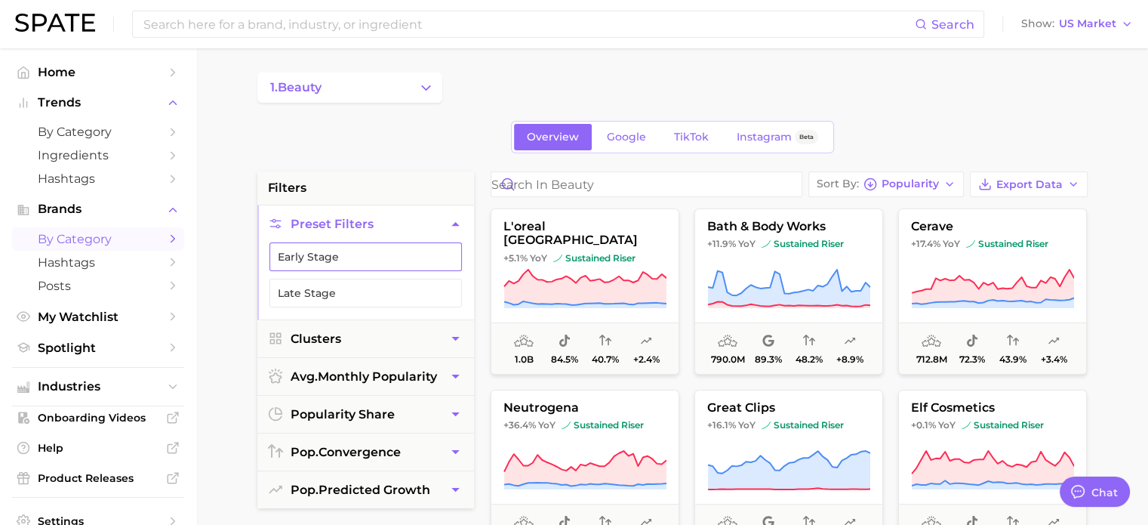
click at [353, 256] on button "Early Stage" at bounding box center [365, 256] width 192 height 29
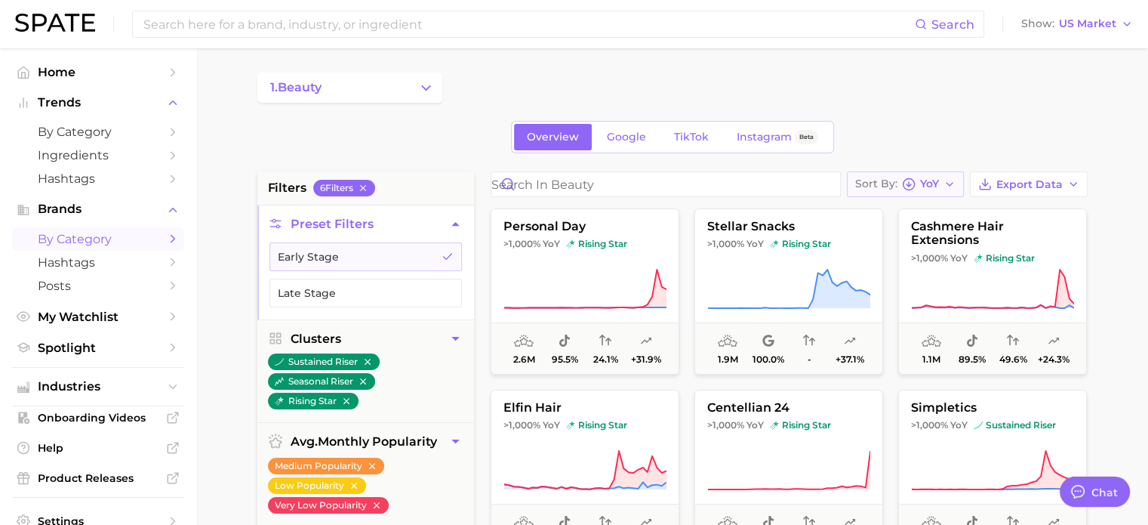
click at [910, 183] on icon "button" at bounding box center [909, 184] width 14 height 14
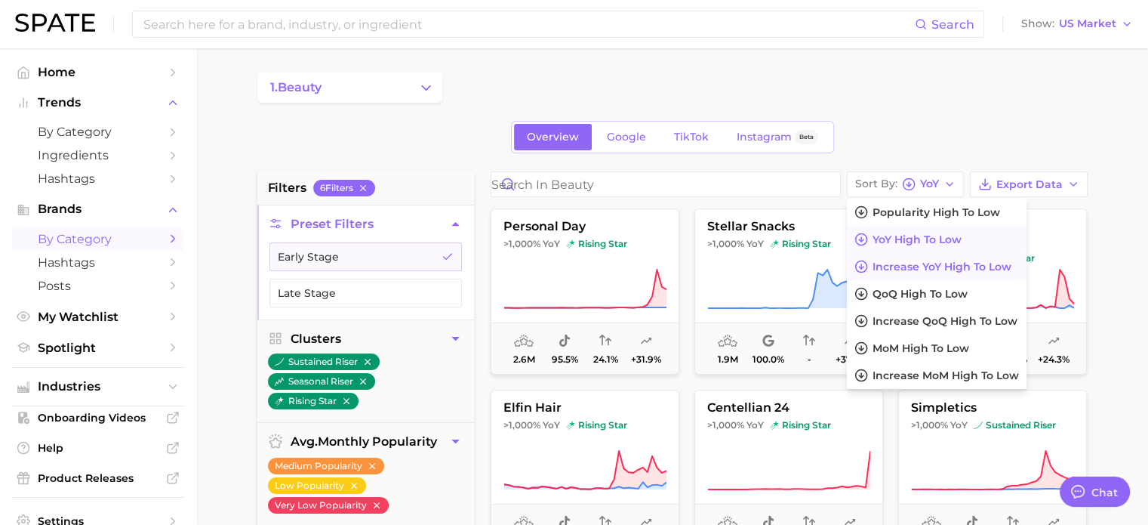
click at [950, 273] on button "Increase YoY high to low" at bounding box center [937, 266] width 180 height 27
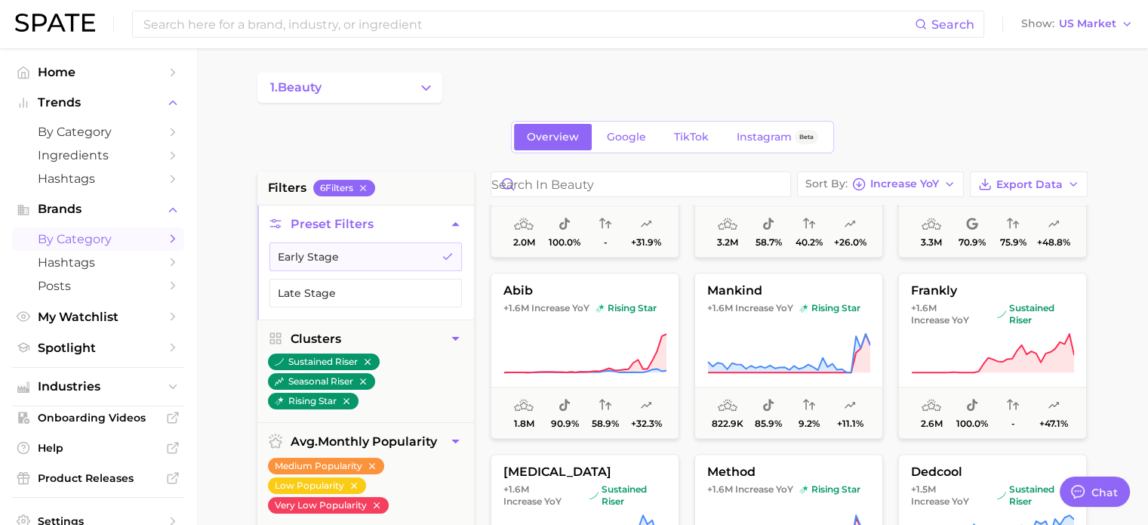
scroll to position [1510, 0]
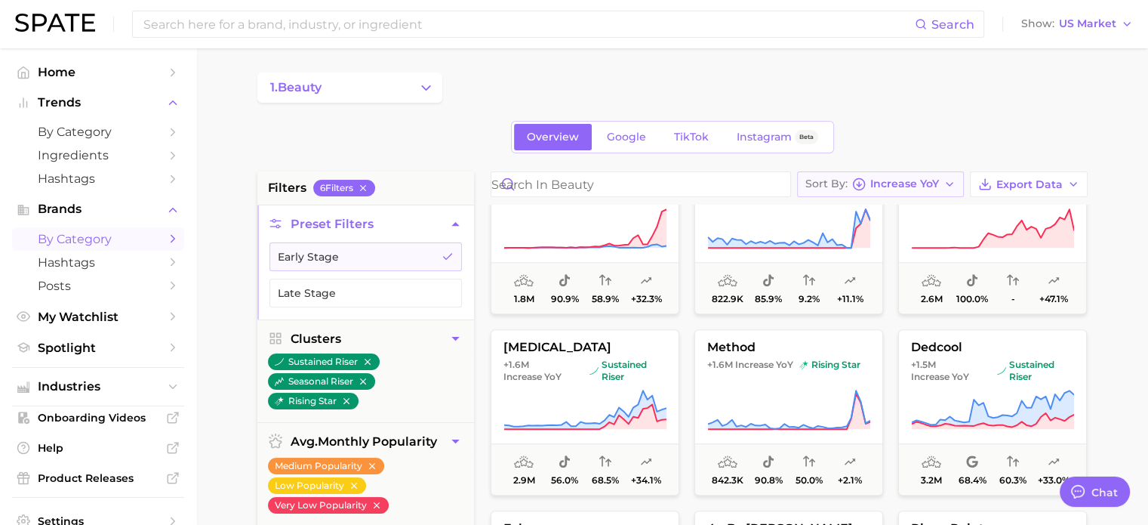
click at [896, 183] on span "Increase YoY" at bounding box center [904, 184] width 69 height 8
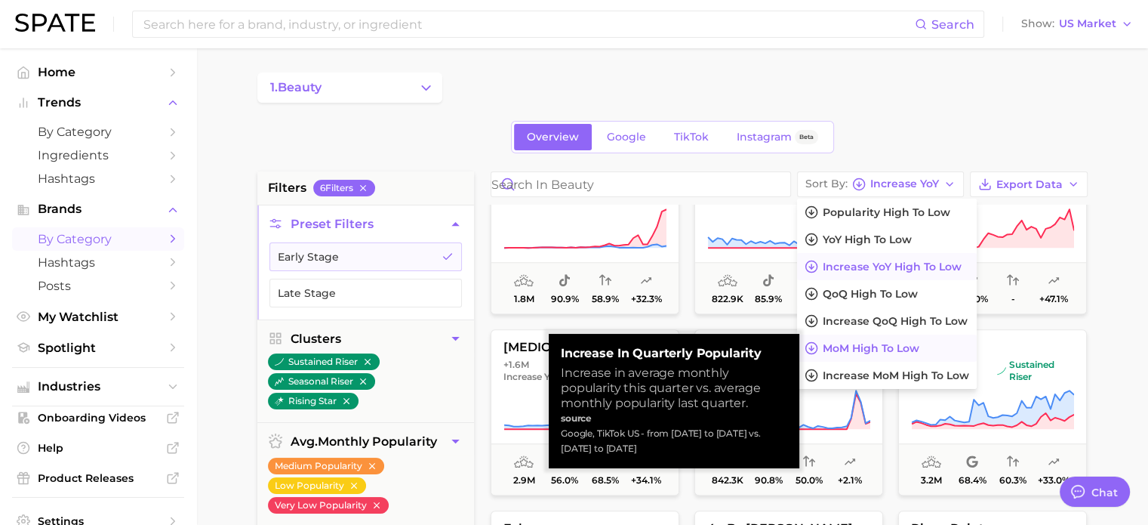
click at [888, 359] on button "MoM high to low" at bounding box center [887, 347] width 180 height 27
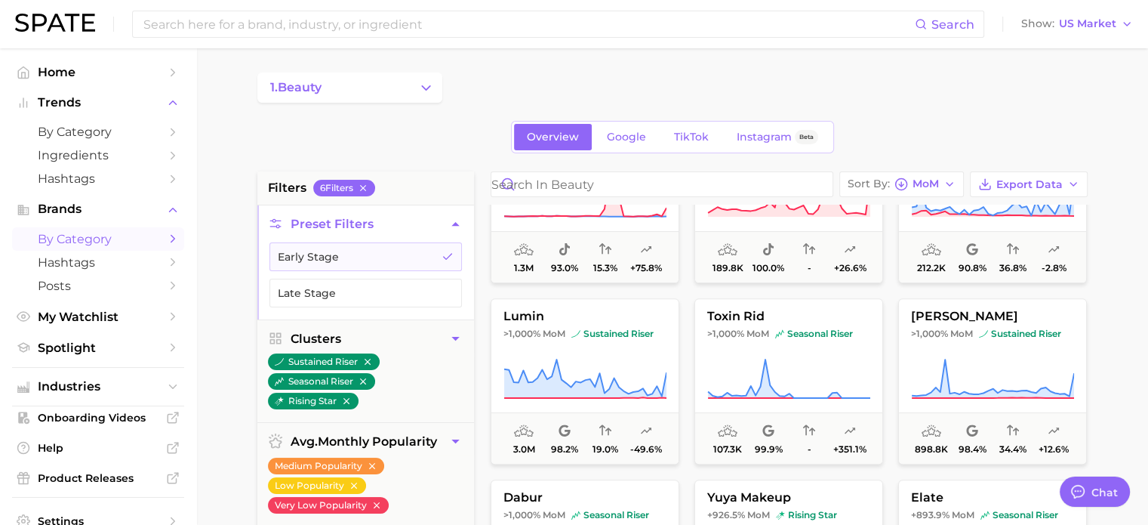
scroll to position [679, 0]
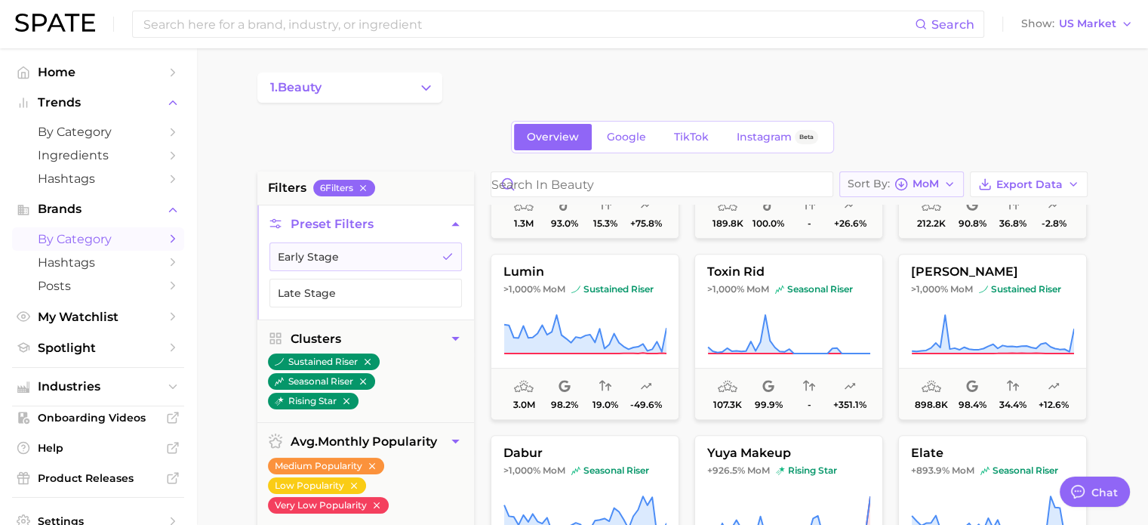
click at [914, 180] on span "MoM" at bounding box center [926, 184] width 26 height 8
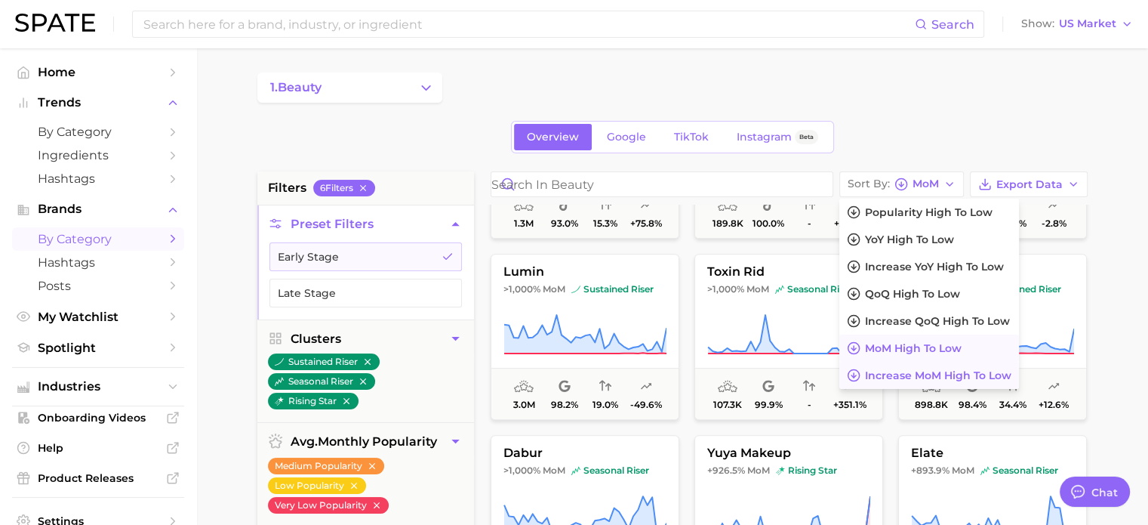
click at [929, 369] on span "Increase MoM high to low" at bounding box center [938, 375] width 146 height 13
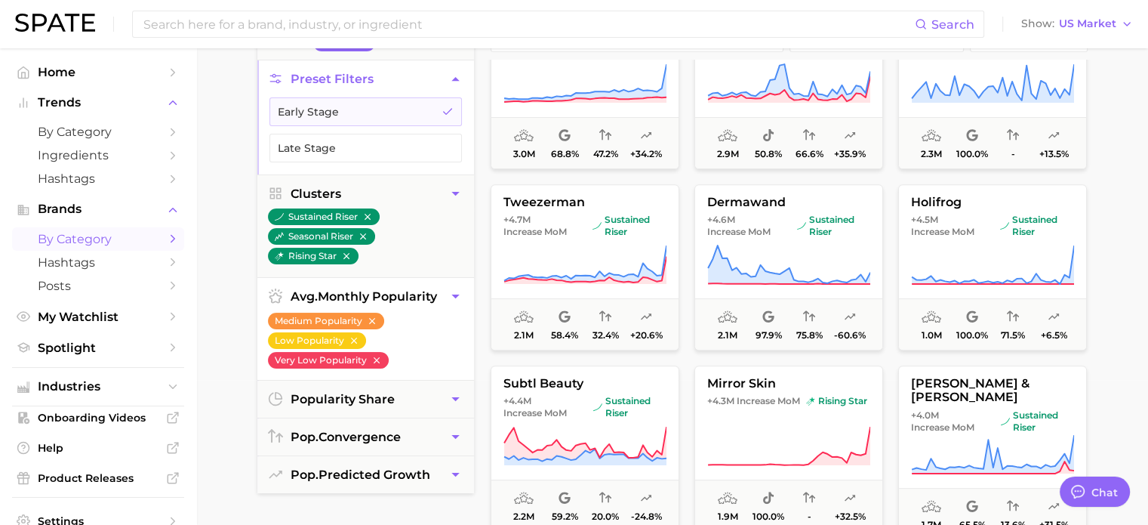
scroll to position [151, 0]
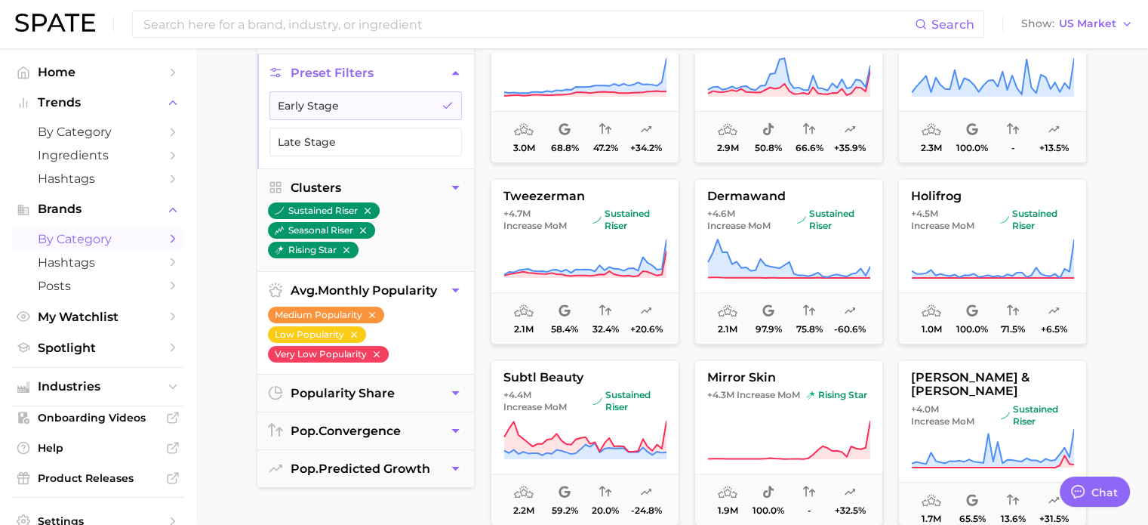
click at [424, 300] on button "avg. monthly popularity" at bounding box center [365, 290] width 217 height 37
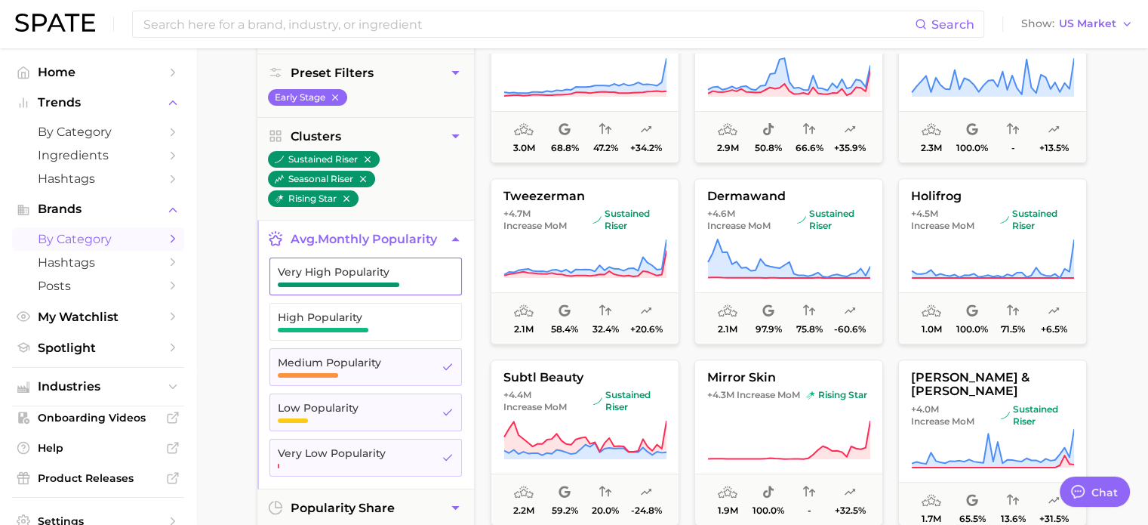
click at [437, 276] on button "Very High Popularity" at bounding box center [365, 276] width 192 height 38
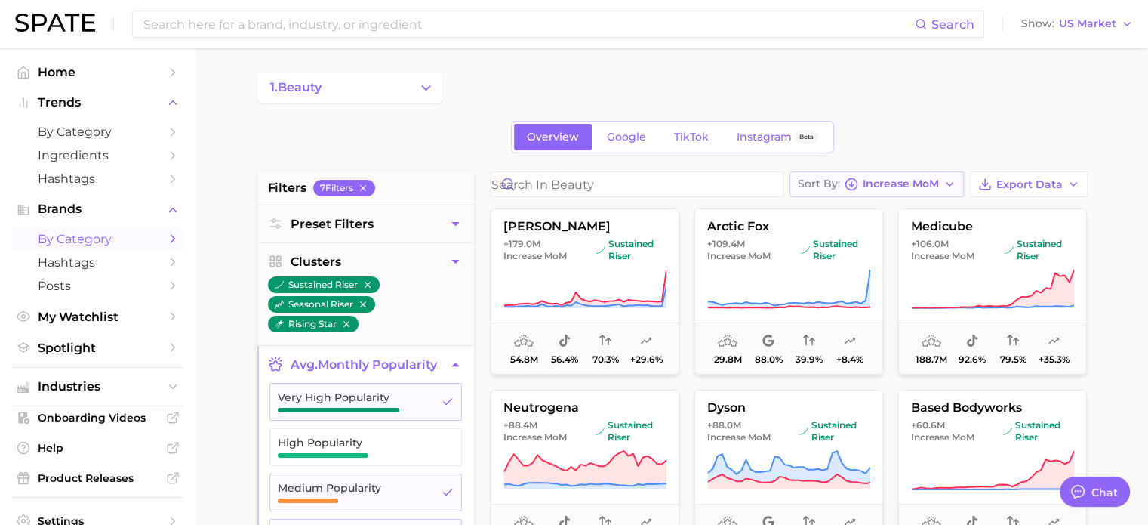
click at [932, 184] on span "Increase MoM" at bounding box center [901, 184] width 76 height 8
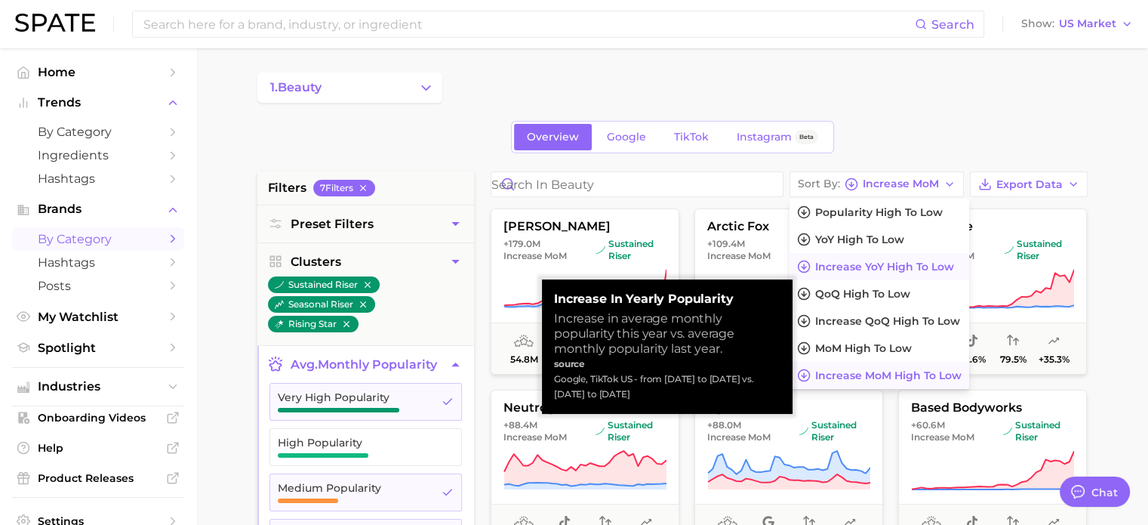
click at [914, 257] on button "Increase YoY high to low" at bounding box center [880, 266] width 180 height 27
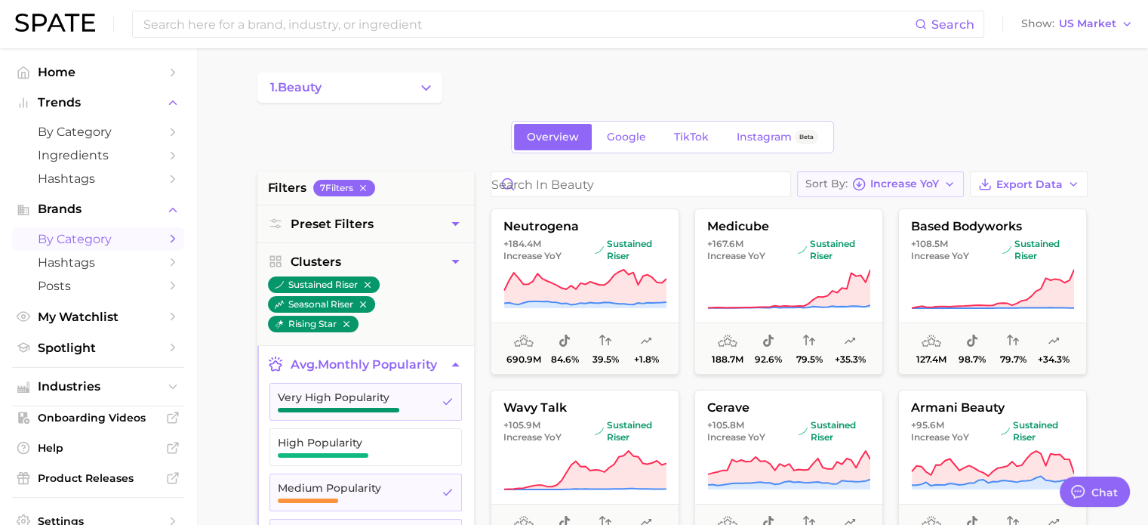
click at [929, 184] on span "Increase YoY" at bounding box center [904, 184] width 69 height 8
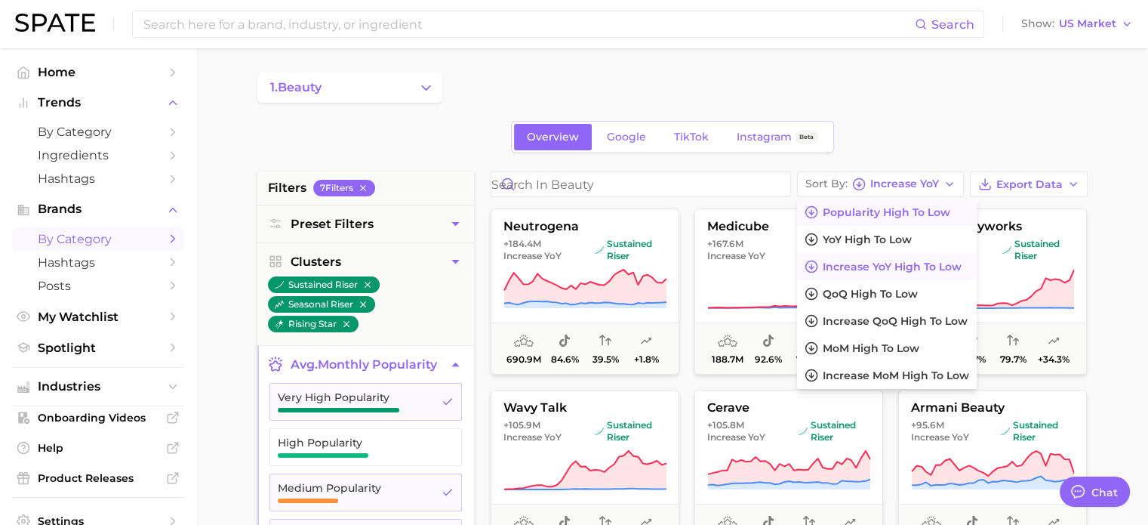
click at [923, 211] on span "Popularity high to low" at bounding box center [887, 212] width 128 height 13
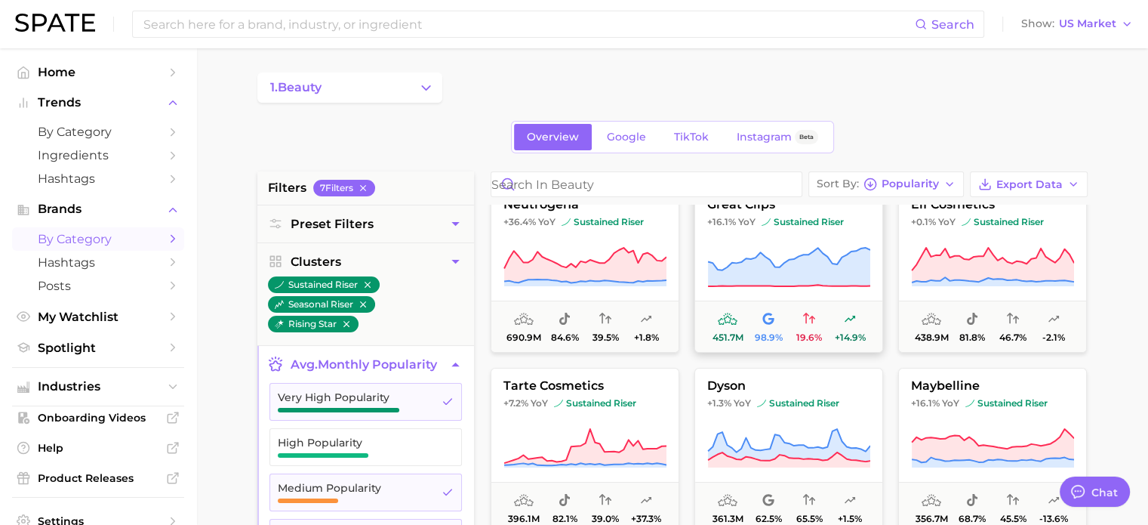
scroll to position [226, 0]
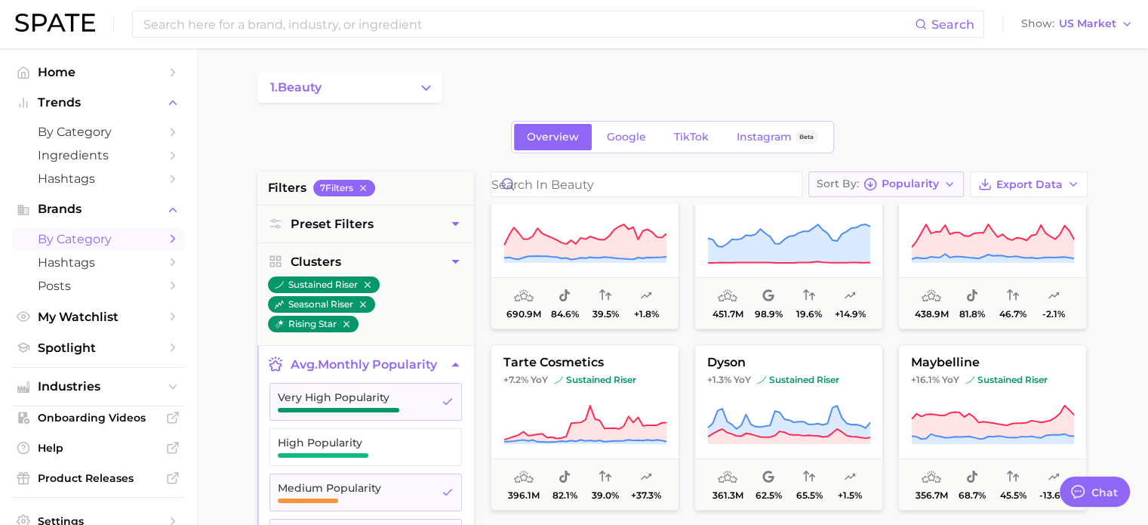
click at [941, 184] on button "Sort By Popularity" at bounding box center [886, 184] width 156 height 26
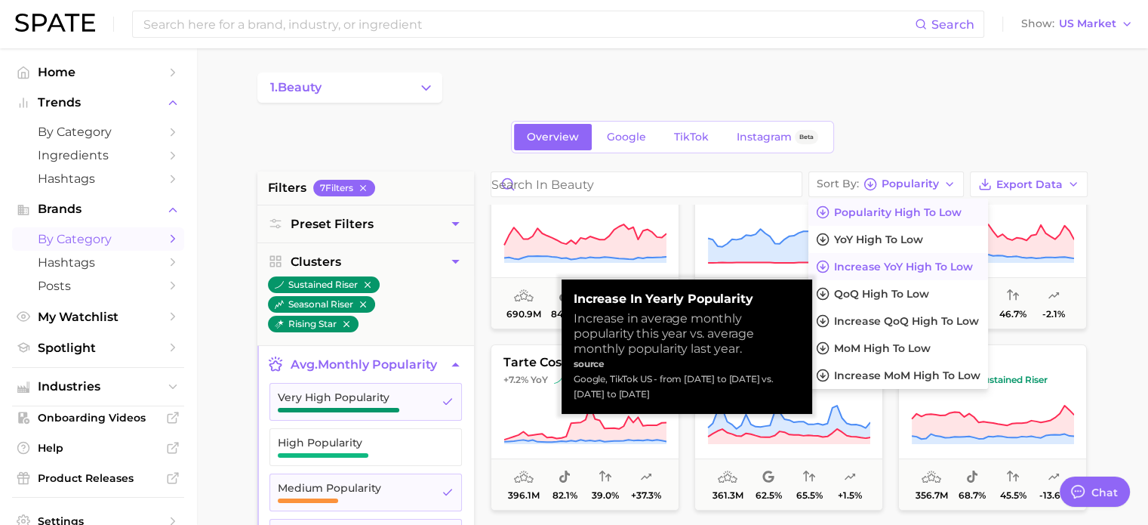
click at [889, 271] on span "Increase YoY high to low" at bounding box center [903, 266] width 139 height 13
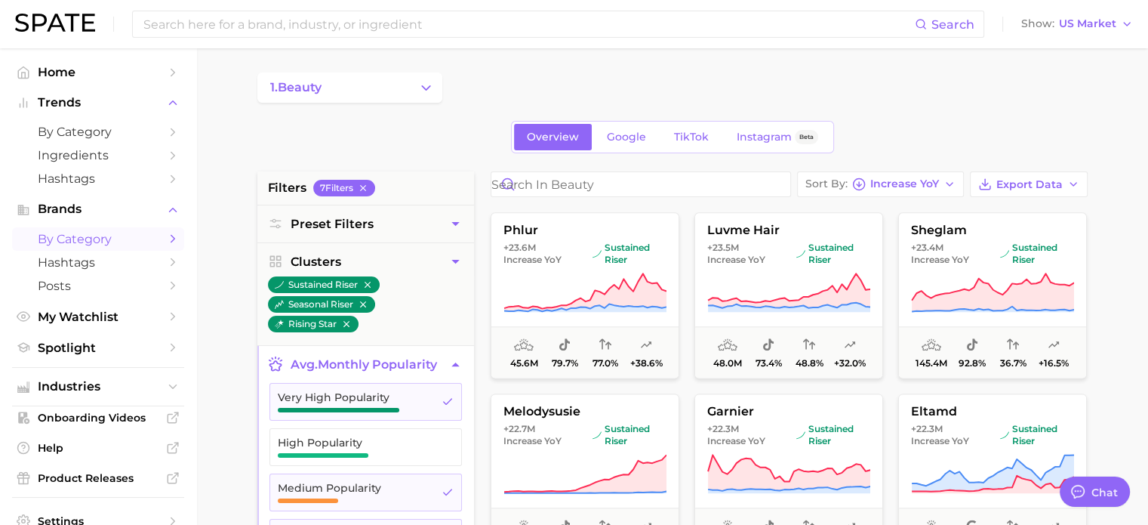
scroll to position [2038, 0]
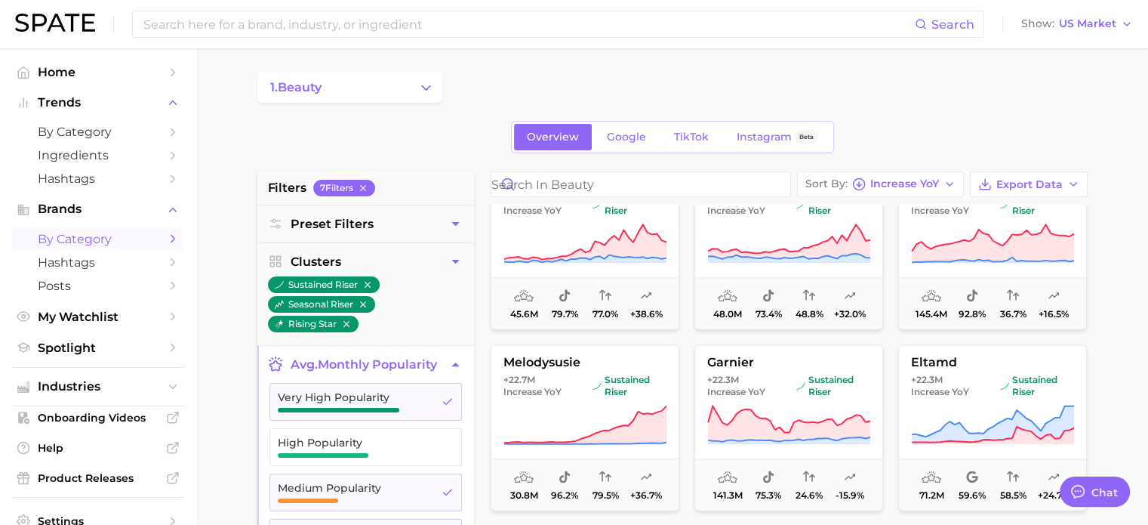
click at [444, 359] on button "avg. monthly popularity" at bounding box center [365, 364] width 217 height 37
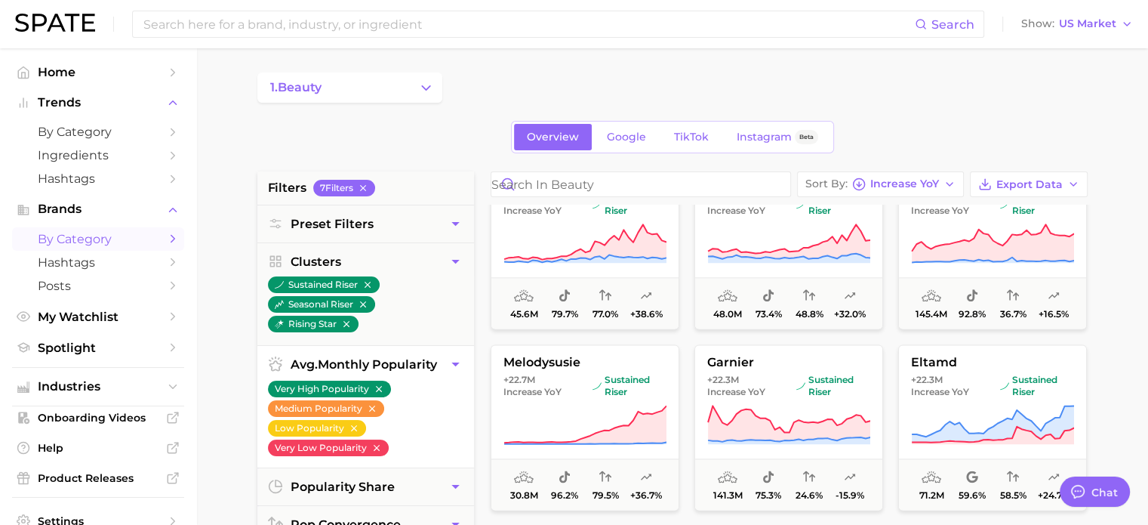
click at [448, 364] on icon "button" at bounding box center [456, 364] width 16 height 16
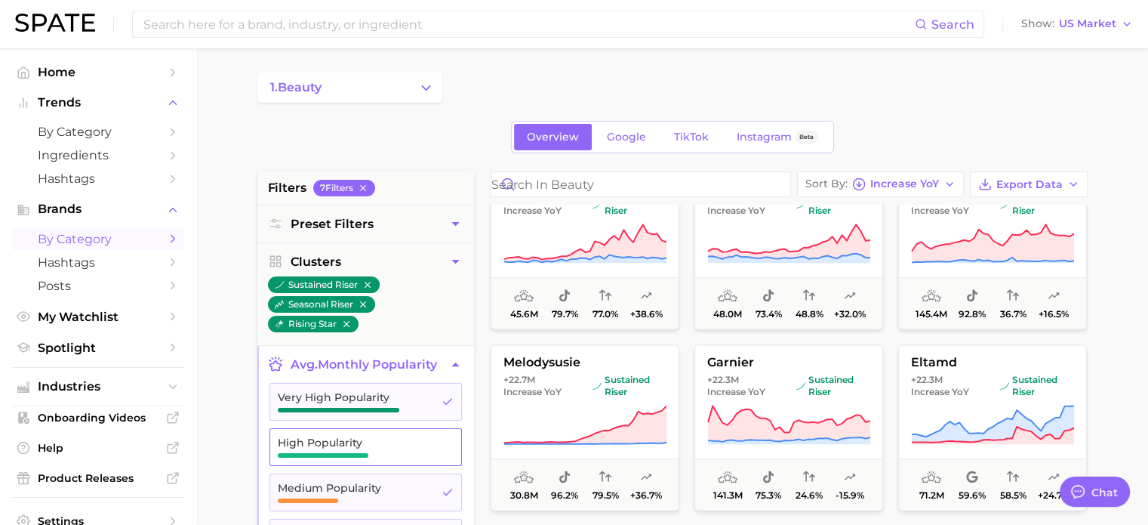
click at [436, 433] on button "High Popularity" at bounding box center [365, 447] width 192 height 38
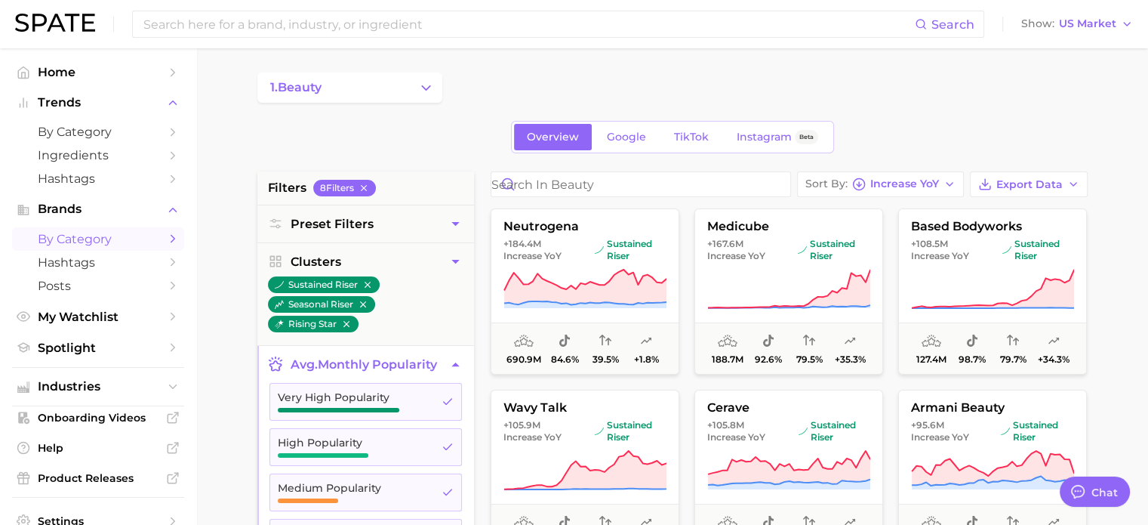
click at [993, 135] on div "Overview Google TikTok Instagram Beta" at bounding box center [672, 137] width 830 height 32
click at [1015, 186] on span "Export Data" at bounding box center [1029, 184] width 66 height 13
click at [982, 211] on span "Card Data CSV" at bounding box center [986, 212] width 79 height 13
click at [84, 285] on span "Posts" at bounding box center [98, 286] width 121 height 14
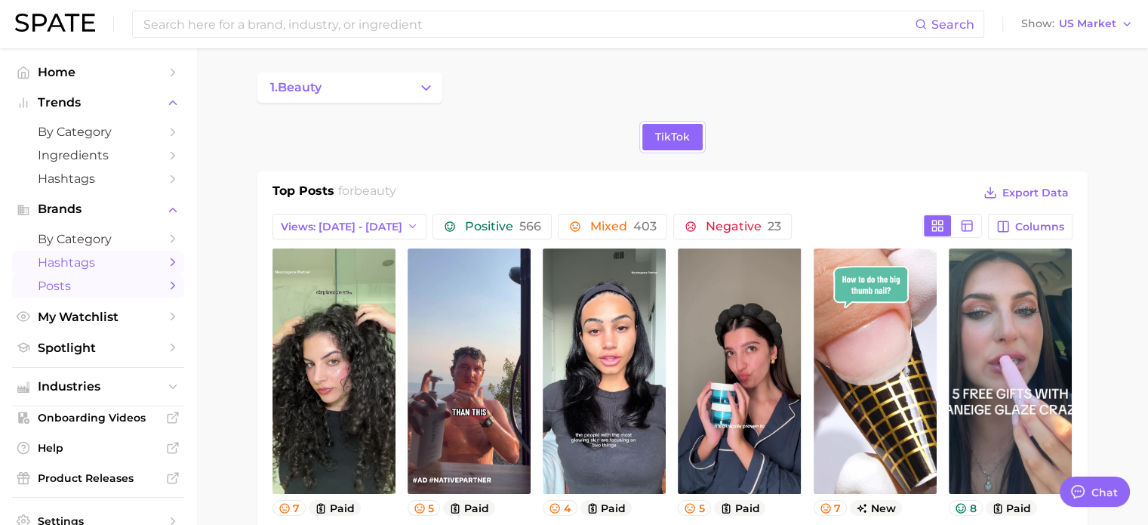
click at [84, 264] on span "Hashtags" at bounding box center [98, 262] width 121 height 14
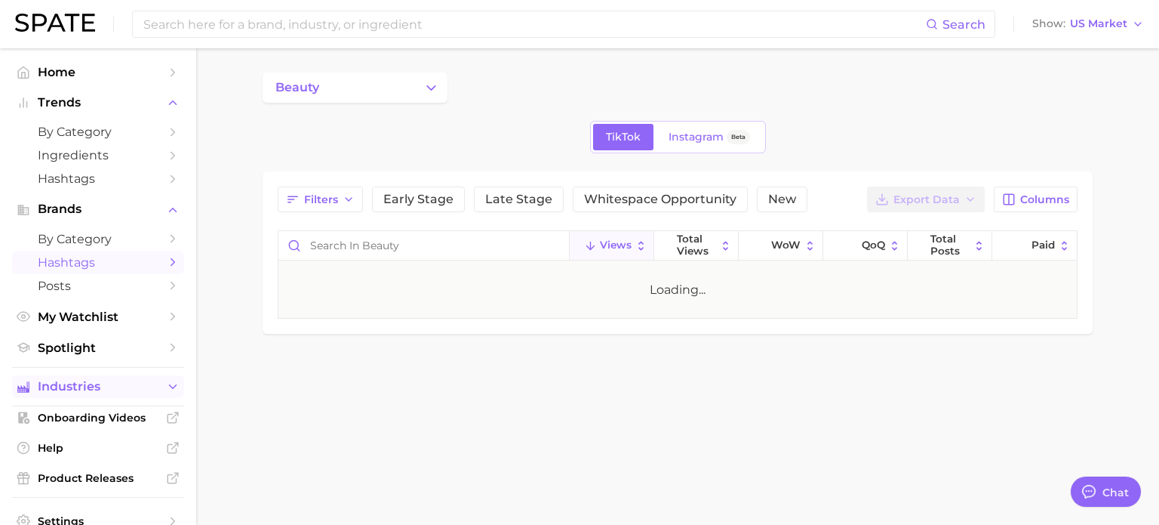
click at [103, 380] on button "Industries" at bounding box center [98, 386] width 172 height 23
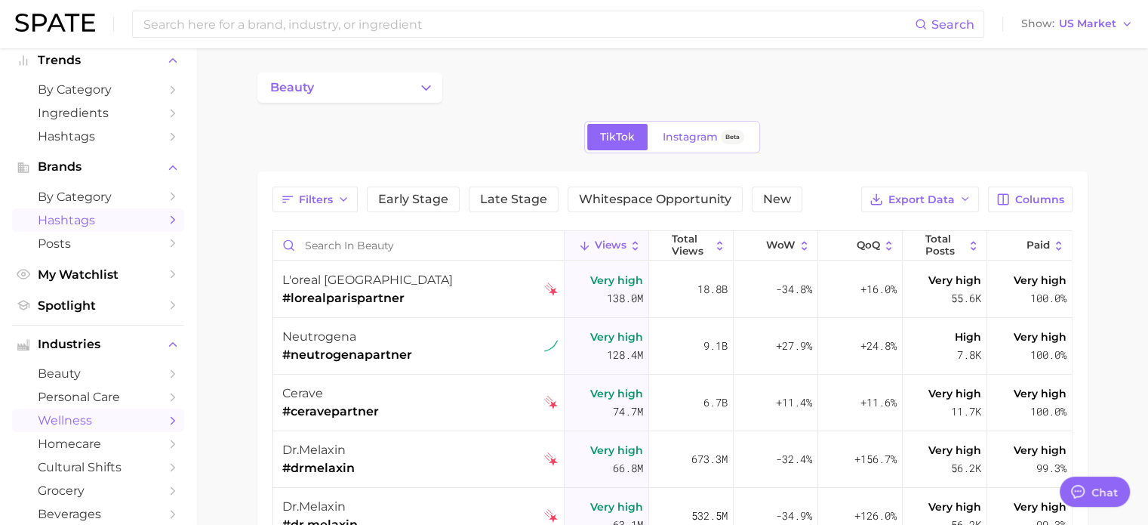
scroll to position [151, 0]
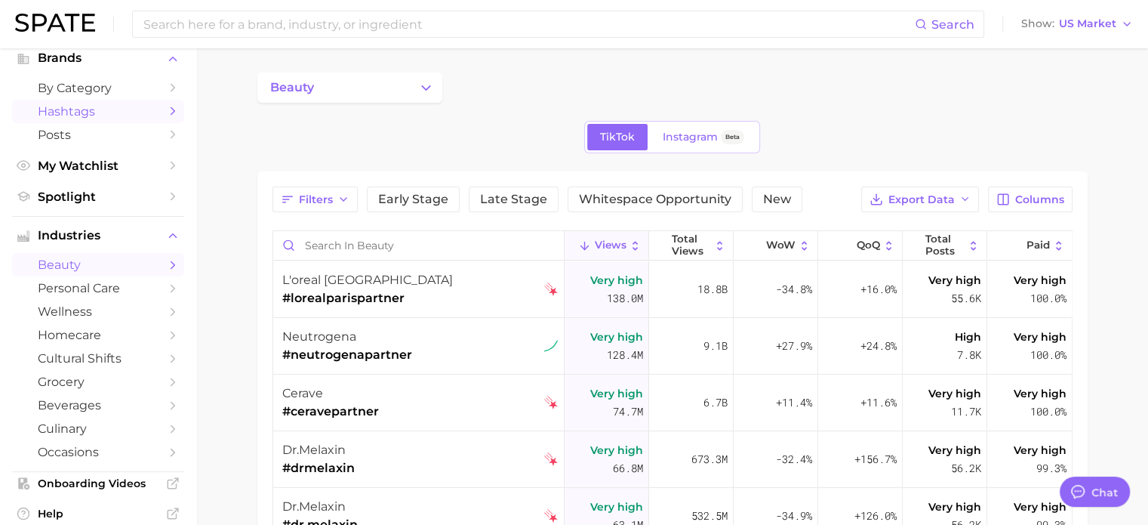
click at [65, 263] on span "beauty" at bounding box center [98, 264] width 121 height 14
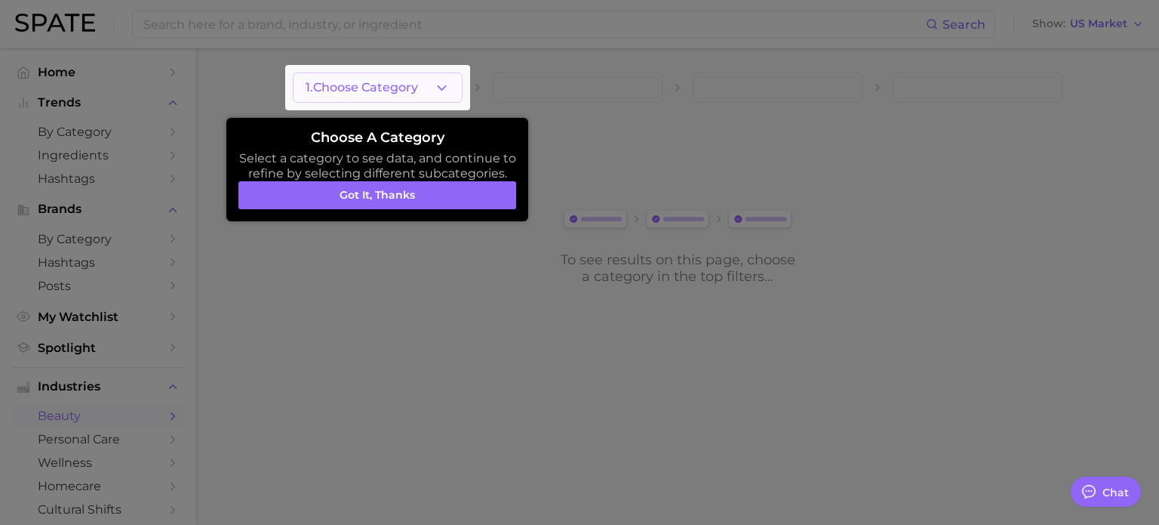
click at [391, 99] on div at bounding box center [377, 87] width 185 height 45
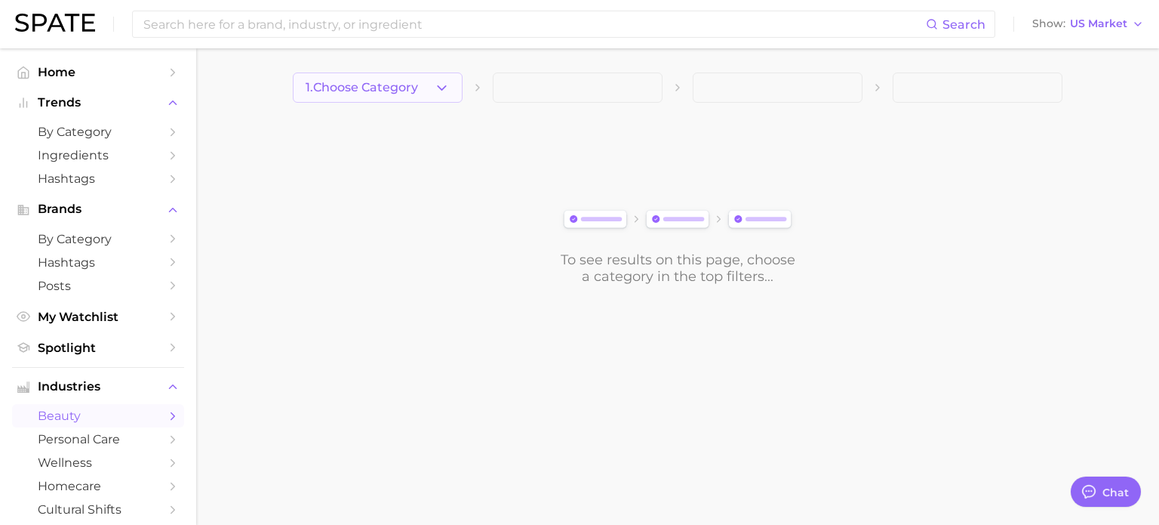
click at [394, 93] on span "1. Choose Category" at bounding box center [362, 88] width 112 height 14
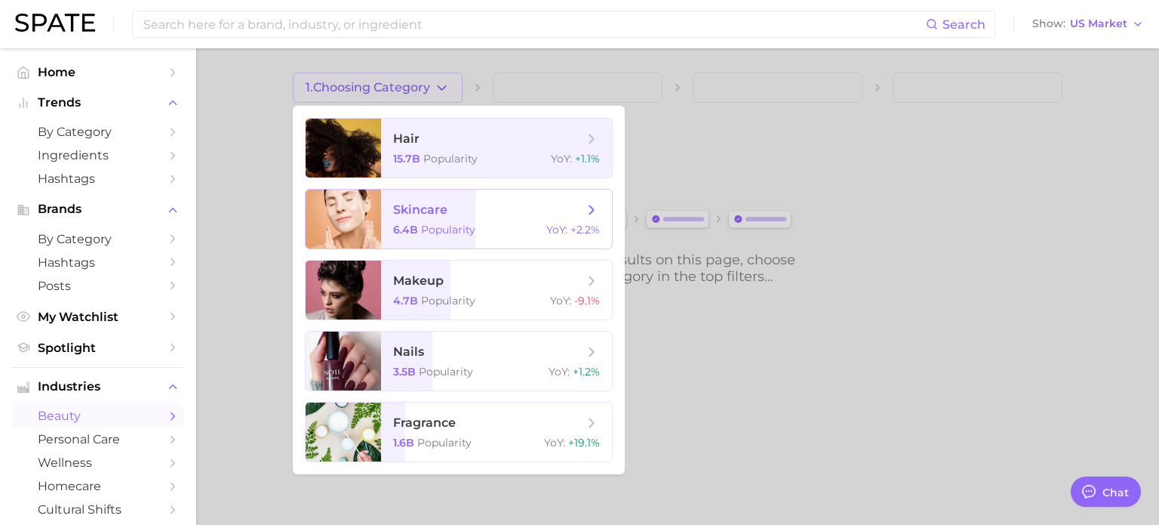
click at [448, 229] on span "Popularity" at bounding box center [448, 230] width 54 height 14
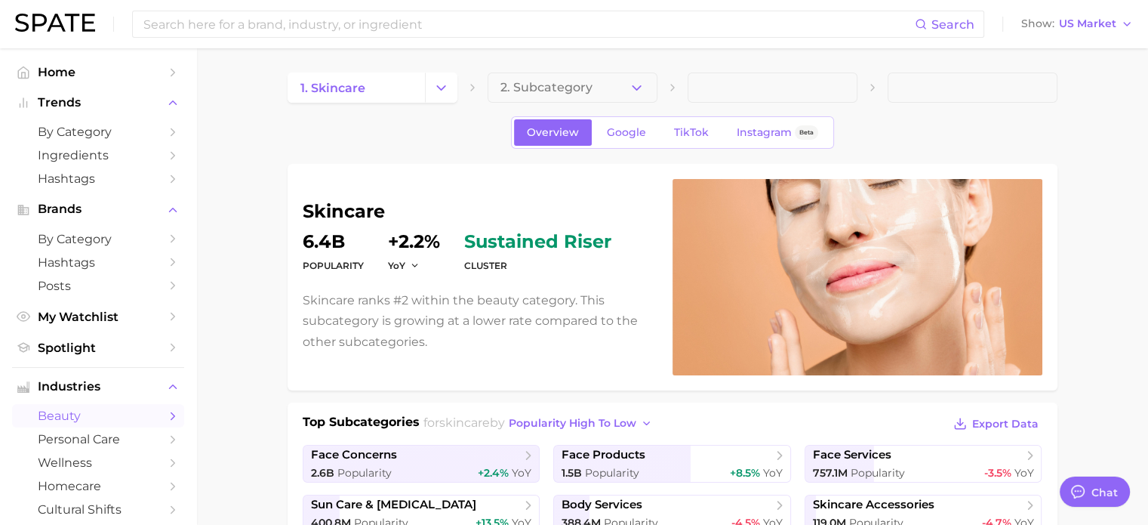
click at [630, 94] on icon "button" at bounding box center [637, 88] width 16 height 16
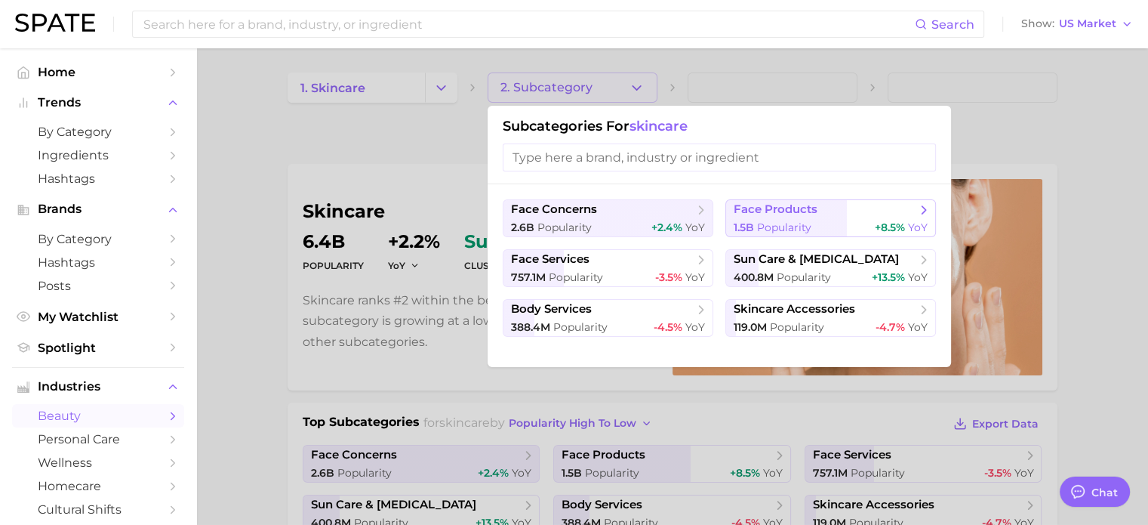
click at [795, 208] on span "face products" at bounding box center [776, 209] width 84 height 14
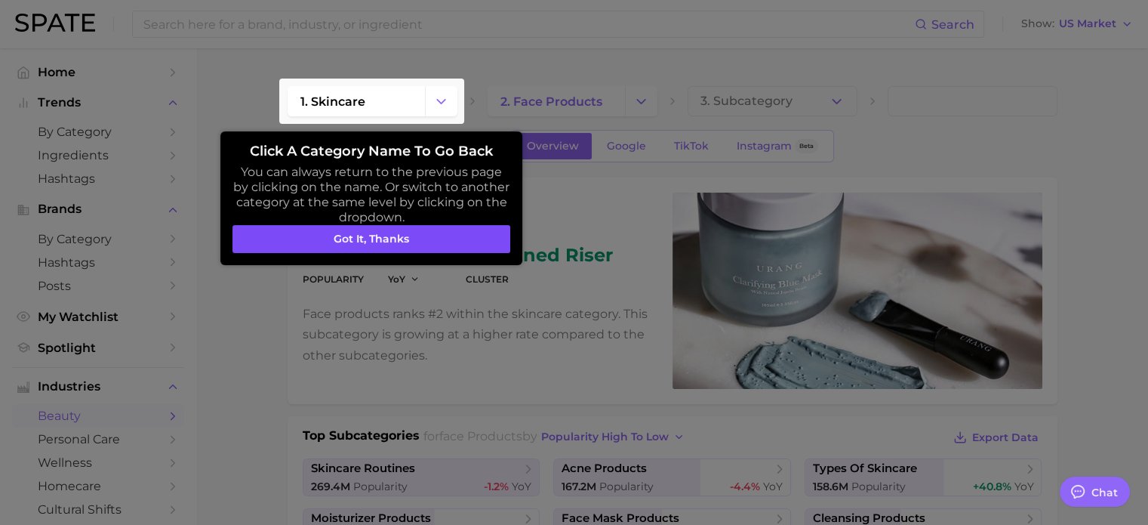
click at [340, 245] on button "Got it, thanks" at bounding box center [371, 239] width 278 height 29
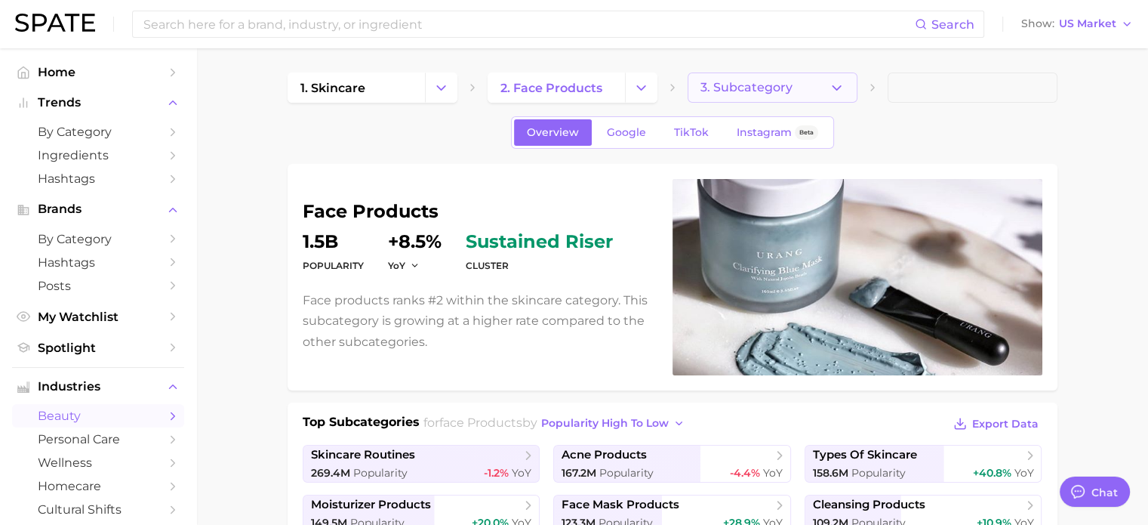
click at [796, 76] on button "3. Subcategory" at bounding box center [773, 87] width 170 height 30
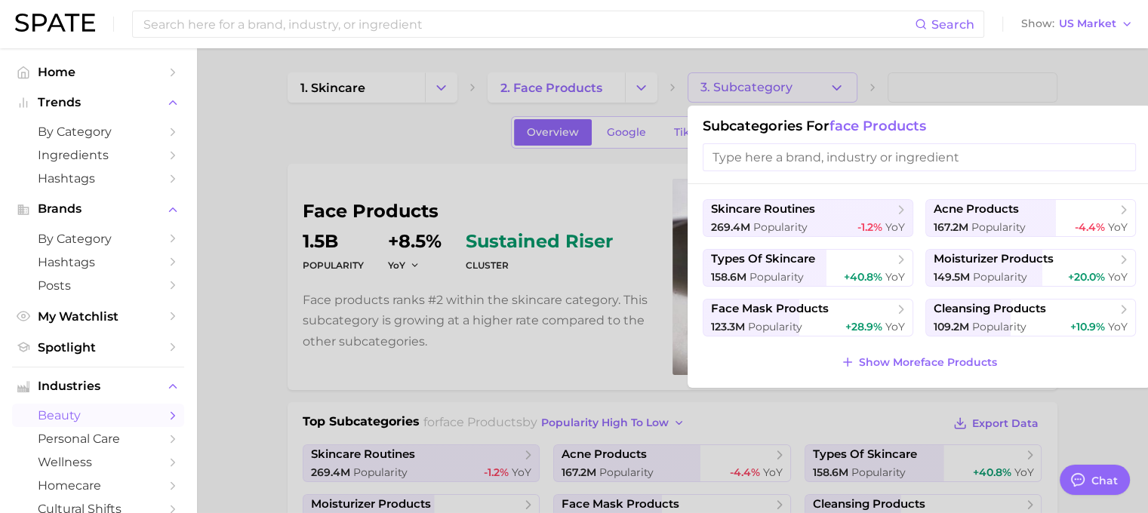
click at [999, 81] on div at bounding box center [574, 256] width 1148 height 513
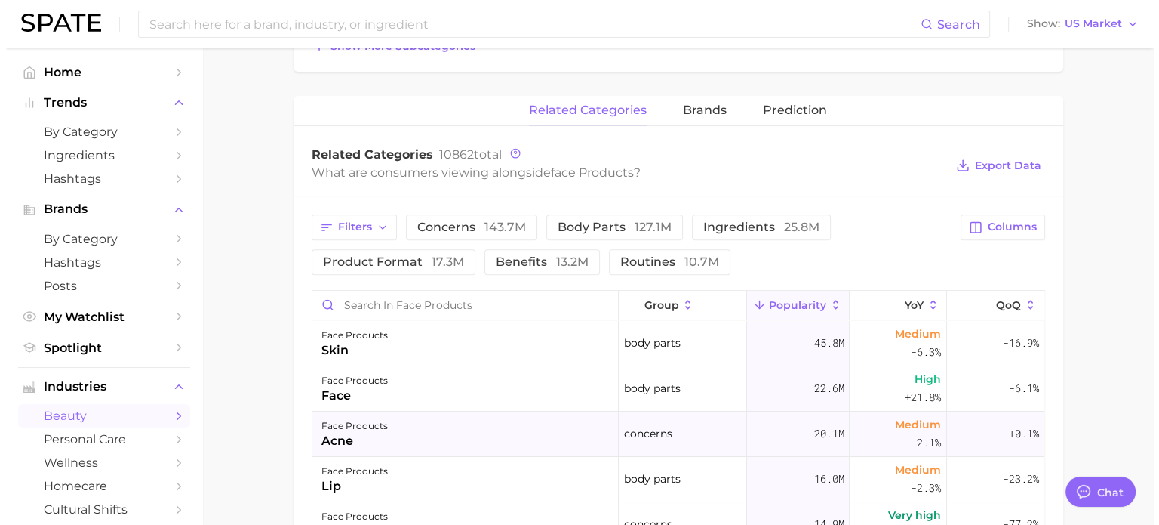
scroll to position [679, 0]
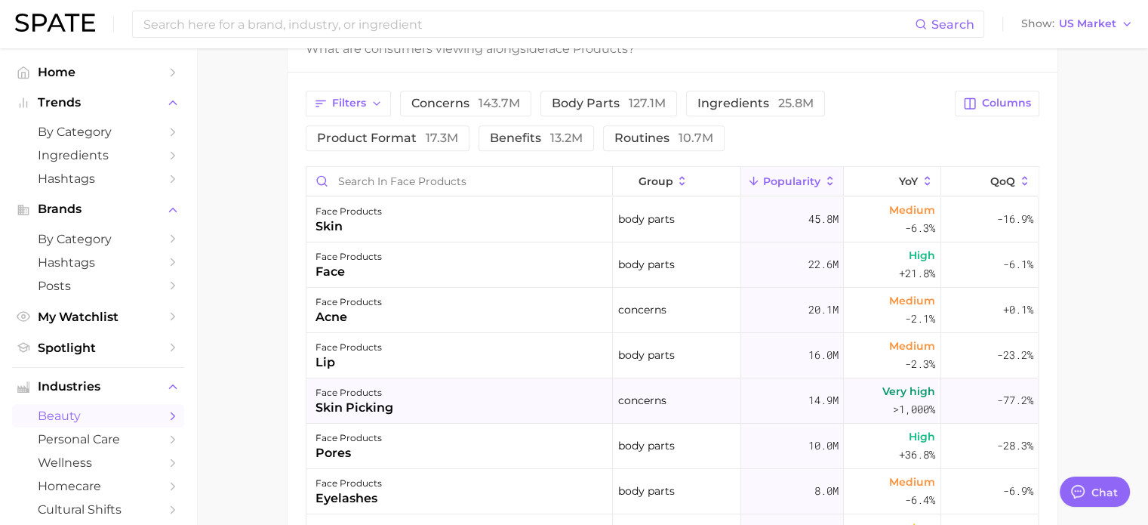
click at [432, 397] on div "face products skin picking" at bounding box center [459, 400] width 306 height 45
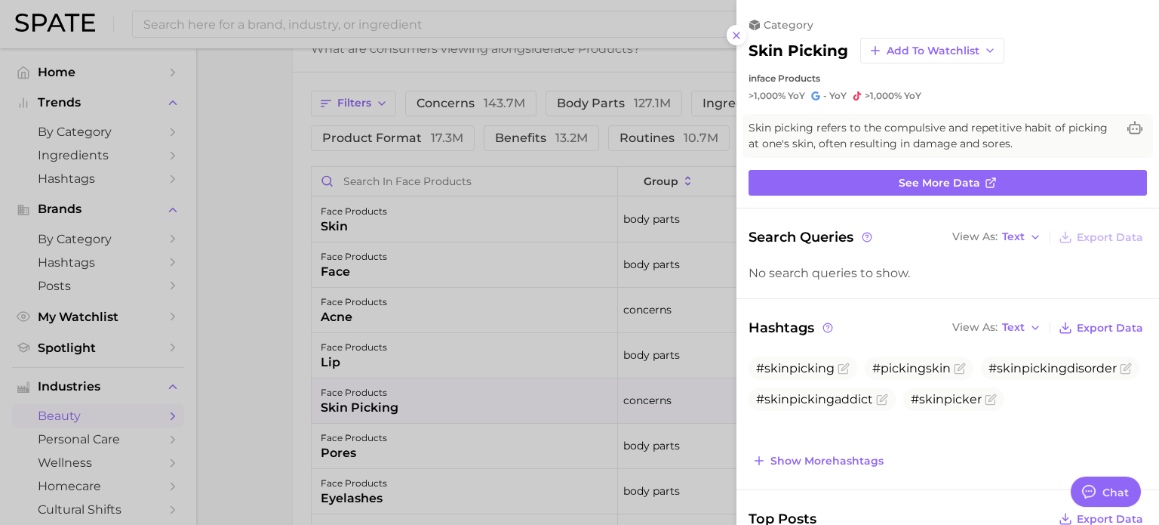
scroll to position [0, 0]
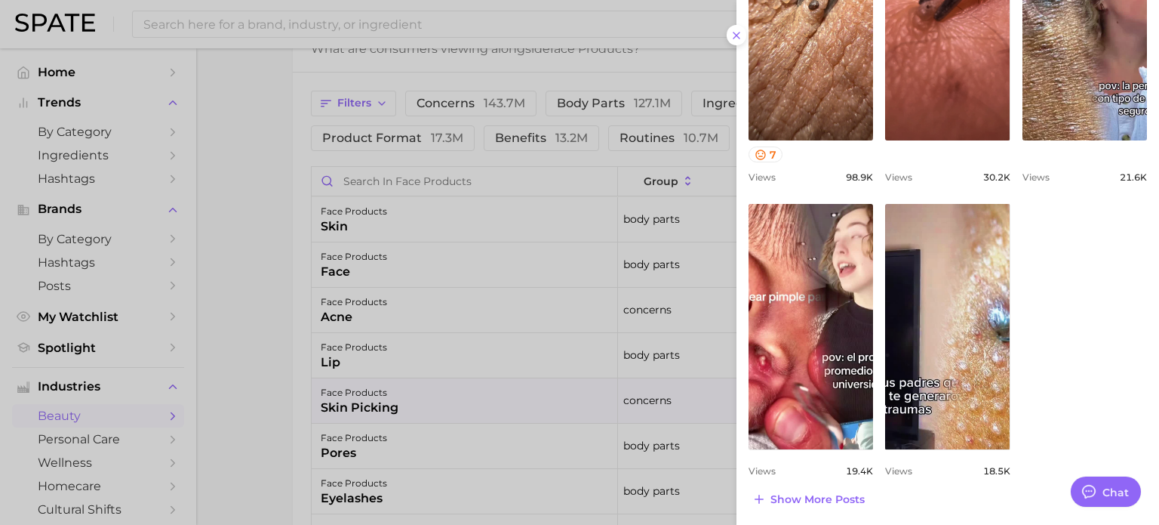
click at [258, 296] on div at bounding box center [579, 262] width 1159 height 525
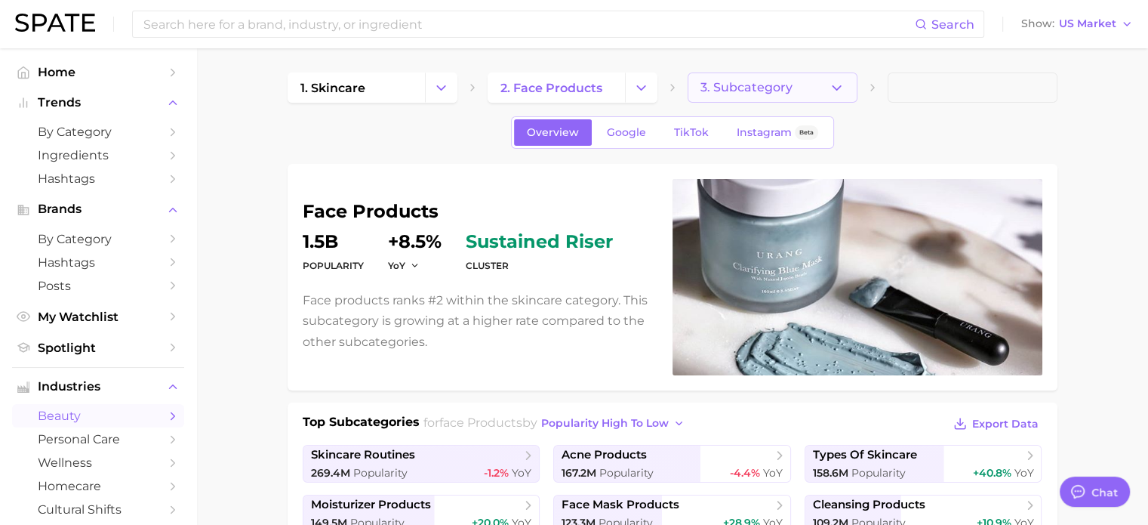
click at [765, 90] on span "3. Subcategory" at bounding box center [747, 88] width 92 height 14
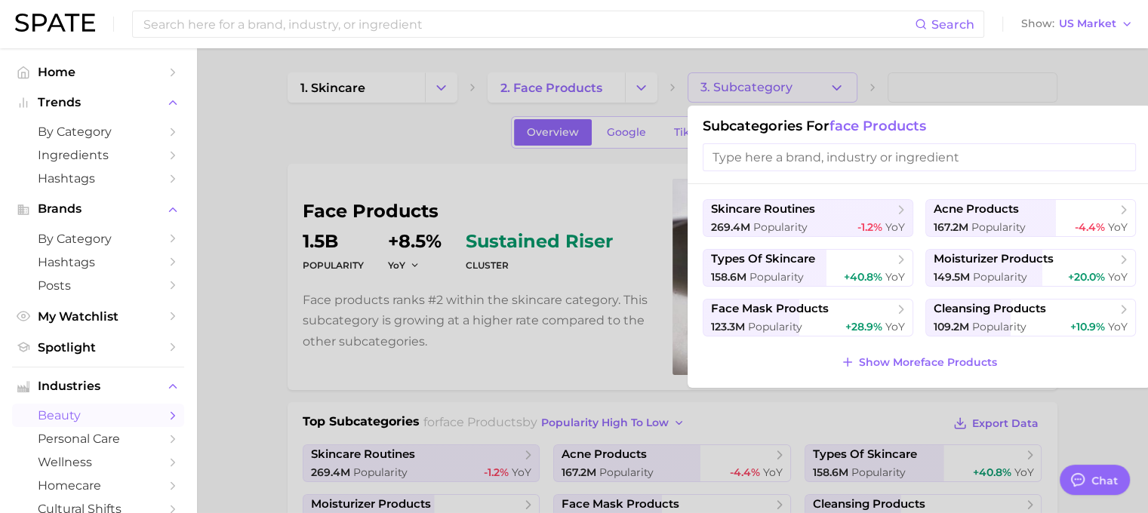
drag, startPoint x: 418, startPoint y: 148, endPoint x: 446, endPoint y: 126, distance: 35.5
click at [422, 146] on div at bounding box center [574, 256] width 1148 height 513
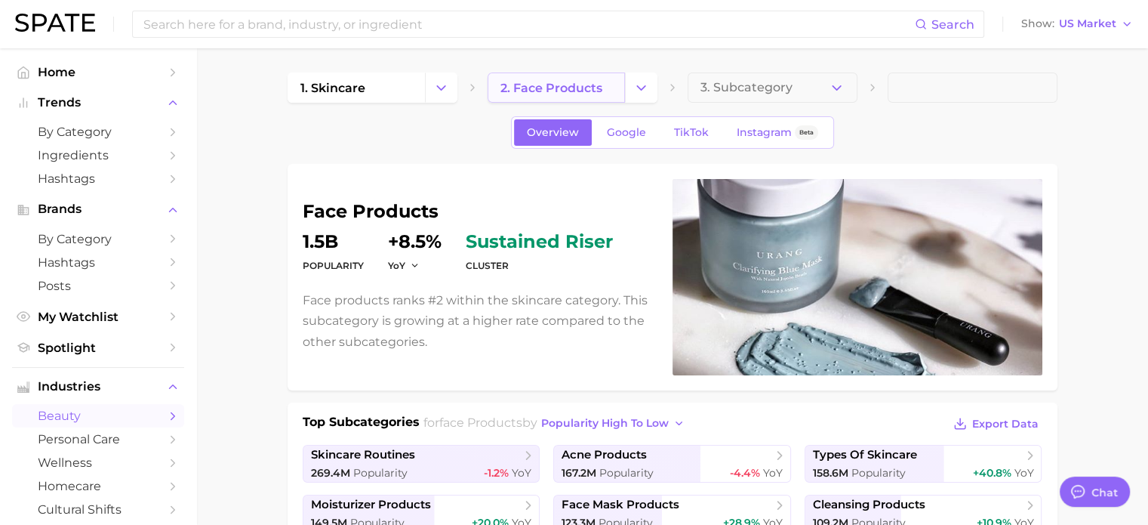
click at [580, 86] on span "2. face products" at bounding box center [551, 88] width 102 height 14
click at [648, 75] on button "Change Category" at bounding box center [641, 87] width 32 height 30
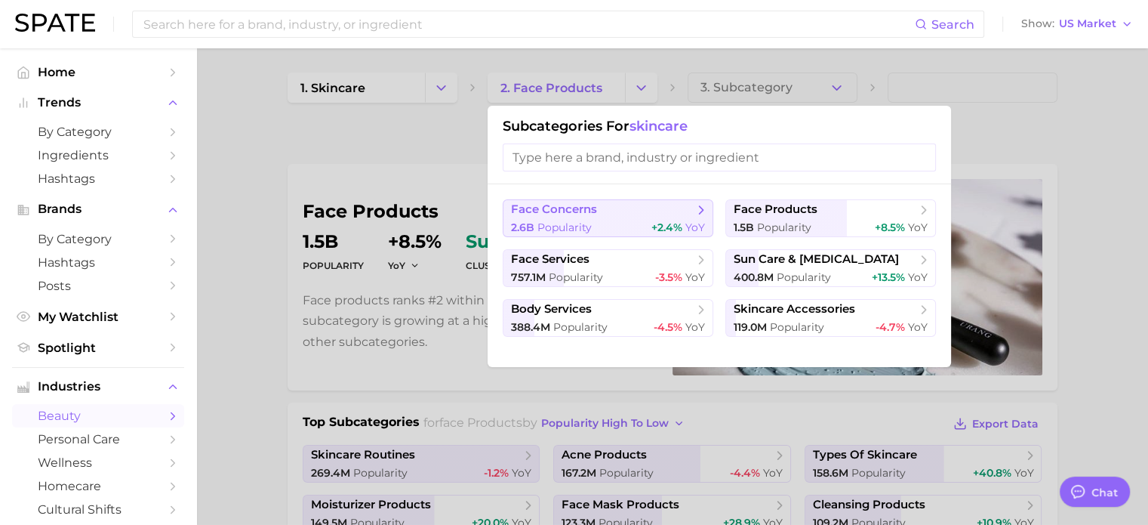
click at [622, 211] on span "face concerns" at bounding box center [602, 209] width 183 height 15
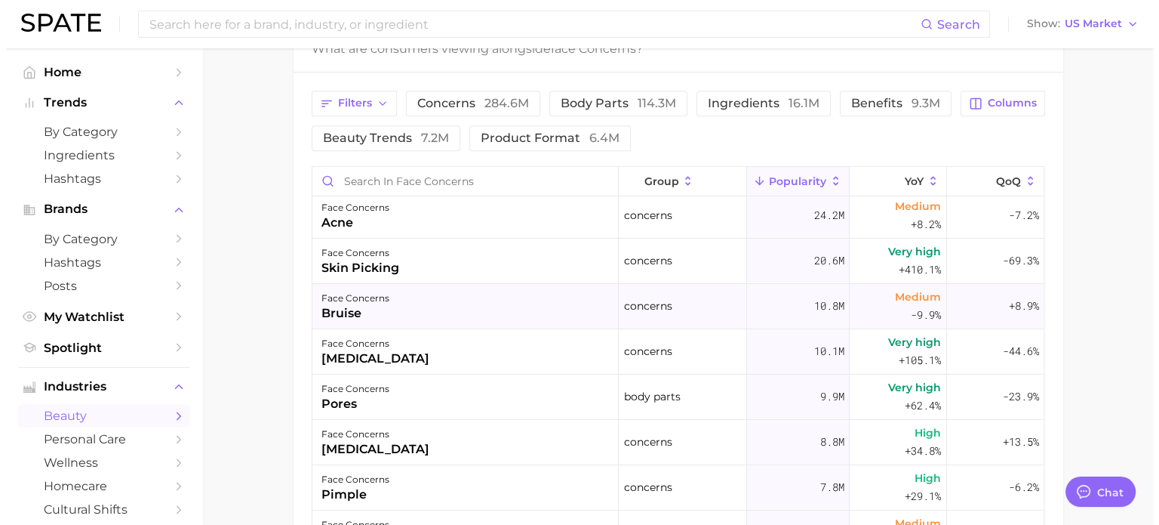
scroll to position [75, 0]
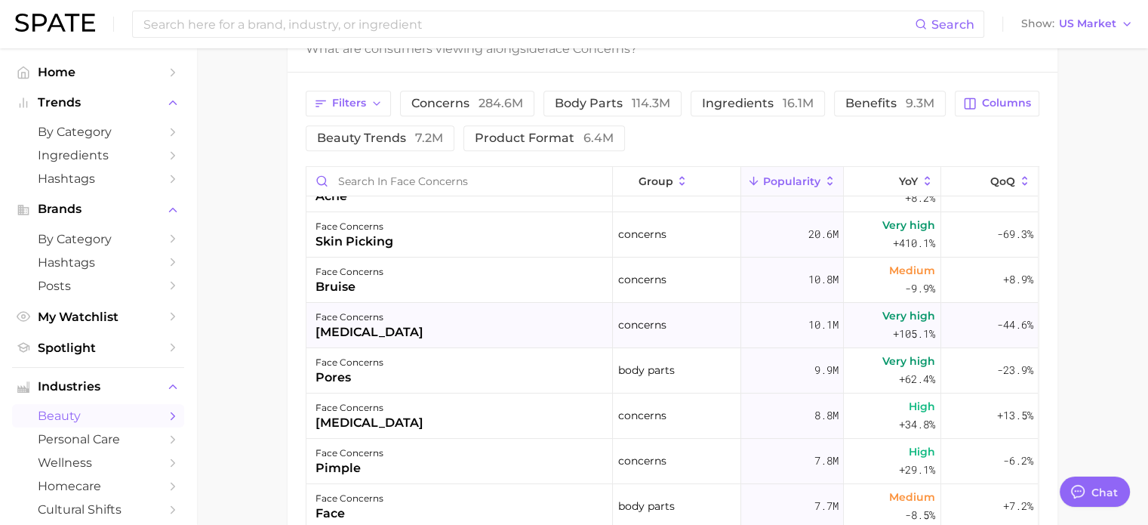
click at [445, 333] on div "face concerns [MEDICAL_DATA]" at bounding box center [459, 325] width 306 height 45
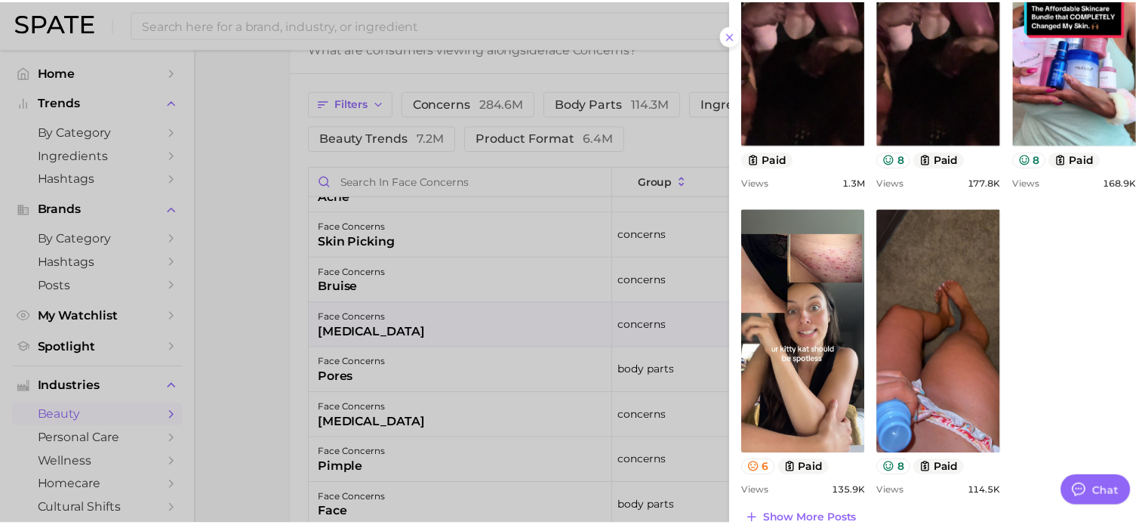
scroll to position [799, 0]
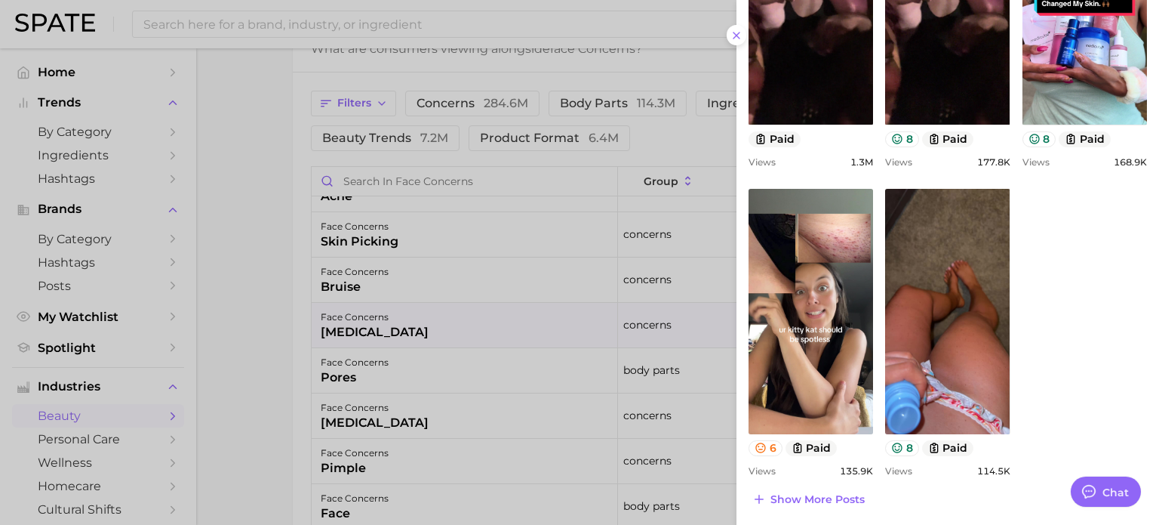
drag, startPoint x: 229, startPoint y: 346, endPoint x: 249, endPoint y: 342, distance: 20.0
click at [236, 346] on div at bounding box center [579, 262] width 1159 height 525
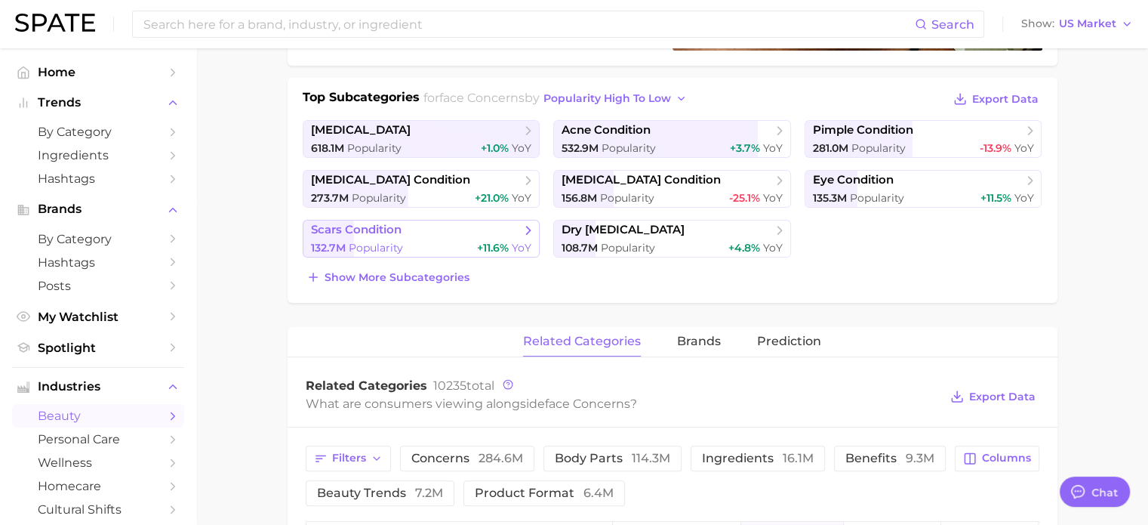
scroll to position [302, 0]
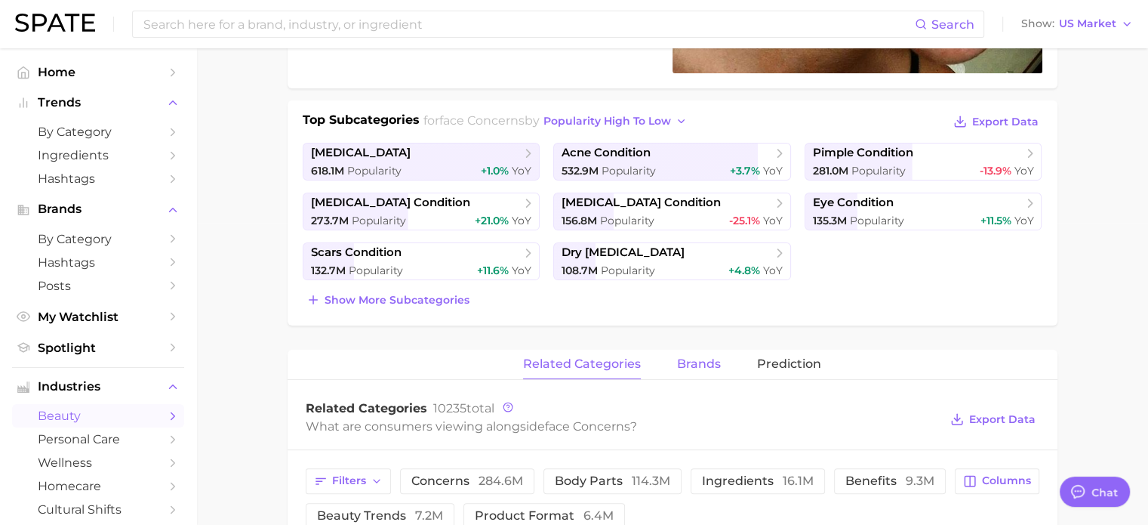
click at [701, 360] on span "brands" at bounding box center [699, 364] width 44 height 14
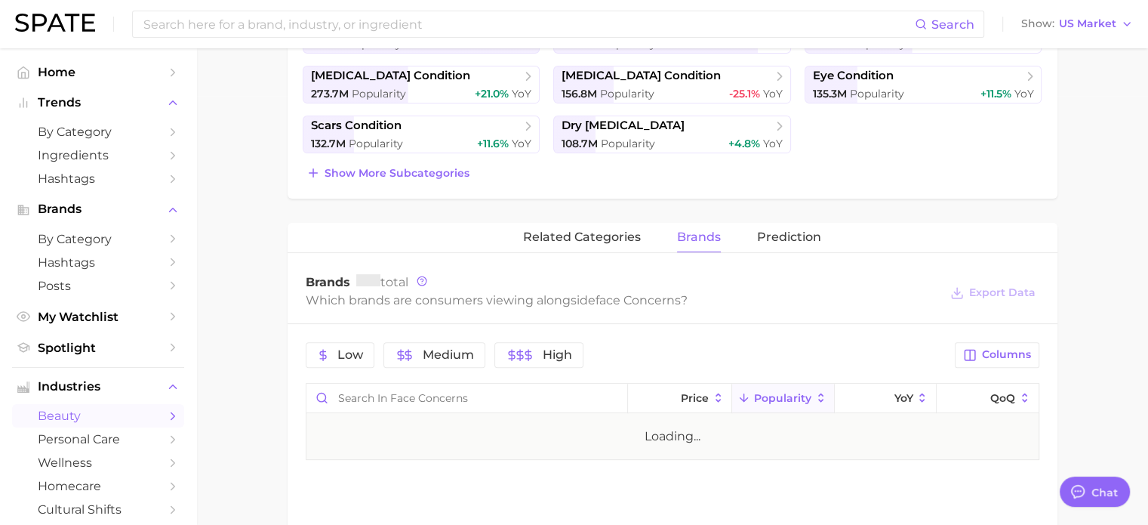
scroll to position [604, 0]
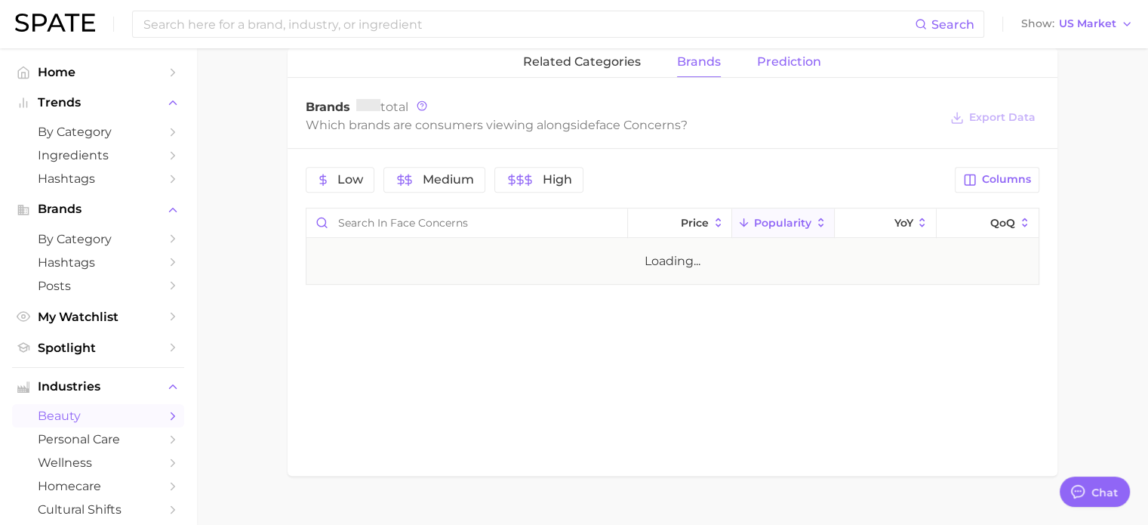
click at [805, 57] on span "Prediction" at bounding box center [789, 62] width 64 height 14
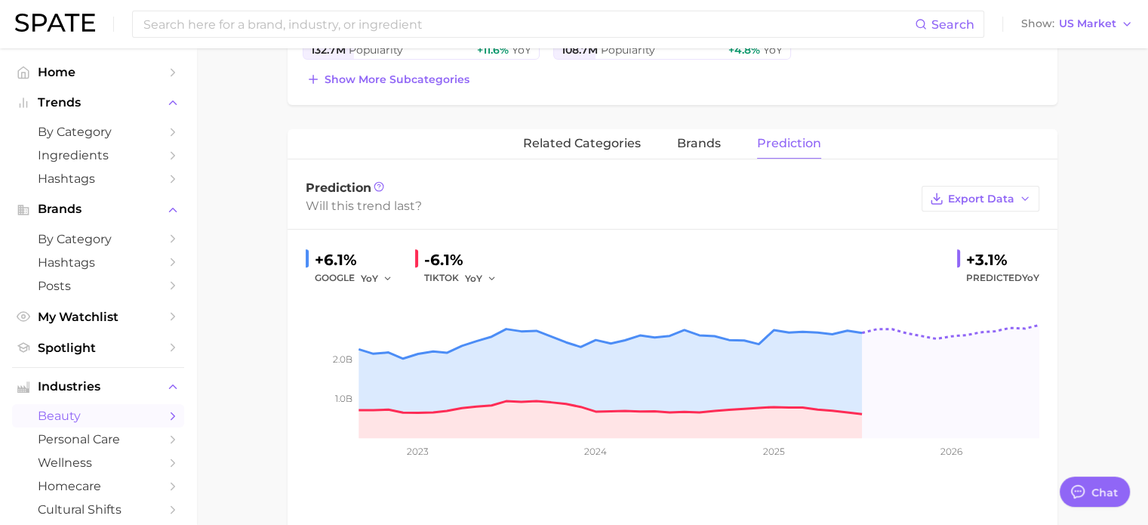
scroll to position [528, 0]
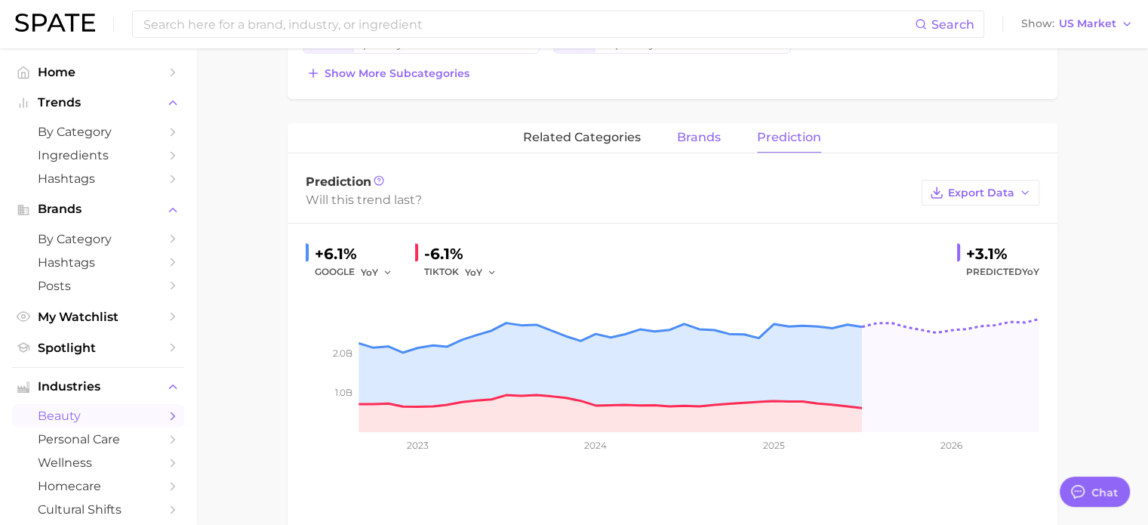
click at [708, 131] on span "brands" at bounding box center [699, 138] width 44 height 14
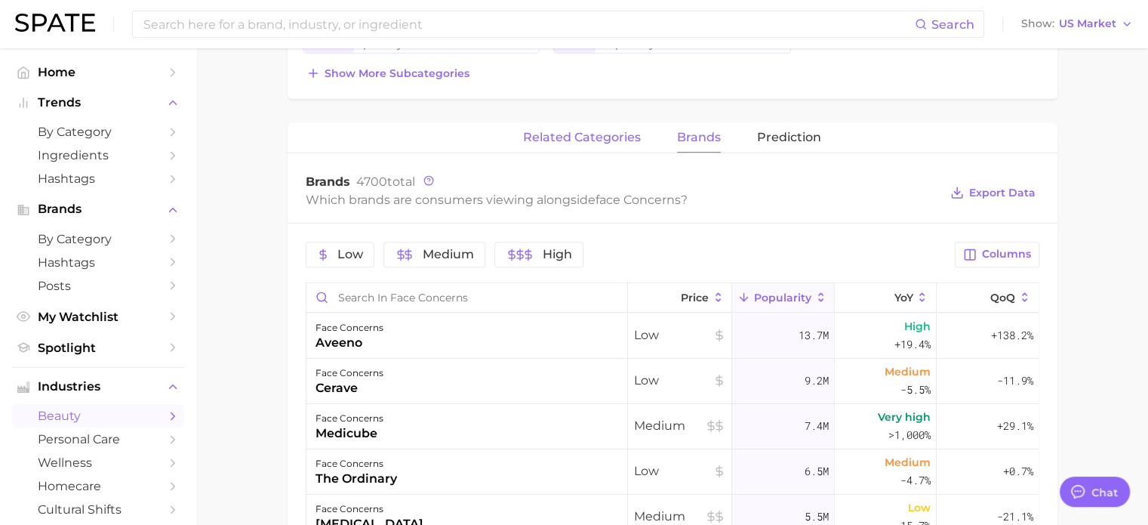
click at [575, 144] on button "related categories" at bounding box center [582, 137] width 118 height 29
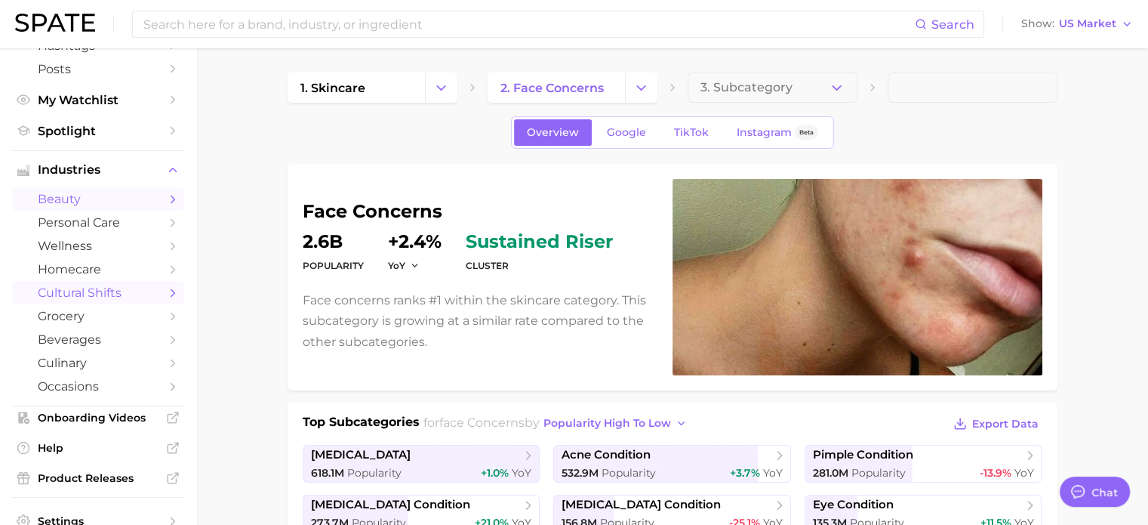
scroll to position [284, 0]
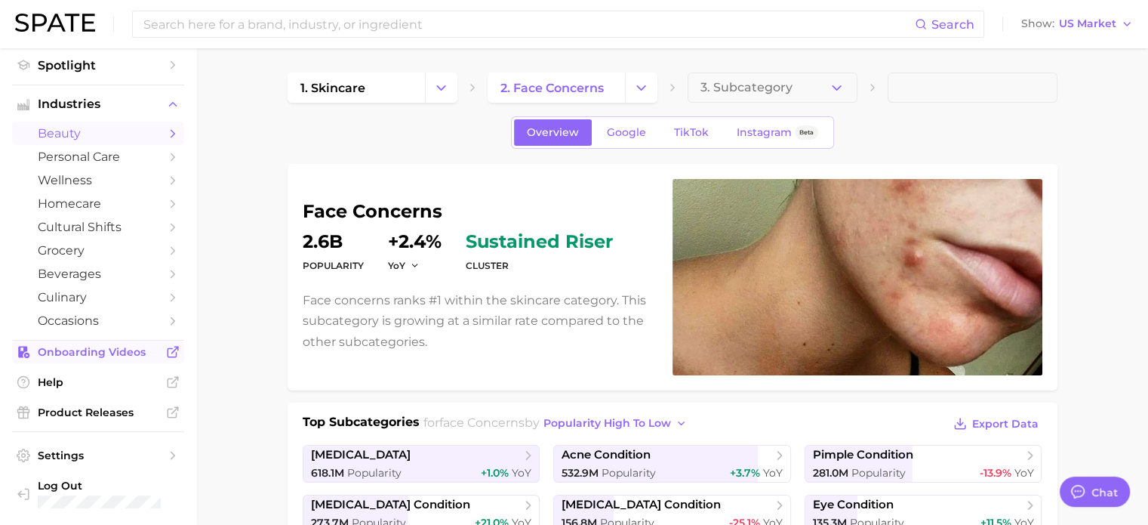
click at [122, 352] on span "Onboarding Videos" at bounding box center [98, 352] width 121 height 14
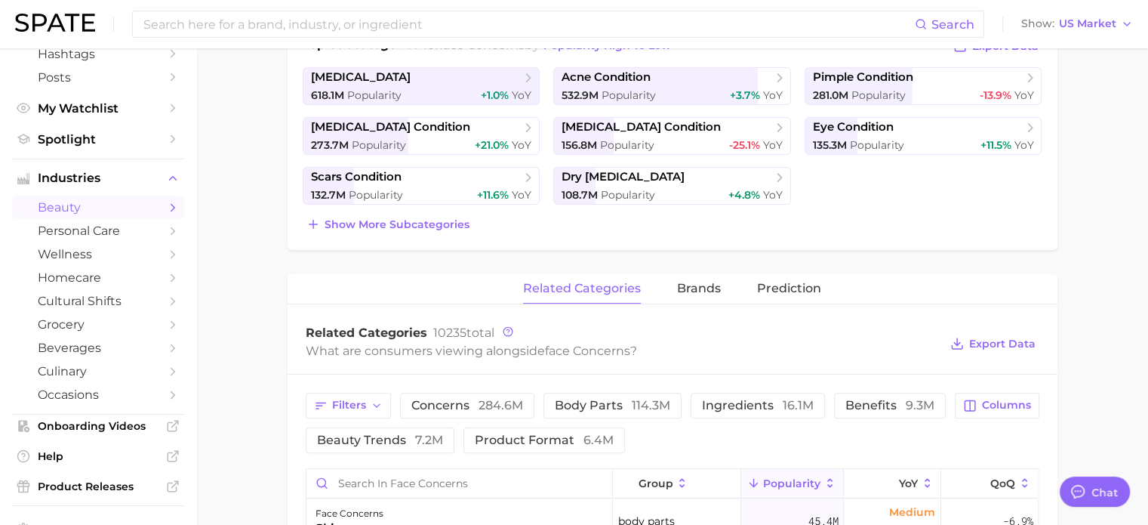
scroll to position [453, 0]
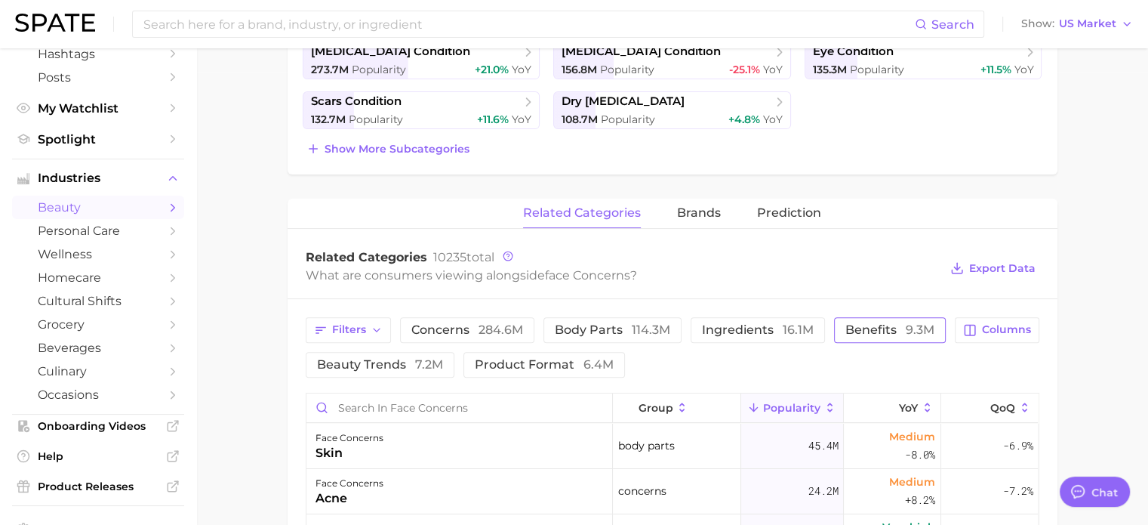
click at [879, 331] on span "benefits 9.3m" at bounding box center [889, 330] width 89 height 12
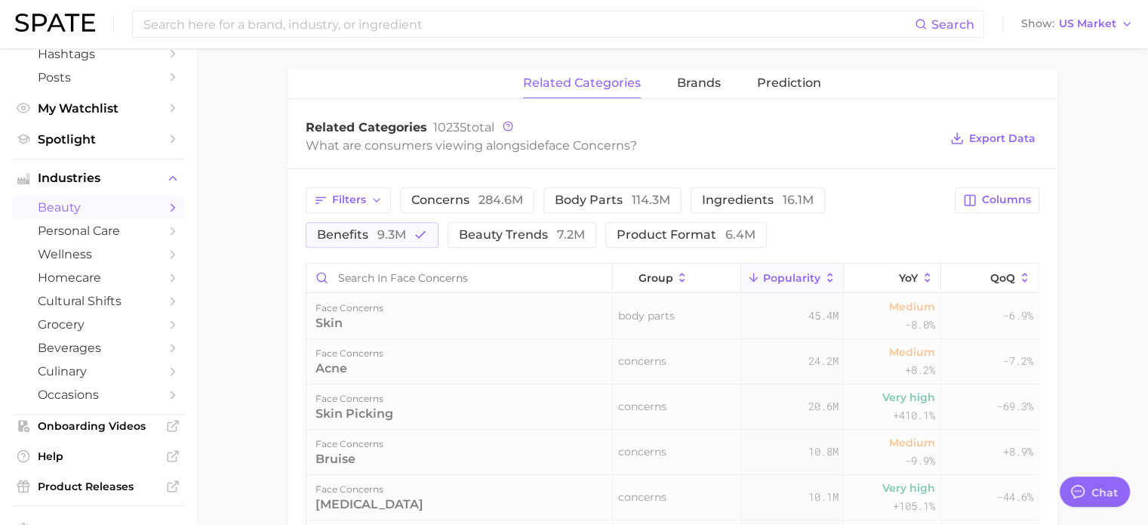
scroll to position [679, 0]
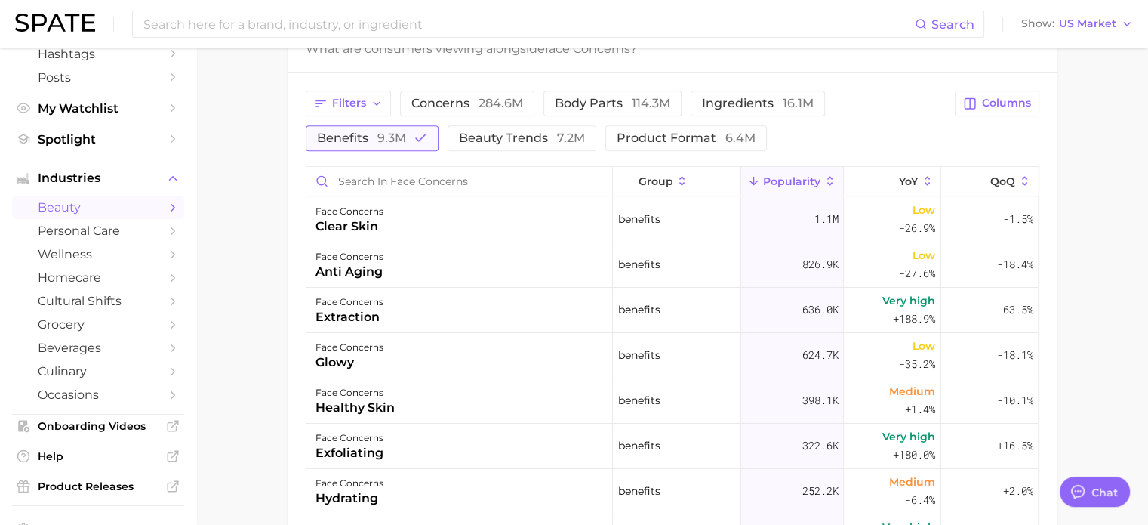
click at [411, 135] on button "benefits 9.3m" at bounding box center [372, 138] width 133 height 26
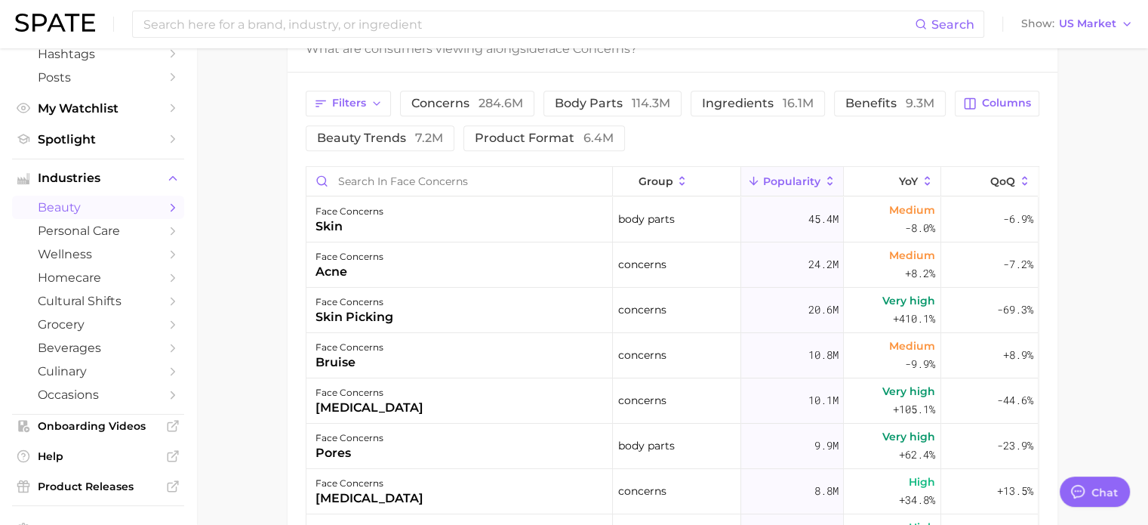
click at [944, 131] on div "Filters concerns 284.6m body parts 114.3m ingredients 16.1m benefits 9.3m beaut…" at bounding box center [626, 121] width 641 height 60
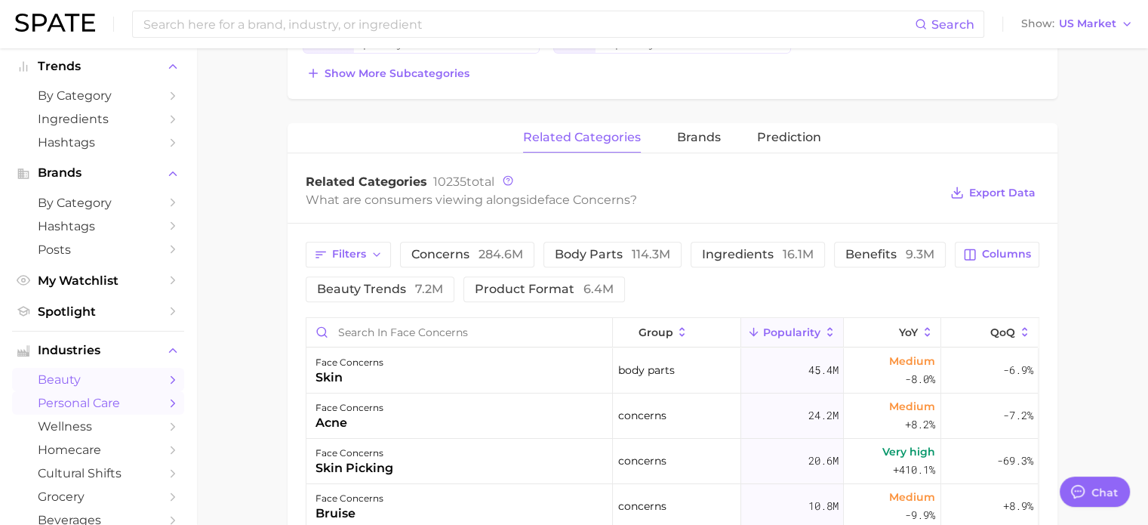
scroll to position [0, 0]
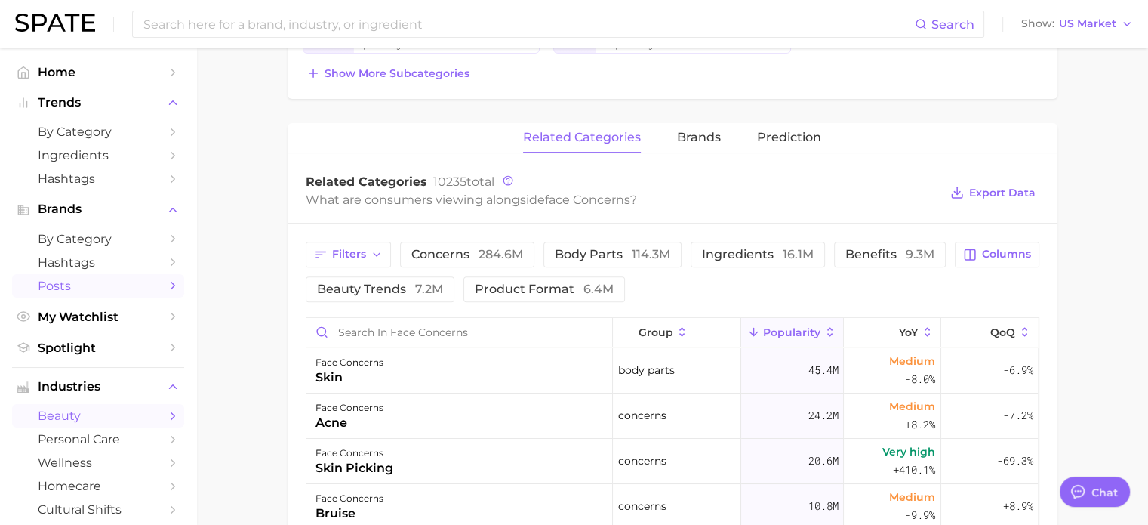
click at [97, 276] on link "Posts" at bounding box center [98, 285] width 172 height 23
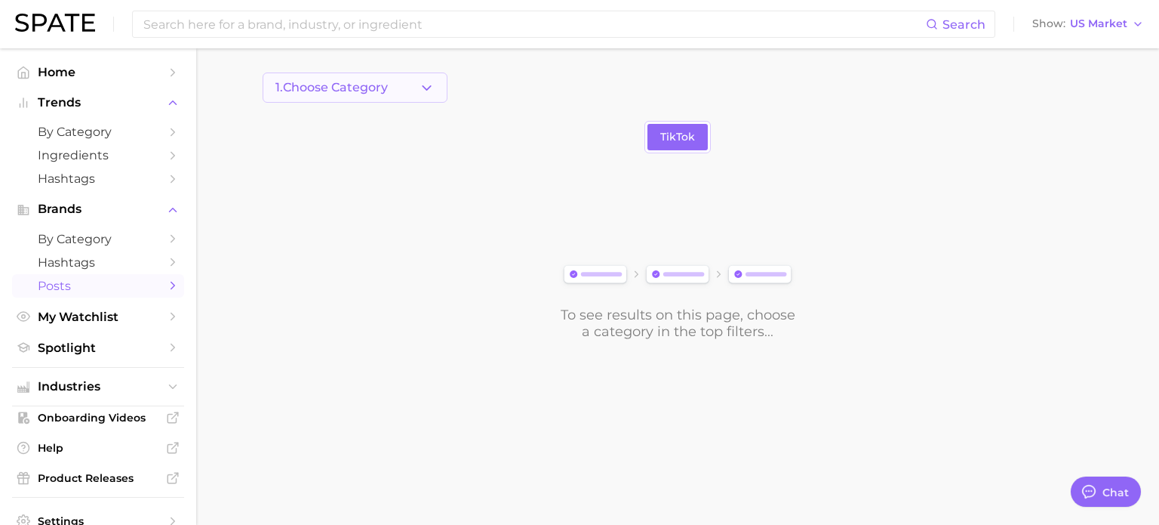
click at [368, 101] on button "1. Choose Category" at bounding box center [355, 87] width 185 height 30
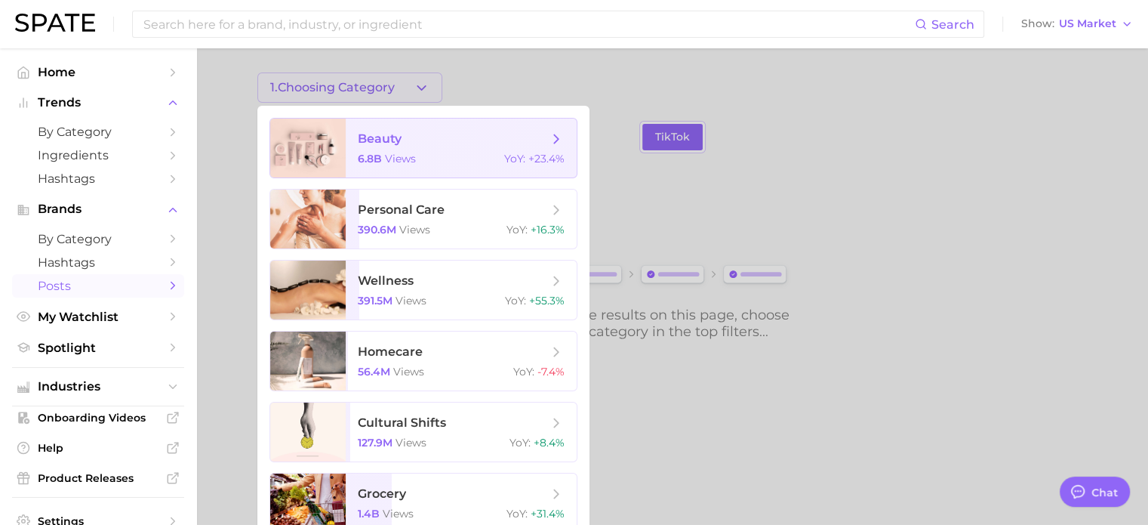
click at [381, 145] on span "beauty" at bounding box center [380, 138] width 44 height 14
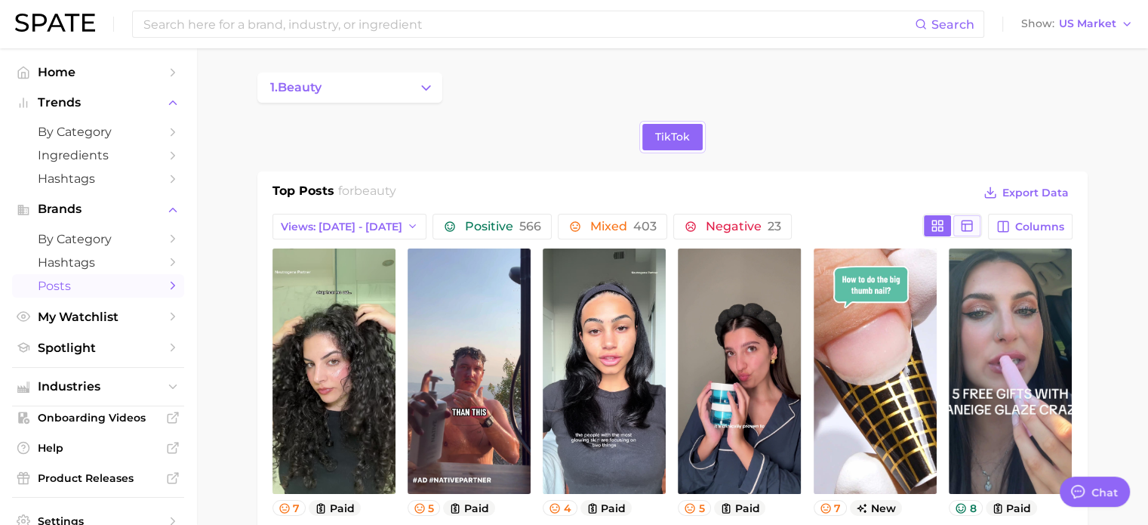
click at [959, 226] on button at bounding box center [966, 225] width 27 height 21
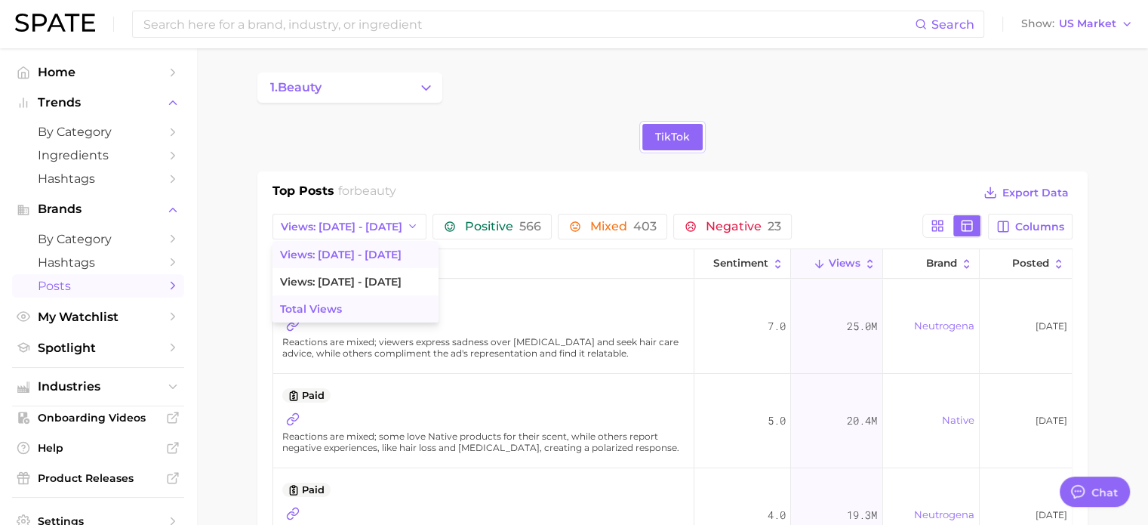
click at [351, 306] on button "Total Views" at bounding box center [356, 308] width 166 height 27
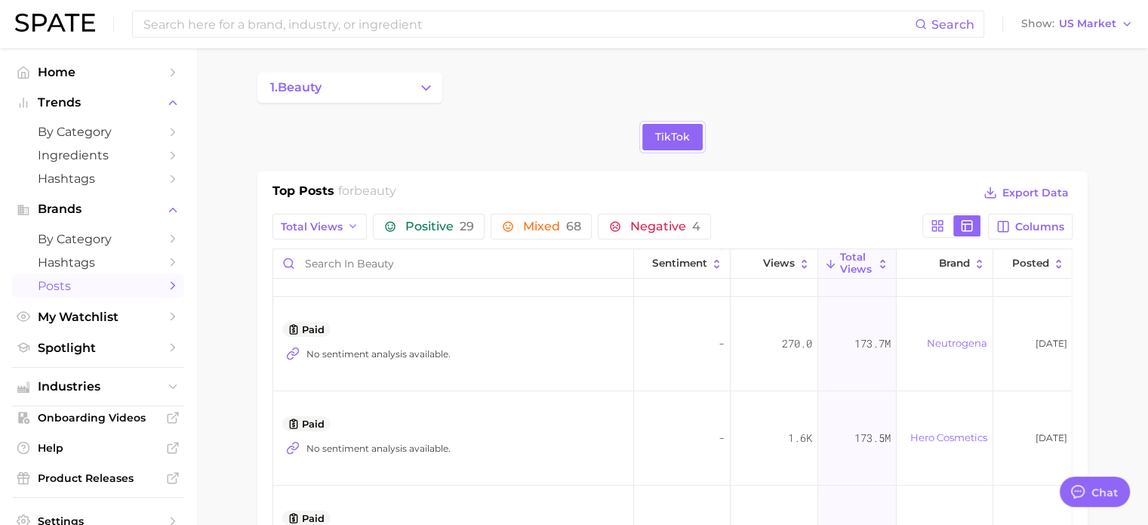
scroll to position [604, 0]
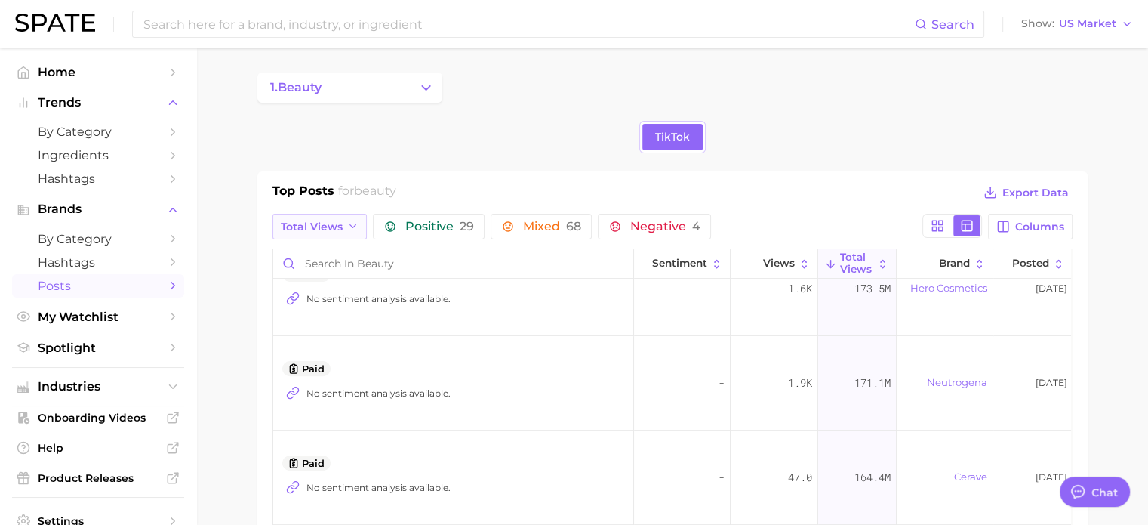
click at [347, 231] on icon "button" at bounding box center [353, 226] width 12 height 12
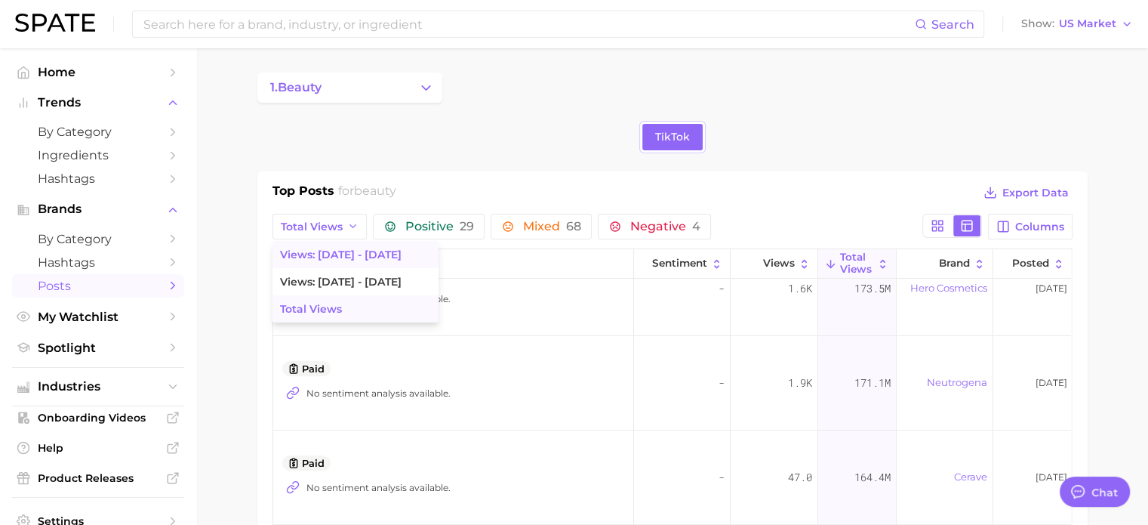
click at [346, 255] on span "Views: [DATE] - [DATE]" at bounding box center [341, 254] width 122 height 13
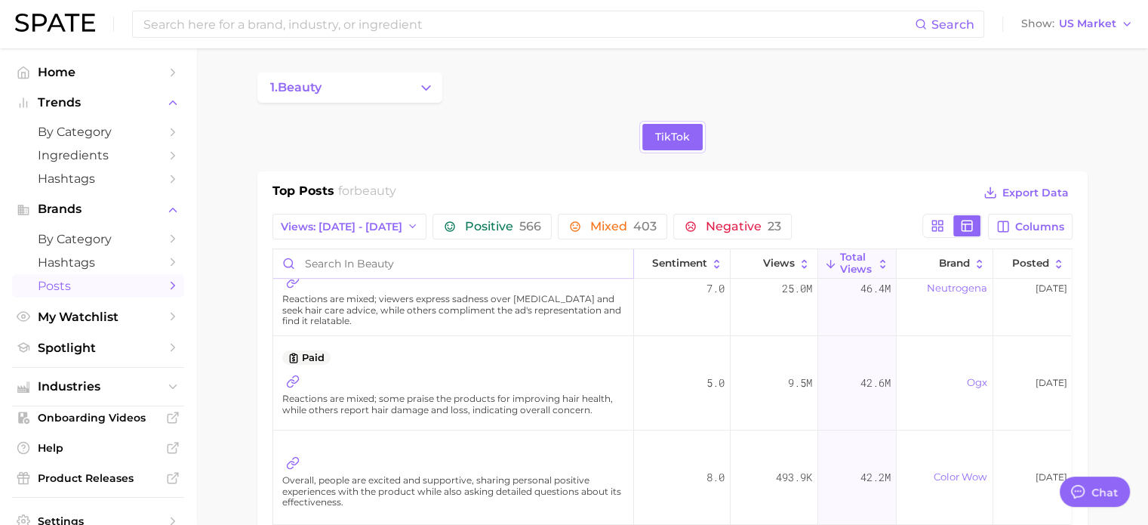
scroll to position [0, 0]
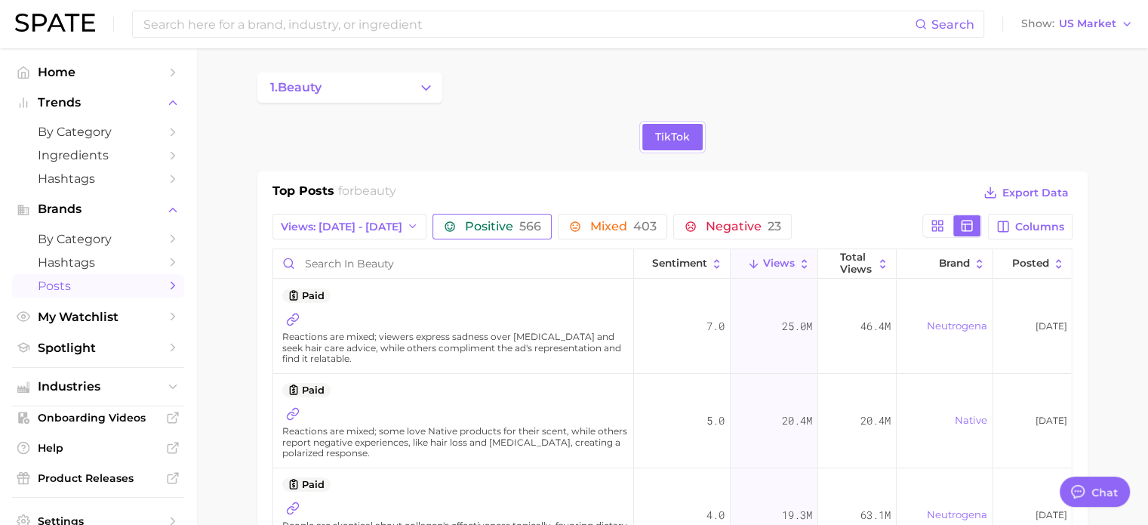
click at [464, 232] on span "Positive 566" at bounding box center [502, 226] width 76 height 12
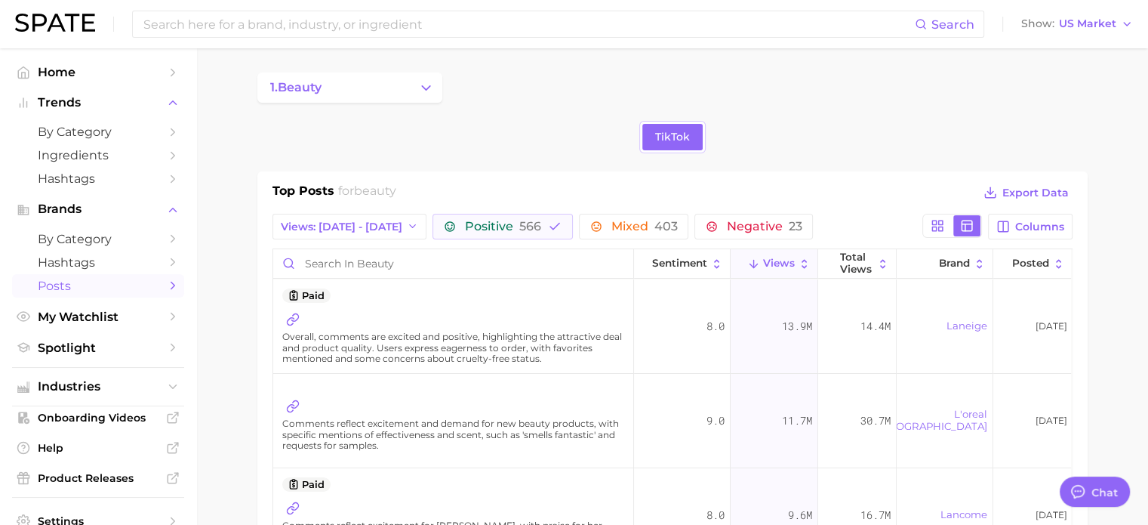
click at [470, 350] on span "Overall, comments are excited and positive, highlighting the attractive deal an…" at bounding box center [455, 347] width 346 height 32
click at [861, 112] on div "1. beauty TikTok Top Posts for beauty Export Data Views: Aug 24 - 31 Positive 5…" at bounding box center [672, 430] width 830 height 716
click at [1030, 226] on span "Columns" at bounding box center [1039, 226] width 49 height 13
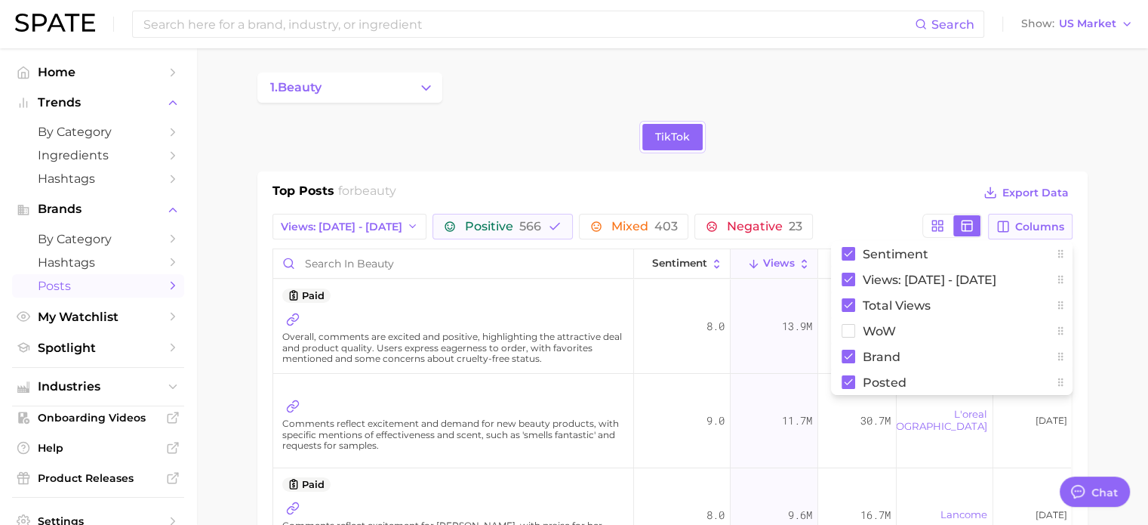
click at [1033, 229] on span "Columns" at bounding box center [1039, 226] width 49 height 13
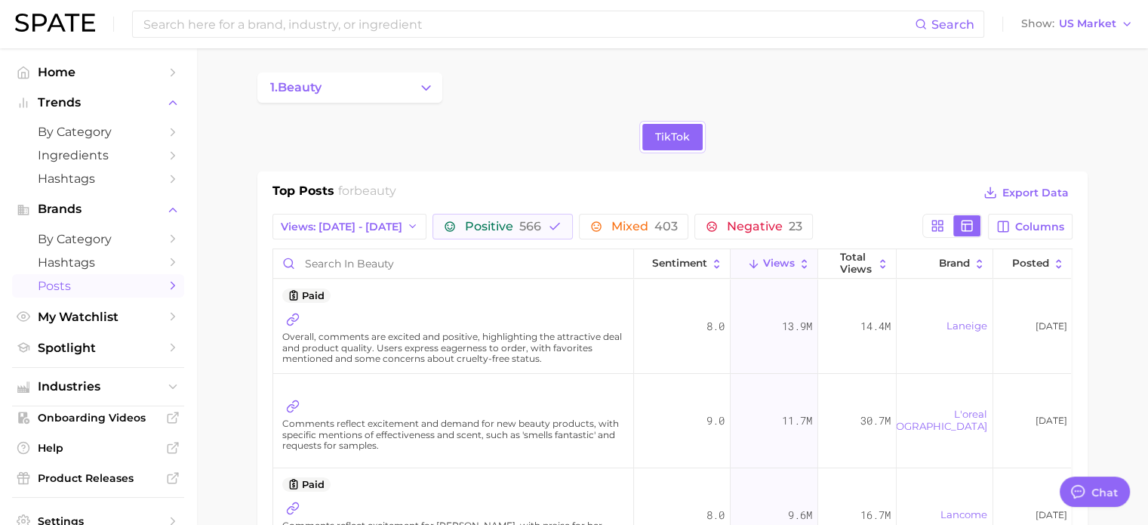
click at [824, 174] on div "Top Posts for beauty Export Data Views: Aug 24 - 31 Positive 566 Mixed 403 Nega…" at bounding box center [672, 479] width 830 height 617
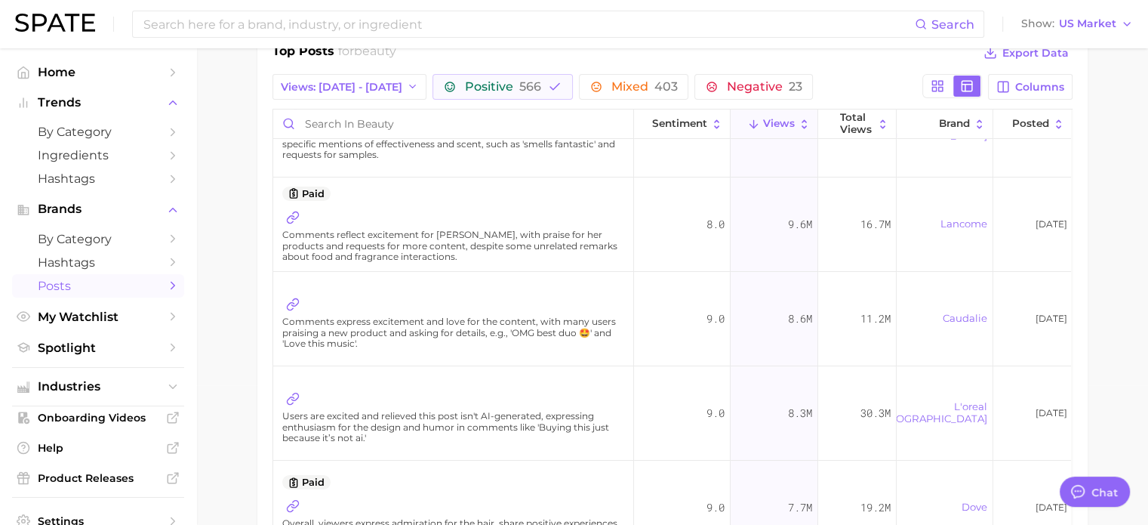
scroll to position [226, 0]
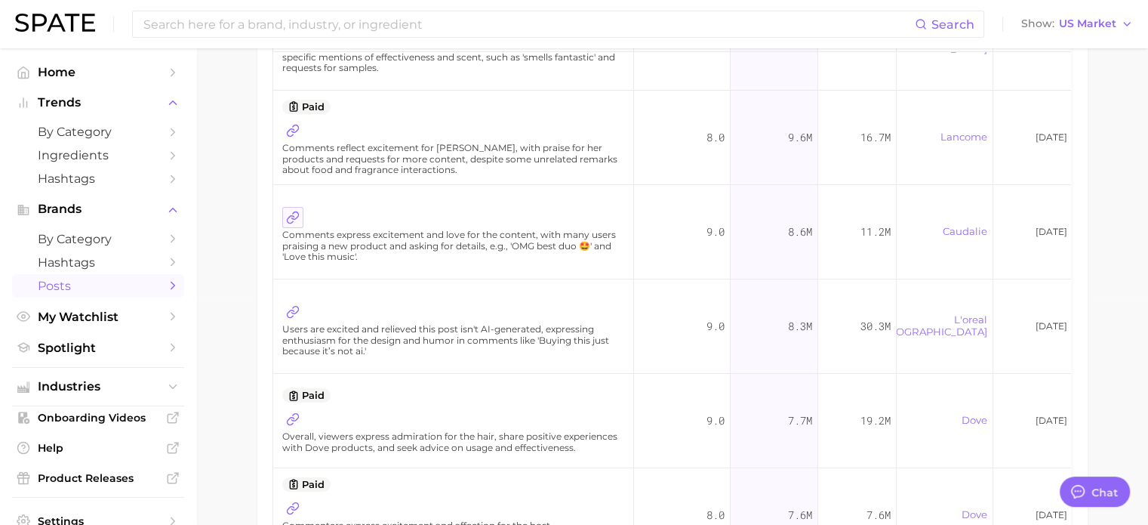
click at [294, 211] on icon at bounding box center [293, 218] width 14 height 14
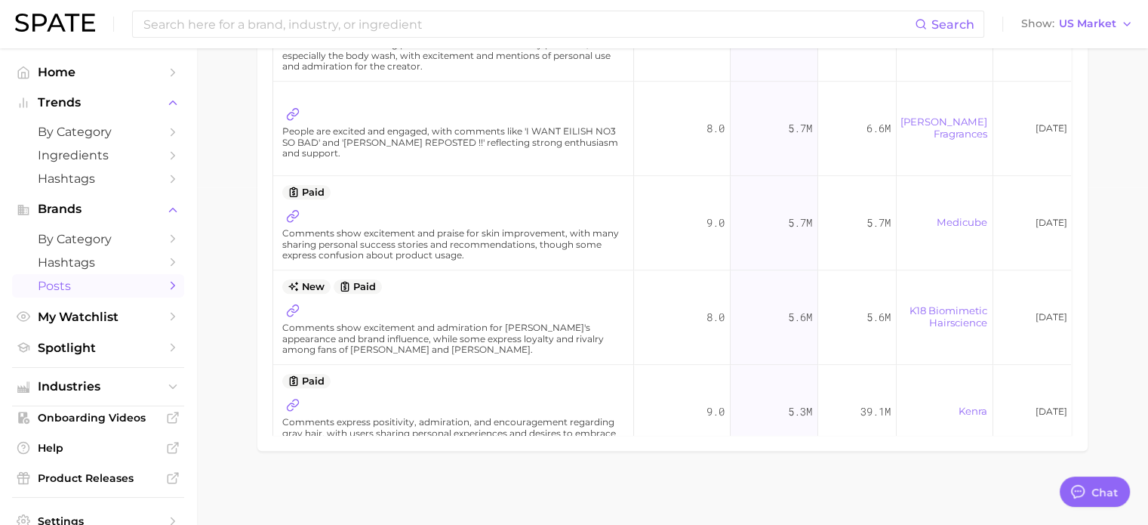
scroll to position [1510, 0]
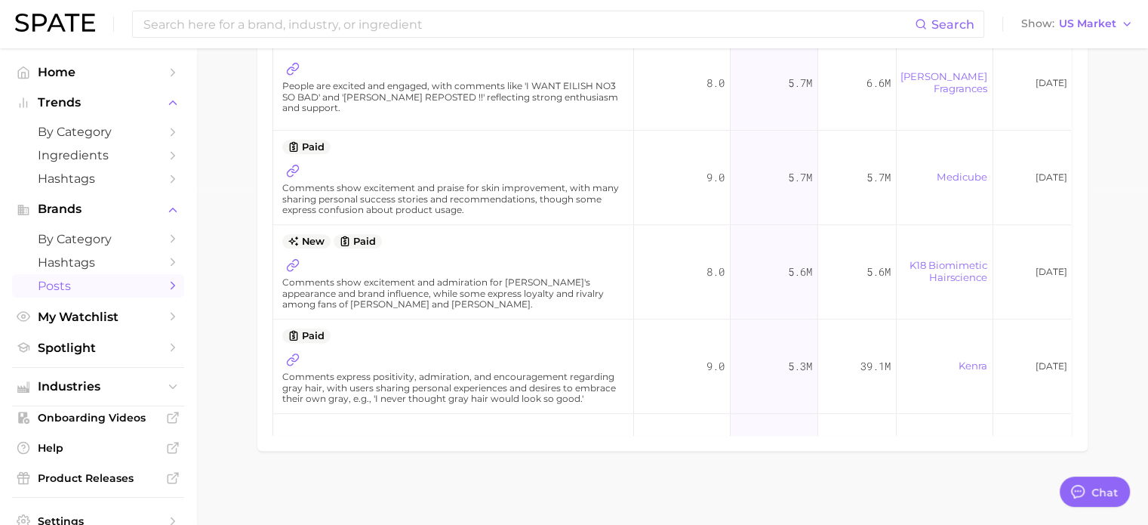
click at [316, 241] on span "new" at bounding box center [306, 241] width 48 height 14
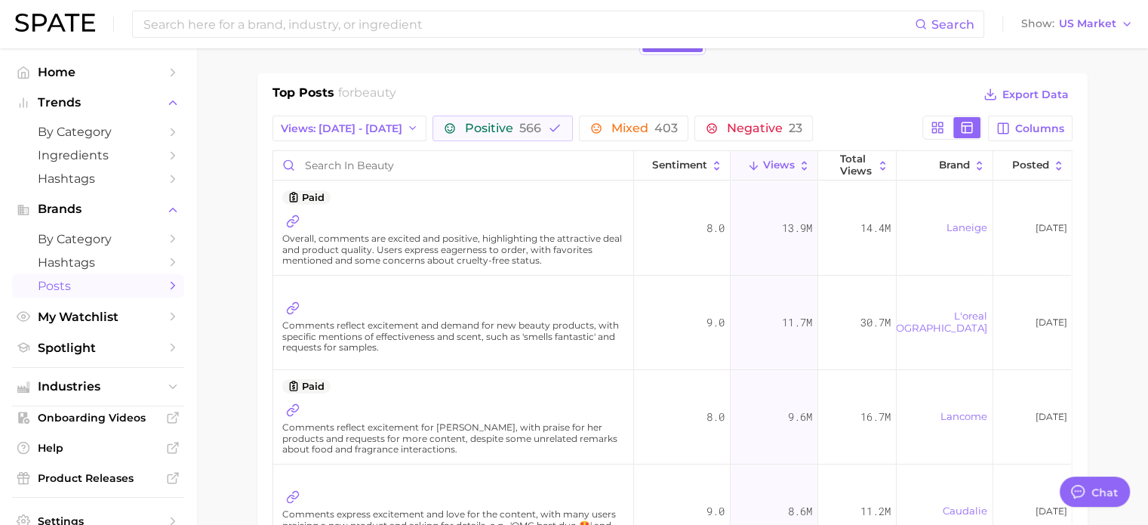
scroll to position [0, 0]
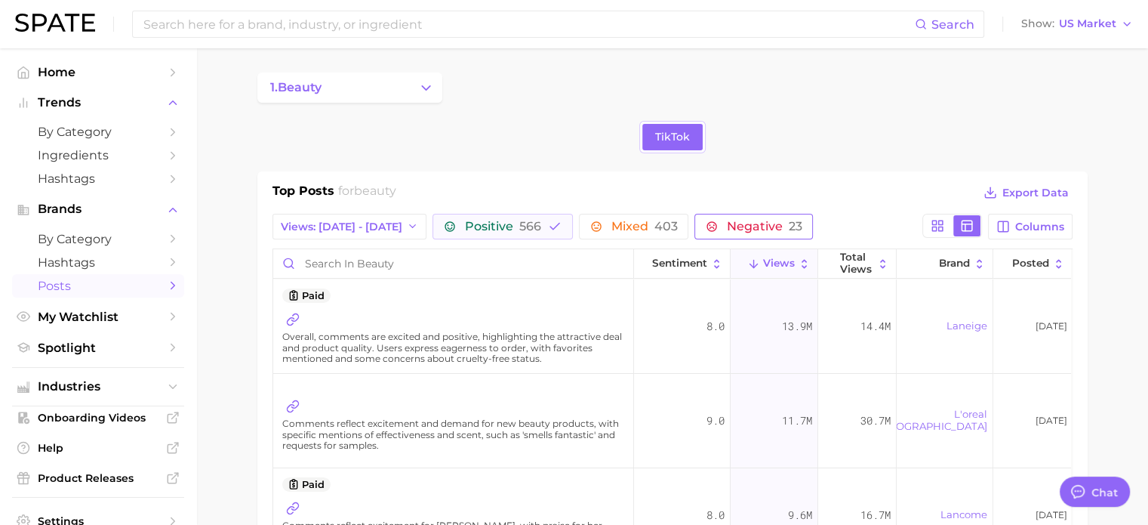
click at [750, 220] on span "Negative 23" at bounding box center [763, 226] width 75 height 12
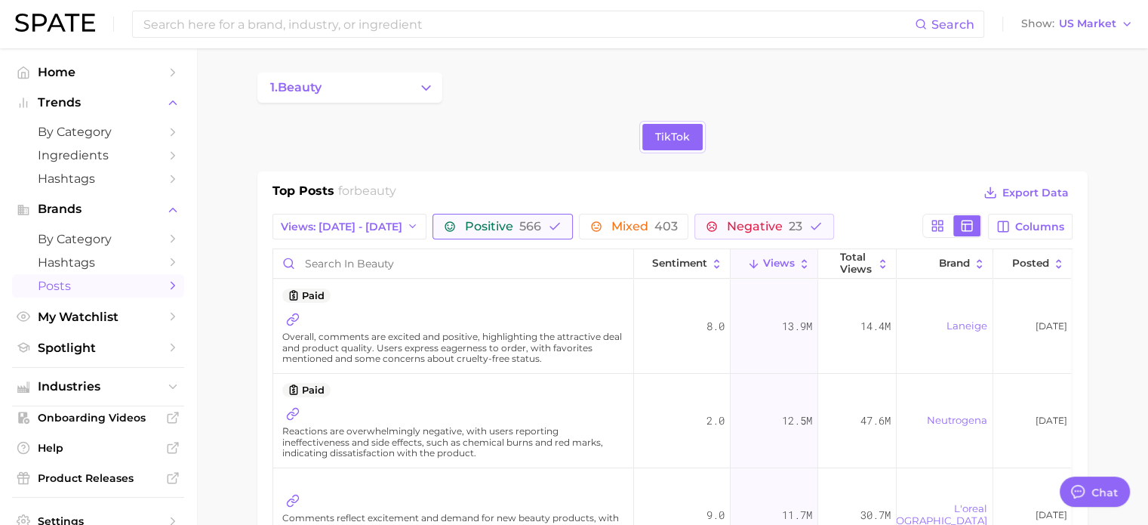
click at [515, 226] on button "Positive 566" at bounding box center [503, 227] width 140 height 26
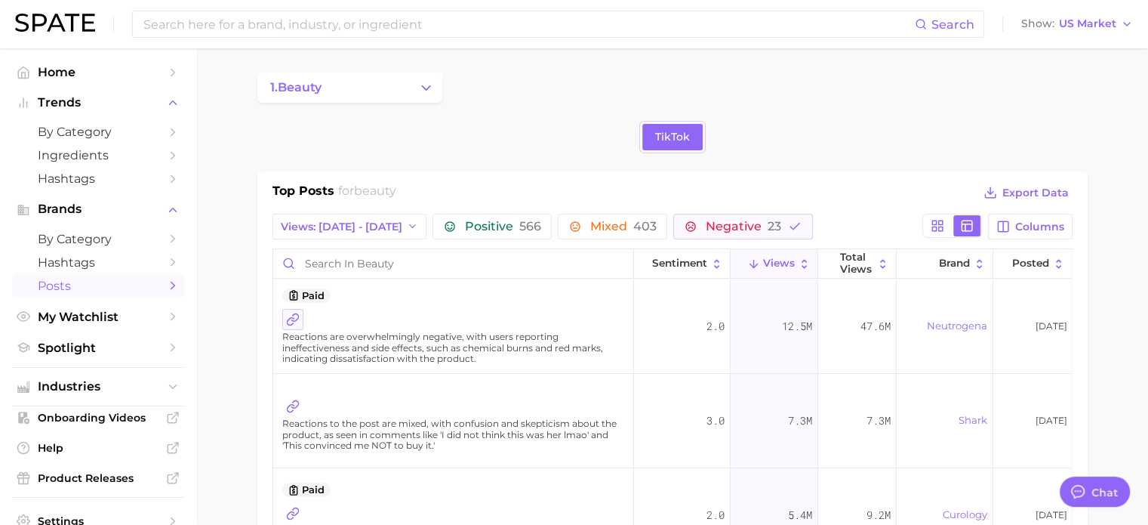
click at [296, 322] on icon at bounding box center [293, 320] width 14 height 14
click at [85, 130] on span "by Category" at bounding box center [98, 132] width 121 height 14
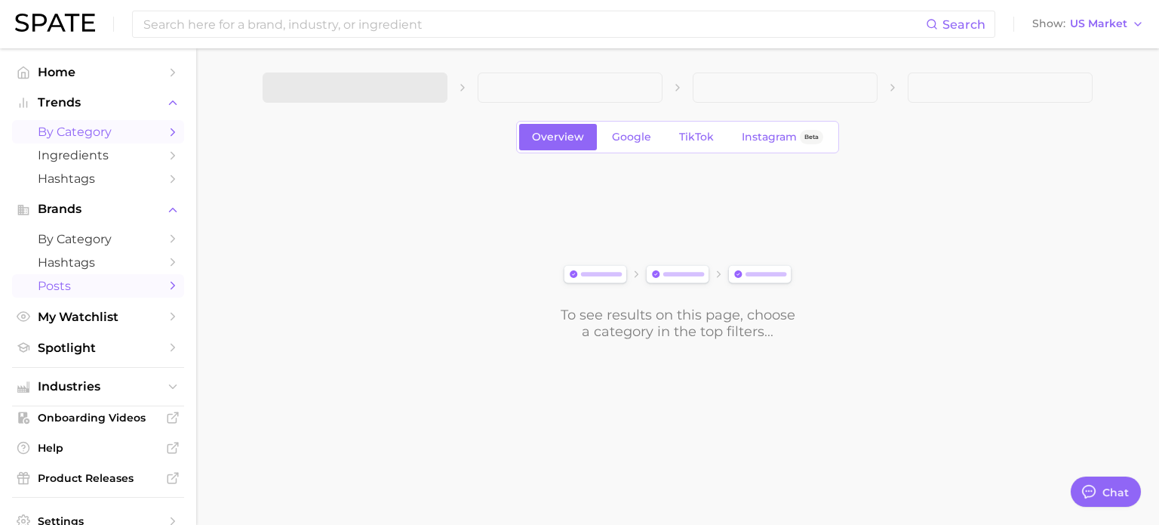
click at [92, 285] on span "Posts" at bounding box center [98, 286] width 121 height 14
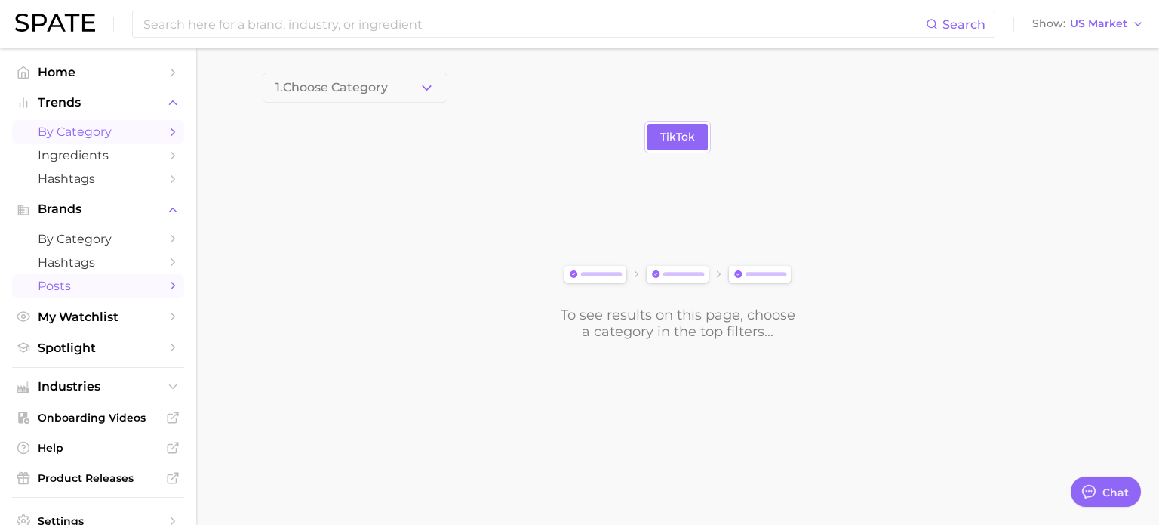
click at [139, 126] on span "by Category" at bounding box center [98, 132] width 121 height 14
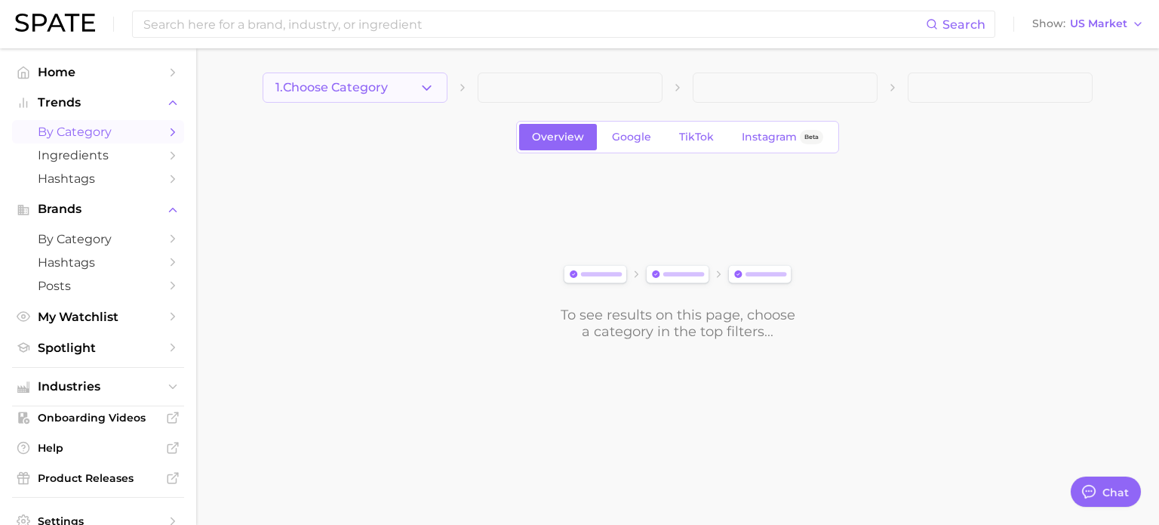
click at [433, 93] on icon "button" at bounding box center [427, 88] width 16 height 16
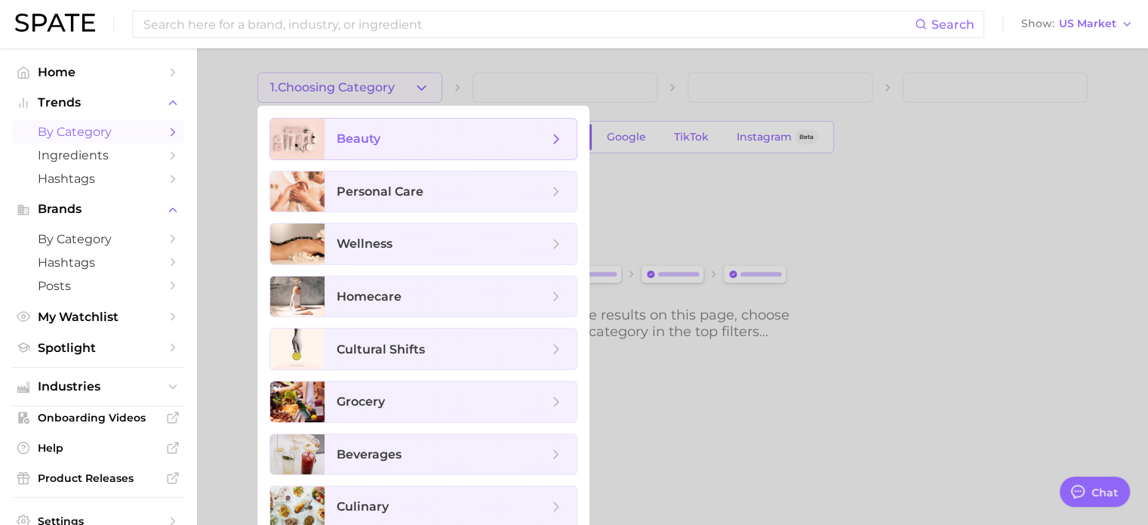
click at [411, 131] on span "beauty" at bounding box center [442, 139] width 211 height 17
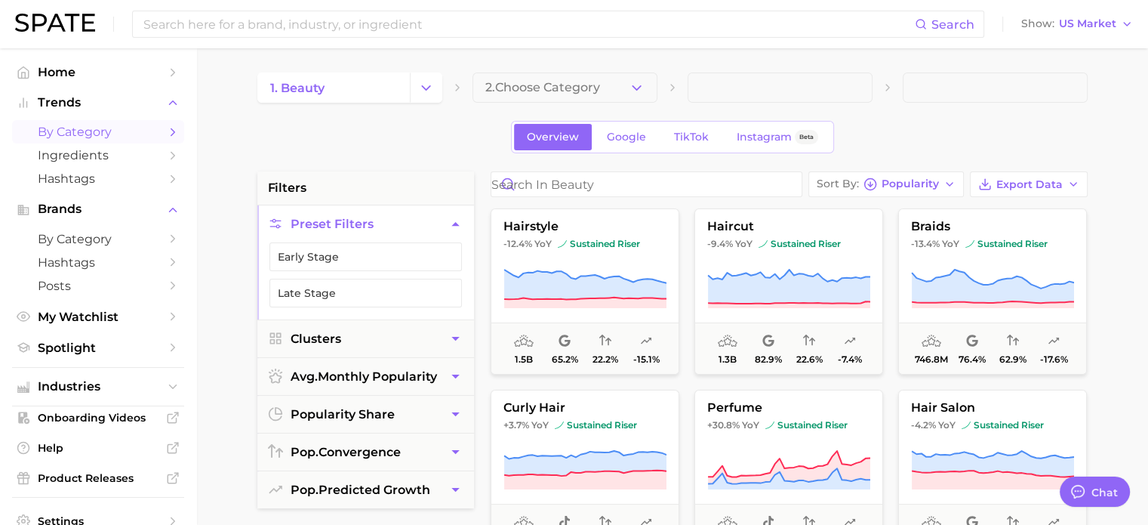
click at [629, 81] on icon "button" at bounding box center [637, 88] width 16 height 16
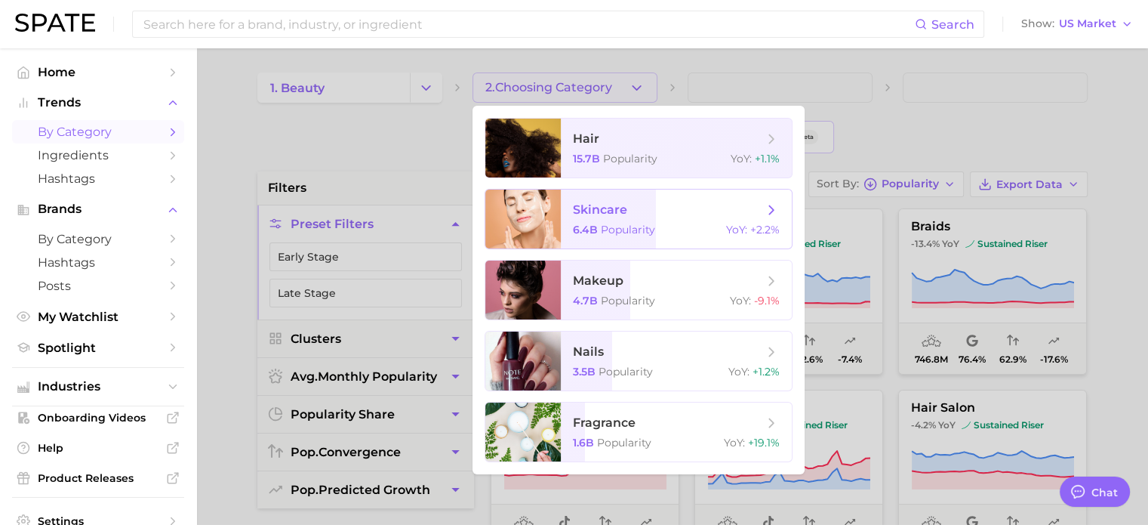
click at [665, 224] on div "6.4b Popularity YoY : +2.2%" at bounding box center [676, 230] width 207 height 14
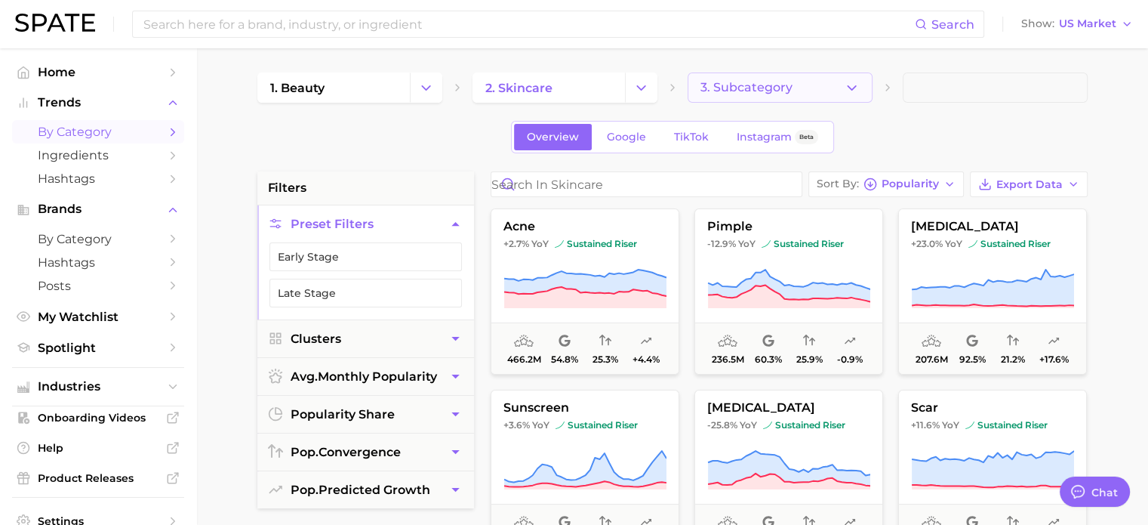
click at [856, 90] on icon "button" at bounding box center [852, 88] width 16 height 16
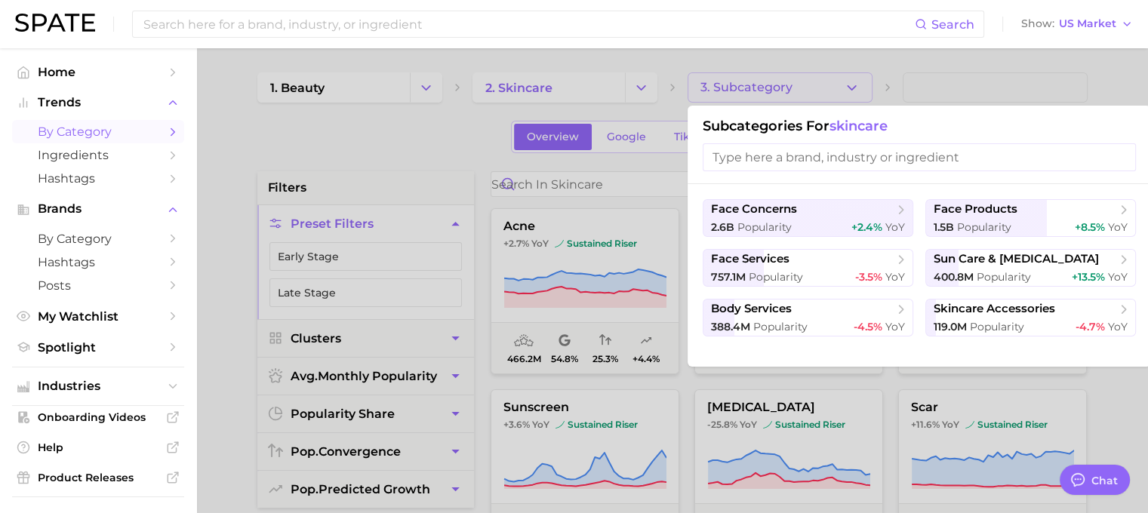
click at [856, 90] on div at bounding box center [574, 256] width 1148 height 513
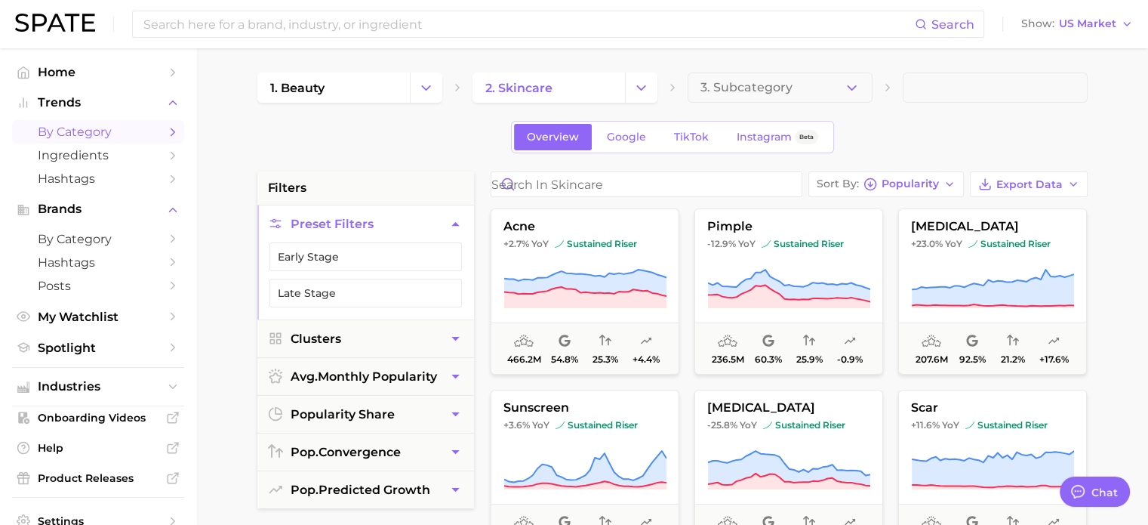
click at [402, 149] on div "Overview Google TikTok Instagram Beta" at bounding box center [672, 137] width 830 height 32
click at [915, 184] on span "Popularity" at bounding box center [910, 184] width 57 height 8
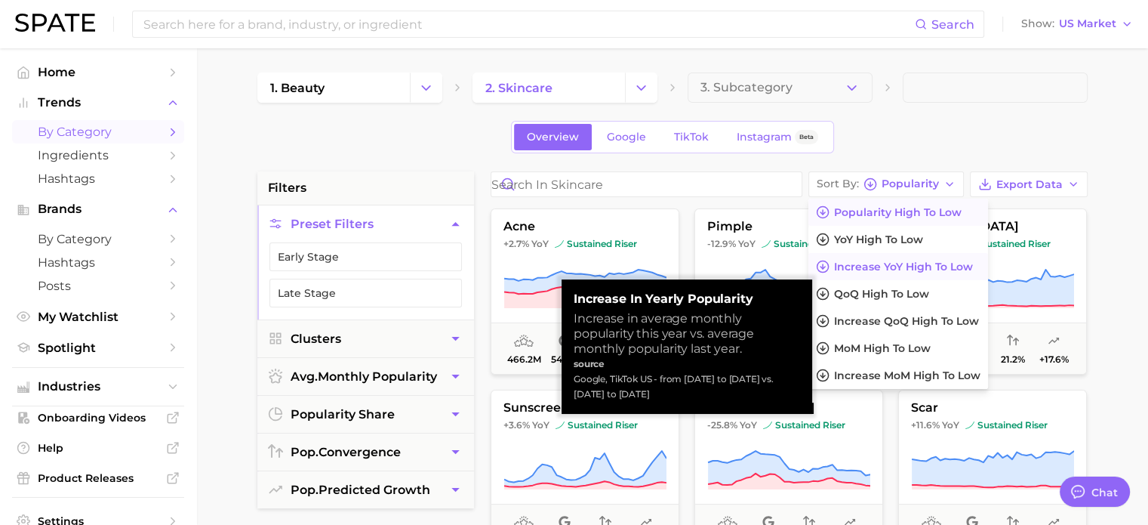
click at [930, 266] on span "Increase YoY high to low" at bounding box center [903, 266] width 139 height 13
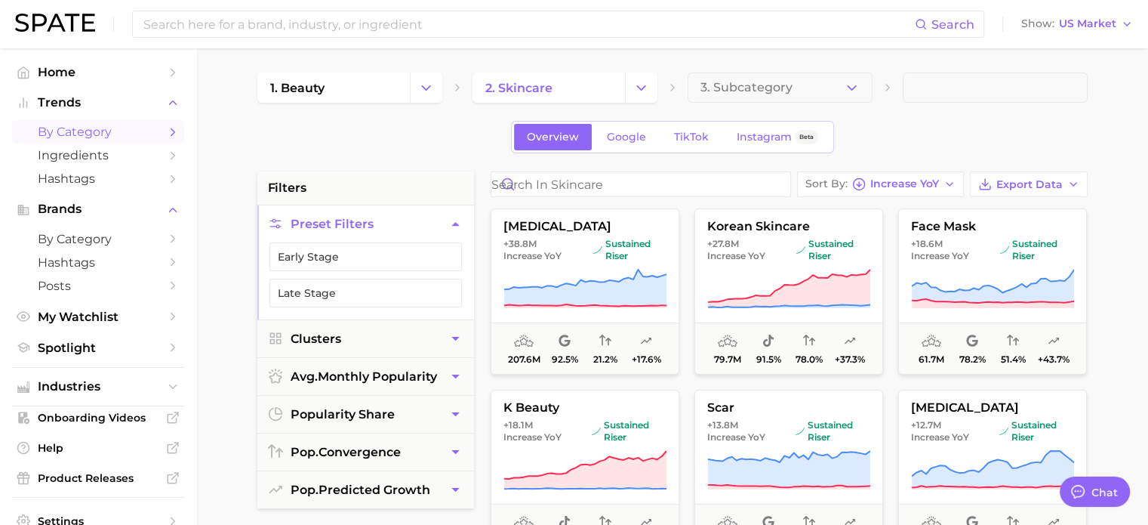
click at [428, 171] on li "filters" at bounding box center [365, 187] width 217 height 33
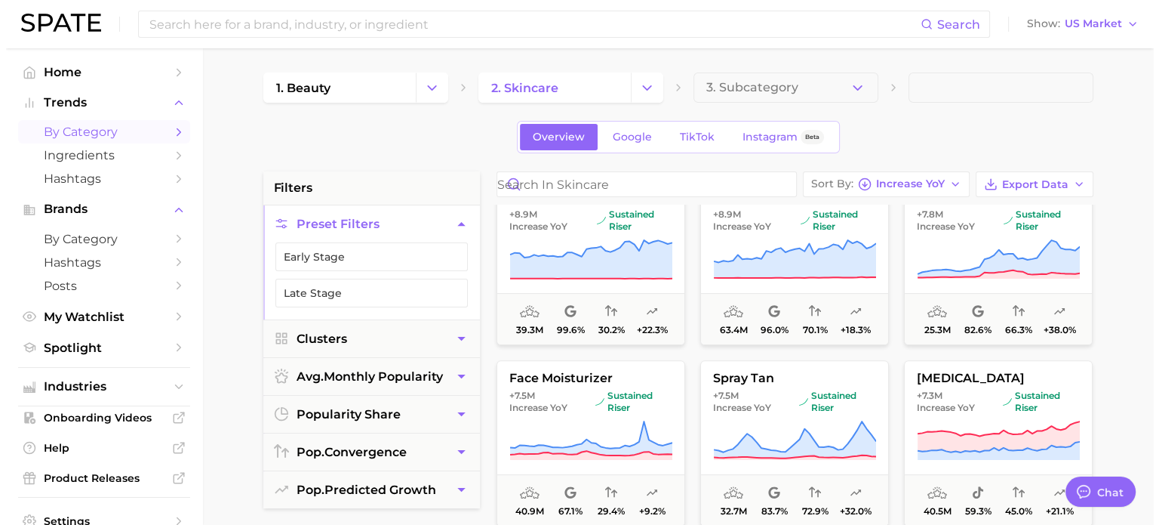
scroll to position [679, 0]
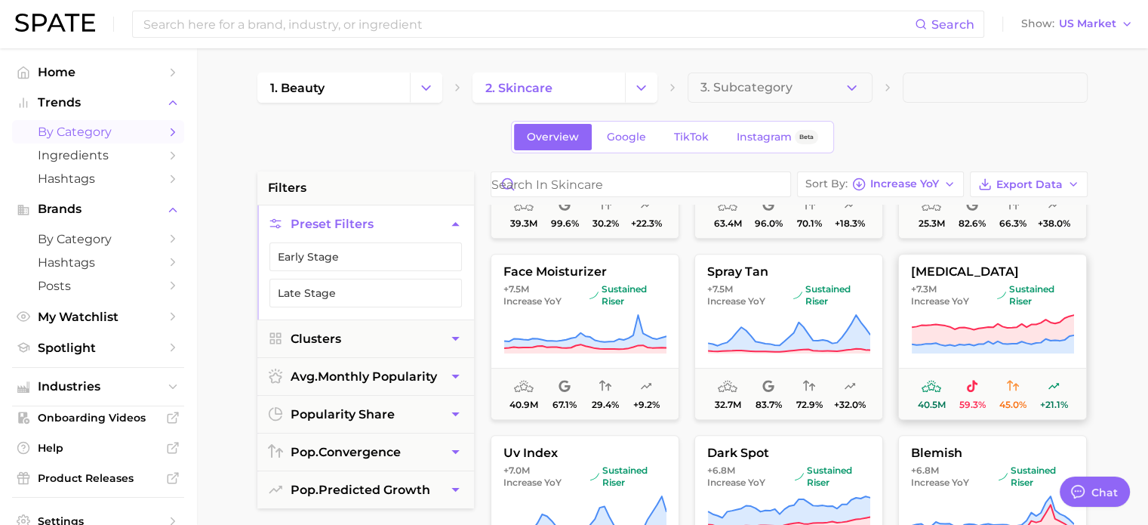
click at [969, 274] on span "rhinoplasty" at bounding box center [992, 272] width 187 height 14
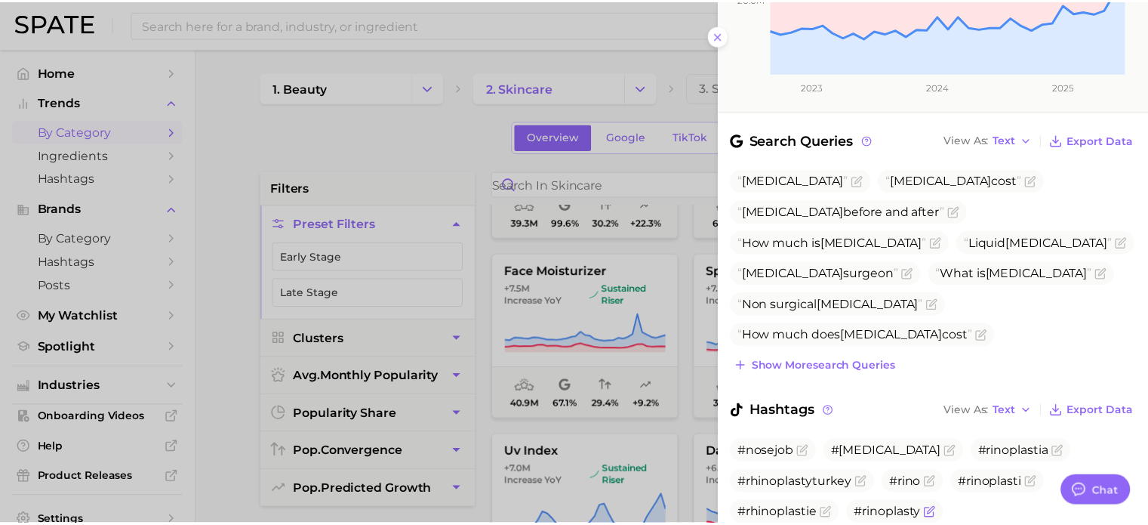
scroll to position [487, 0]
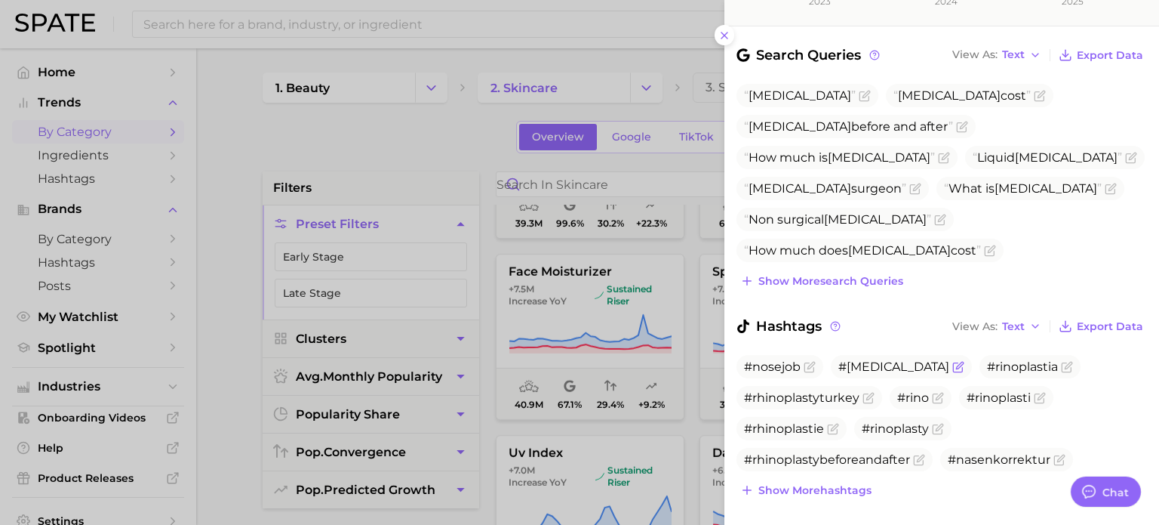
click at [888, 359] on span "#[MEDICAL_DATA]" at bounding box center [894, 366] width 111 height 14
click at [877, 359] on span "#[MEDICAL_DATA]" at bounding box center [894, 366] width 111 height 14
click at [449, 152] on div at bounding box center [579, 262] width 1159 height 525
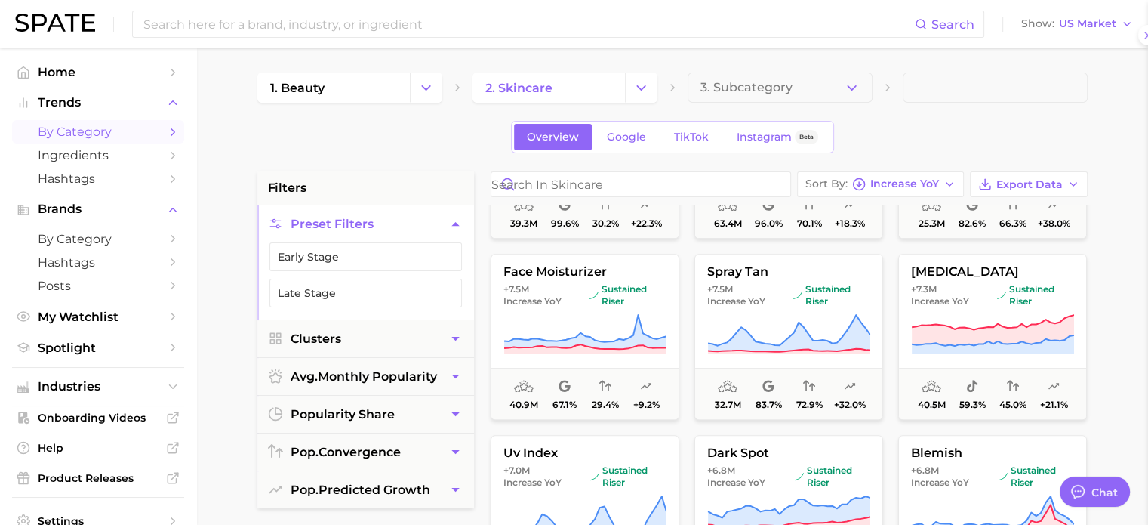
scroll to position [0, 0]
click at [948, 269] on span "rhinoplasty" at bounding box center [992, 272] width 187 height 14
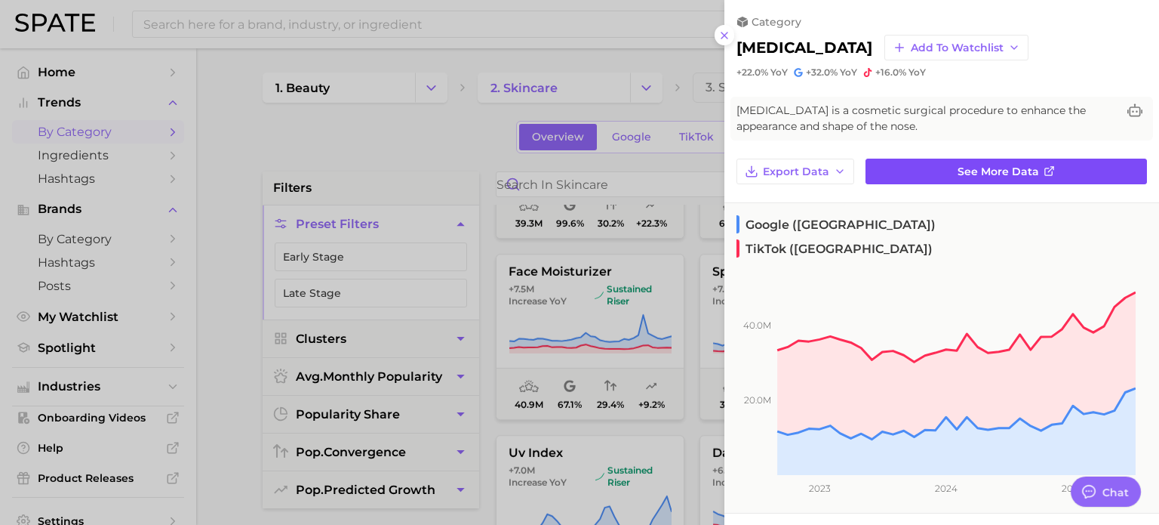
click at [948, 167] on link "See more data" at bounding box center [1007, 172] width 282 height 26
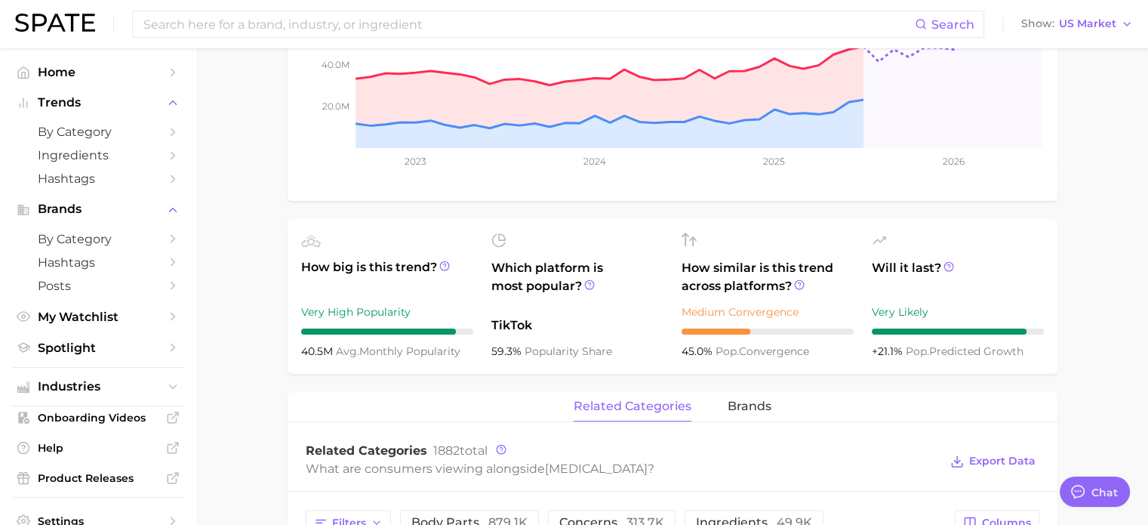
scroll to position [432, 0]
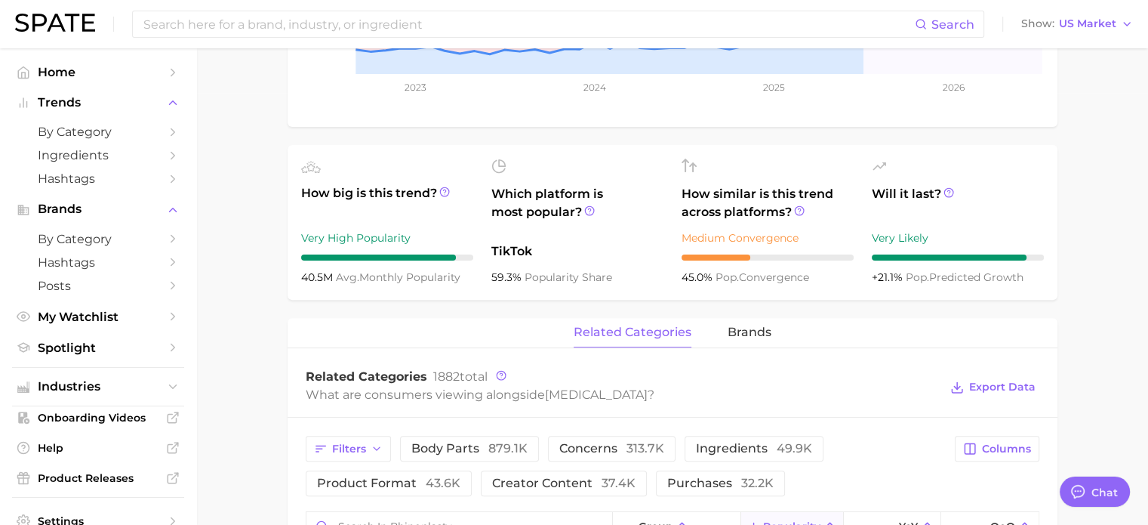
click at [780, 336] on div "related categories brands" at bounding box center [673, 333] width 770 height 30
click at [765, 334] on span "brands" at bounding box center [750, 332] width 44 height 14
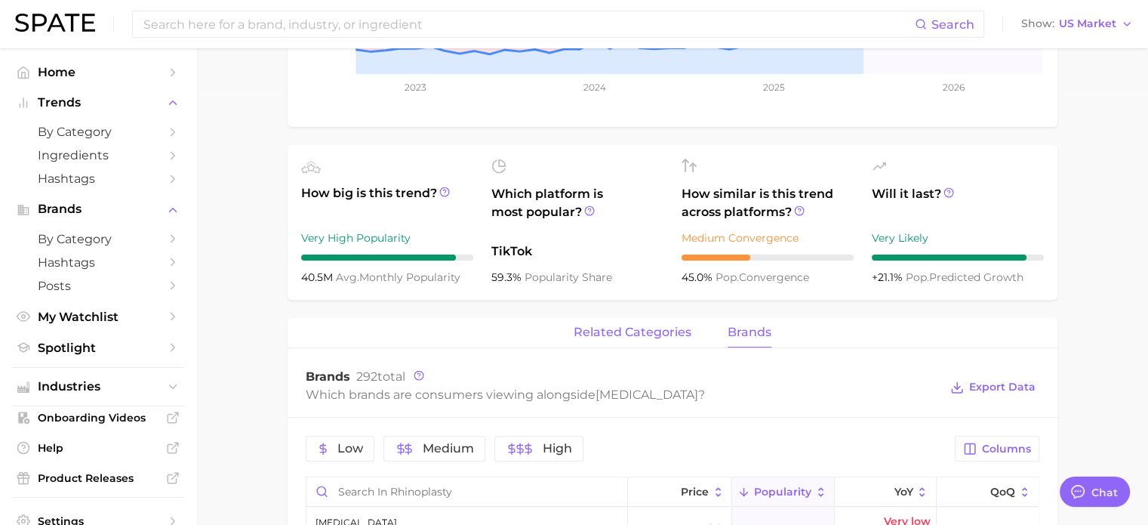
click at [610, 331] on span "related categories" at bounding box center [633, 332] width 118 height 14
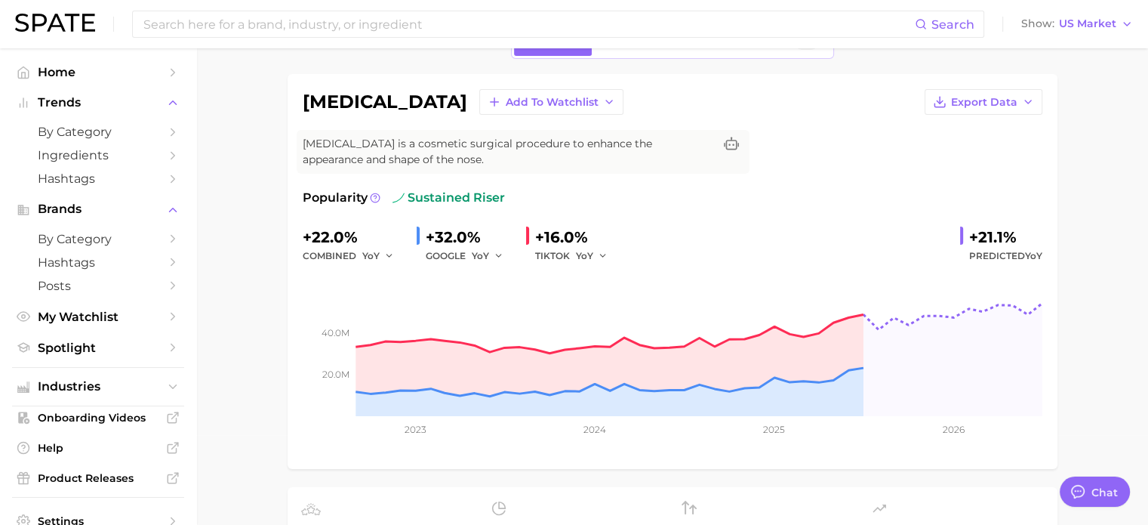
scroll to position [54, 0]
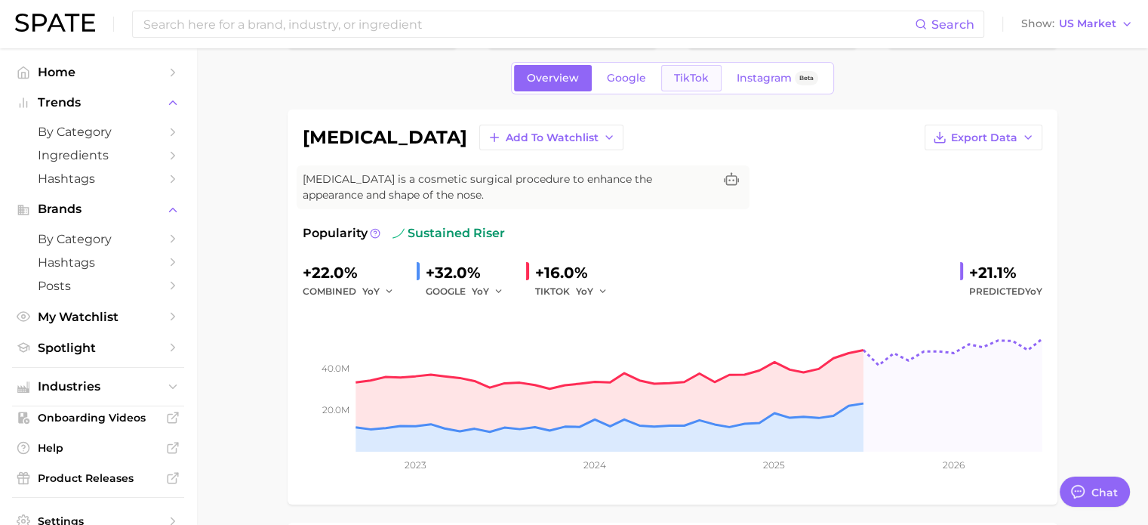
click at [690, 76] on span "TikTok" at bounding box center [691, 78] width 35 height 13
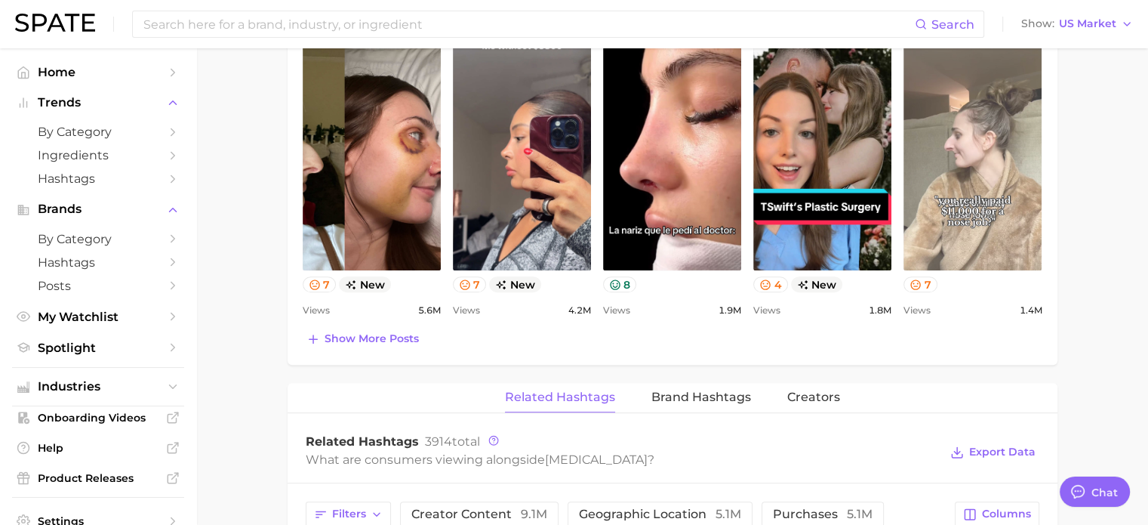
scroll to position [830, 0]
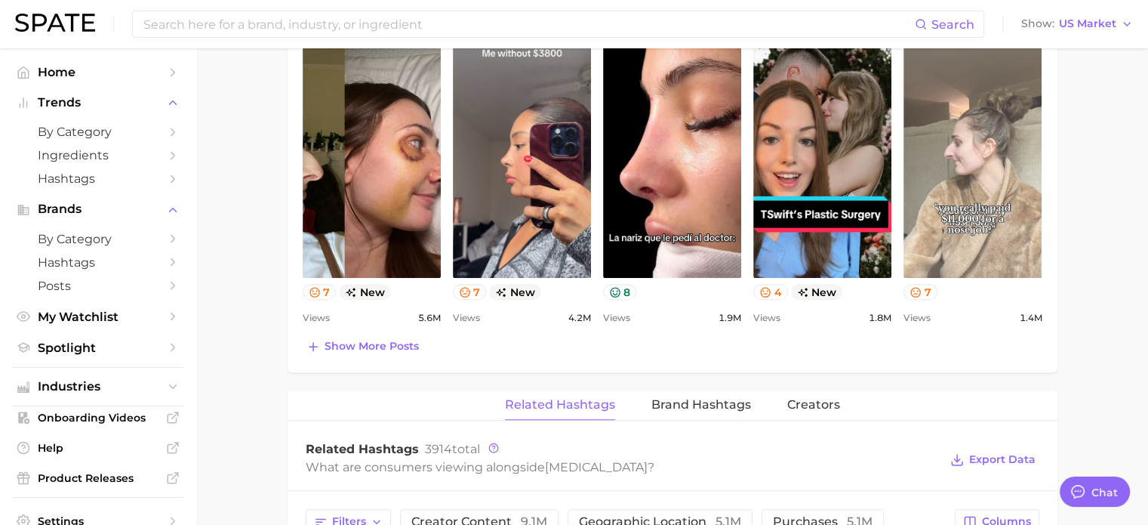
click at [974, 186] on link "view post on TikTok" at bounding box center [973, 154] width 138 height 245
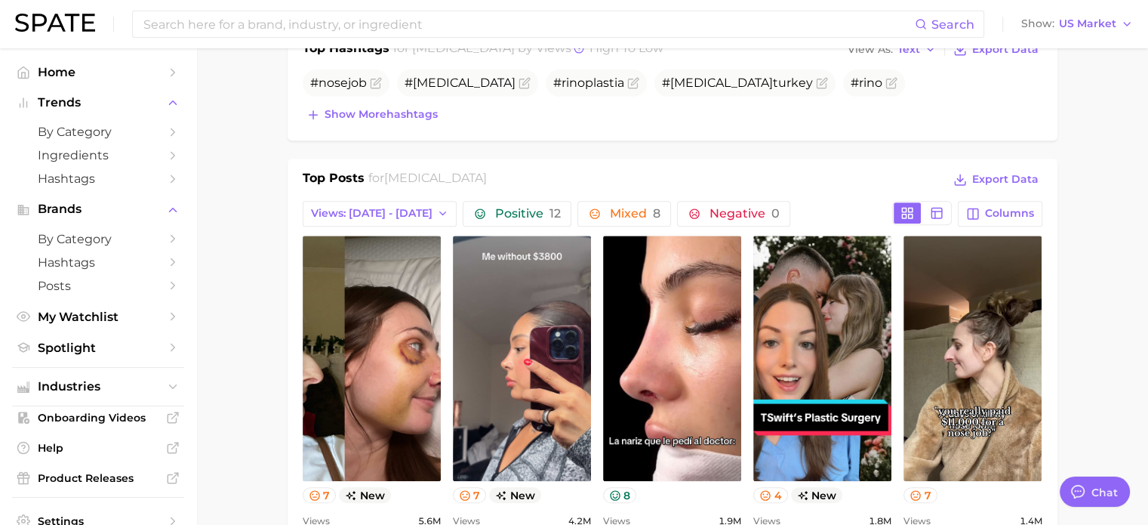
scroll to position [453, 0]
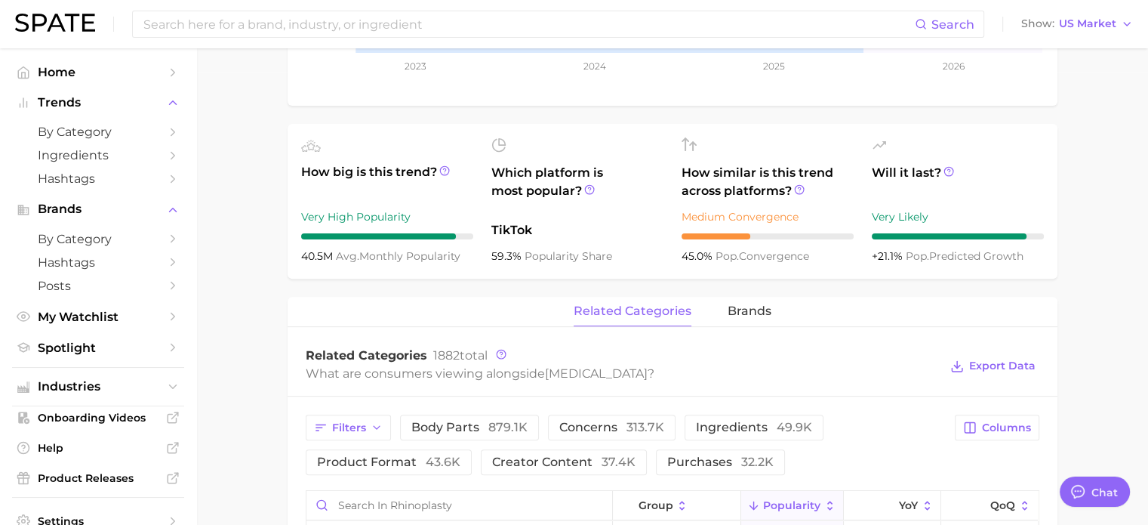
scroll to position [54, 0]
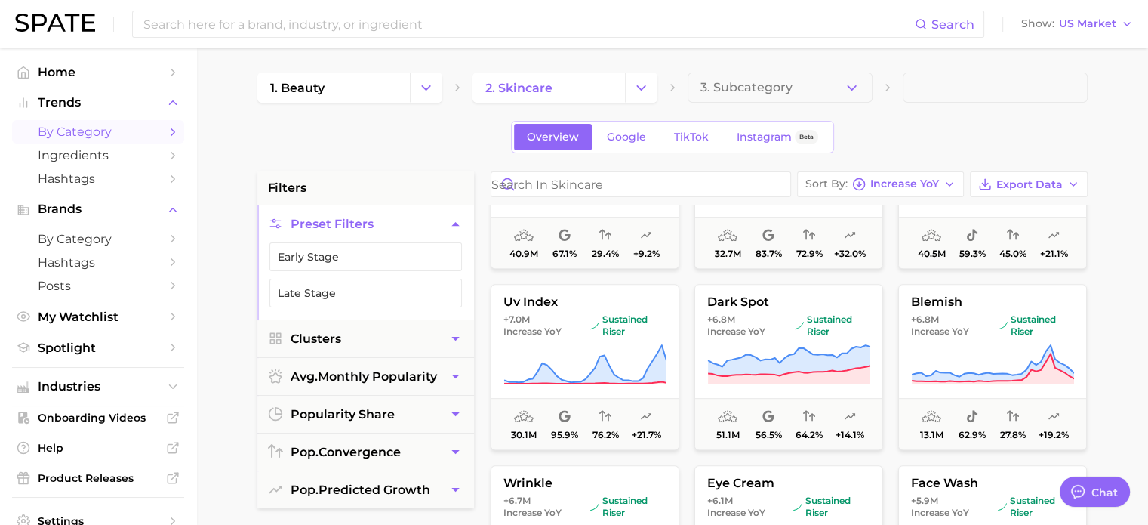
scroll to position [981, 0]
